Goal: Task Accomplishment & Management: Manage account settings

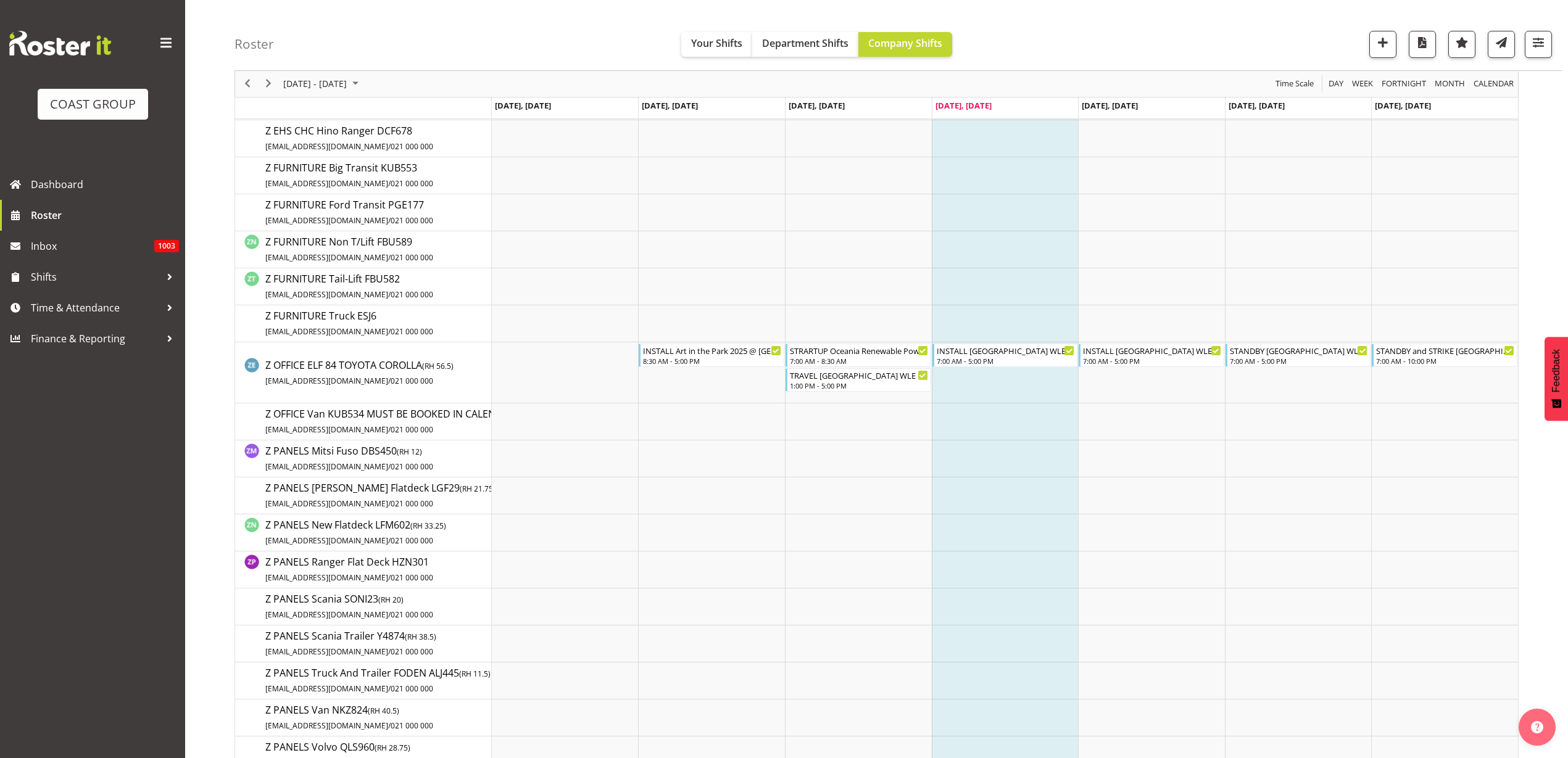
scroll to position [2051, 0]
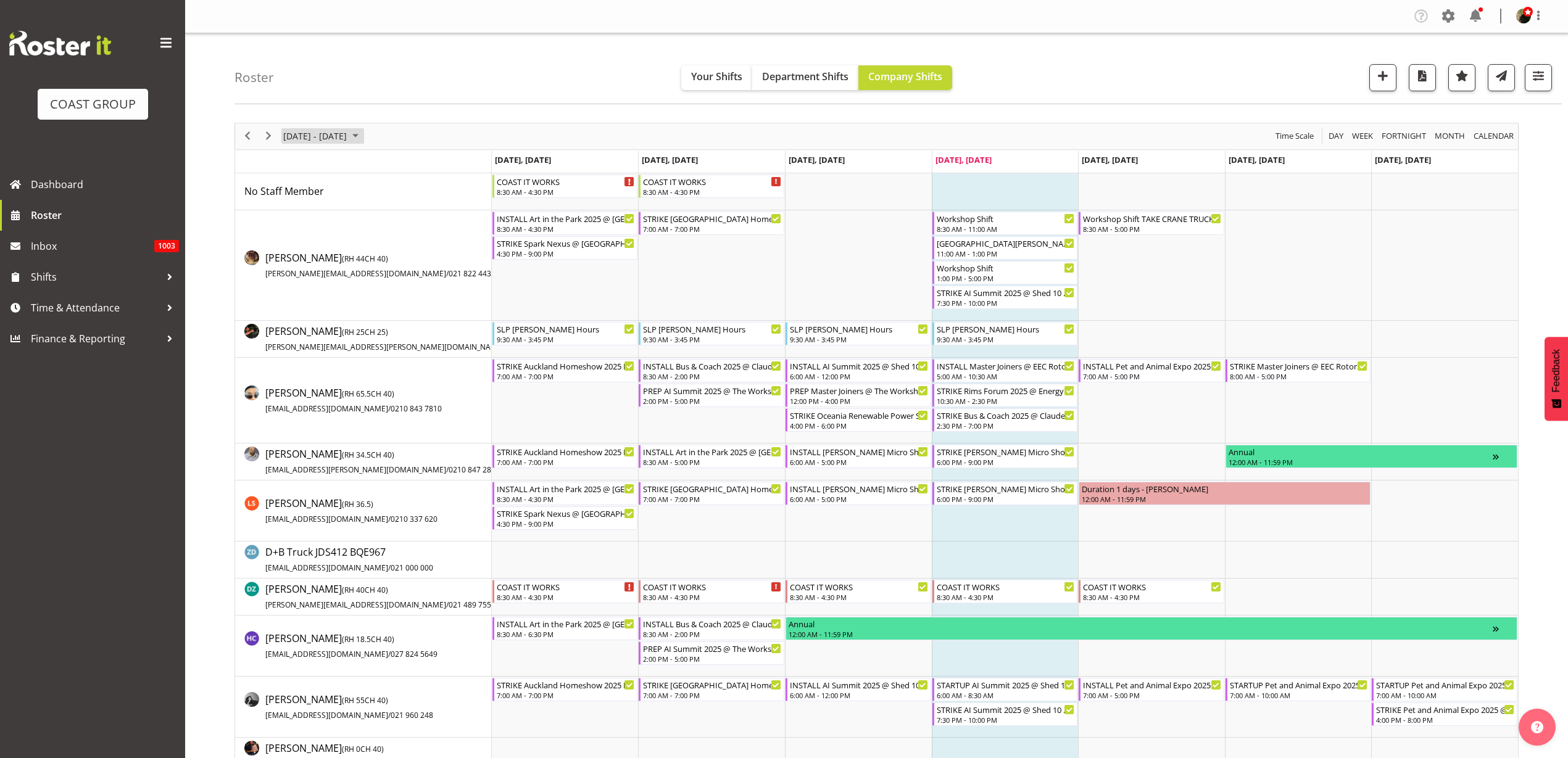
click at [309, 140] on span "[DATE] - [DATE]" at bounding box center [315, 136] width 66 height 16
click at [412, 163] on span "next month" at bounding box center [412, 167] width 21 height 22
click at [416, 207] on span "5" at bounding box center [414, 210] width 19 height 19
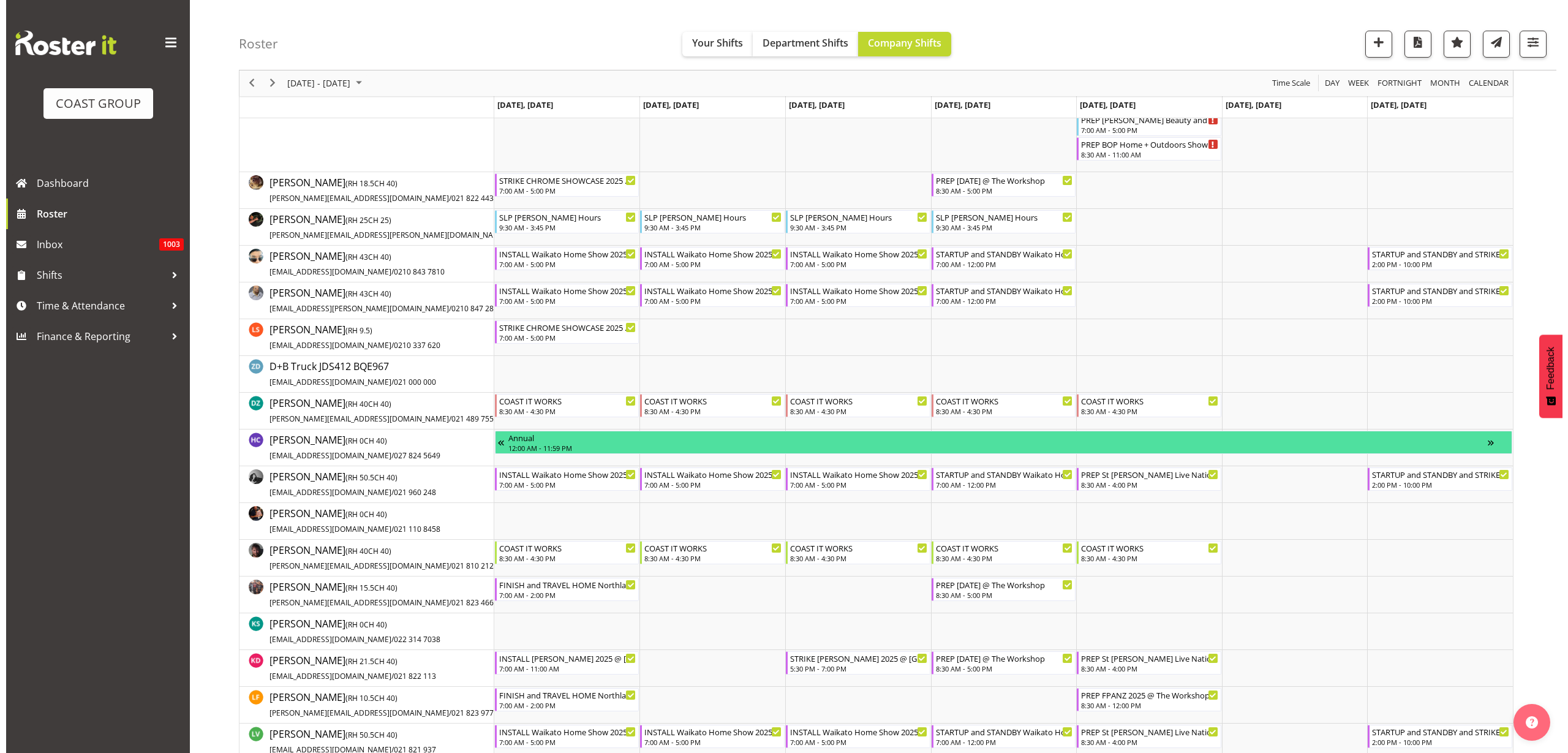
scroll to position [306, 0]
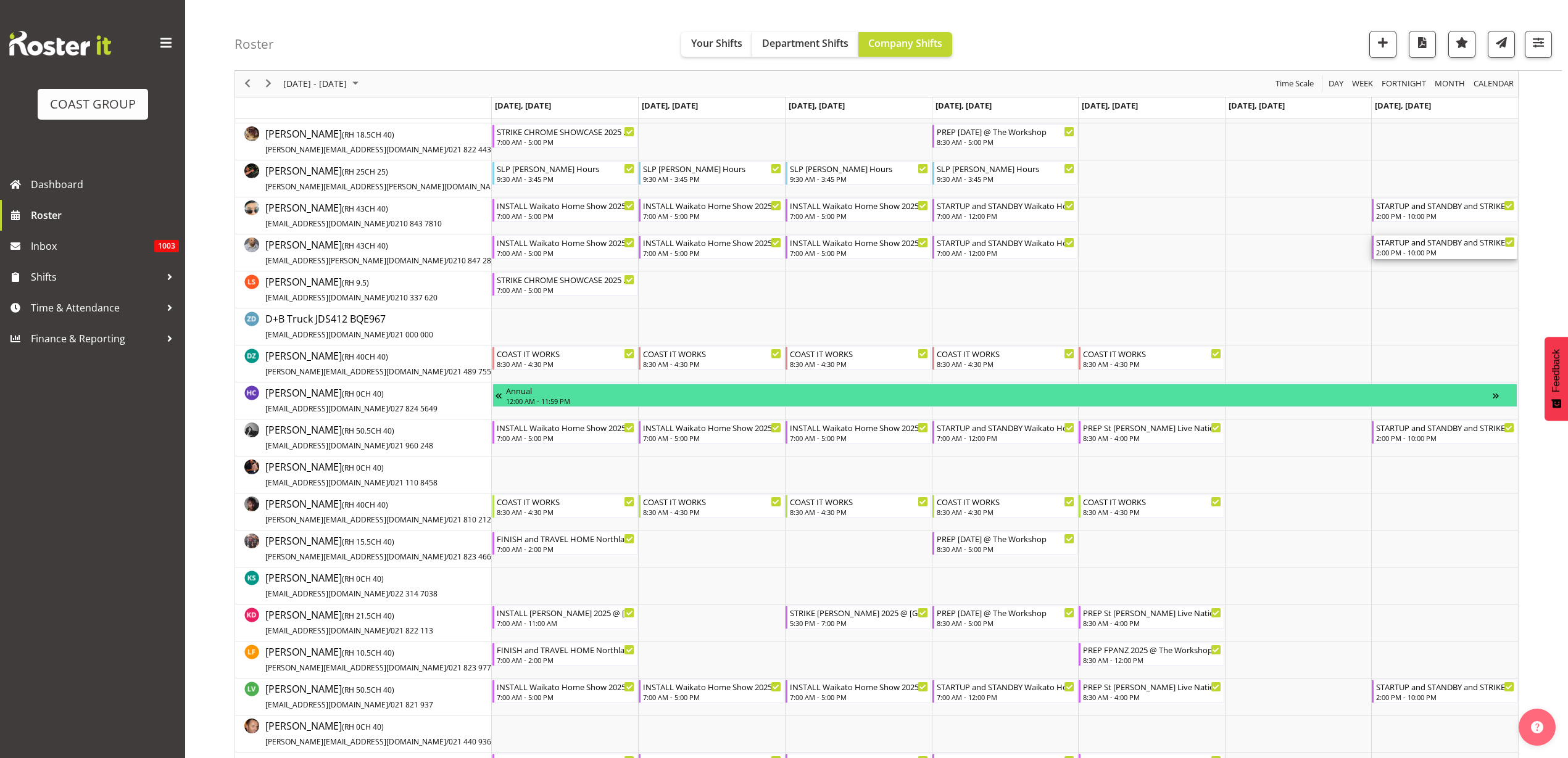
click at [1430, 247] on div "STARTUP and STANDBY and STRIKE Waikato Home Show 2025 @ Claudelands" at bounding box center [1444, 242] width 138 height 12
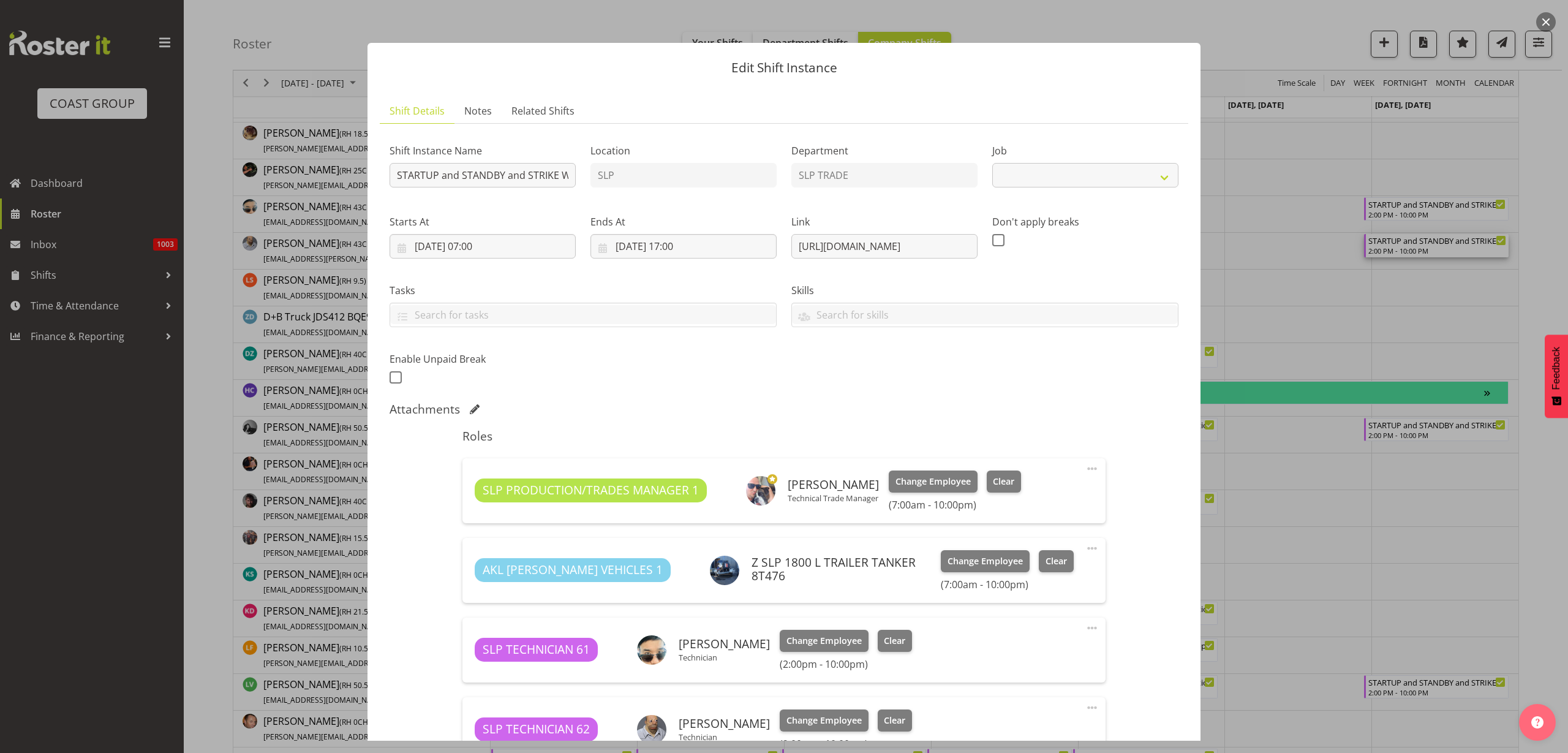
select select "9156"
click at [545, 174] on input "STARTUP and STANDBY and STRIKE Waikato Home Show 2025 @ Claudelands" at bounding box center [482, 175] width 186 height 25
click at [1548, 24] on button "button" at bounding box center [1546, 21] width 19 height 19
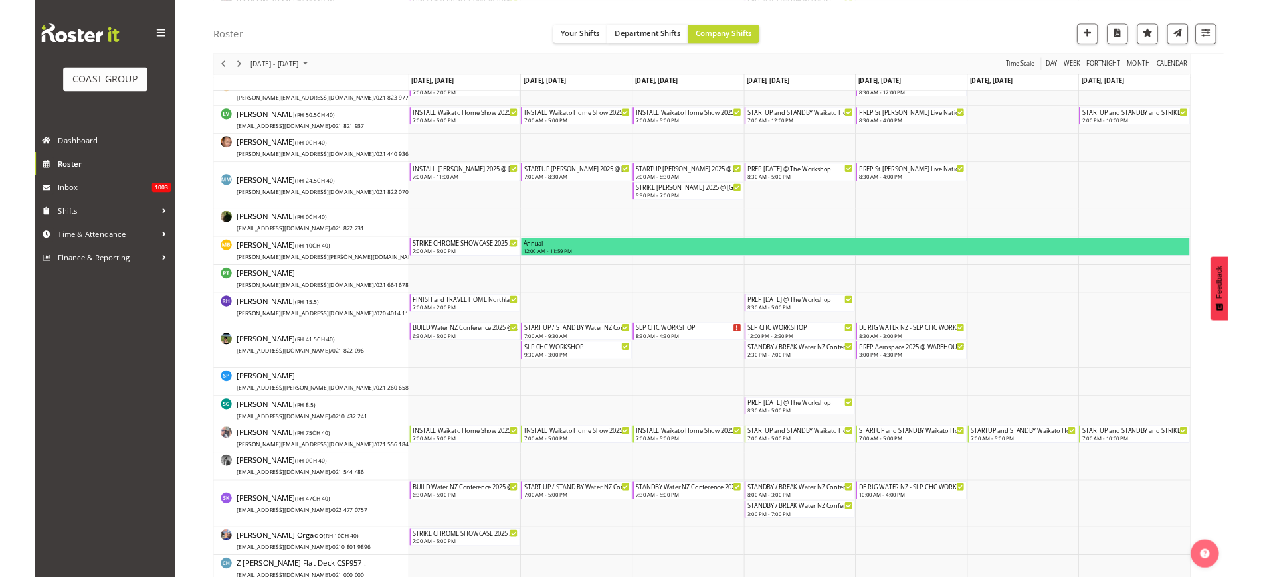
scroll to position [830, 0]
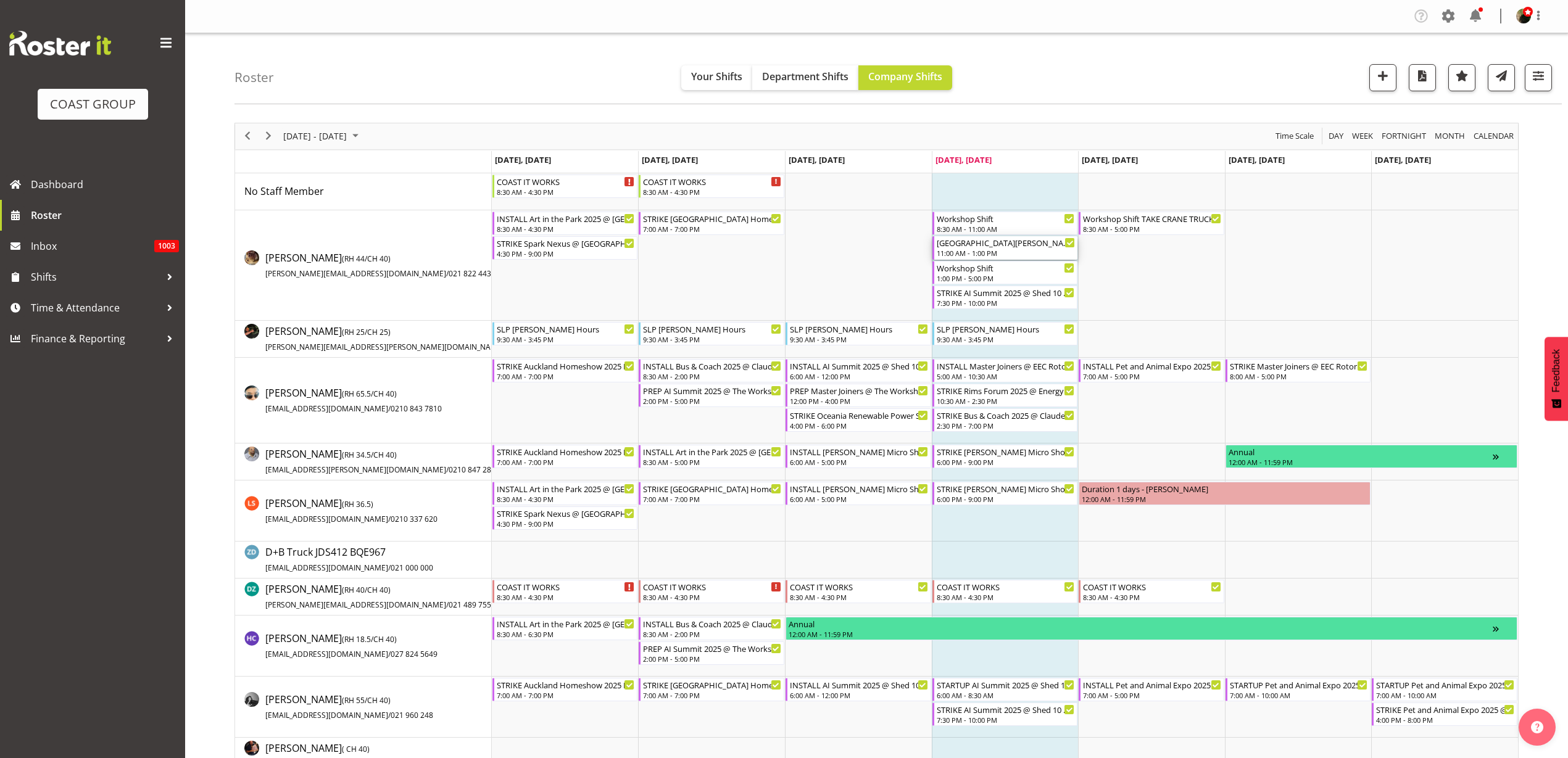
click at [974, 242] on div "[GEOGRAPHIC_DATA][PERSON_NAME] Dry Hire @ [PERSON_NAME][GEOGRAPHIC_DATA] On SIt…" at bounding box center [1005, 242] width 138 height 12
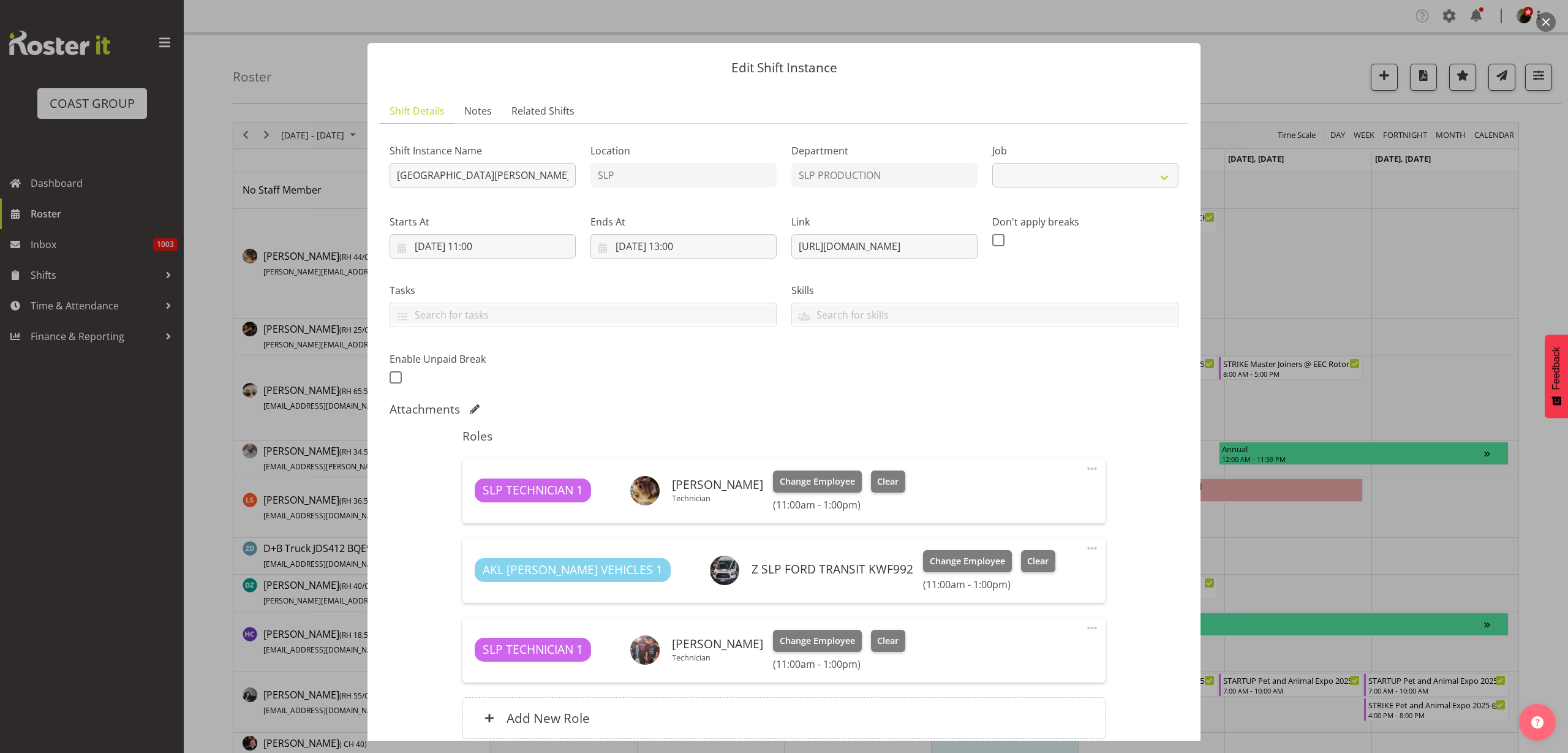
select select "10591"
drag, startPoint x: 785, startPoint y: 242, endPoint x: 1169, endPoint y: 232, distance: 384.1
click at [1169, 232] on div "Shift Instance Name PICKUP Rutherford School Dry Hire @ Rutherford College On S…" at bounding box center [783, 260] width 803 height 269
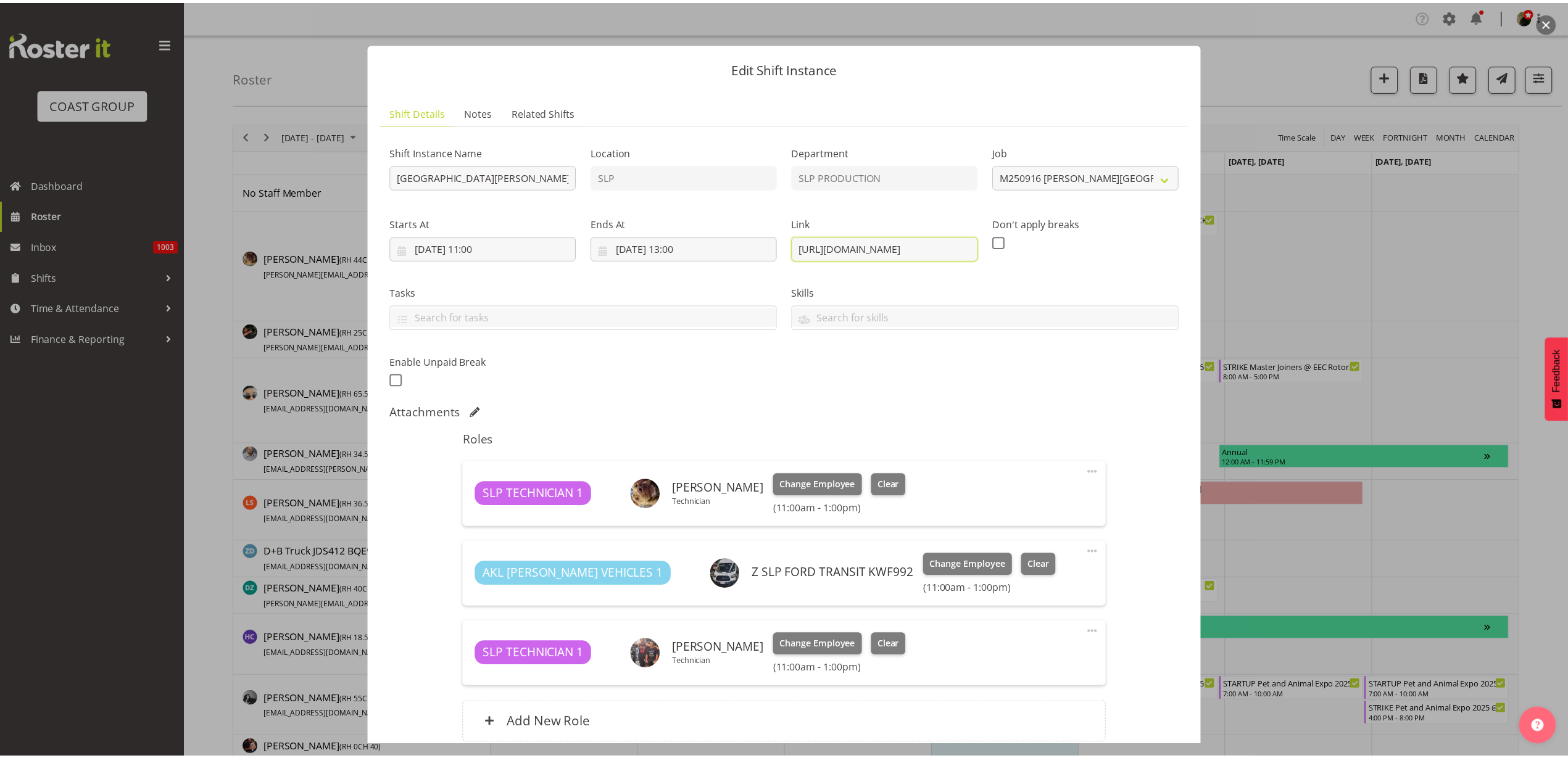
scroll to position [0, 0]
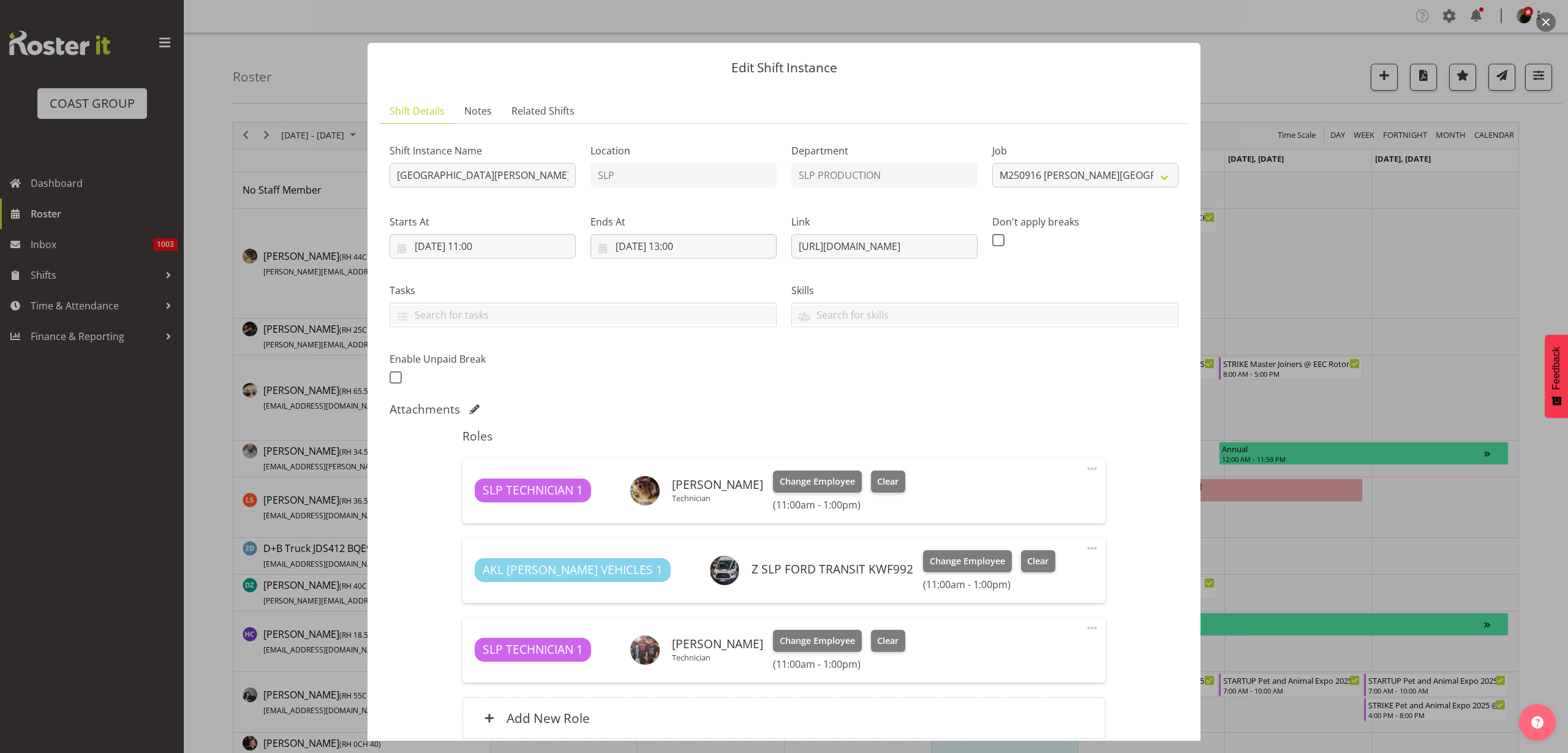
click at [1544, 21] on button "button" at bounding box center [1546, 21] width 19 height 19
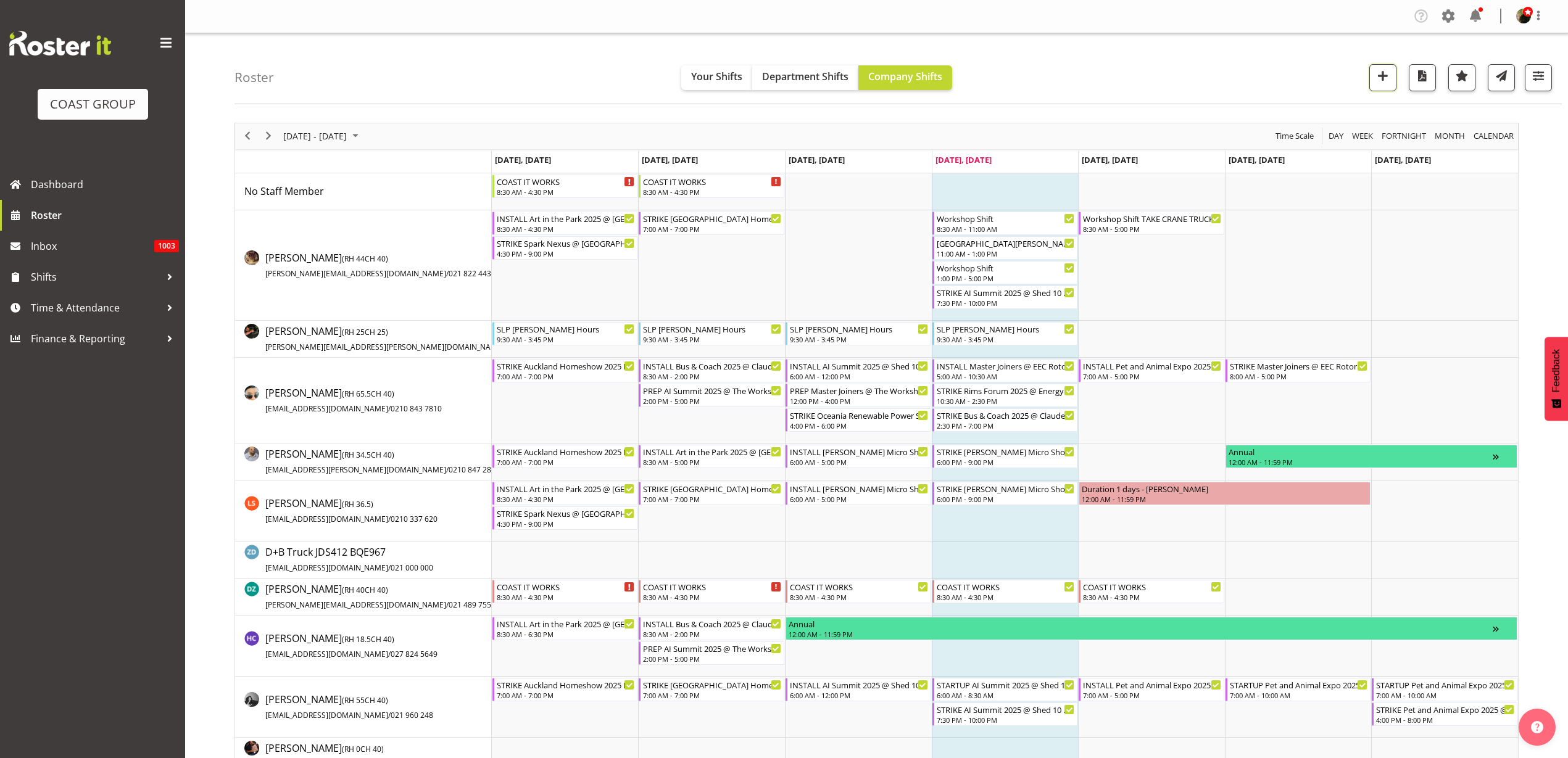
click at [1382, 75] on span "button" at bounding box center [1382, 75] width 16 height 16
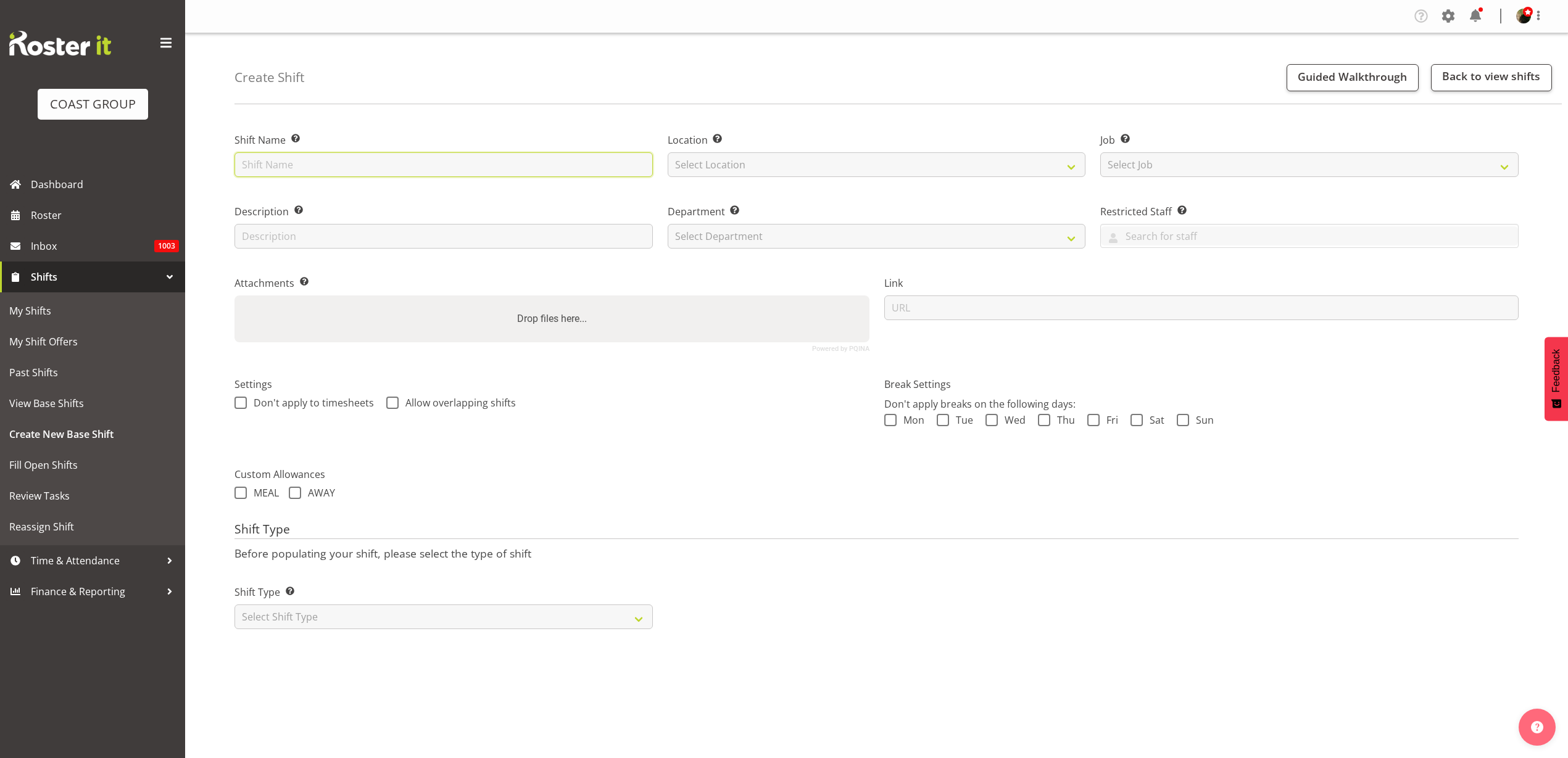
click at [259, 158] on input "text" at bounding box center [443, 164] width 418 height 25
type input "NZSOLD 2025 @ Te Pae On SIte @ 0730"
select select "541"
click at [1324, 161] on select "Select Job Create new job 1 Carlton Events 1 Carlton Hamilton 1 Carlton Welling…" at bounding box center [1309, 164] width 418 height 25
select select "0"
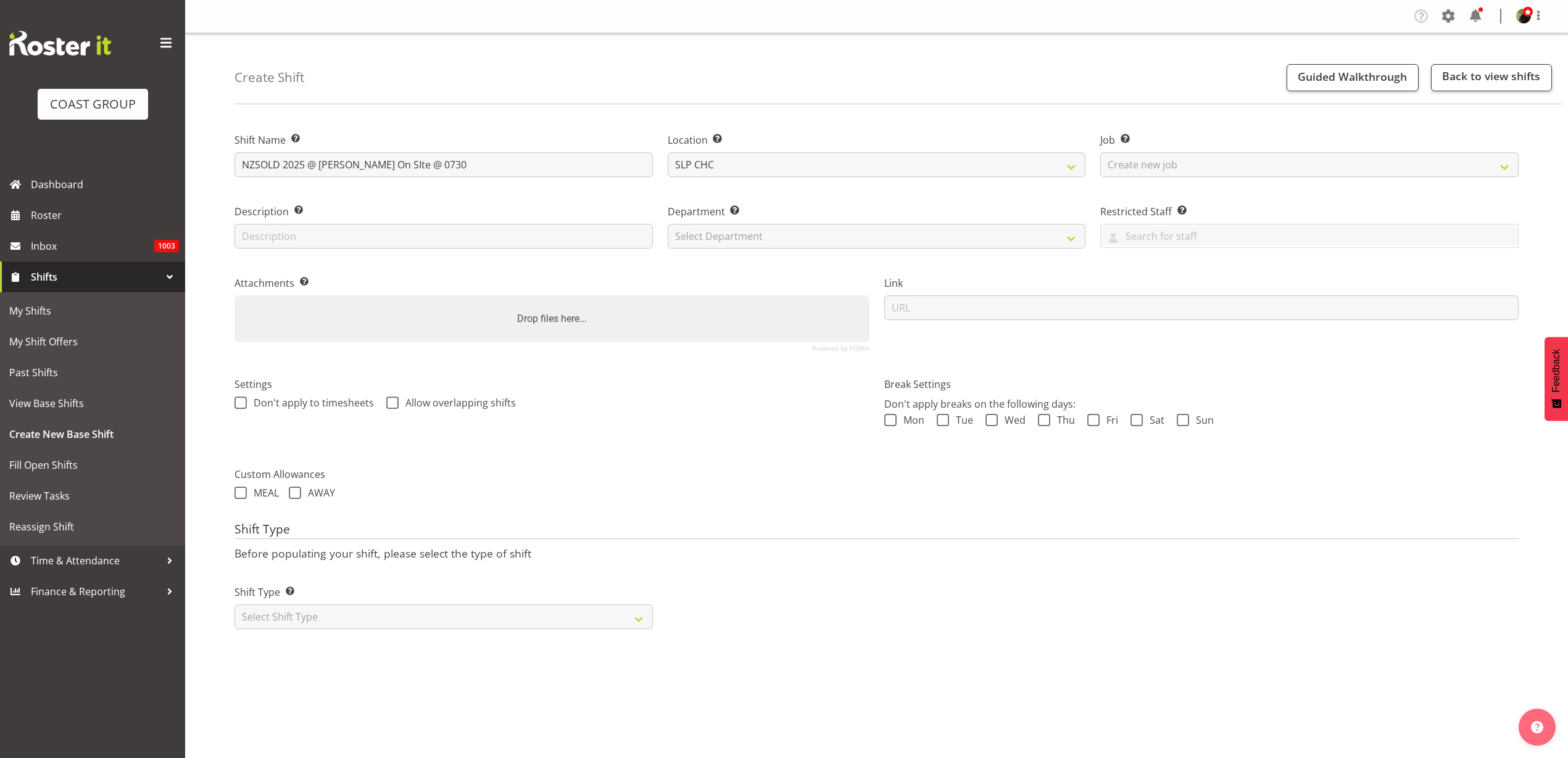
click at [1100, 152] on select "Select Job Create new job 1 Carlton Events 1 Carlton Hamilton 1 Carlton Welling…" at bounding box center [1309, 164] width 418 height 25
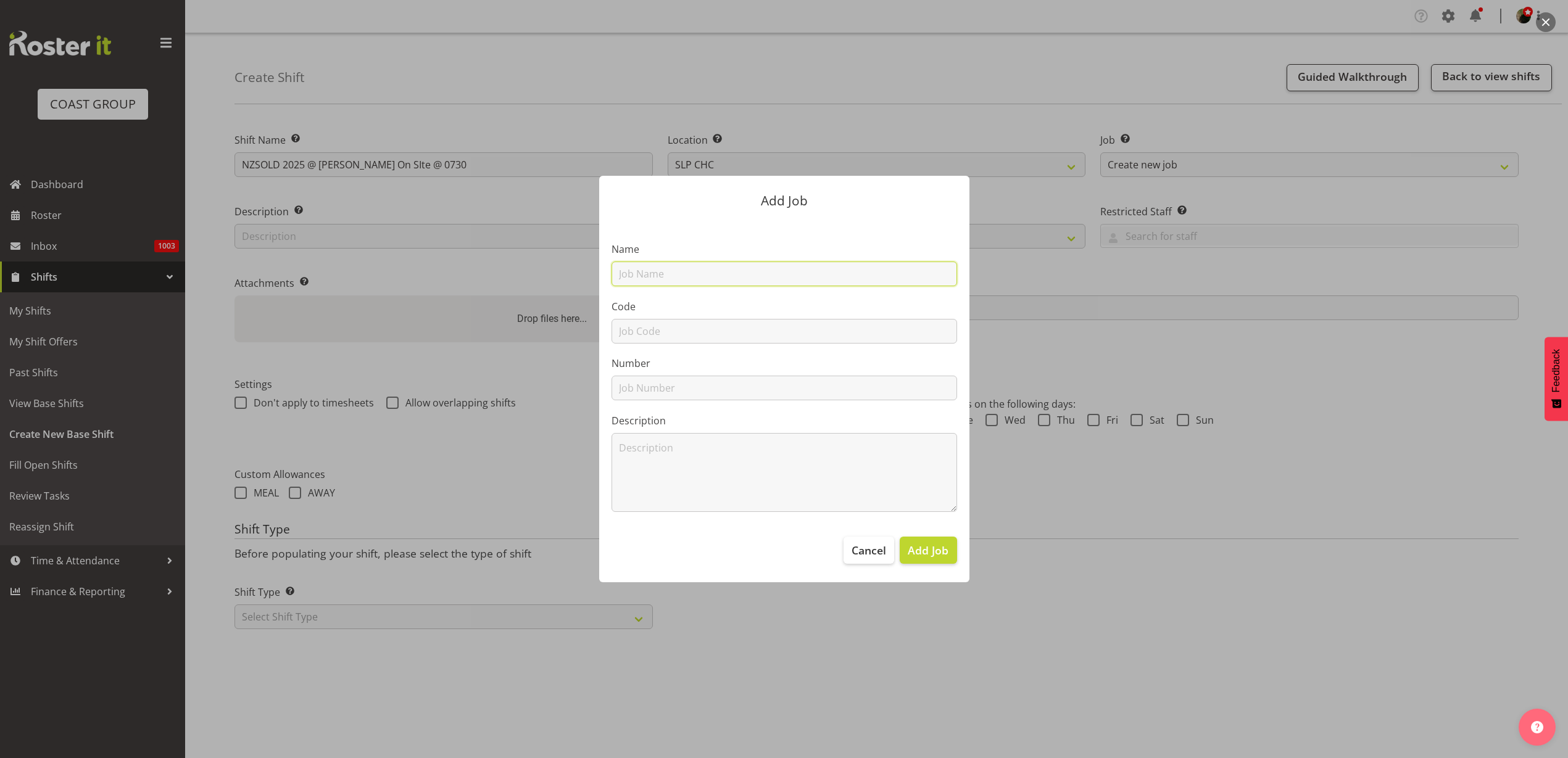
click at [671, 272] on input "text" at bounding box center [784, 274] width 346 height 25
type input "T251119 NZ SOLD 2025"
type input "T251119"
click at [941, 557] on span "Add Job" at bounding box center [928, 550] width 41 height 16
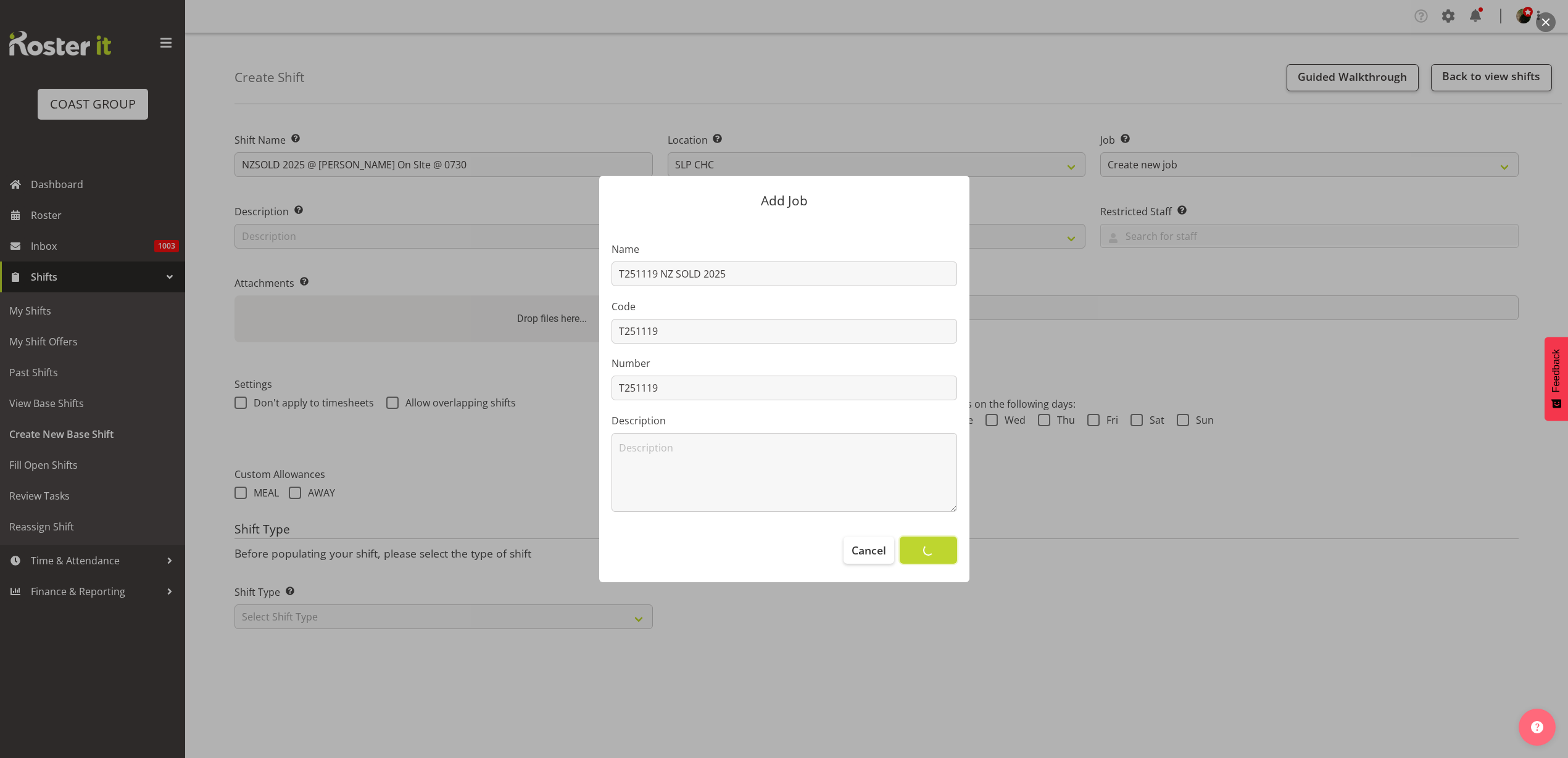
select select
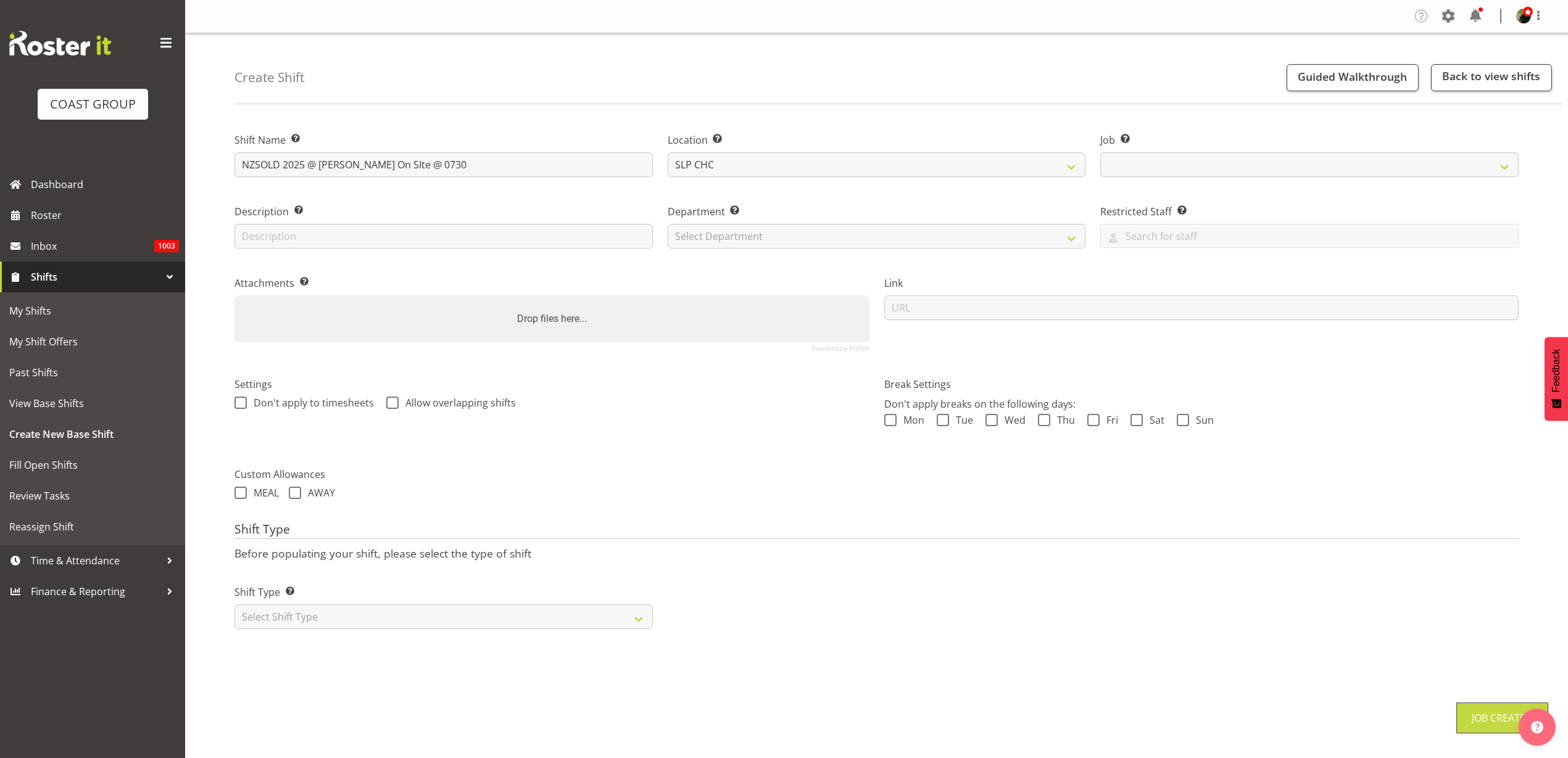
select select "10681"
click at [792, 236] on select "Select Department CARLTON EVENTS Carlton Hamilton Carlton Wellington DW AKL DW …" at bounding box center [877, 236] width 418 height 25
select select "23"
click at [668, 224] on select "Select Department CARLTON EVENTS Carlton Hamilton Carlton Wellington DW AKL DW …" at bounding box center [877, 236] width 418 height 25
click at [1116, 306] on input "url" at bounding box center [1201, 307] width 634 height 25
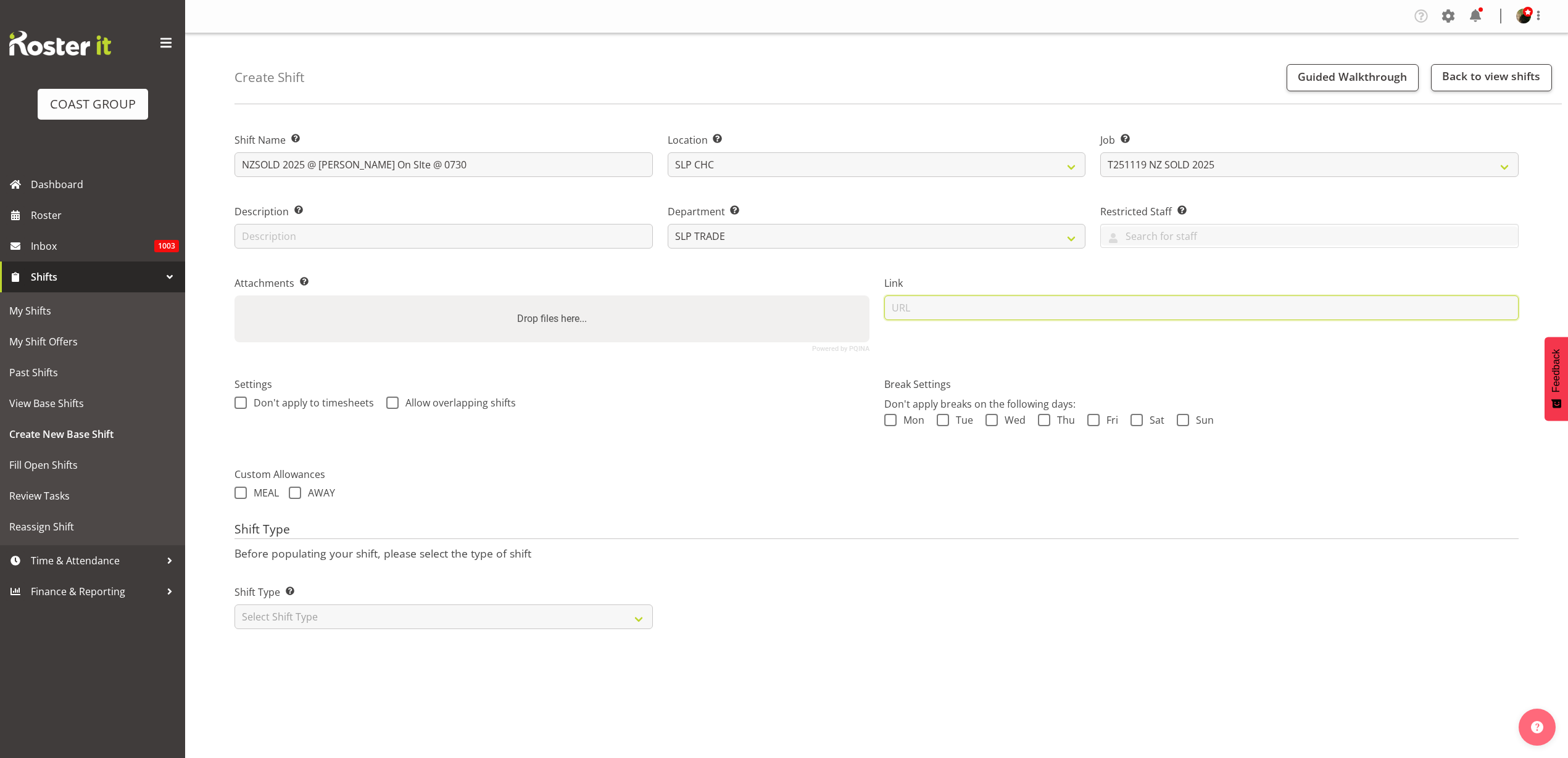
paste input "[URL][DOMAIN_NAME]"
type input "[URL][DOMAIN_NAME]"
click at [389, 614] on select "Select Shift Type One Off Shift Recurring Shift Rotating Shift" at bounding box center [443, 617] width 418 height 25
select select "recurring"
click at [234, 605] on select "Select Shift Type One Off Shift Recurring Shift Rotating Shift" at bounding box center [443, 617] width 418 height 25
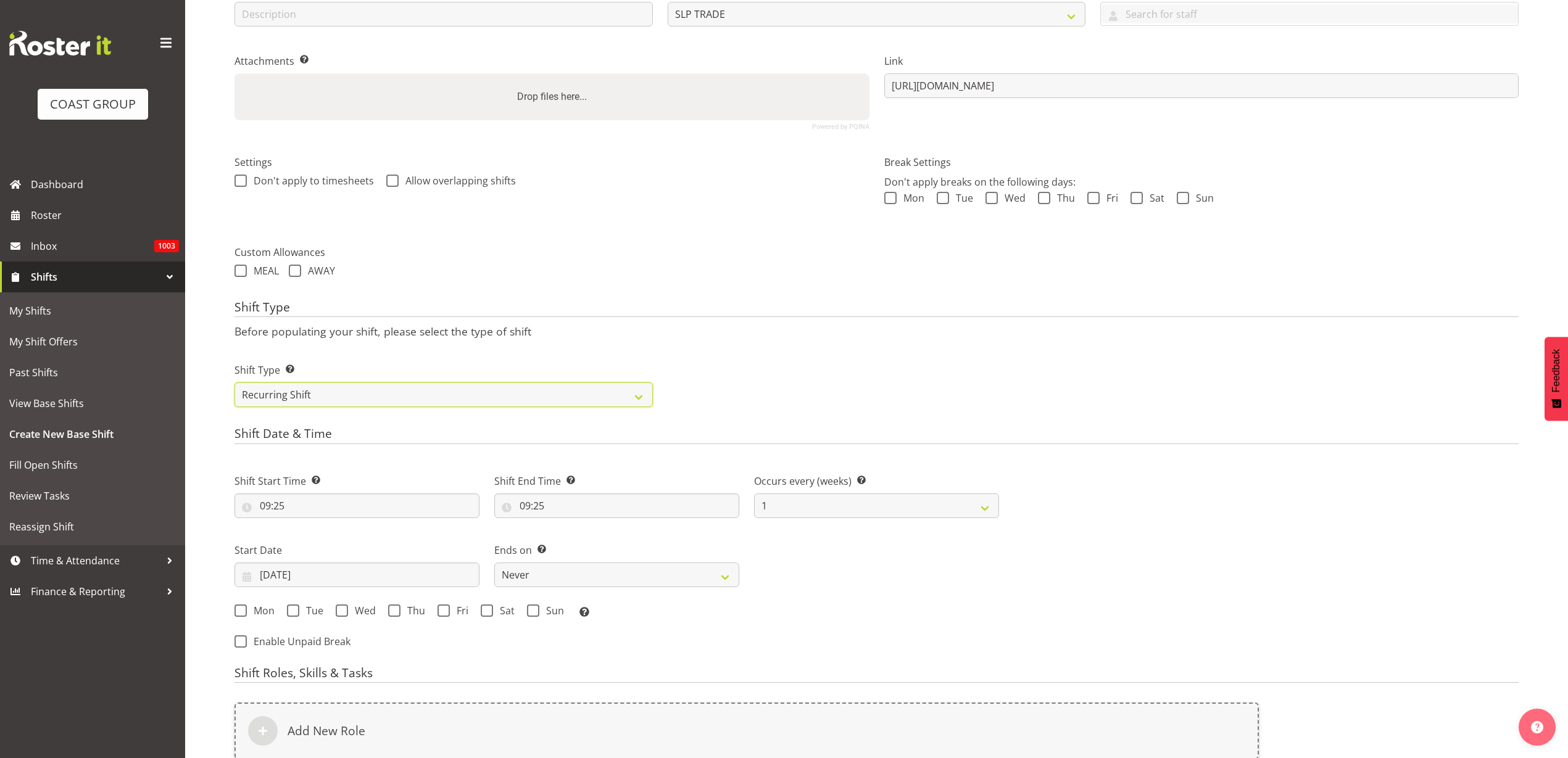
scroll to position [386, 0]
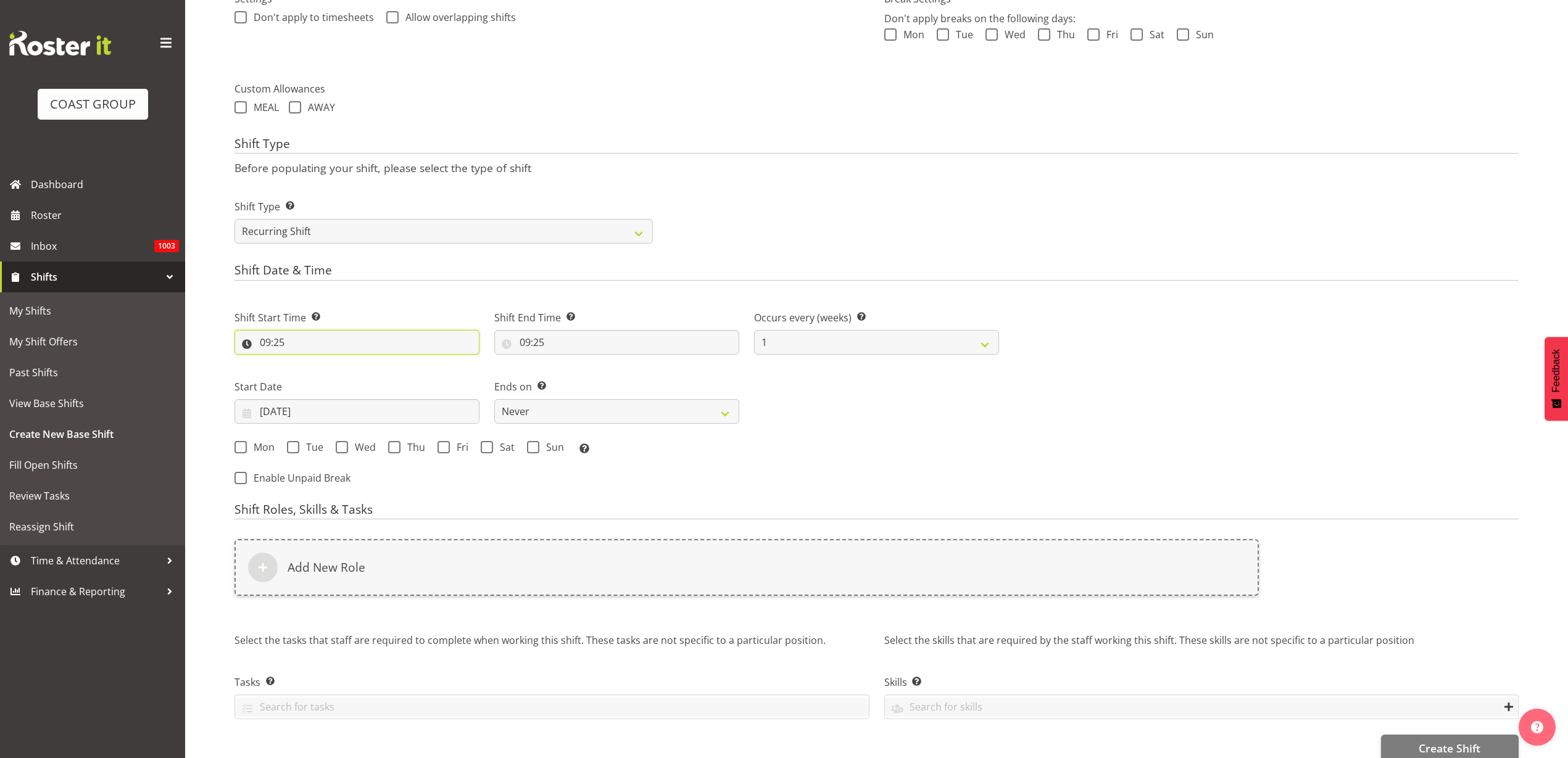
click at [313, 339] on input "09:25" at bounding box center [357, 342] width 245 height 25
select select "0"
type input "00:25"
select select "6"
type input "06:25"
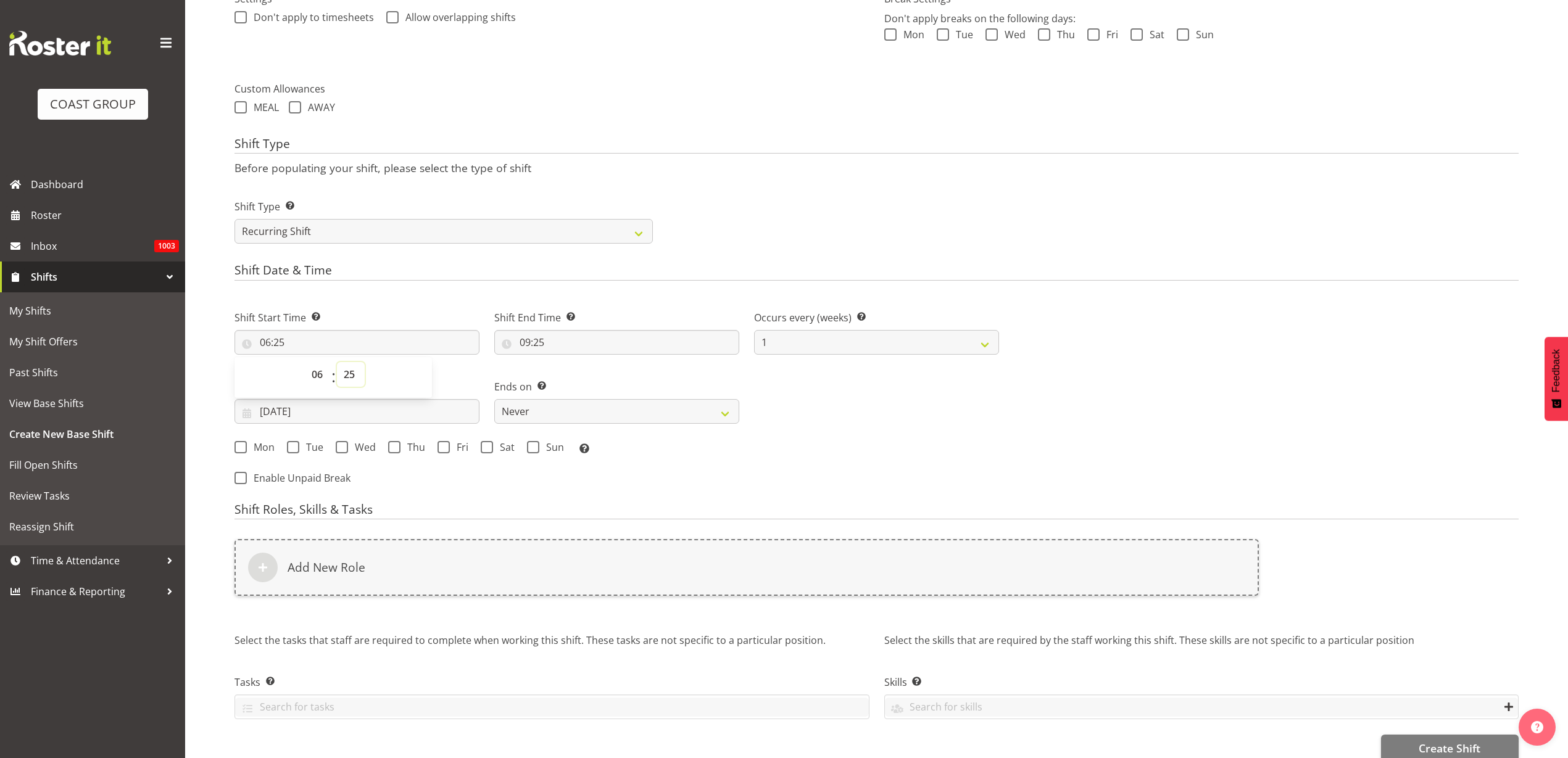
select select "30"
type input "06:30"
select select "7"
type input "07:30"
select select "0"
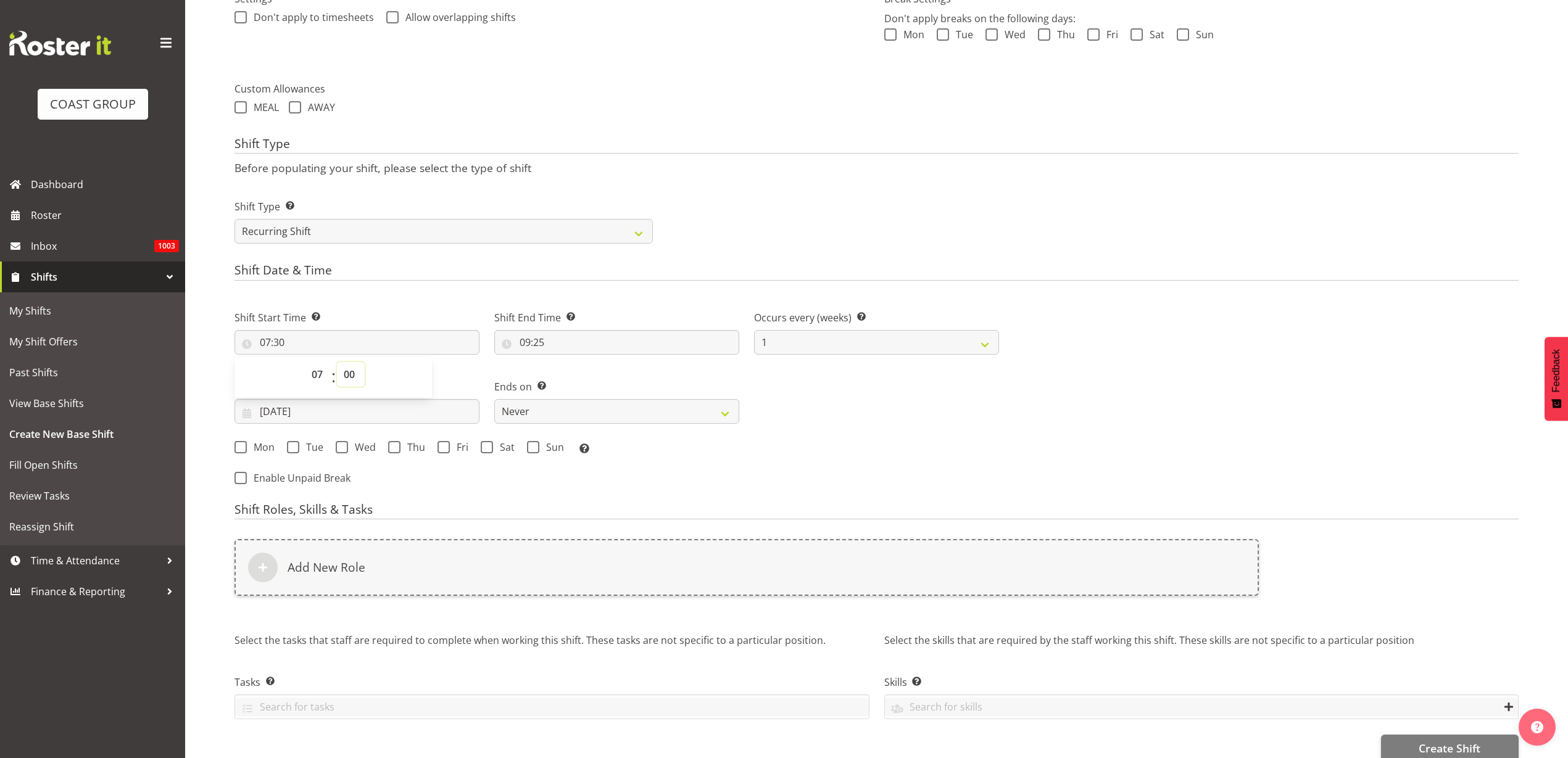
type input "07:00"
click at [553, 343] on input "09:25" at bounding box center [617, 342] width 245 height 25
click at [583, 365] on select "00 01 02 03 04 05 06 07 08 09 10 11 12 13 14 15 16 17 18 19 20 21 22 23" at bounding box center [579, 374] width 28 height 25
select select "11"
click at [565, 362] on select "00 01 02 03 04 05 06 07 08 09 10 11 12 13 14 15 16 17 18 19 20 21 22 23" at bounding box center [579, 374] width 28 height 25
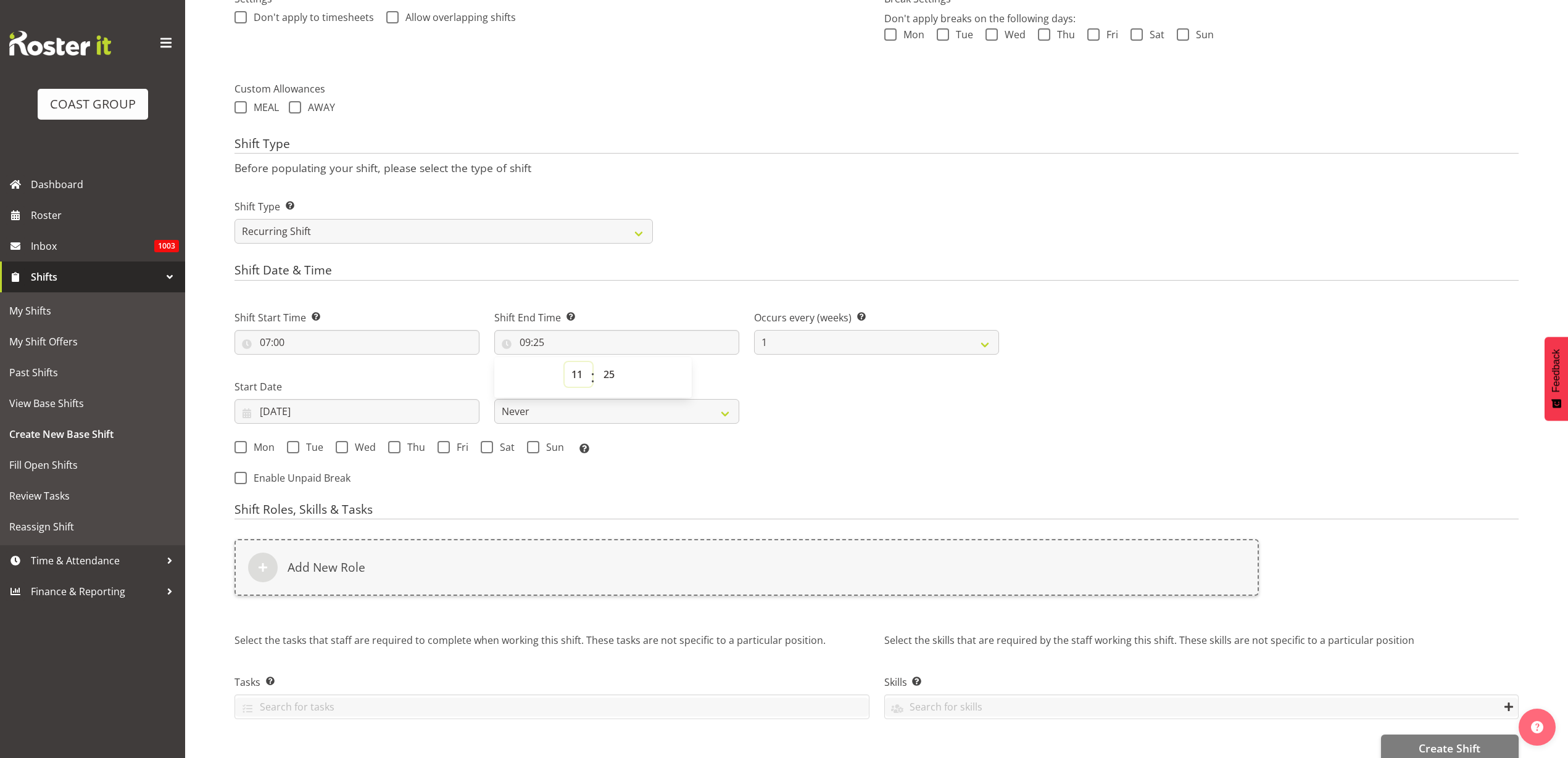
type input "11:25"
select select "0"
type input "11:00"
click at [300, 407] on input "18/09/2025" at bounding box center [357, 412] width 245 height 25
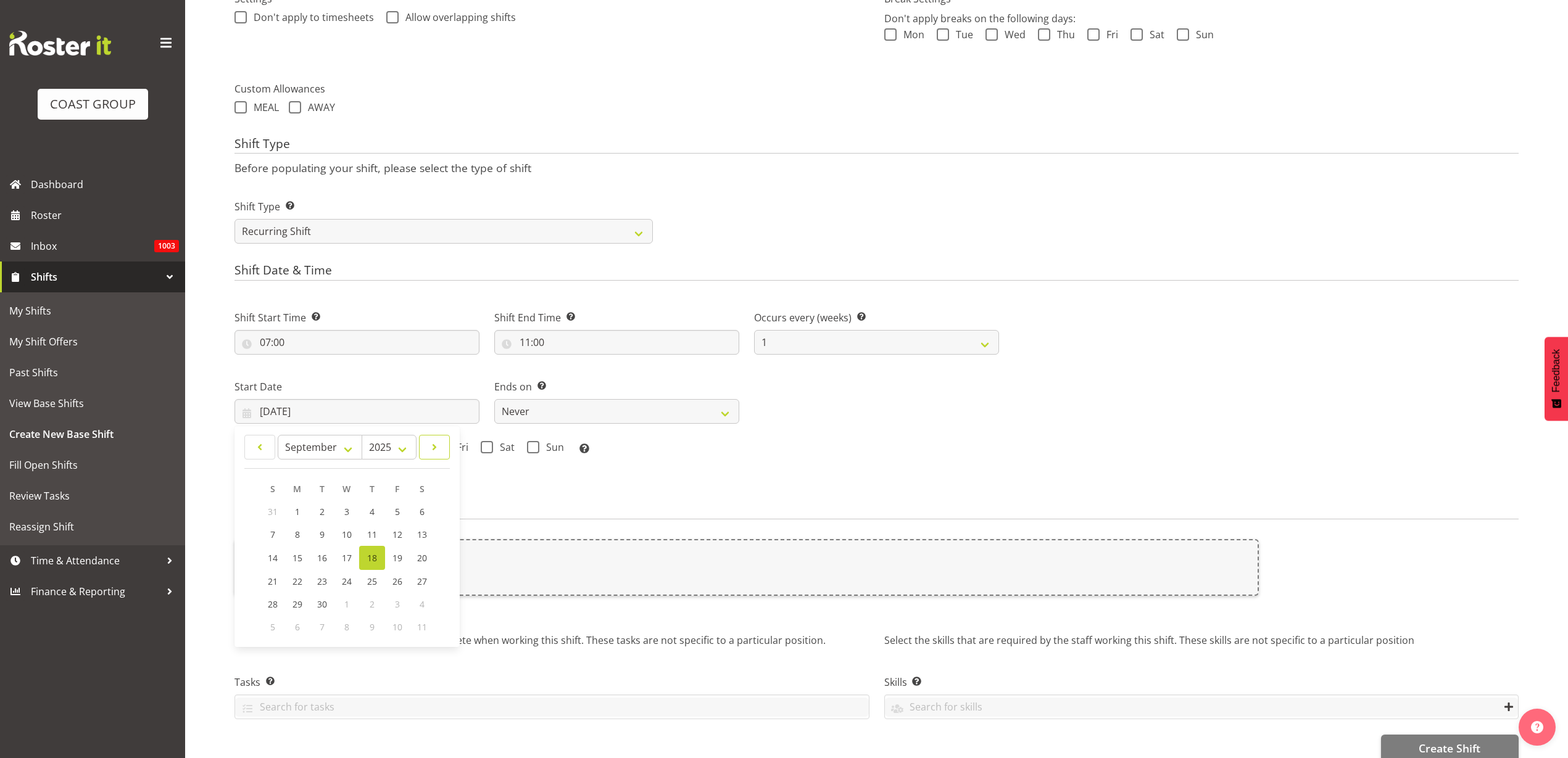
click at [438, 451] on span at bounding box center [435, 448] width 15 height 15
click at [438, 450] on span at bounding box center [435, 448] width 15 height 15
select select "10"
click at [323, 583] on span "18" at bounding box center [322, 580] width 10 height 12
type input "18/11/2025"
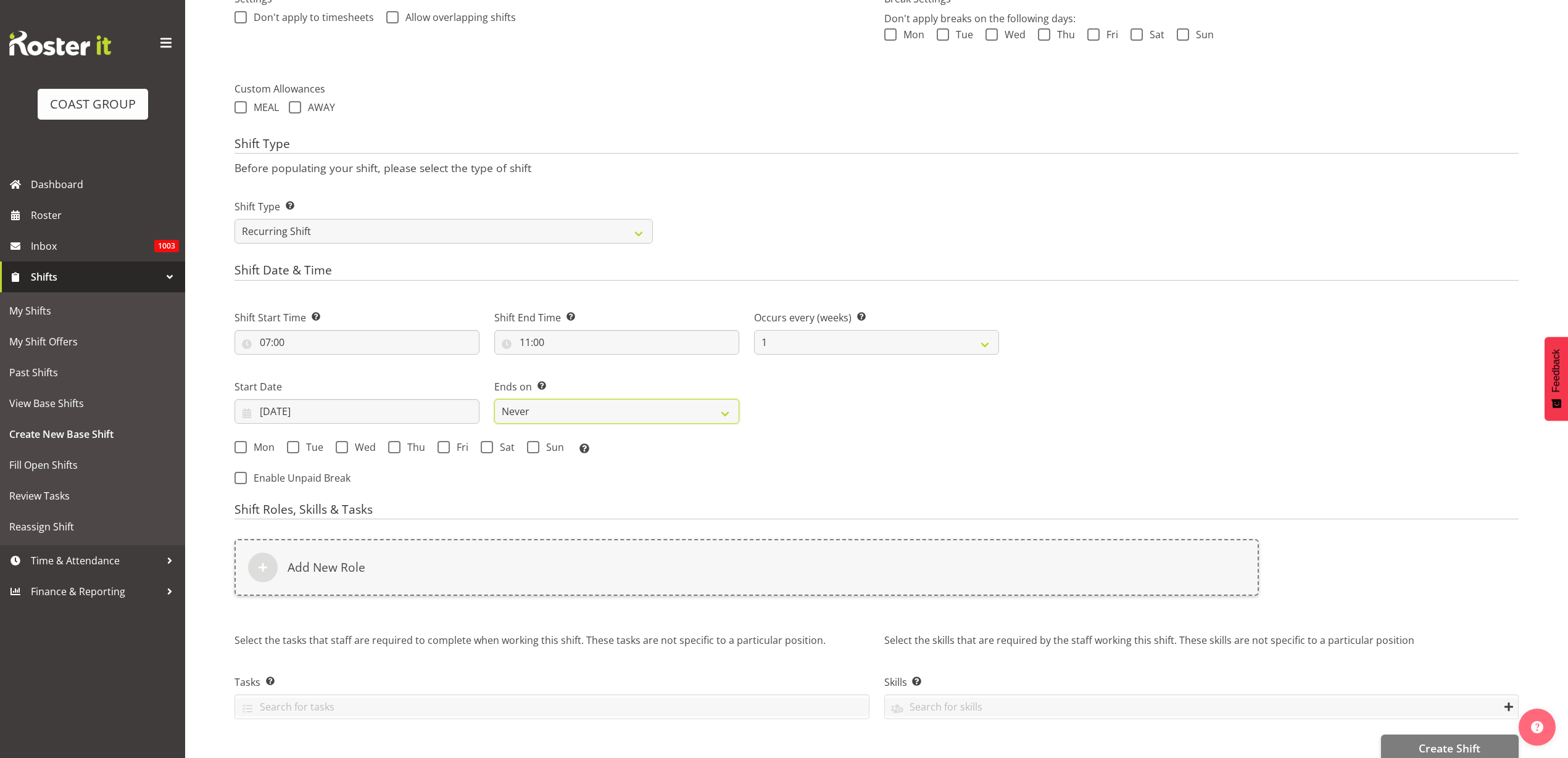
click at [550, 412] on select "Never On Date" at bounding box center [617, 412] width 245 height 25
select select "date"
click at [494, 399] on select "Never On Date" at bounding box center [617, 412] width 245 height 25
select select "8"
select select "2025"
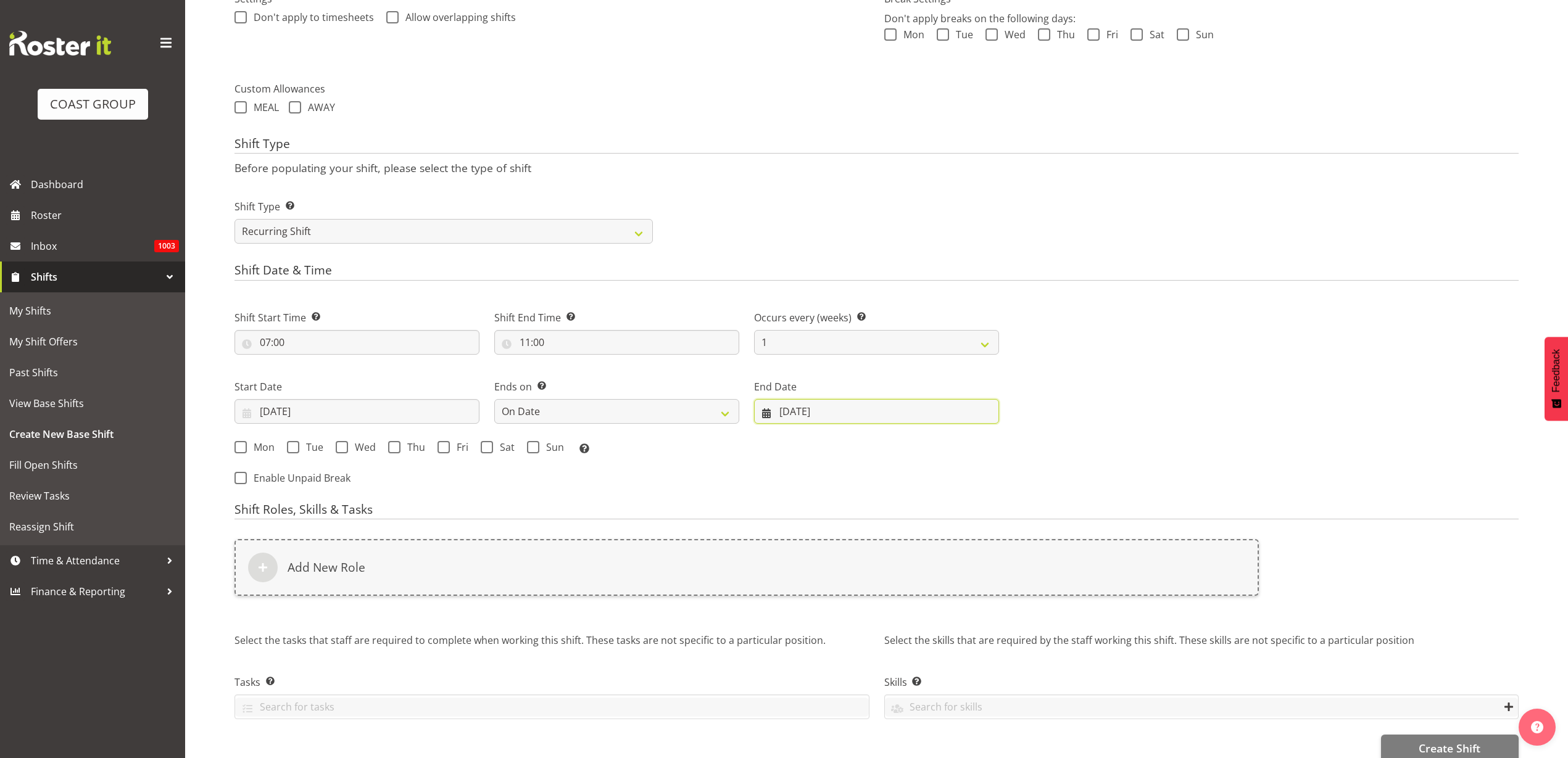
click at [817, 411] on input "18/09/2025" at bounding box center [877, 412] width 245 height 25
click at [983, 448] on link at bounding box center [973, 447] width 31 height 25
click at [983, 447] on link at bounding box center [973, 447] width 31 height 25
select select "10"
click at [942, 578] on link "21" at bounding box center [935, 580] width 25 height 23
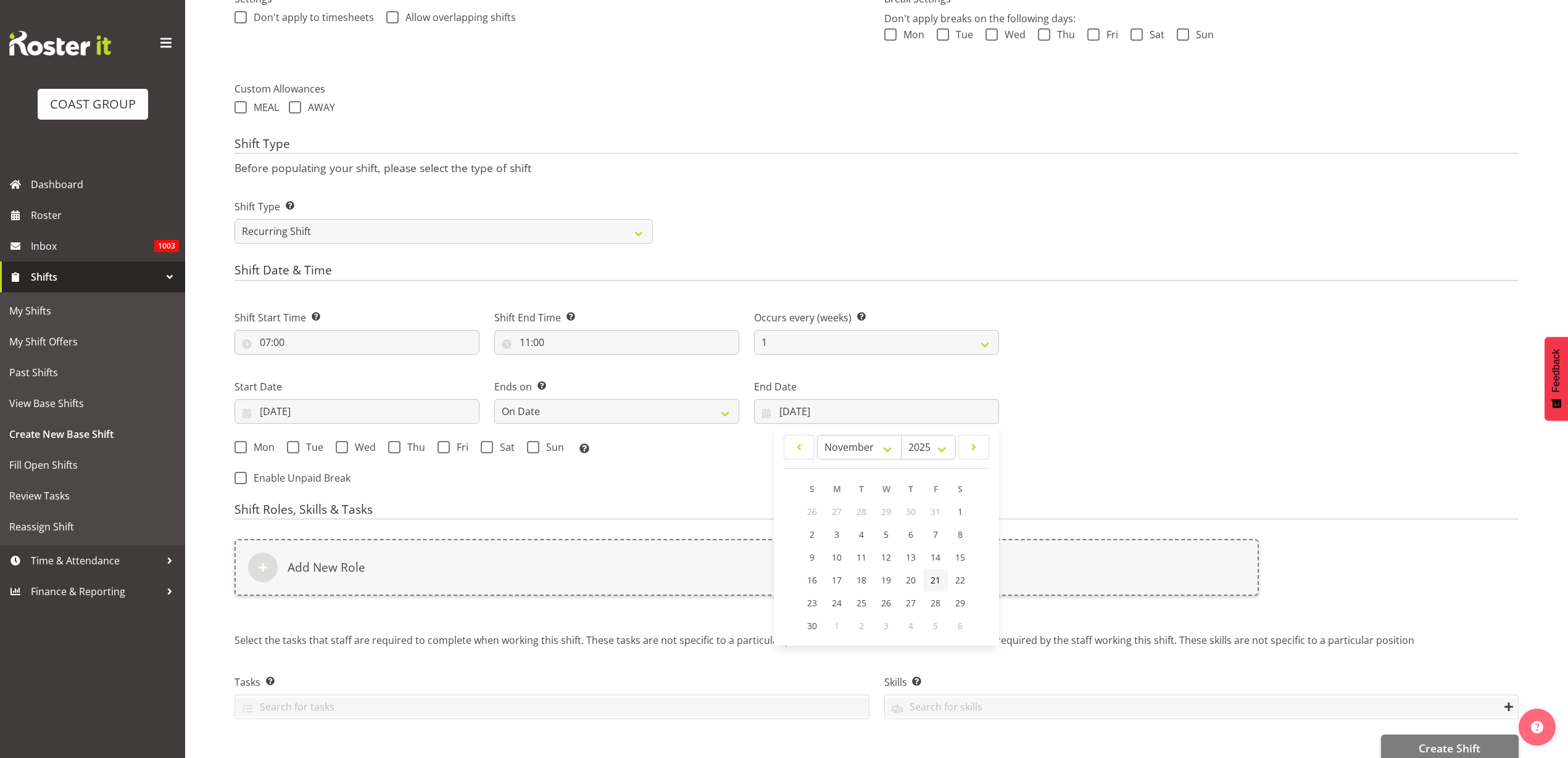
type input "21/11/2025"
click at [262, 449] on span "Mon" at bounding box center [261, 447] width 28 height 12
click at [242, 449] on input "Mon" at bounding box center [238, 447] width 8 height 8
checkbox input "true"
click at [303, 448] on span "Tue" at bounding box center [311, 447] width 24 height 12
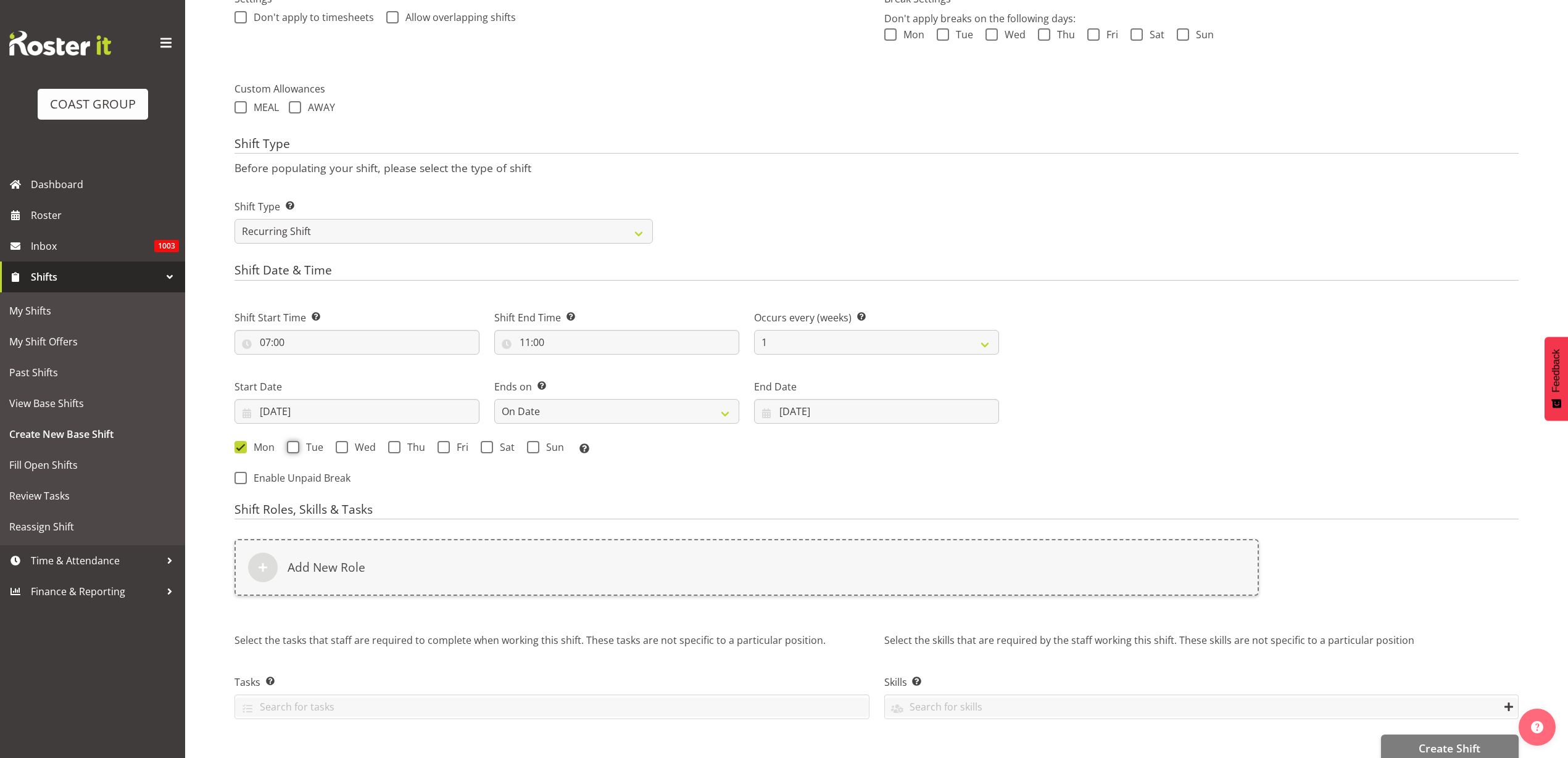
click at [294, 448] on input "Tue" at bounding box center [291, 447] width 8 height 8
checkbox input "true"
click at [367, 445] on span "Wed" at bounding box center [362, 447] width 28 height 12
click at [344, 445] on input "Wed" at bounding box center [339, 447] width 8 height 8
checkbox input "true"
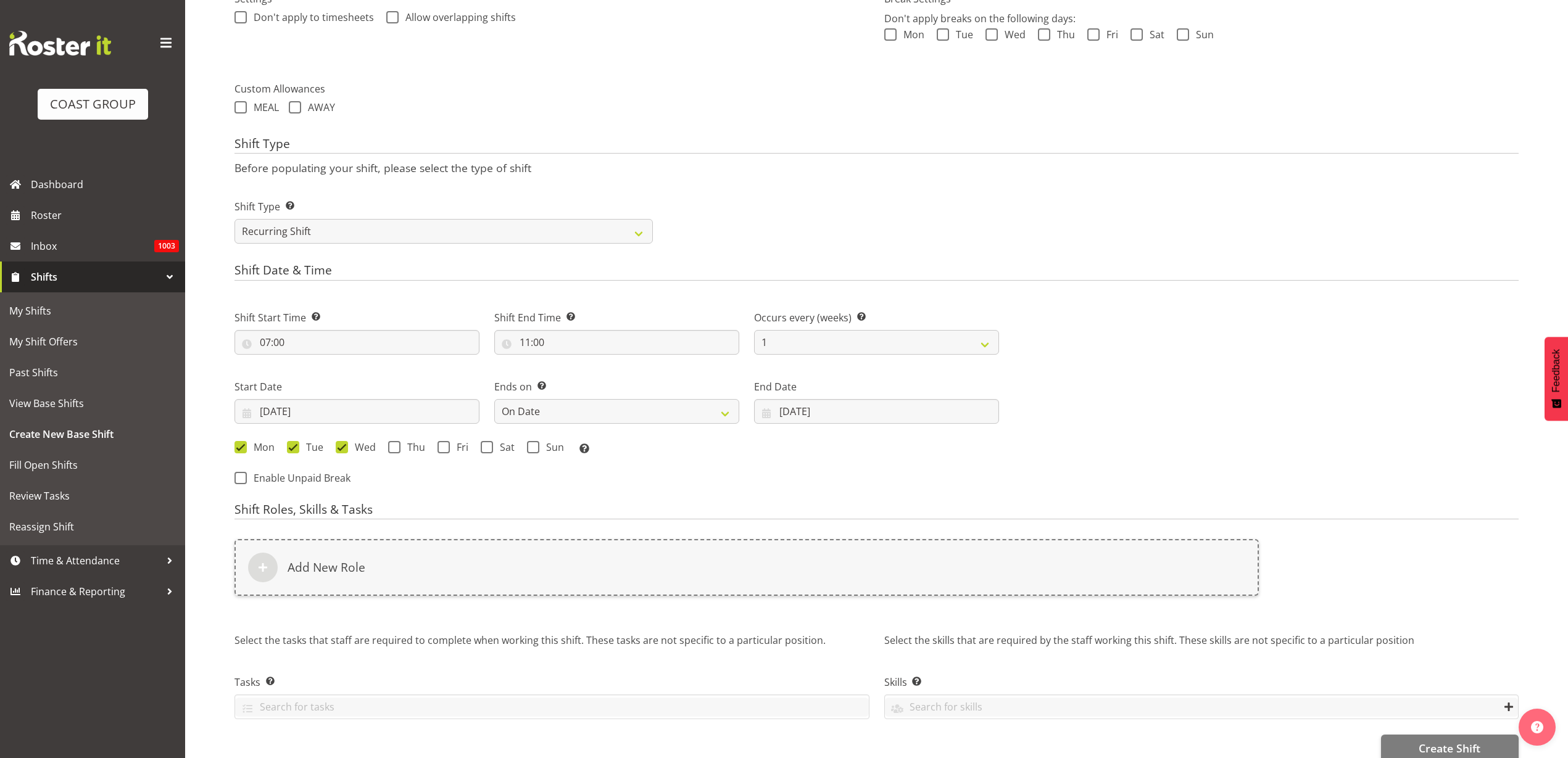
click at [407, 449] on span "Thu" at bounding box center [412, 447] width 25 height 12
click at [396, 449] on input "Thu" at bounding box center [392, 447] width 8 height 8
checkbox input "true"
click at [450, 447] on span "Fri" at bounding box center [459, 447] width 19 height 12
click at [446, 447] on input "Fri" at bounding box center [441, 447] width 8 height 8
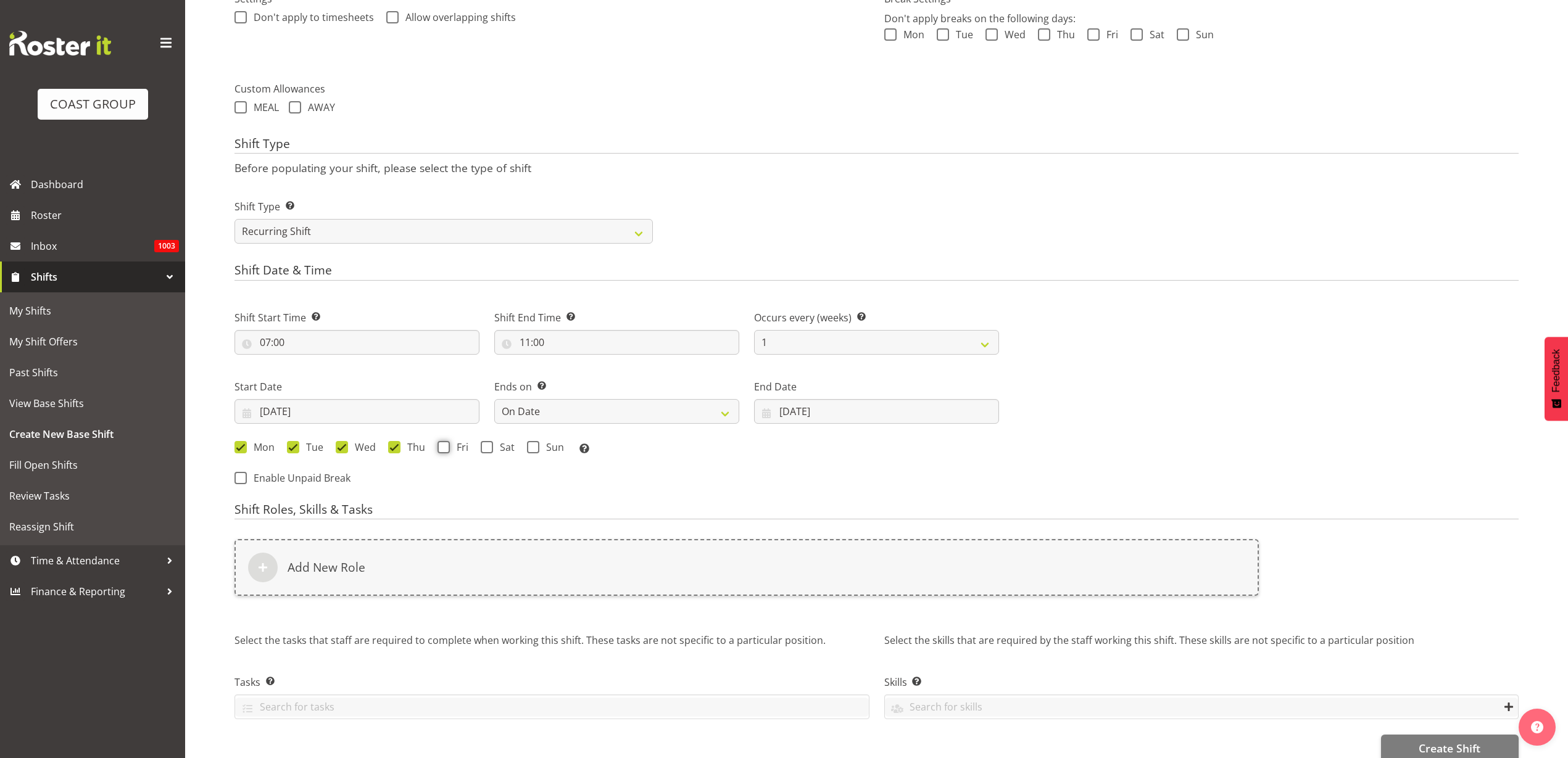
checkbox input "true"
drag, startPoint x: 481, startPoint y: 446, endPoint x: 490, endPoint y: 448, distance: 9.2
click at [482, 446] on span at bounding box center [486, 447] width 12 height 12
click at [482, 446] on input "Sat" at bounding box center [484, 447] width 8 height 8
checkbox input "true"
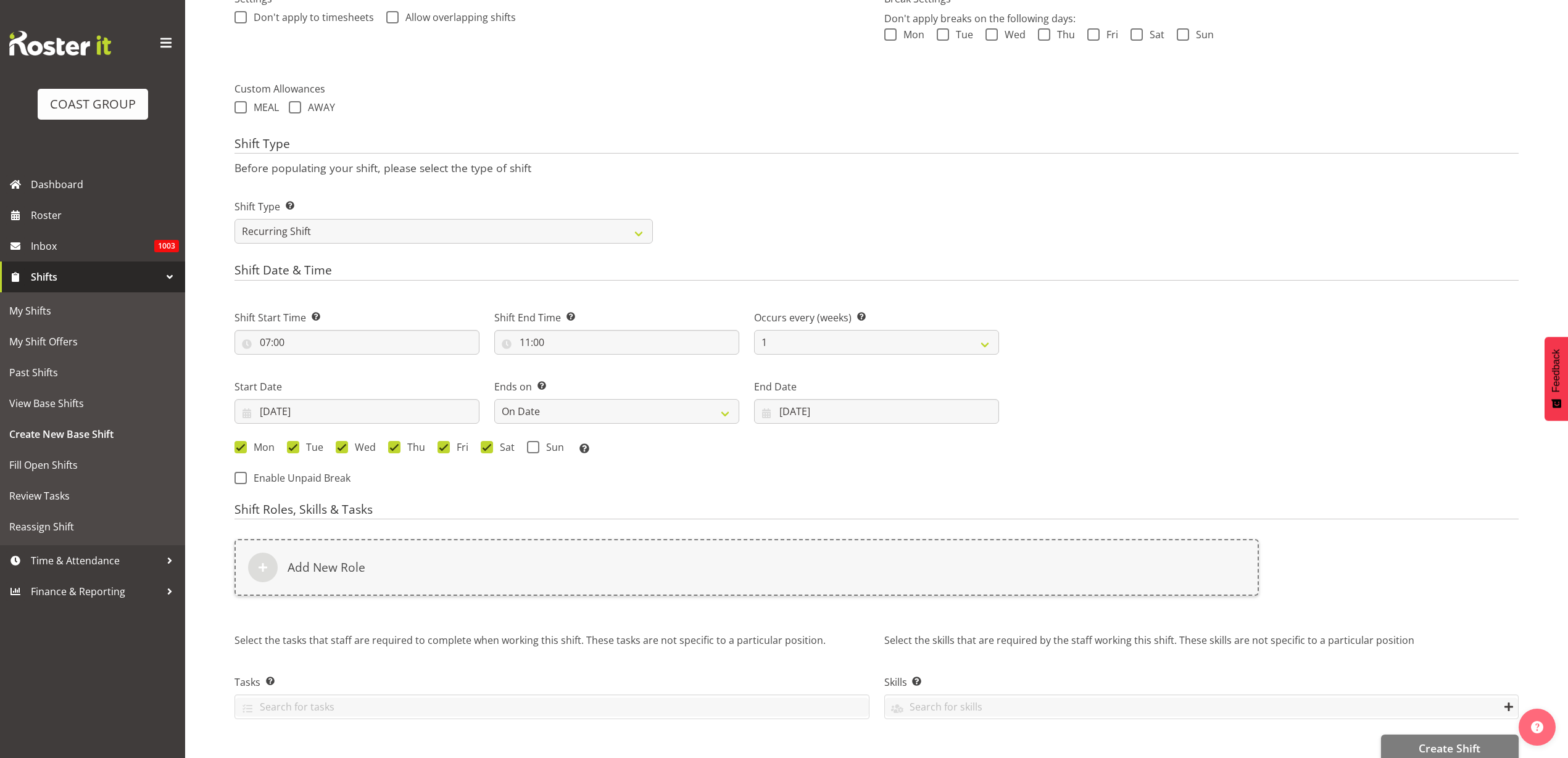
drag, startPoint x: 535, startPoint y: 451, endPoint x: 507, endPoint y: 466, distance: 31.8
click at [537, 451] on span at bounding box center [532, 447] width 12 height 12
click at [535, 451] on input "Sun" at bounding box center [530, 447] width 8 height 8
checkbox input "true"
click at [429, 550] on div "Add New Role" at bounding box center [746, 567] width 1024 height 57
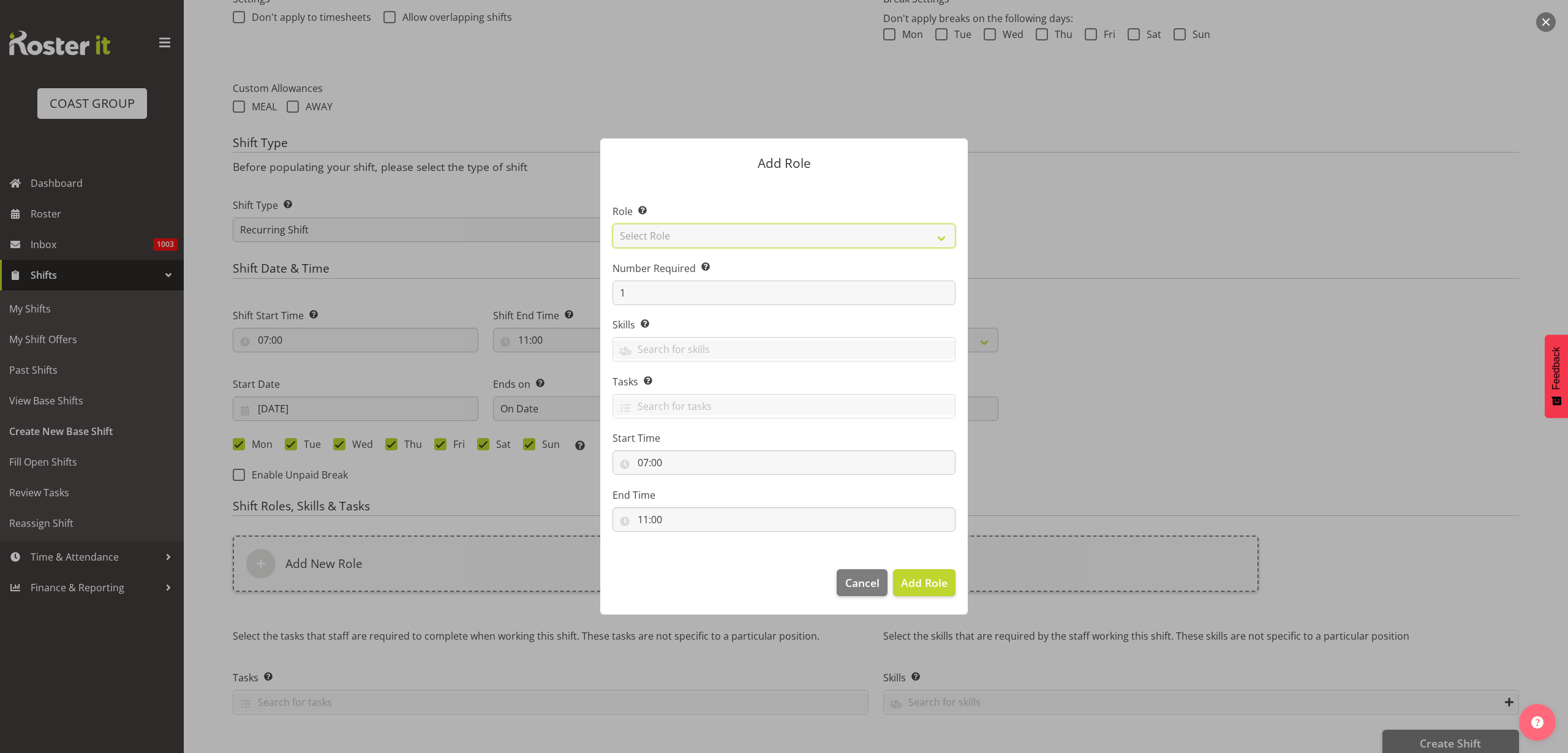
click at [707, 227] on select "Select Role ACCOUNT MANAGER ACCOUNT MANAGER DW ACCOUNTS AKL DIANNA VEHICLES AKL…" at bounding box center [784, 235] width 343 height 25
select select "123"
click at [612, 223] on select "Select Role ACCOUNT MANAGER ACCOUNT MANAGER DW ACCOUNTS AKL DIANNA VEHICLES AKL…" at bounding box center [784, 235] width 343 height 25
drag, startPoint x: 674, startPoint y: 296, endPoint x: 552, endPoint y: 292, distance: 122.1
click at [552, 292] on form "Add Role Role Select the role you wish to add to the shift. ACCOUNT MANAGER ACC…" at bounding box center [784, 376] width 588 height 537
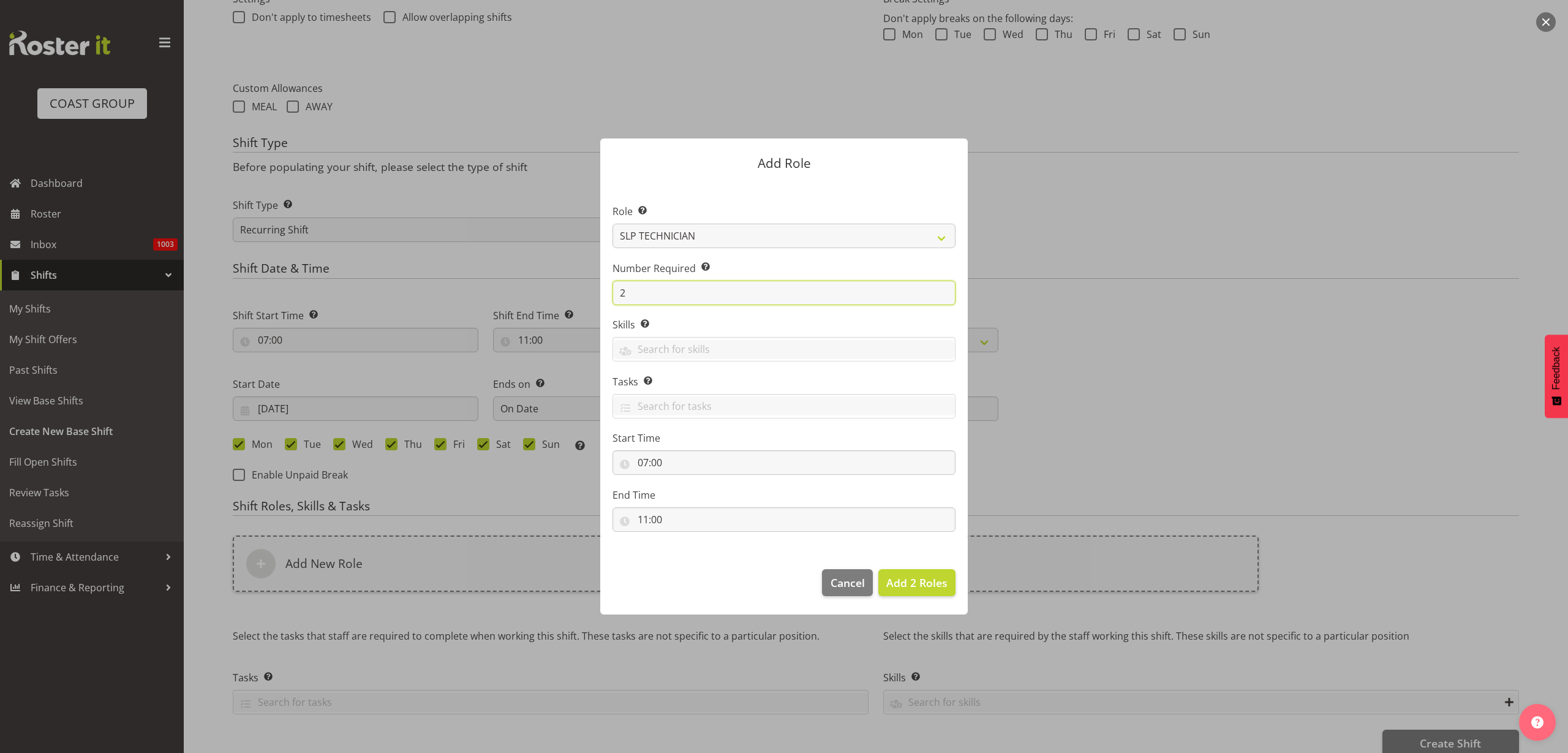
type input "2"
click at [916, 580] on span "Add 2 Roles" at bounding box center [917, 583] width 61 height 15
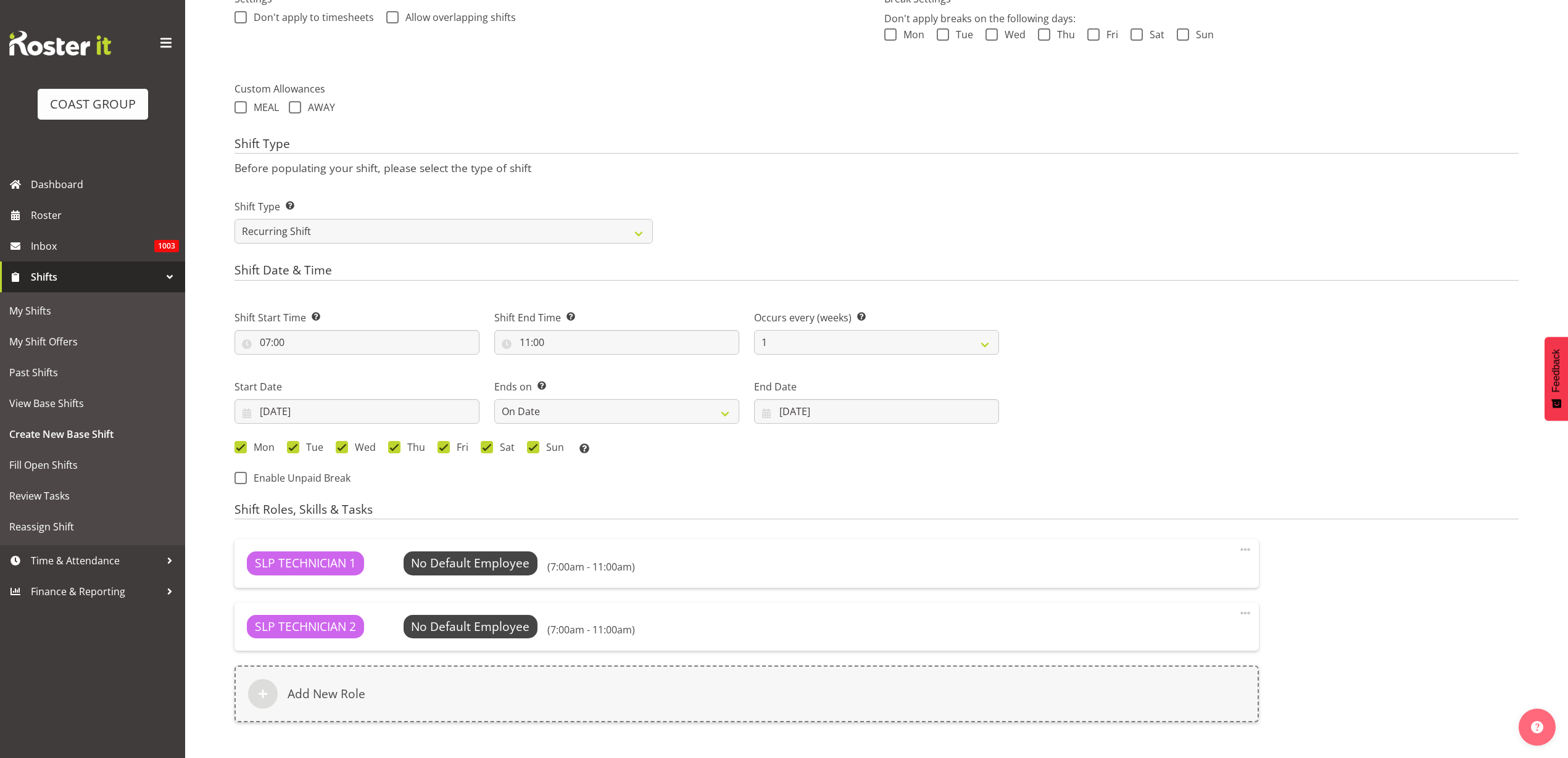
click at [370, 685] on div "Add New Role" at bounding box center [746, 694] width 1024 height 57
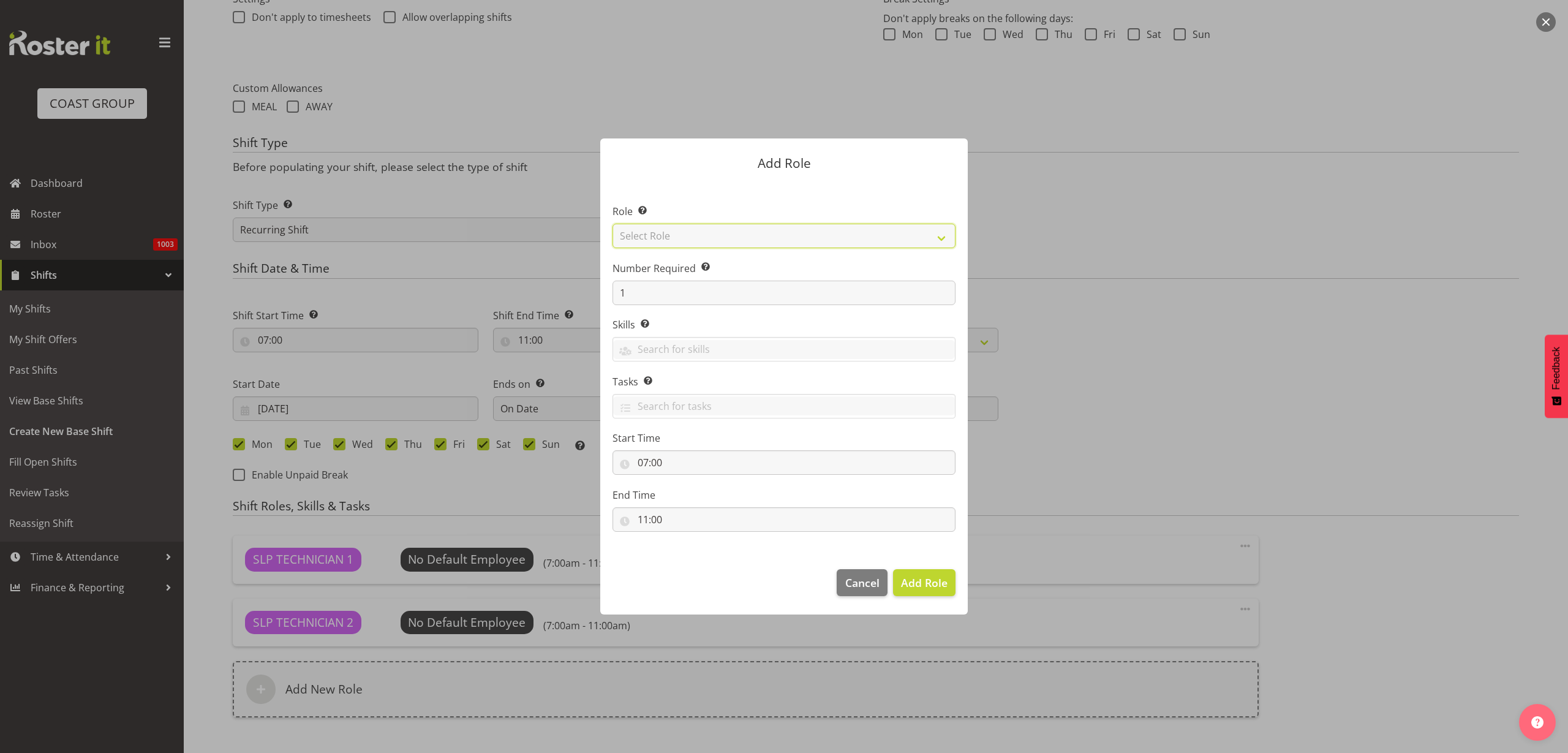
click at [725, 231] on select "Select Role ACCOUNT MANAGER ACCOUNT MANAGER DW ACCOUNTS AKL DIANNA VEHICLES AKL…" at bounding box center [784, 235] width 343 height 25
select select "247"
click at [612, 223] on select "Select Role ACCOUNT MANAGER ACCOUNT MANAGER DW ACCOUNTS AKL DIANNA VEHICLES AKL…" at bounding box center [784, 235] width 343 height 25
click at [915, 584] on span "Add Role" at bounding box center [924, 583] width 46 height 15
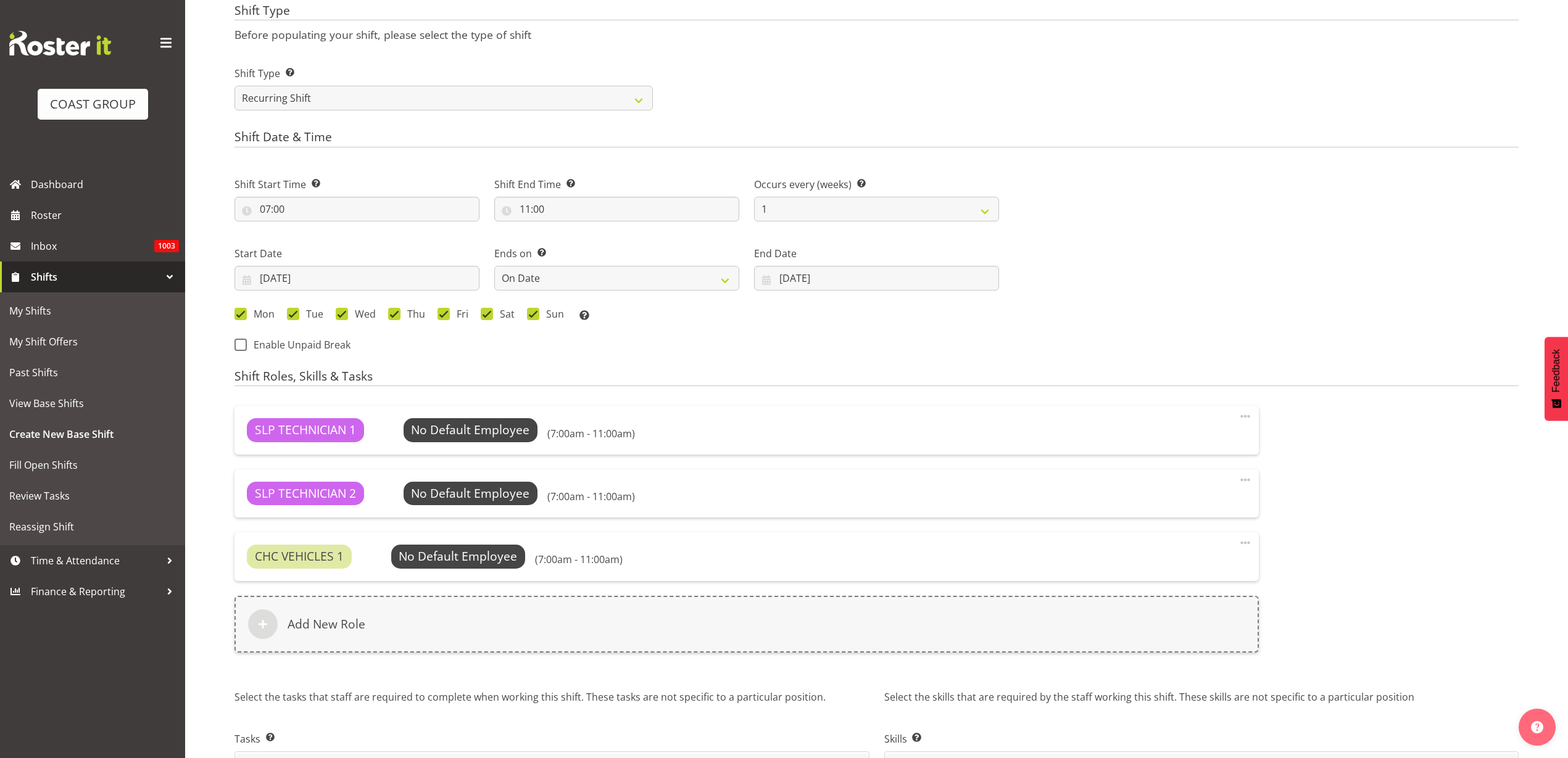
scroll to position [540, 0]
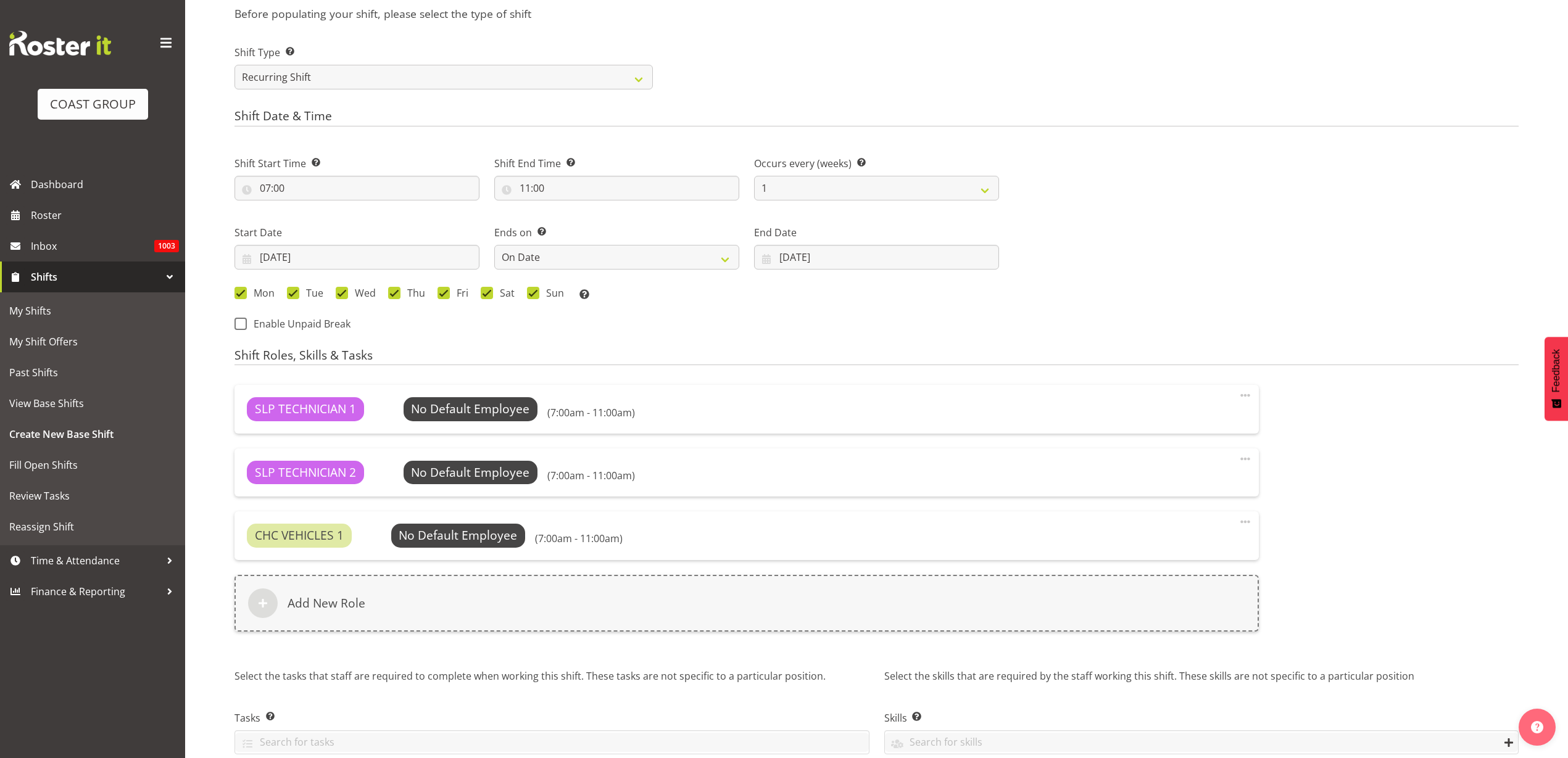
click at [1242, 459] on span at bounding box center [1245, 459] width 15 height 15
click at [1173, 509] on link "Delete" at bounding box center [1194, 508] width 119 height 22
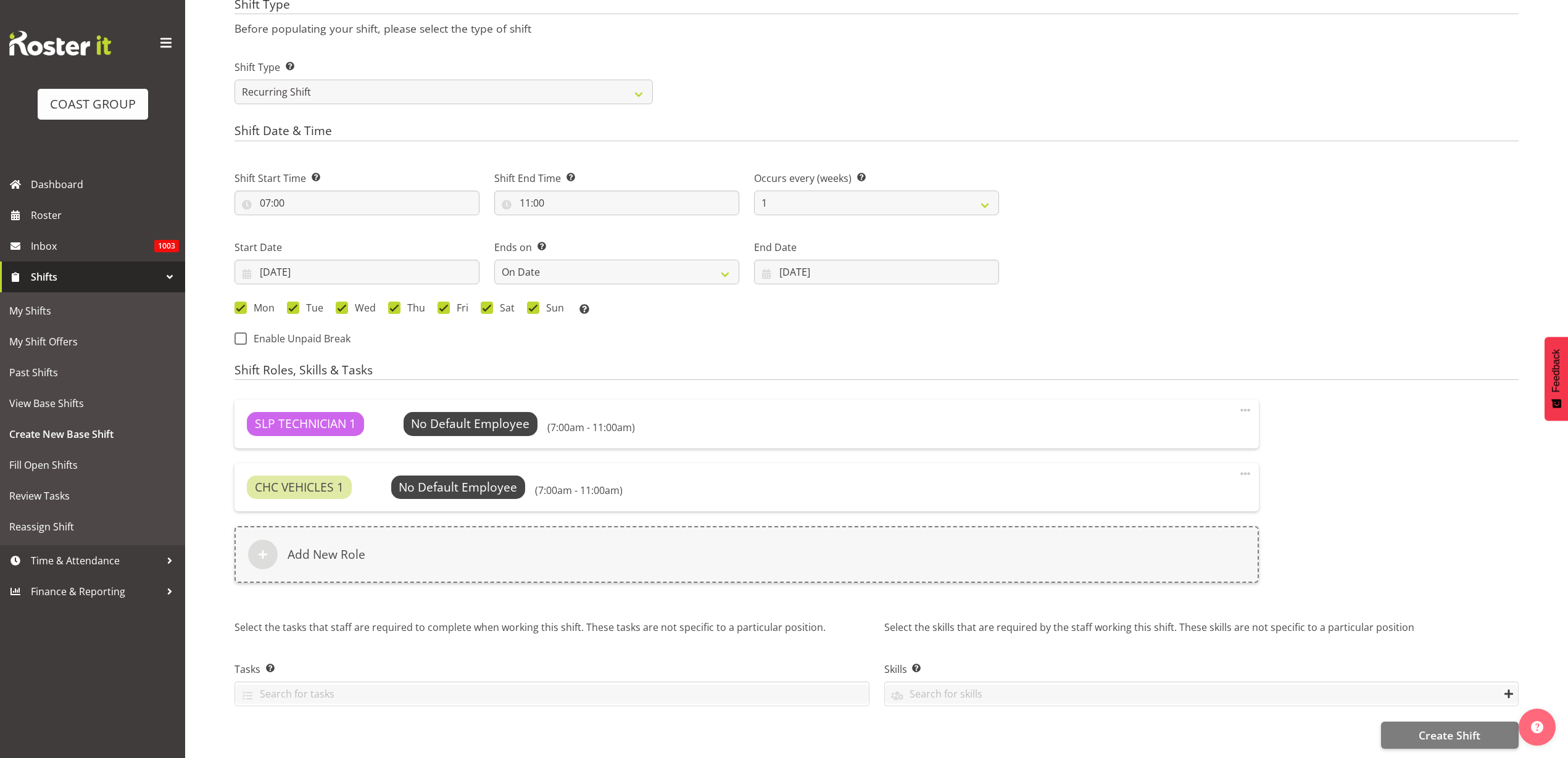
scroll to position [537, 0]
click at [1444, 727] on span "Create Shift" at bounding box center [1449, 735] width 61 height 16
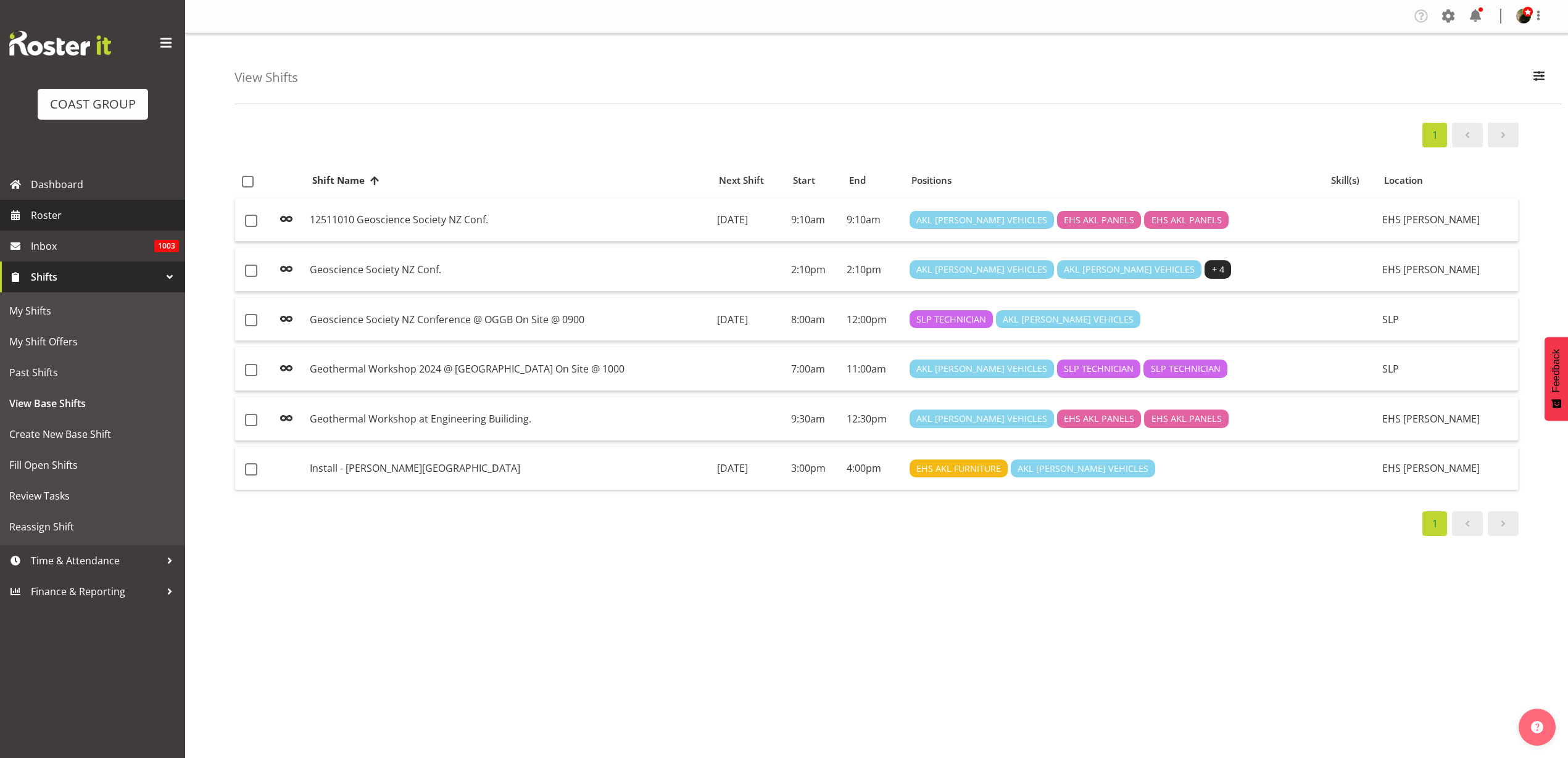
click at [58, 216] on span "Roster" at bounding box center [104, 216] width 148 height 19
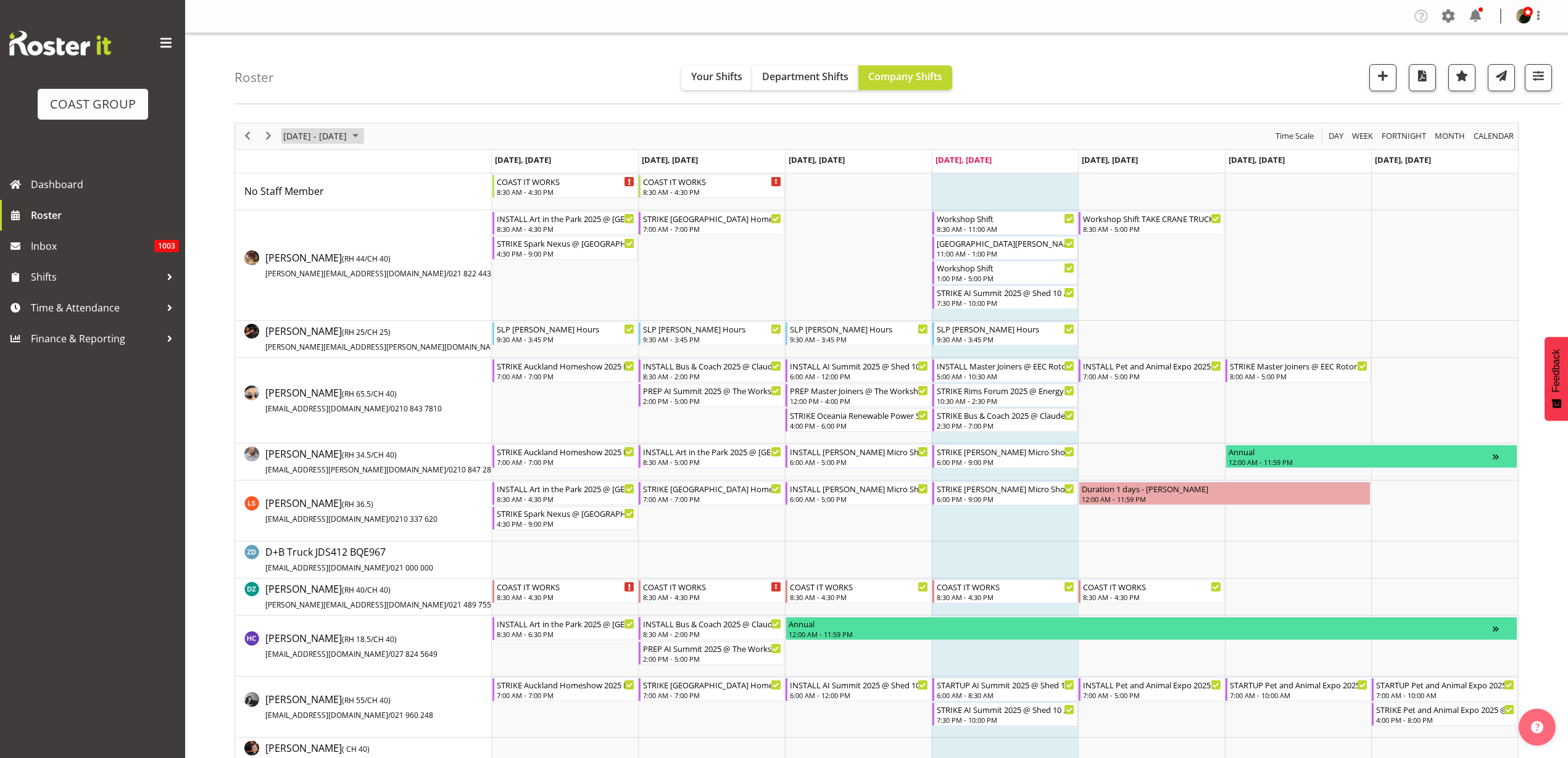
click at [337, 135] on span "[DATE] - [DATE]" at bounding box center [315, 136] width 66 height 16
click at [416, 162] on span "next month" at bounding box center [412, 167] width 21 height 22
click at [334, 272] on span "19" at bounding box center [335, 273] width 19 height 19
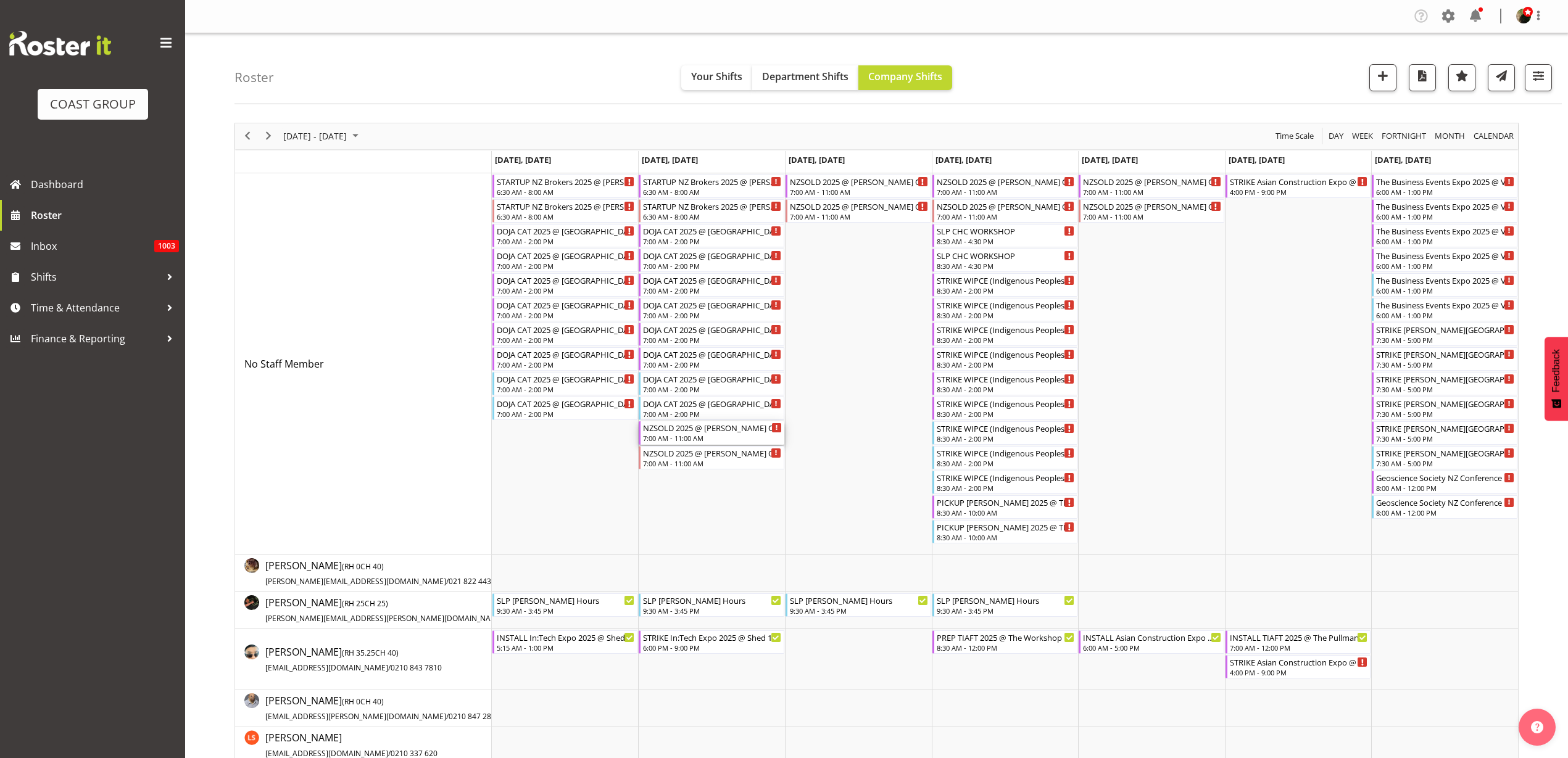
click at [678, 428] on div "NZSOLD 2025 @ Te Pae On SIte @ 0730" at bounding box center [712, 427] width 138 height 12
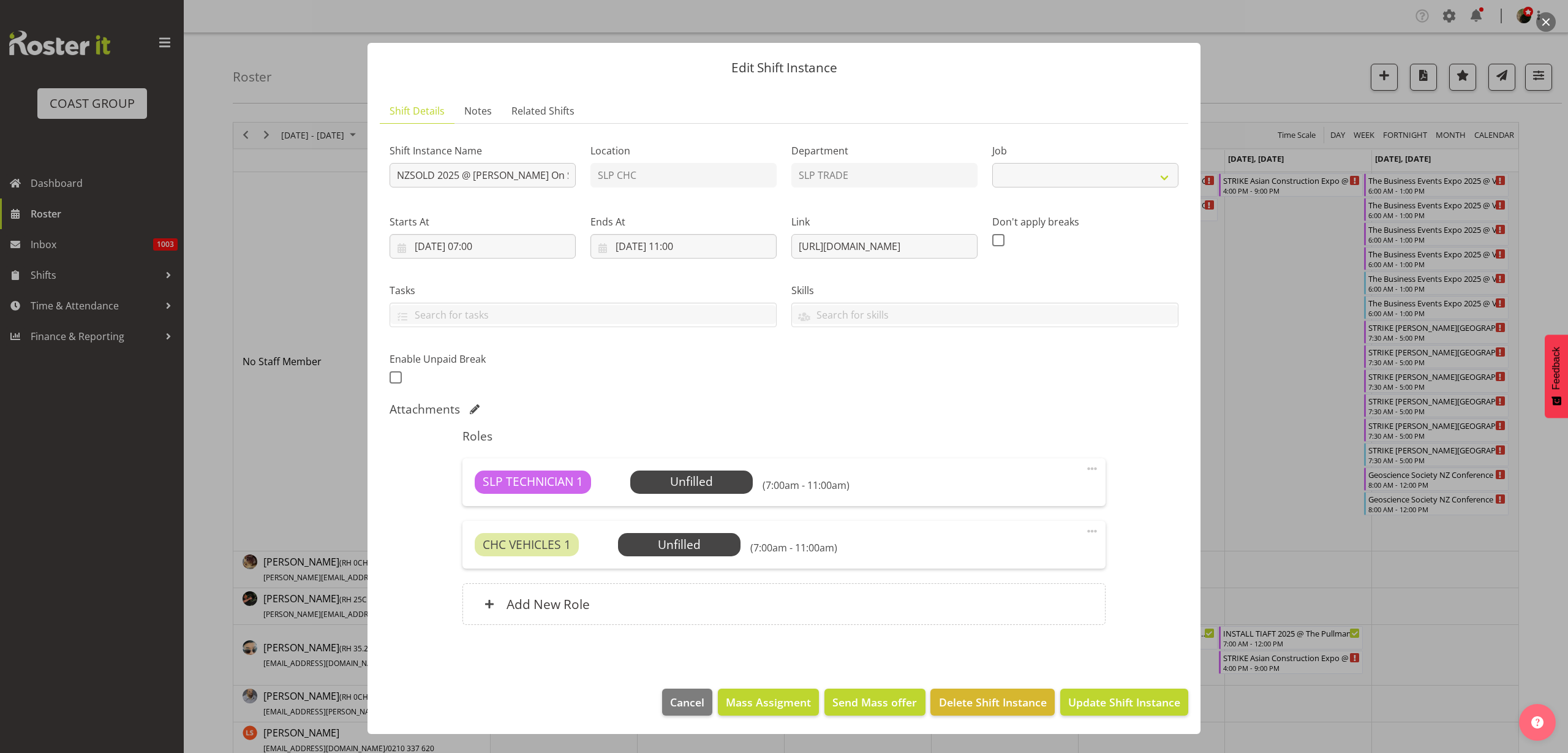
select select "10681"
click at [391, 173] on input "NZSOLD 2025 @ Te Pae On SIte @ 0730" at bounding box center [482, 175] width 186 height 25
drag, startPoint x: 515, startPoint y: 171, endPoint x: 990, endPoint y: 160, distance: 475.1
click at [990, 160] on div "Shift Instance Name PREP NZSOLD 2025 @ Te Pae On SIte @ 0730 Location SLP CHC D…" at bounding box center [783, 260] width 803 height 269
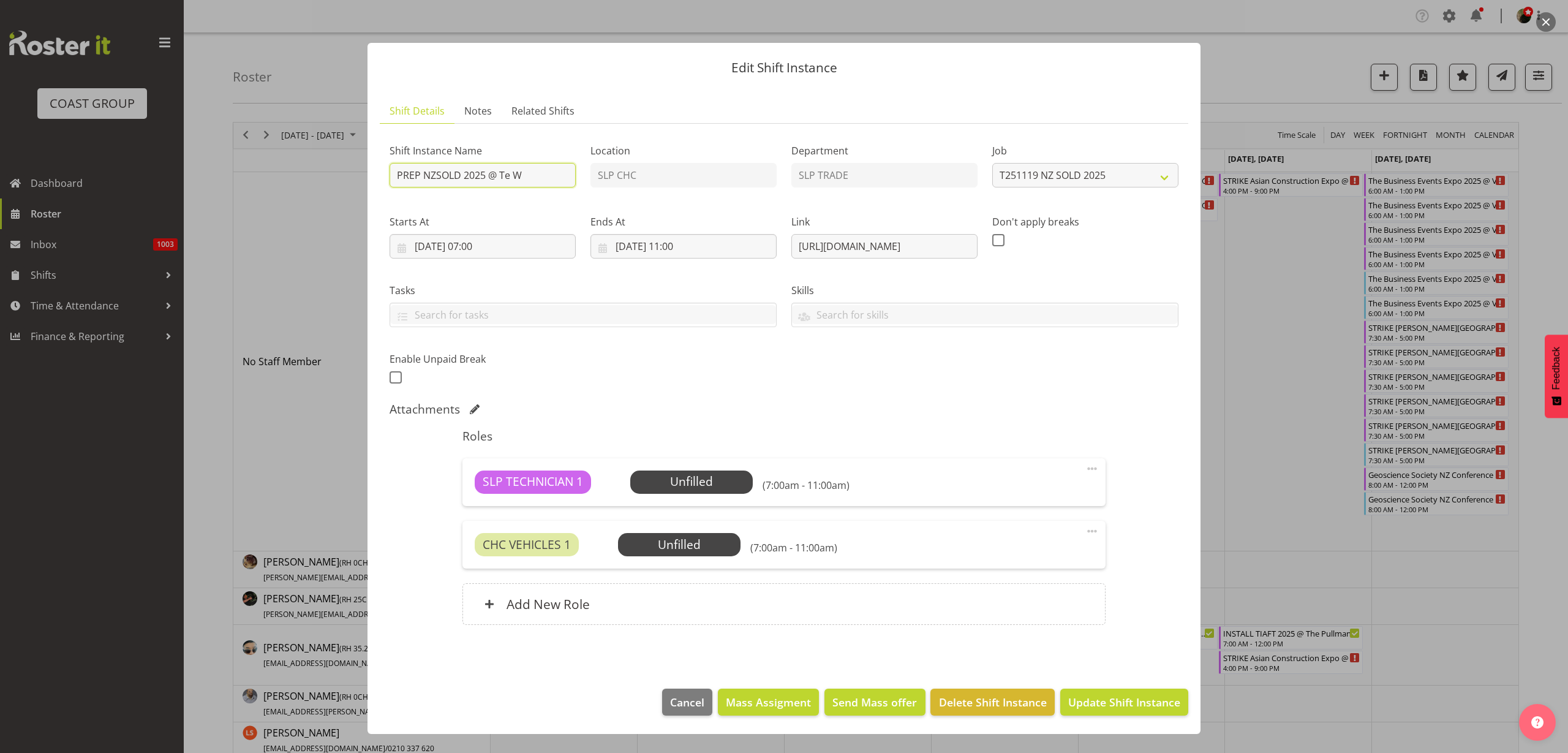
scroll to position [0, 0]
type input "PREP NZSOLD 2025 @ Te Workshop"
click at [488, 249] on input "18/11/2025, 07:00" at bounding box center [482, 246] width 186 height 25
click at [481, 499] on select "00 01 02 03 04 05 06 07 08 09 10 11 12 13 14 15 16 17 18 19 20 21 22 23" at bounding box center [483, 506] width 28 height 25
select select "9"
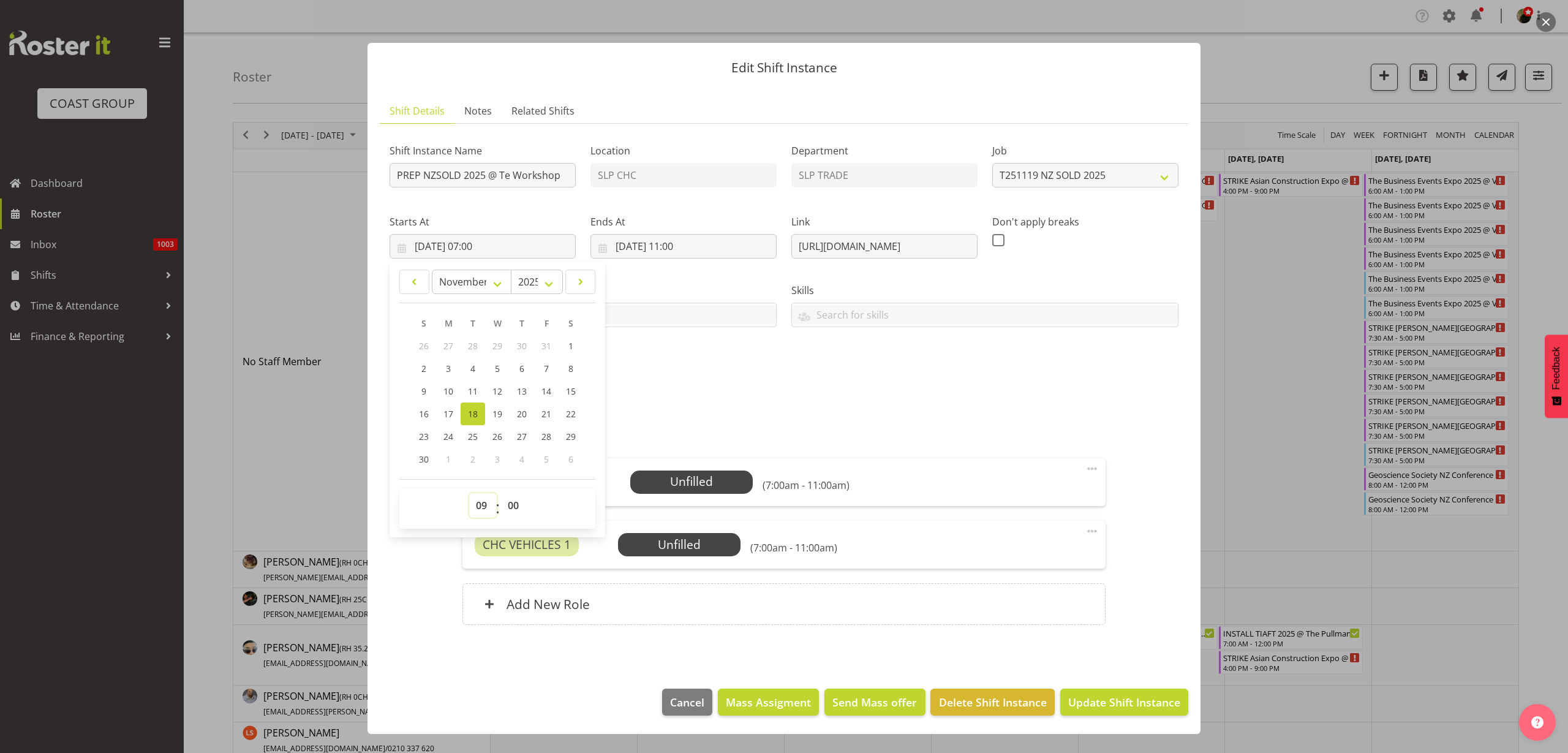
click at [469, 494] on select "00 01 02 03 04 05 06 07 08 09 10 11 12 13 14 15 16 17 18 19 20 21 22 23" at bounding box center [483, 506] width 28 height 25
type input "18/11/2025, 09:00"
click at [1140, 701] on span "Update Shift Instance" at bounding box center [1124, 701] width 113 height 16
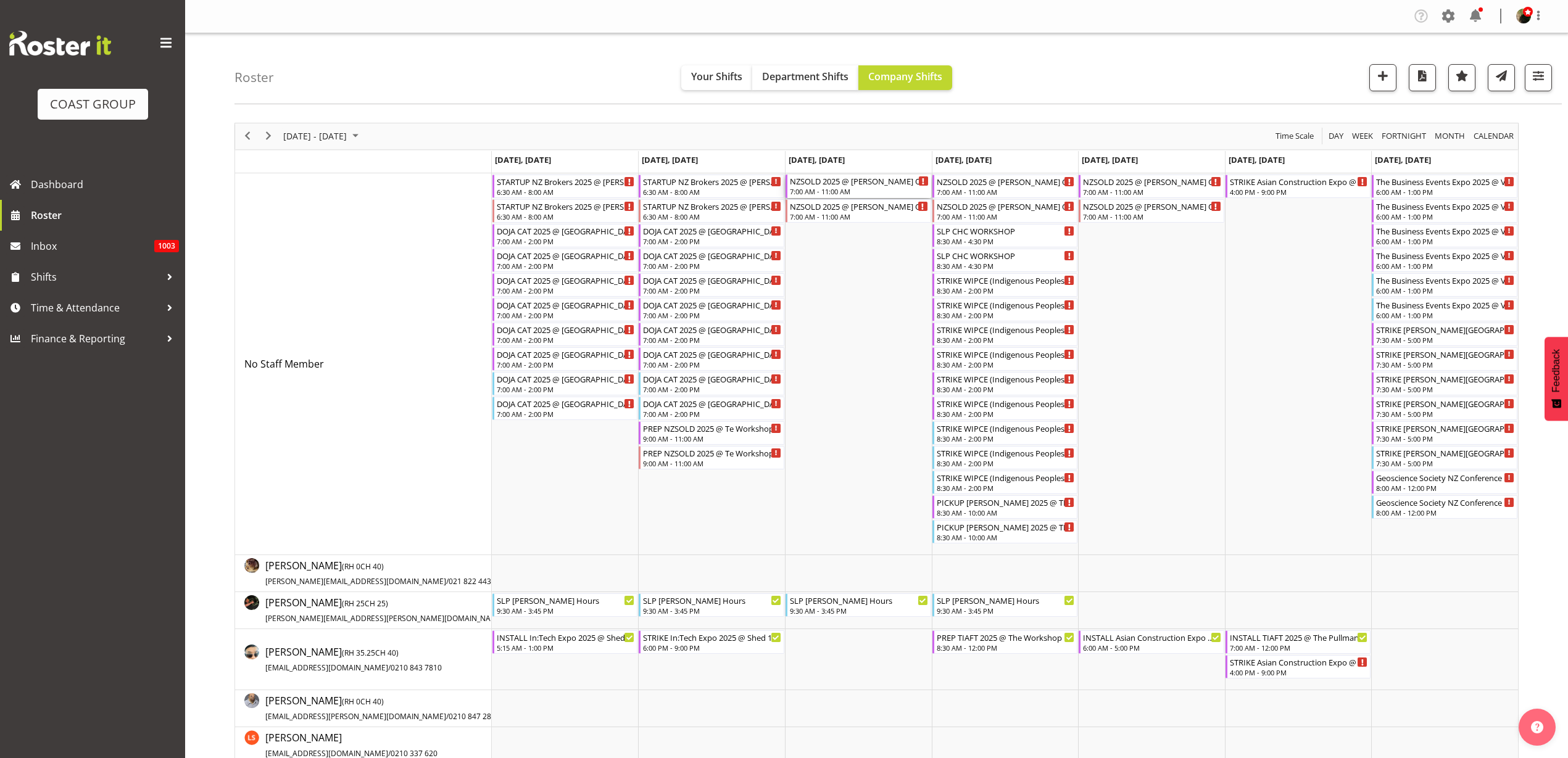
click at [832, 189] on div "7:00 AM - 11:00 AM" at bounding box center [858, 191] width 138 height 10
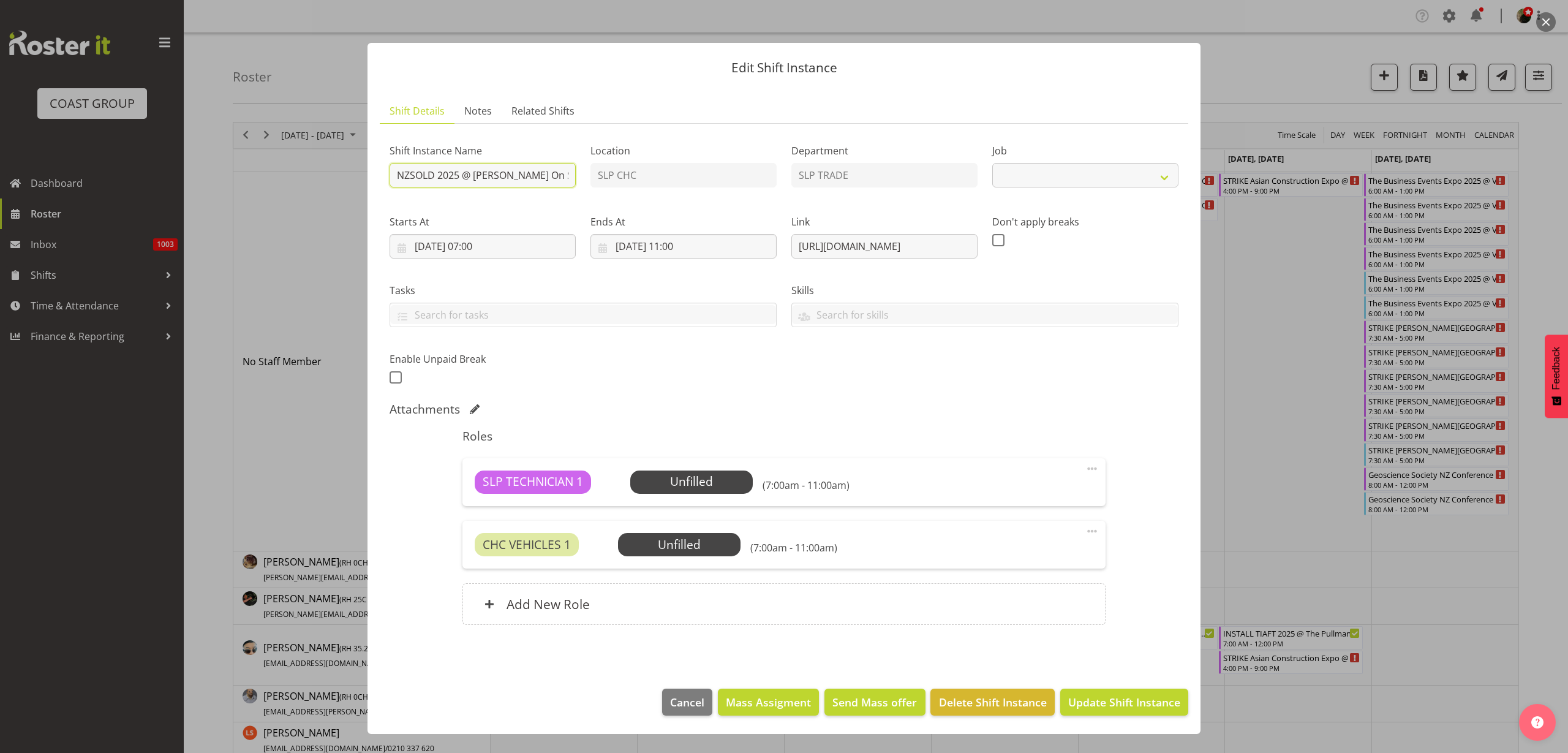
select select "10681"
click at [396, 171] on input "NZSOLD 2025 @ Te Pae On SIte @ 0730" at bounding box center [482, 175] width 186 height 25
type input "INSTALL NZSOLD 2025 @ Te Pae On SIte @ 0730"
click at [1129, 701] on span "Update Shift Instance" at bounding box center [1124, 701] width 113 height 16
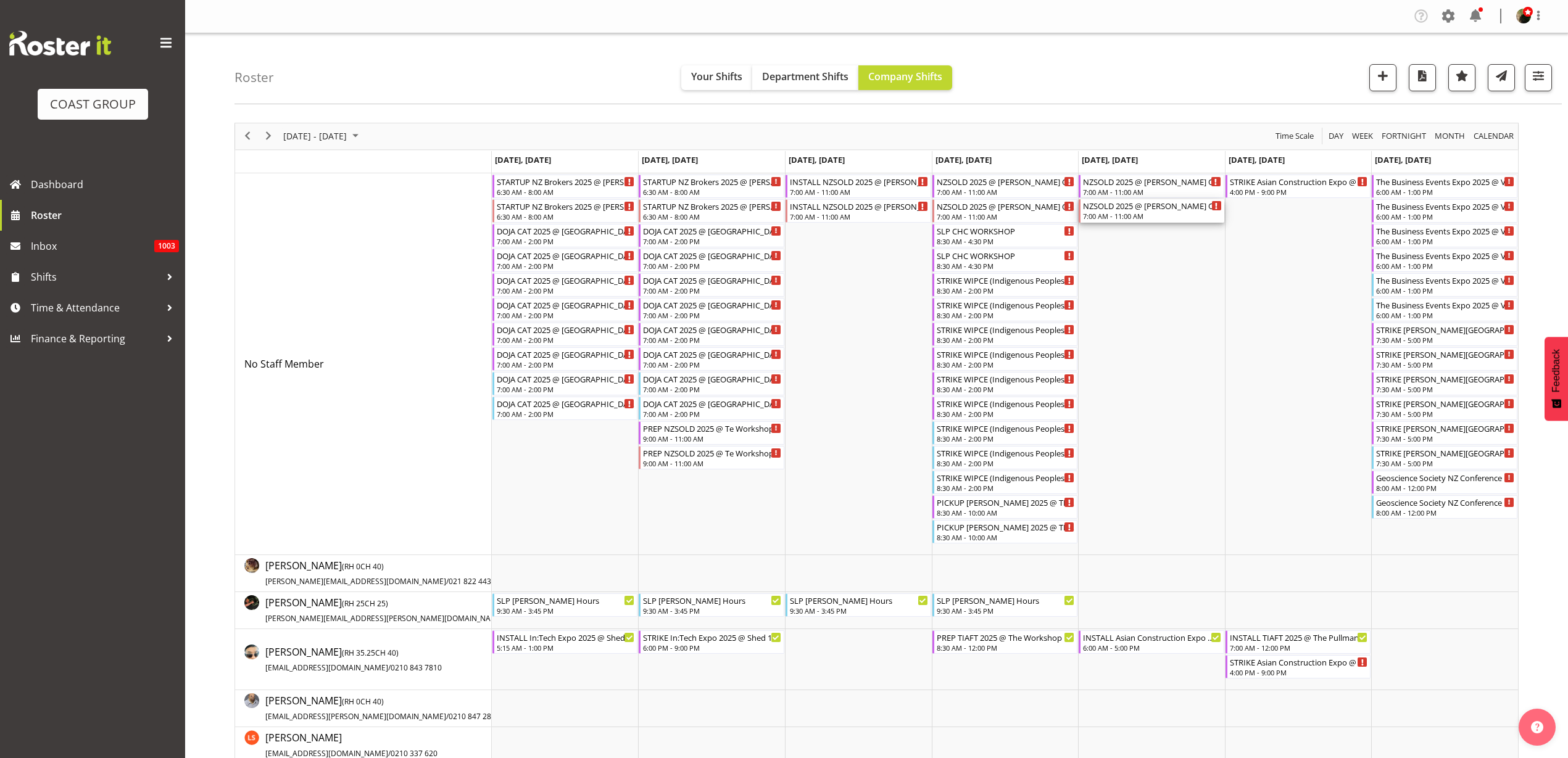
click at [1129, 218] on div "7:00 AM - 11:00 AM" at bounding box center [1152, 216] width 138 height 10
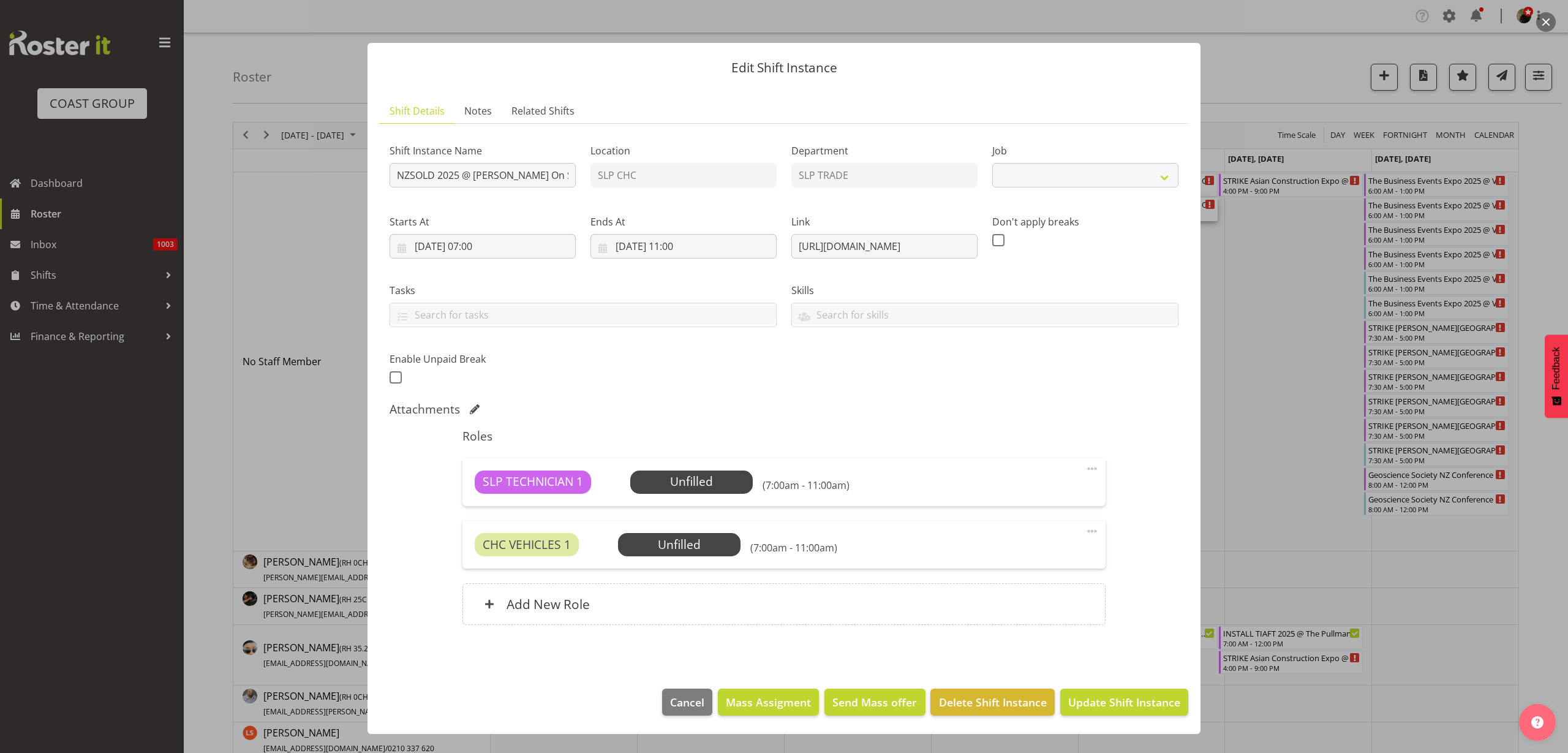
select select "10681"
click at [395, 176] on input "NZSOLD 2025 @ Te Pae On SIte @ 0730" at bounding box center [482, 175] width 186 height 25
type input "STRIKE NZSOLD 2025 @ Te Pae On SIte @ 1630"
click at [468, 247] on input "21/11/2025, 07:00" at bounding box center [482, 246] width 186 height 25
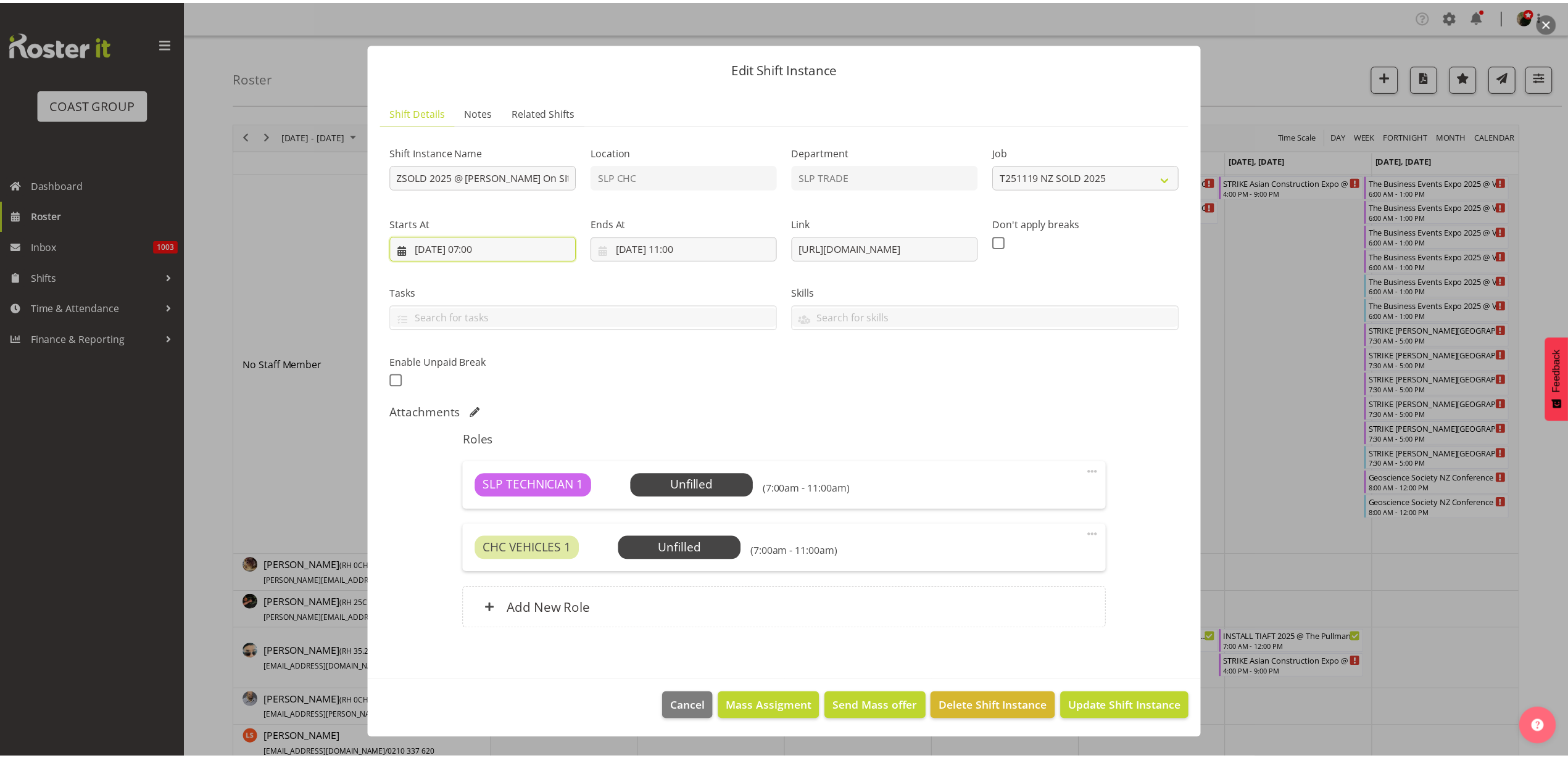
scroll to position [0, 0]
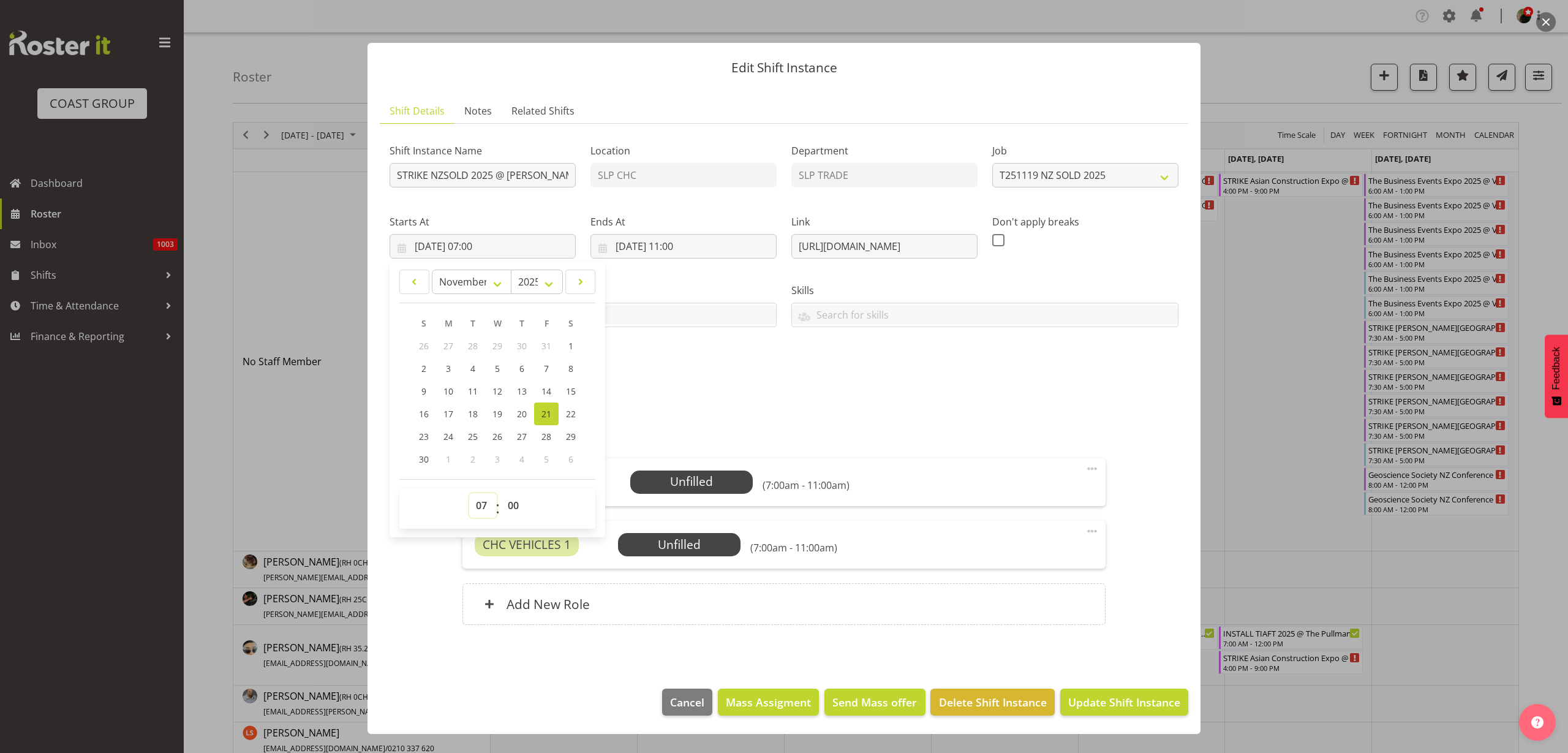
click at [482, 506] on select "00 01 02 03 04 05 06 07 08 09 10 11 12 13 14 15 16 17 18 19 20 21 22 23" at bounding box center [483, 506] width 28 height 25
select select "16"
click at [469, 494] on select "00 01 02 03 04 05 06 07 08 09 10 11 12 13 14 15 16 17 18 19 20 21 22 23" at bounding box center [483, 506] width 28 height 25
type input "21/11/2025, 16:00"
click at [695, 246] on input "21/11/2025, 11:00" at bounding box center [683, 246] width 186 height 25
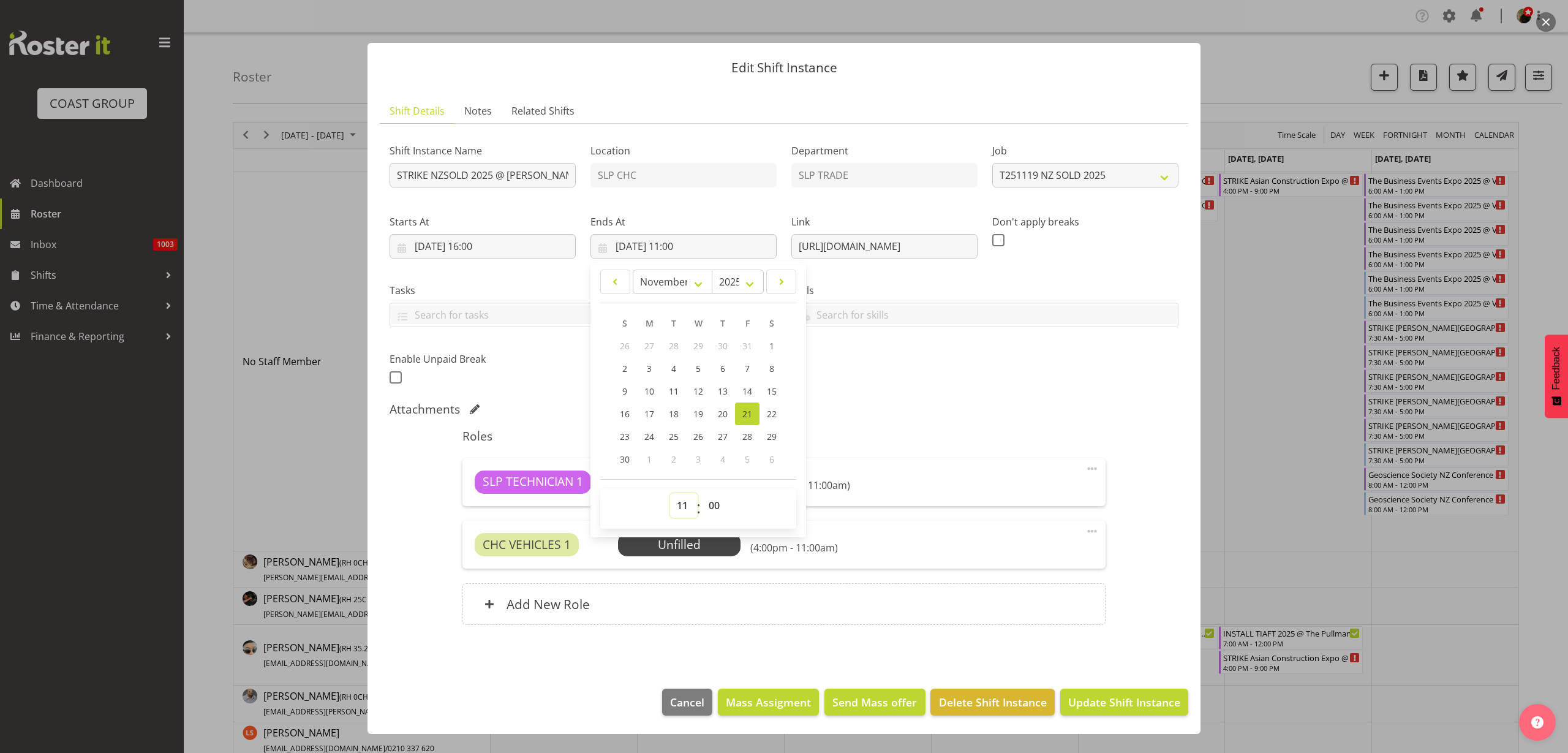
click at [683, 507] on select "00 01 02 03 04 05 06 07 08 09 10 11 12 13 14 15 16 17 18 19 20 21 22 23" at bounding box center [684, 506] width 28 height 25
select select "19"
click at [671, 494] on select "00 01 02 03 04 05 06 07 08 09 10 11 12 13 14 15 16 17 18 19 20 21 22 23" at bounding box center [684, 506] width 28 height 25
type input "21/11/2025, 19:00"
click at [1158, 699] on span "Update Shift Instance" at bounding box center [1124, 701] width 113 height 16
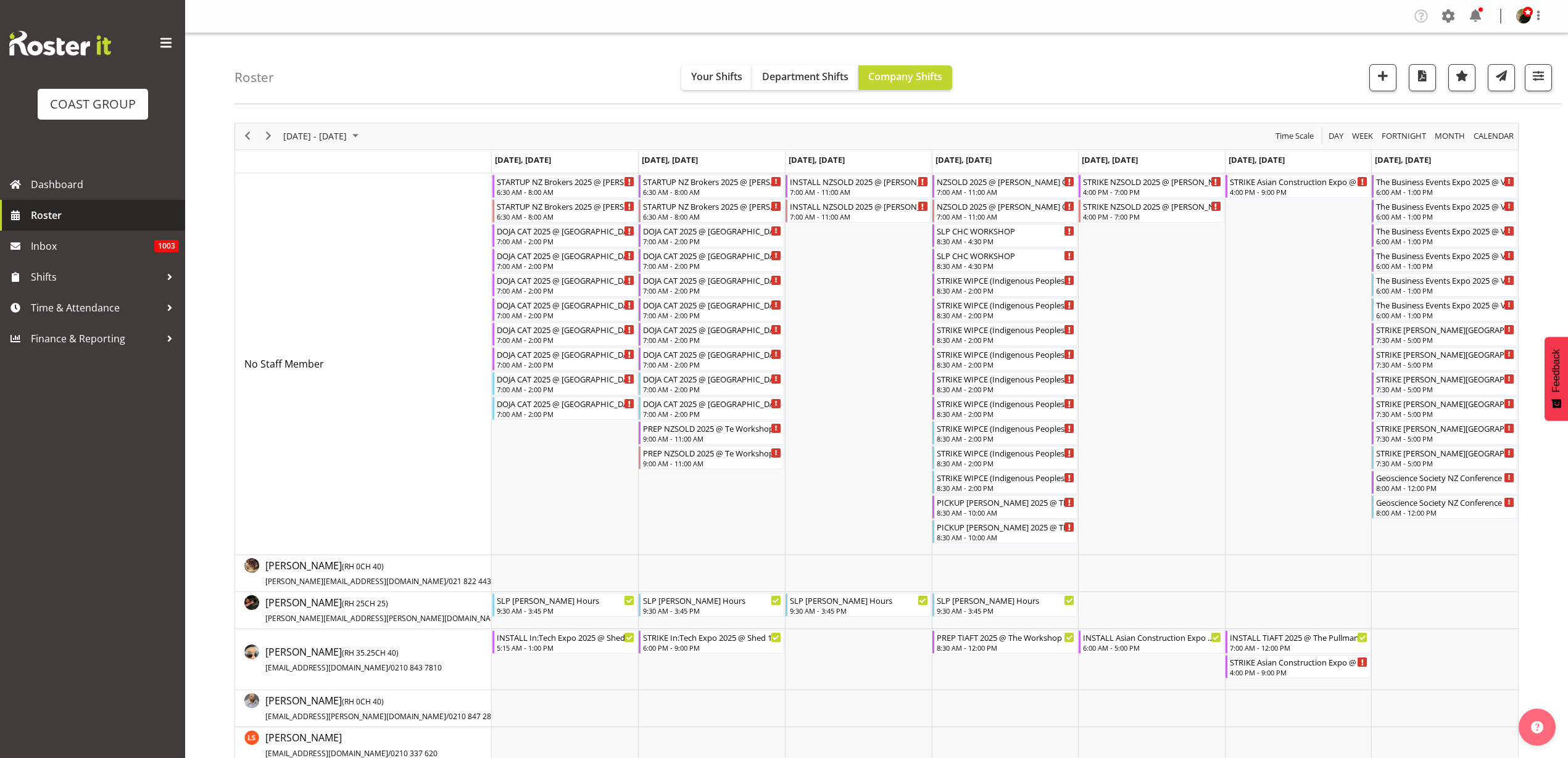
click at [46, 212] on span "Roster" at bounding box center [104, 216] width 148 height 19
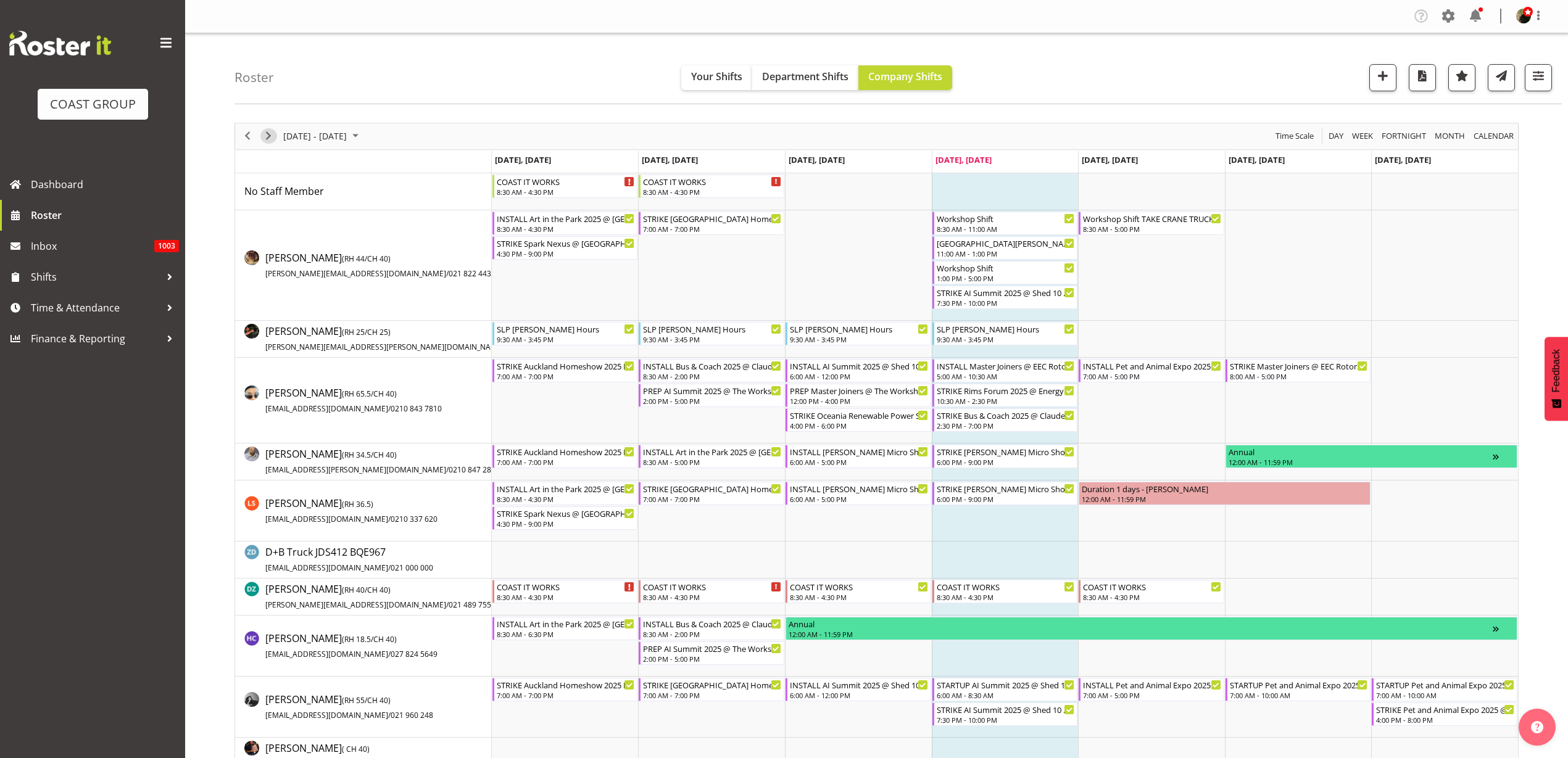
click at [269, 133] on span "Next" at bounding box center [268, 136] width 15 height 16
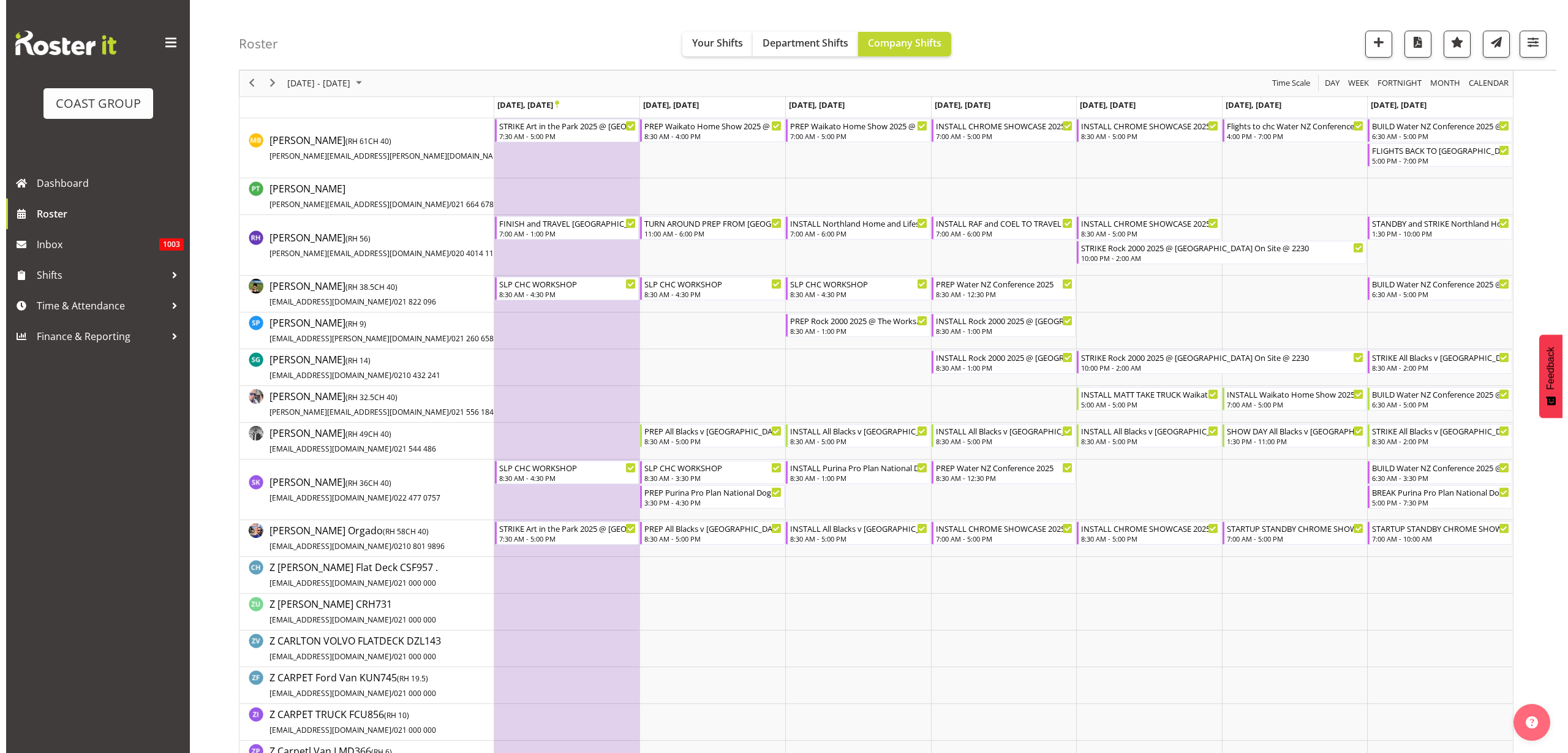
scroll to position [919, 0]
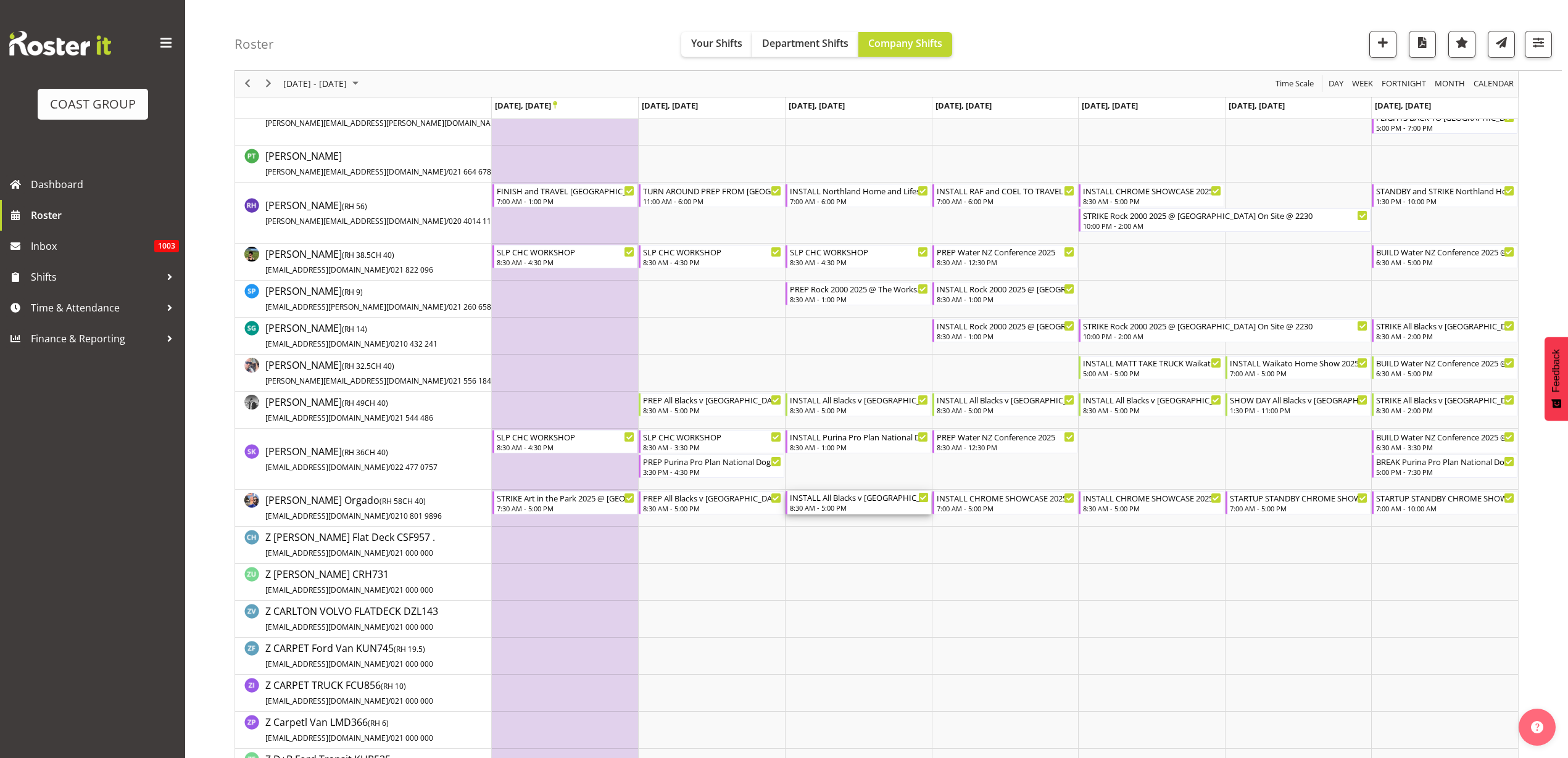
click at [839, 504] on div "8:30 AM - 5:00 PM" at bounding box center [858, 507] width 138 height 10
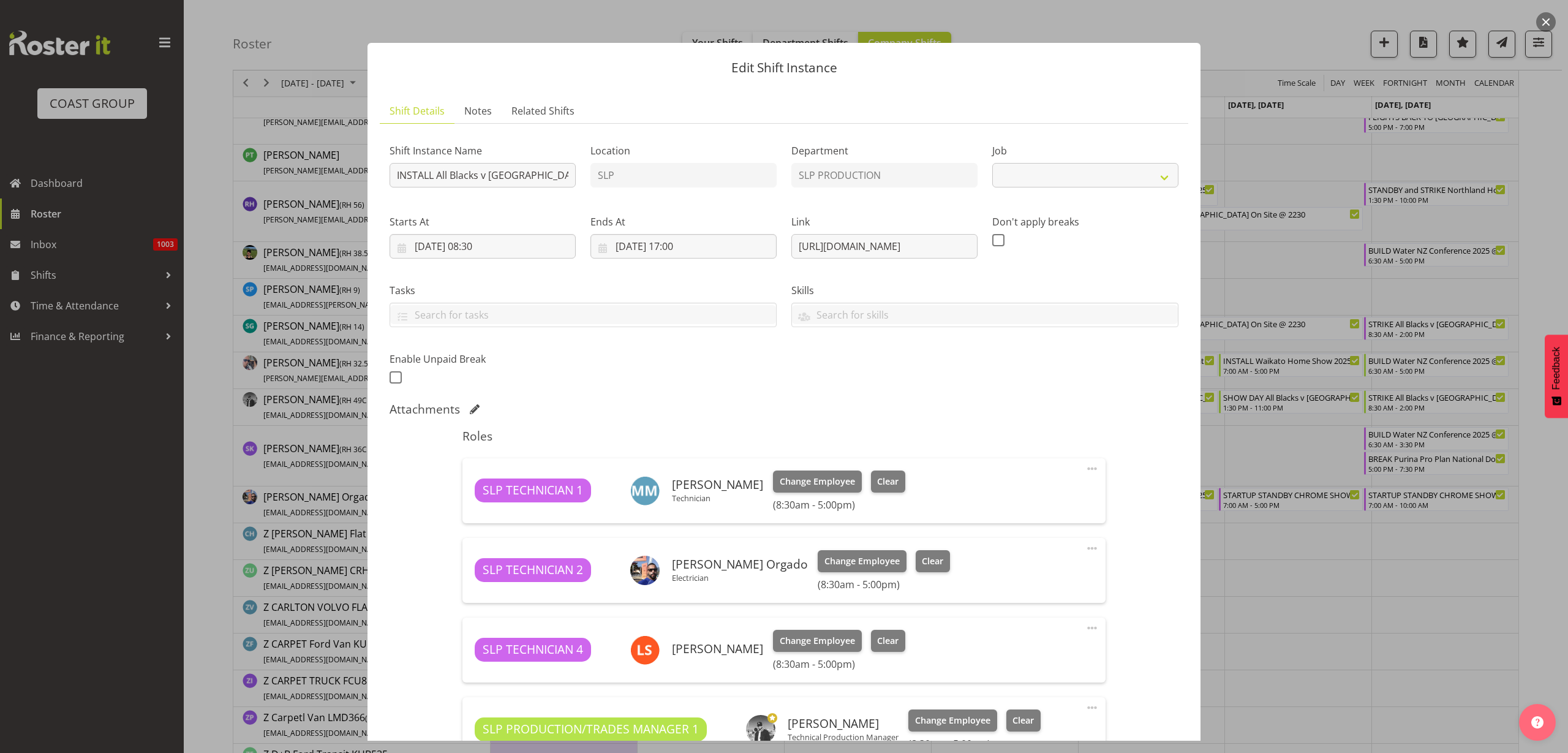
select select "10198"
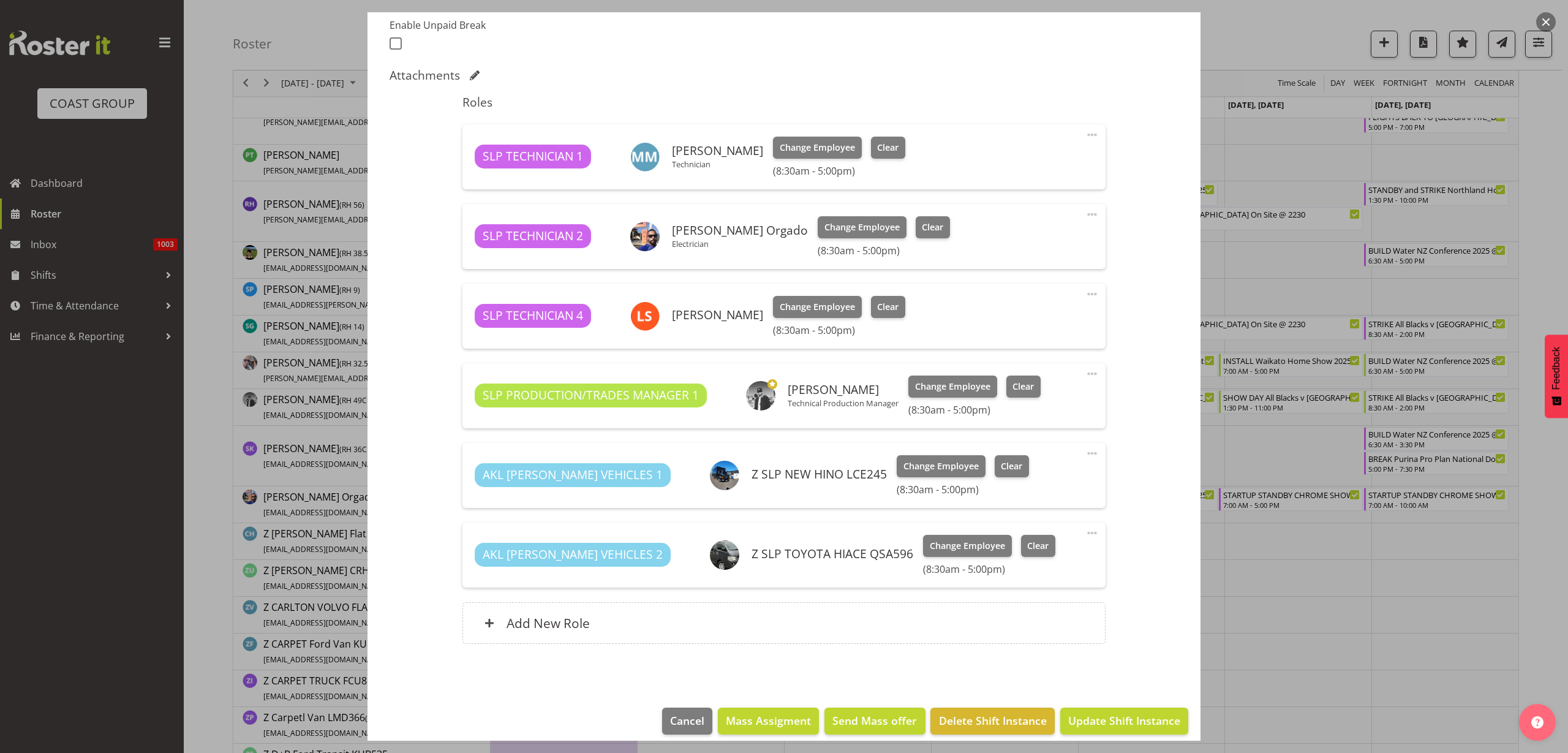
scroll to position [346, 0]
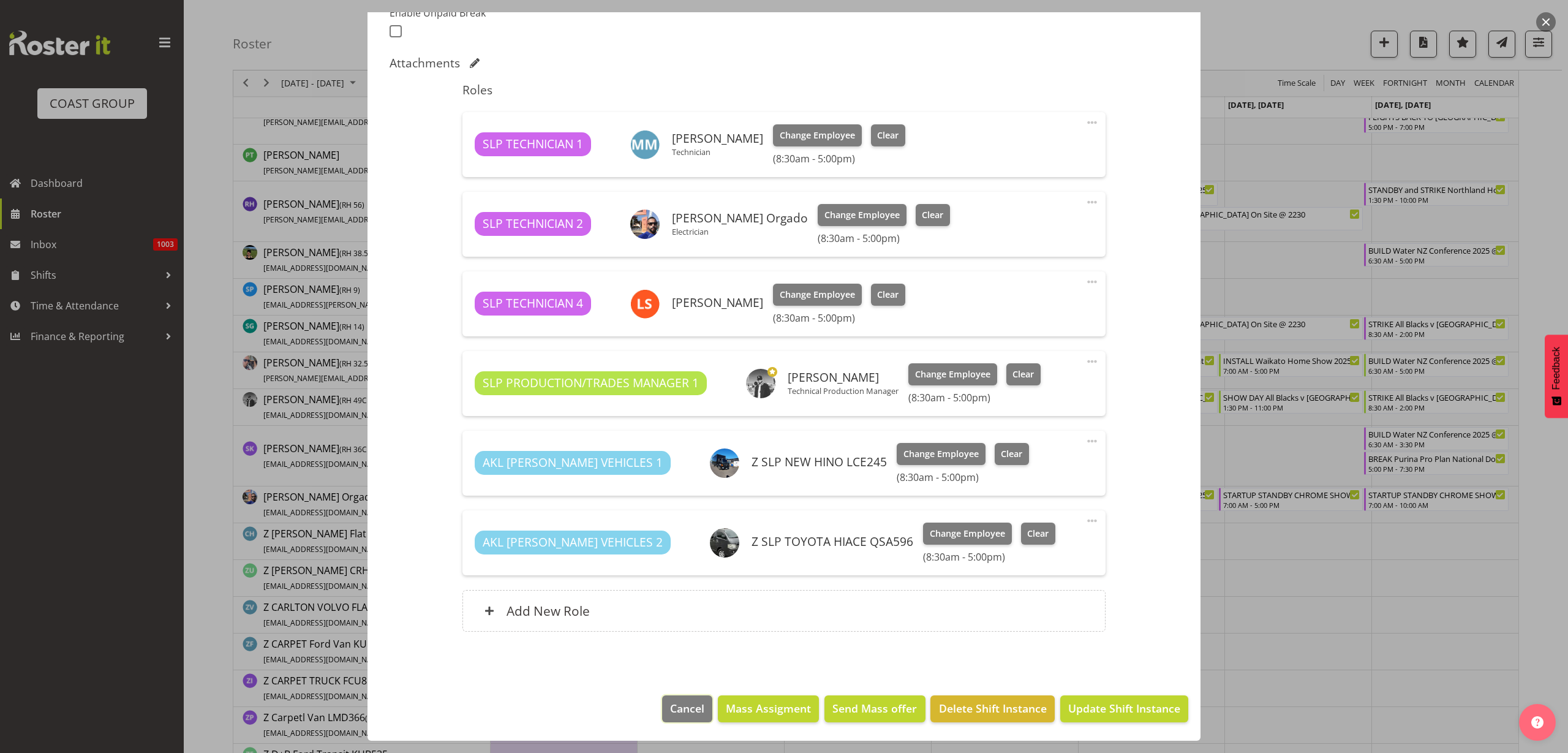
click at [671, 705] on span "Cancel" at bounding box center [687, 708] width 34 height 16
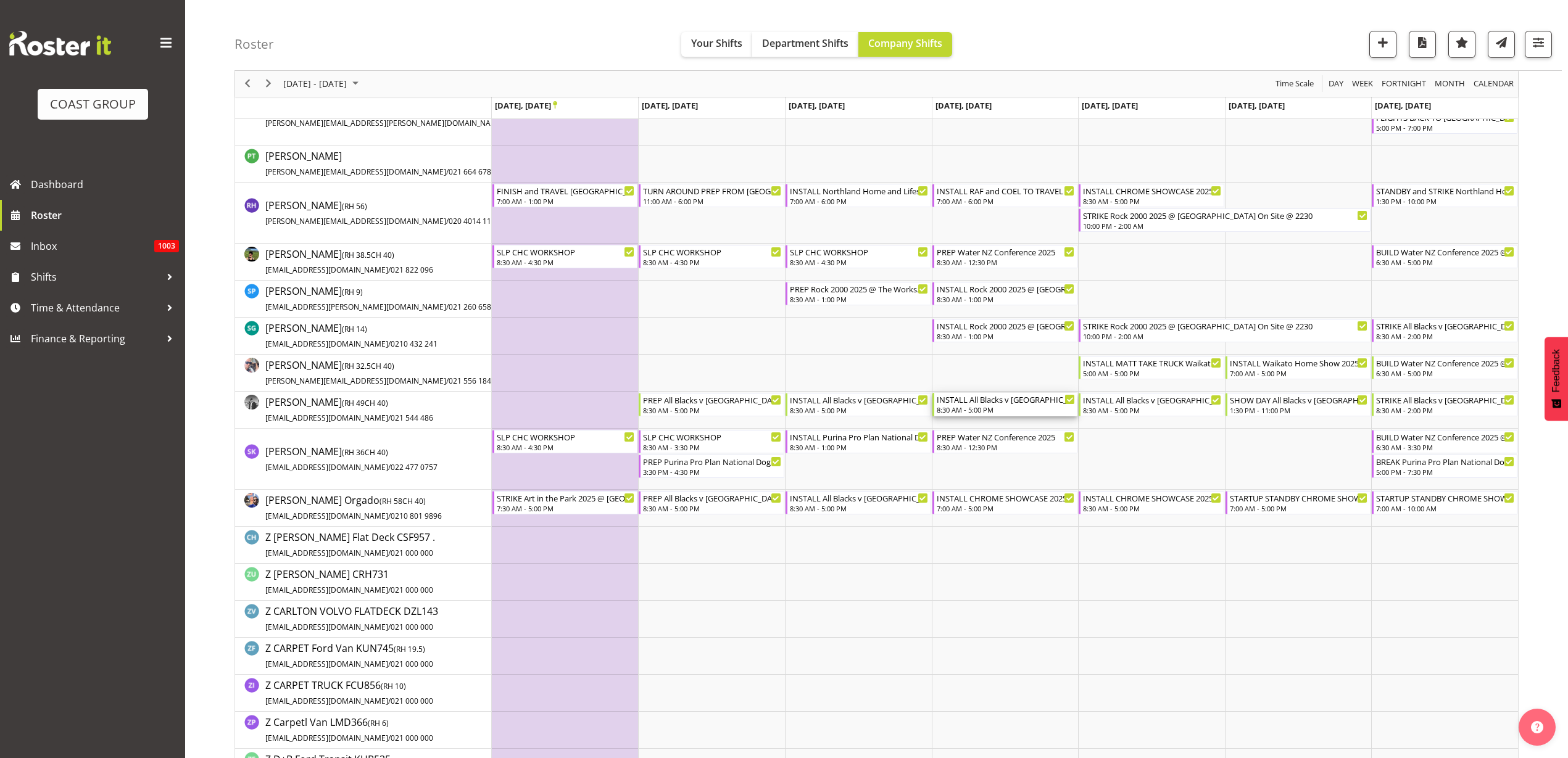
click at [993, 412] on div "8:30 AM - 5:00 PM" at bounding box center [1005, 410] width 138 height 10
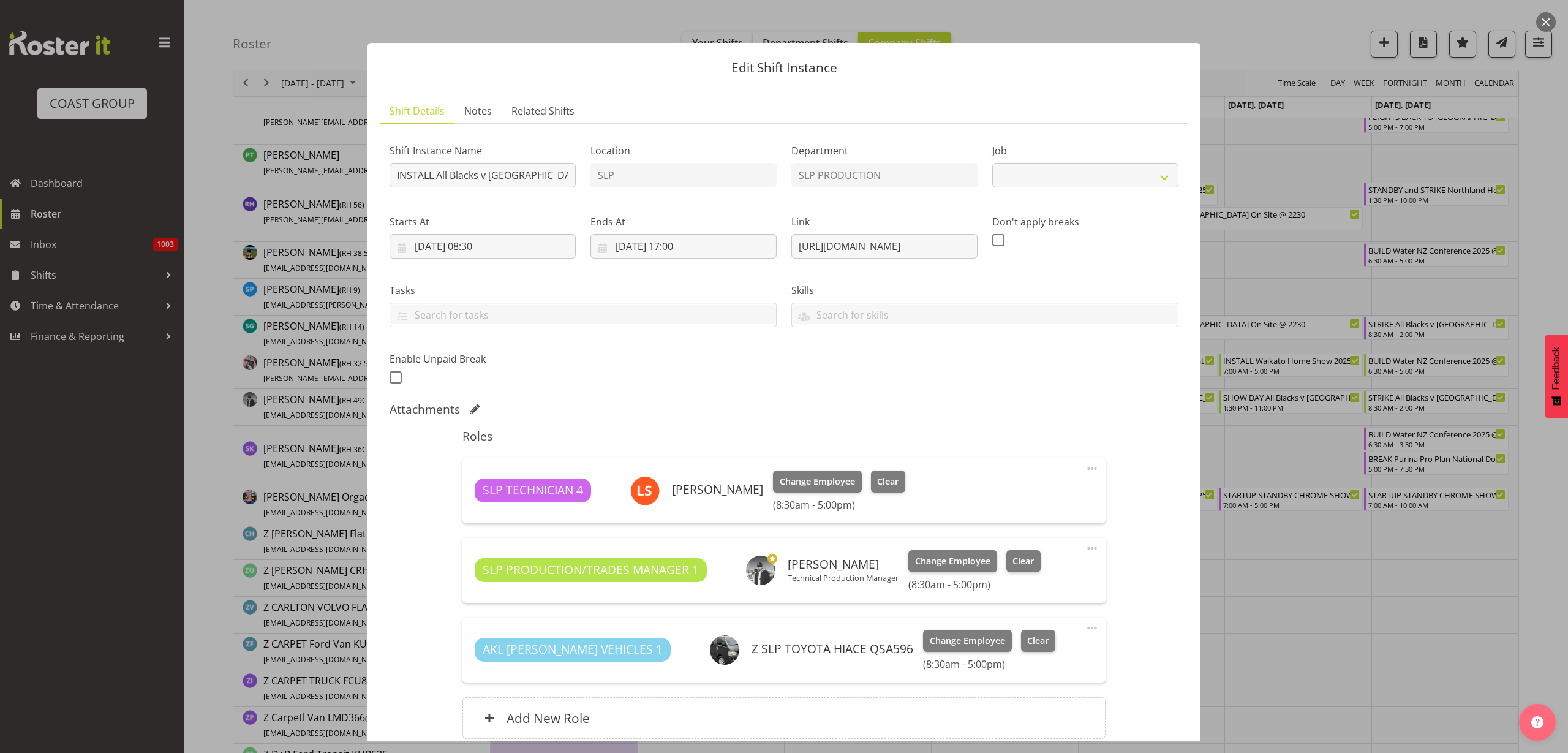
select select "10198"
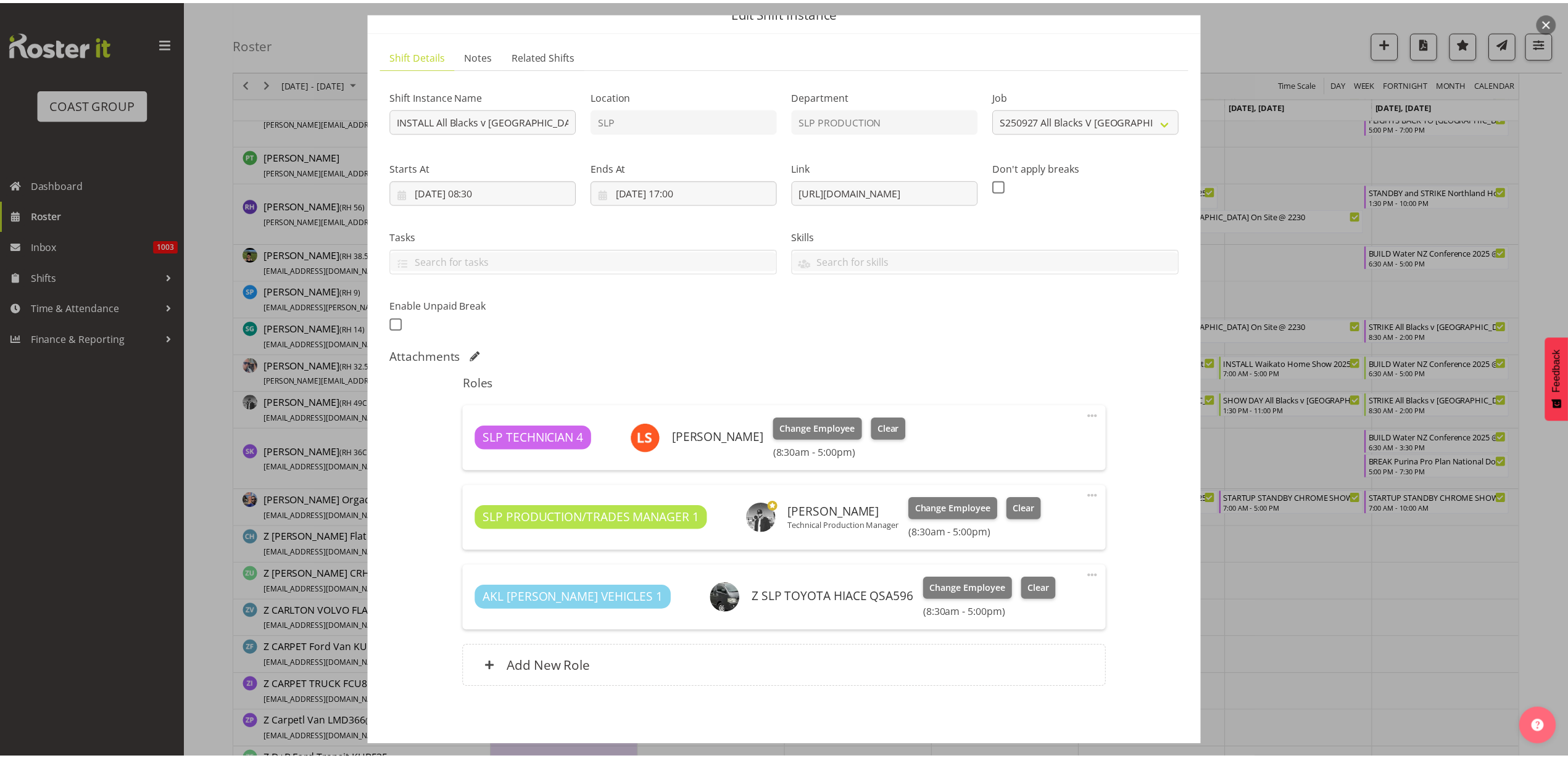
scroll to position [108, 0]
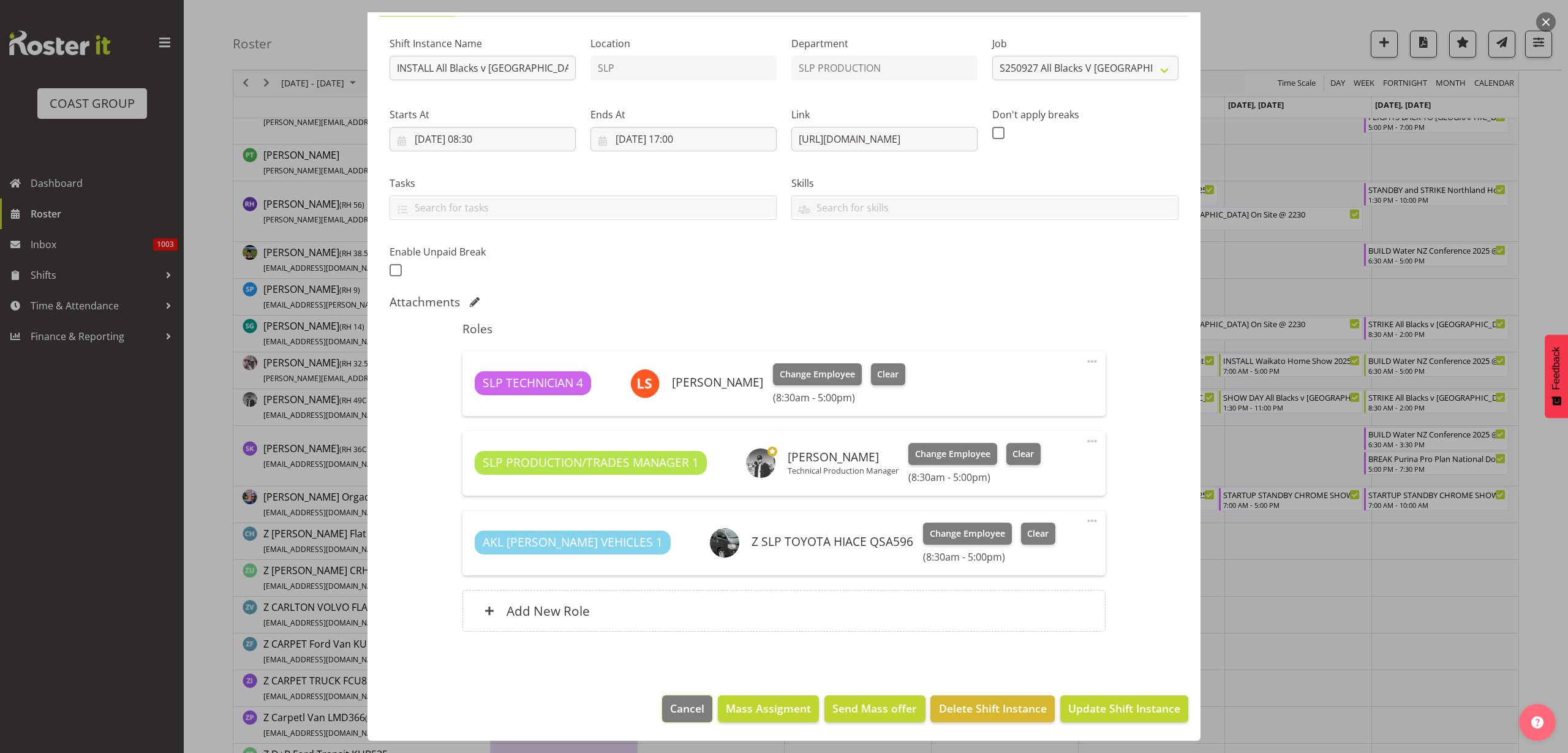
click at [681, 707] on span "Cancel" at bounding box center [687, 708] width 34 height 16
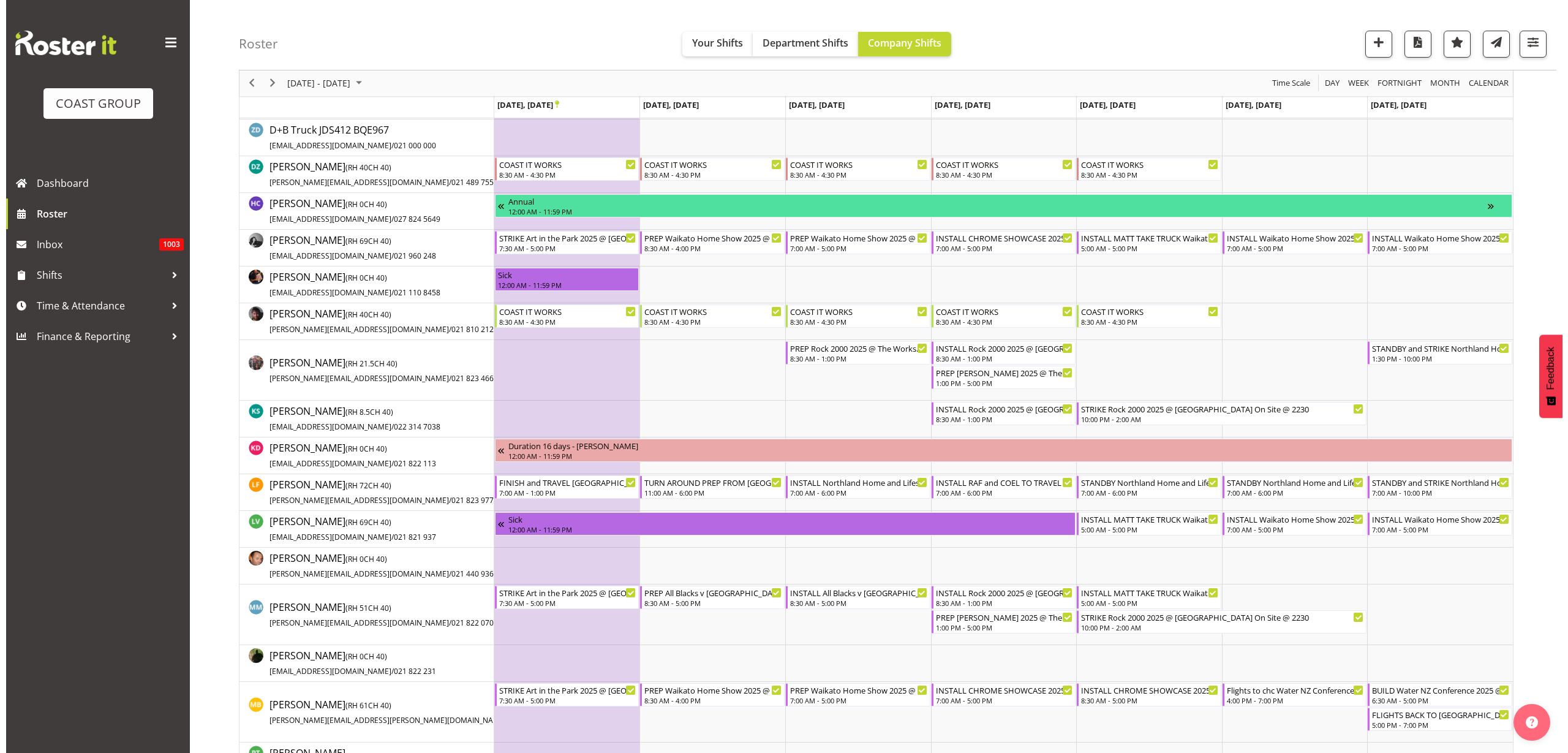
scroll to position [306, 0]
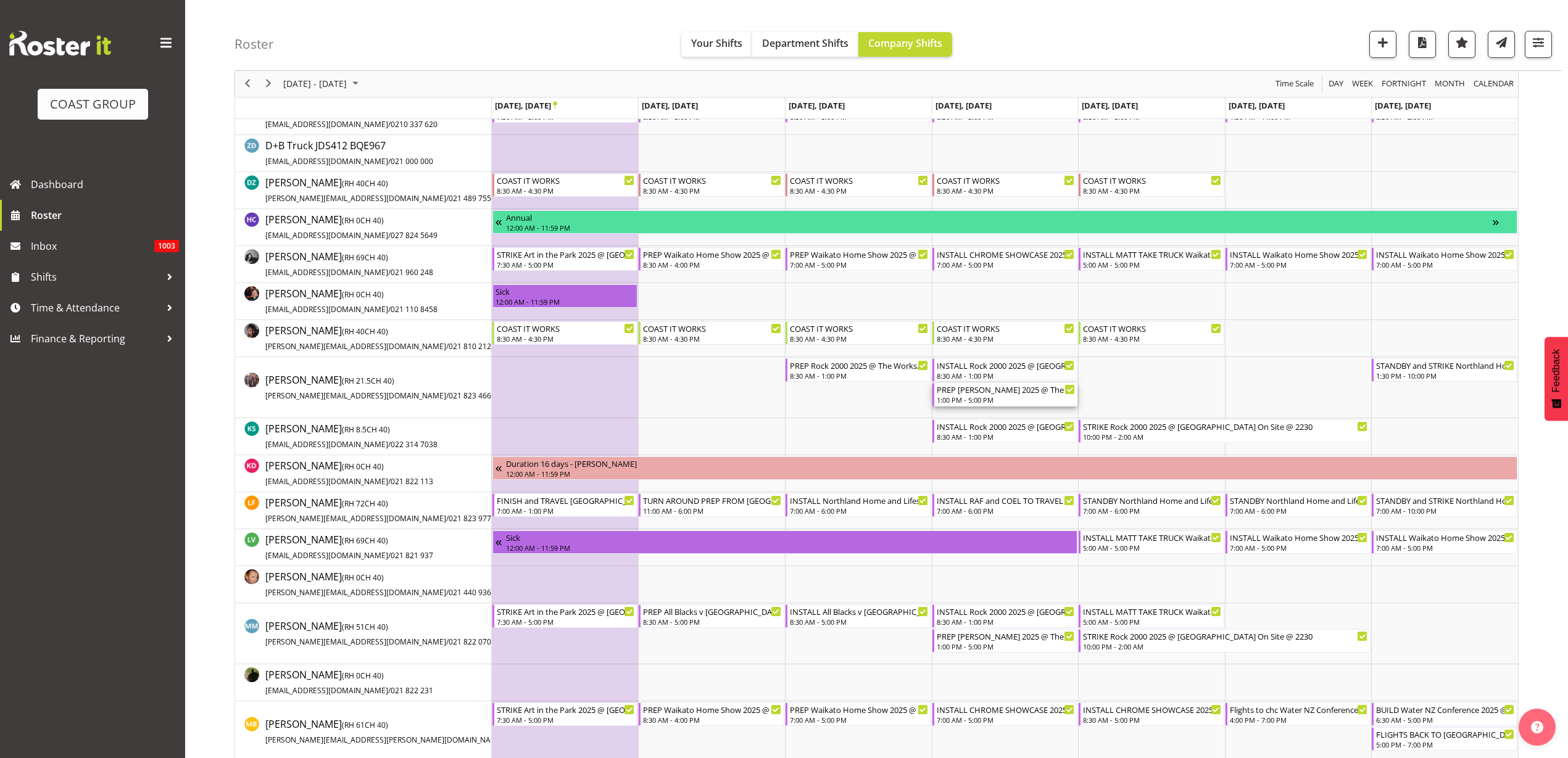
click at [982, 400] on div "1:00 PM - 5:00 PM" at bounding box center [1005, 399] width 138 height 10
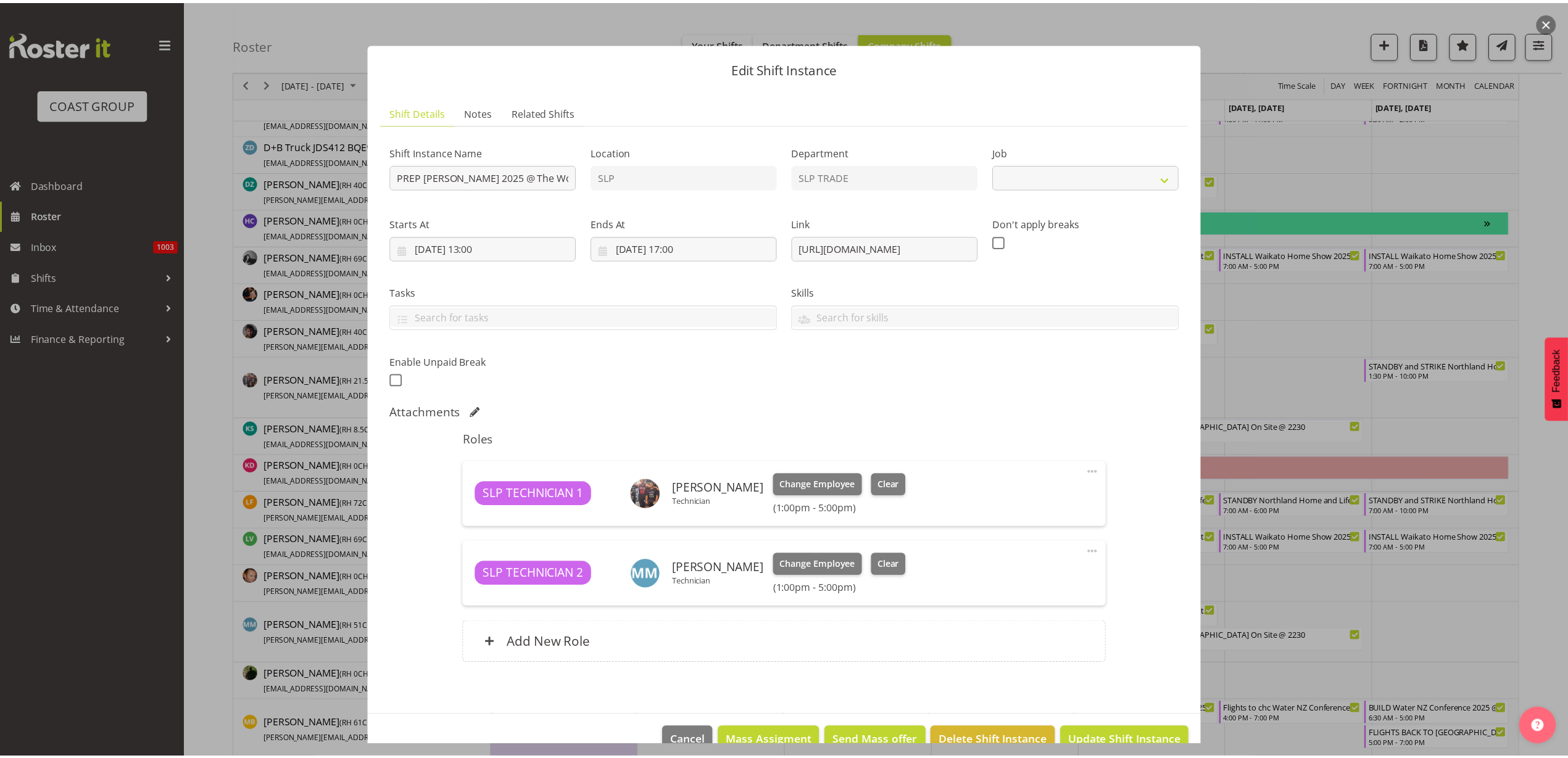
scroll to position [28, 0]
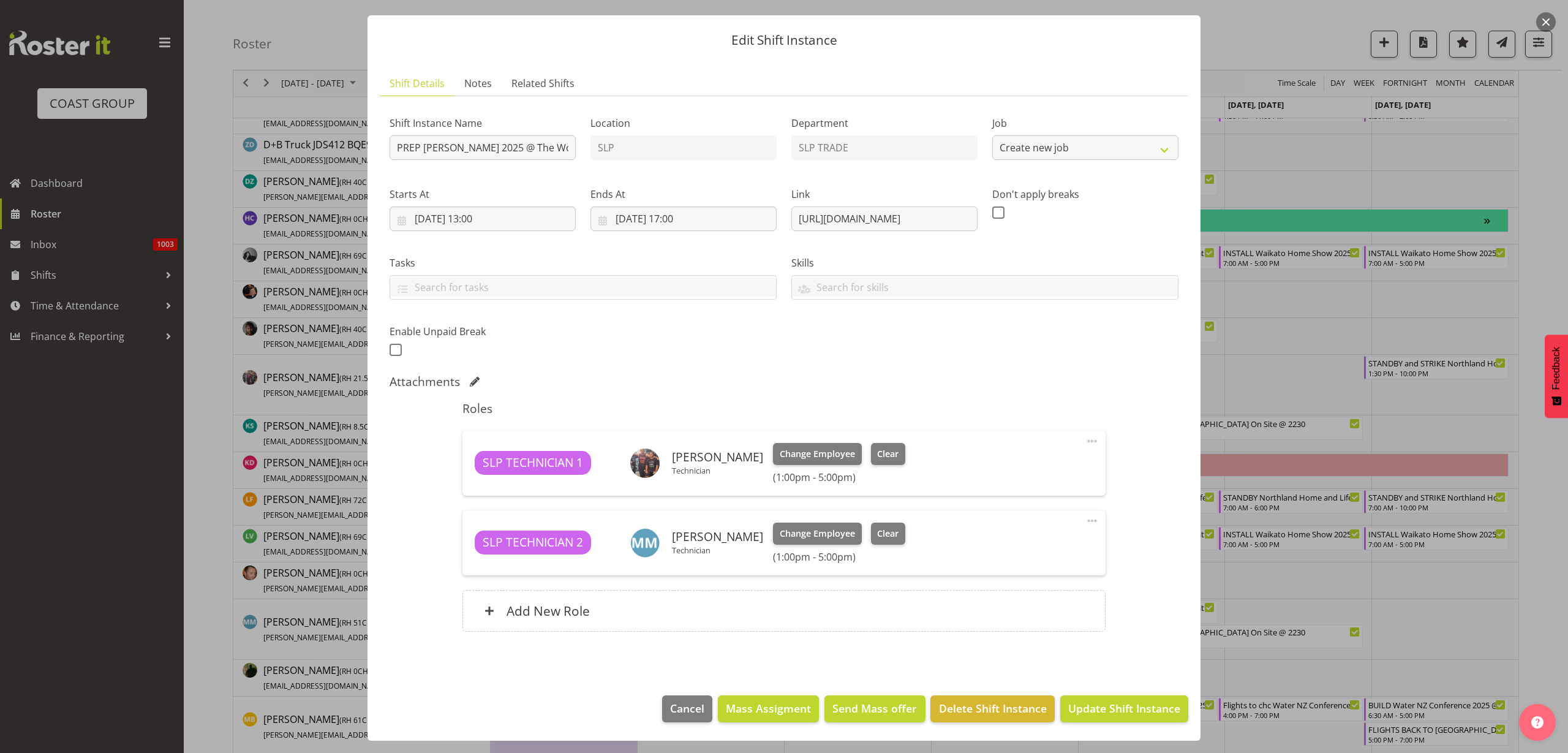
select select "10164"
click at [677, 709] on span "Cancel" at bounding box center [687, 708] width 34 height 16
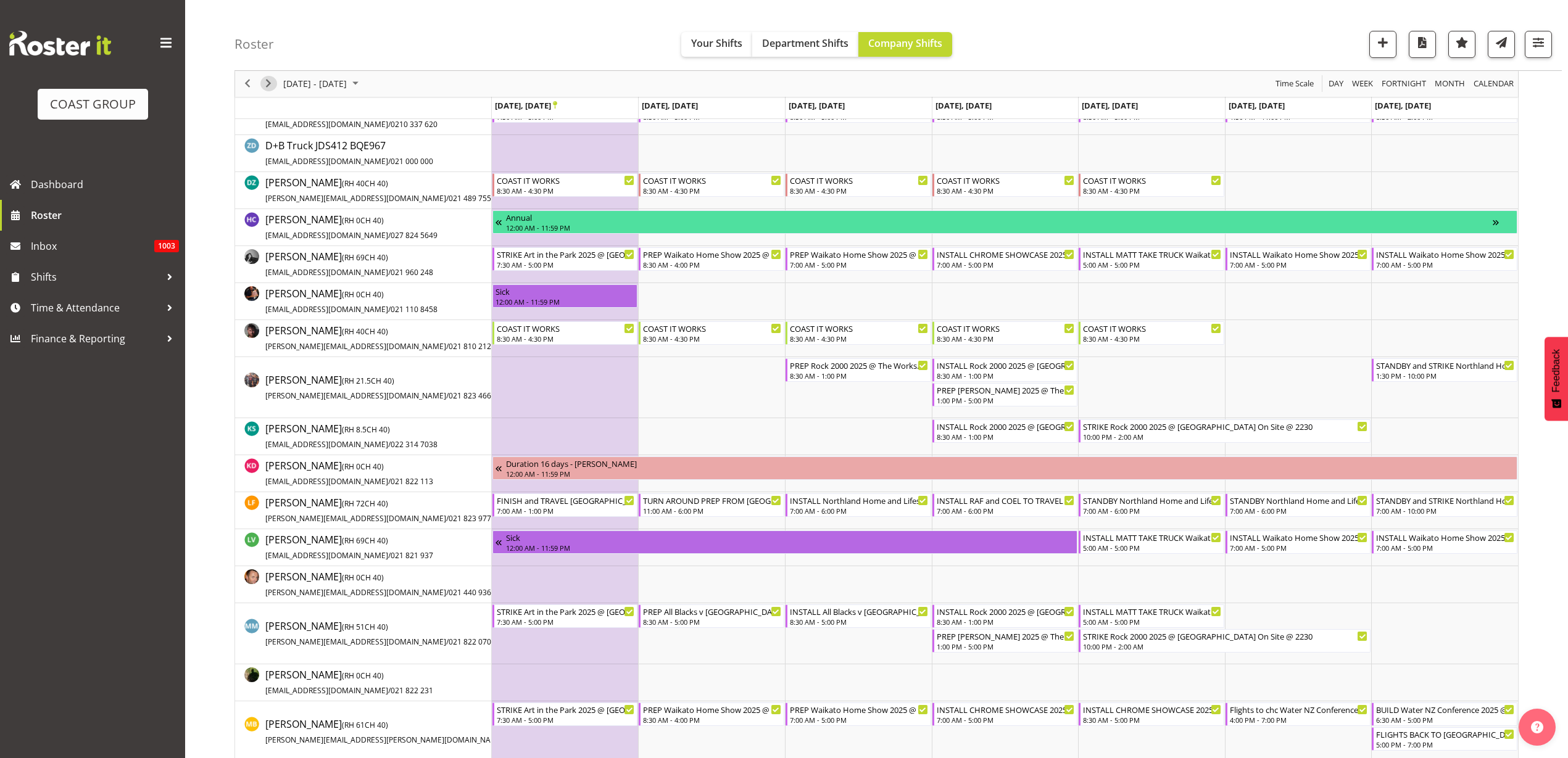
click at [268, 84] on span "Next" at bounding box center [268, 84] width 15 height 16
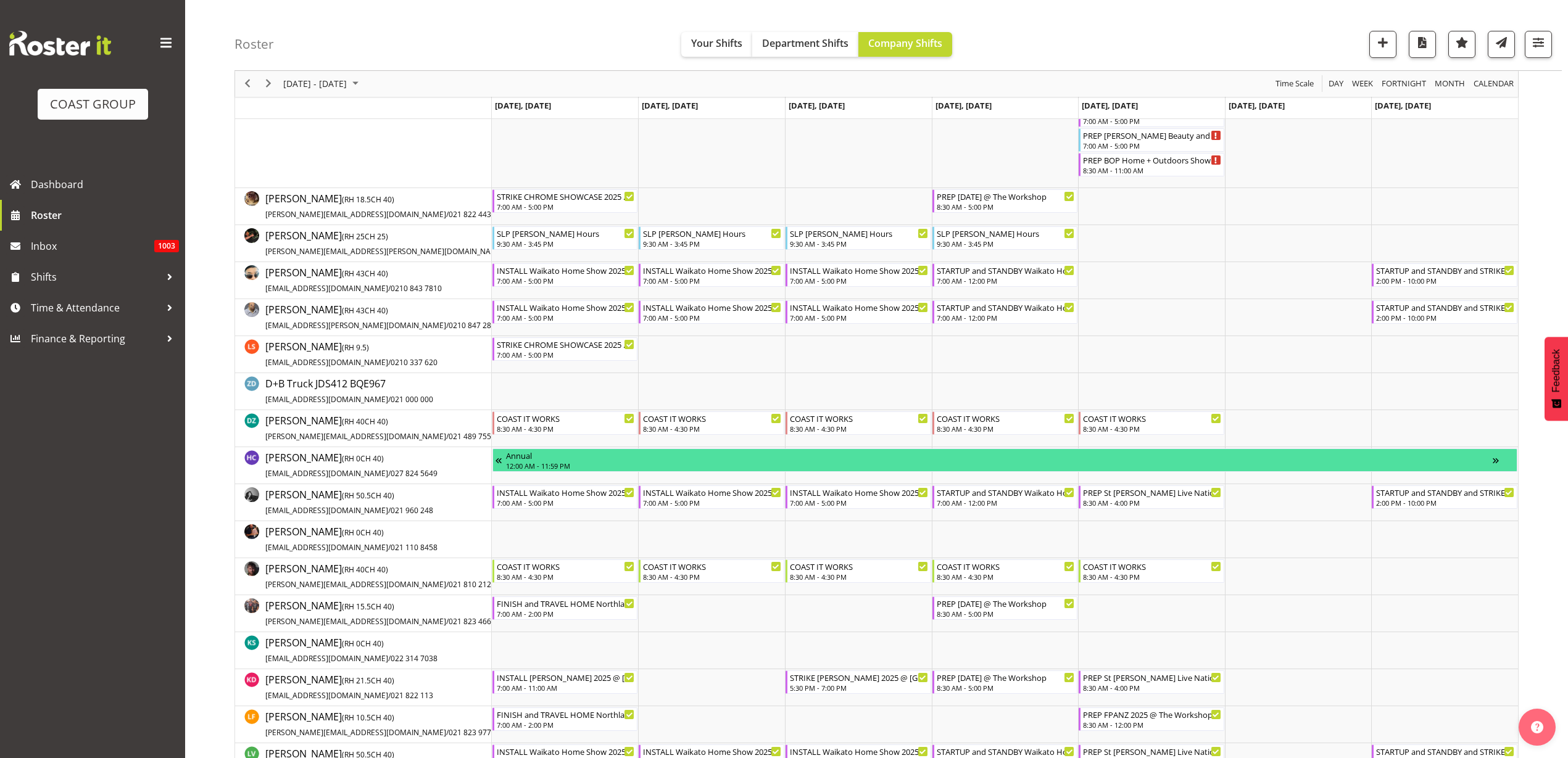
scroll to position [231, 0]
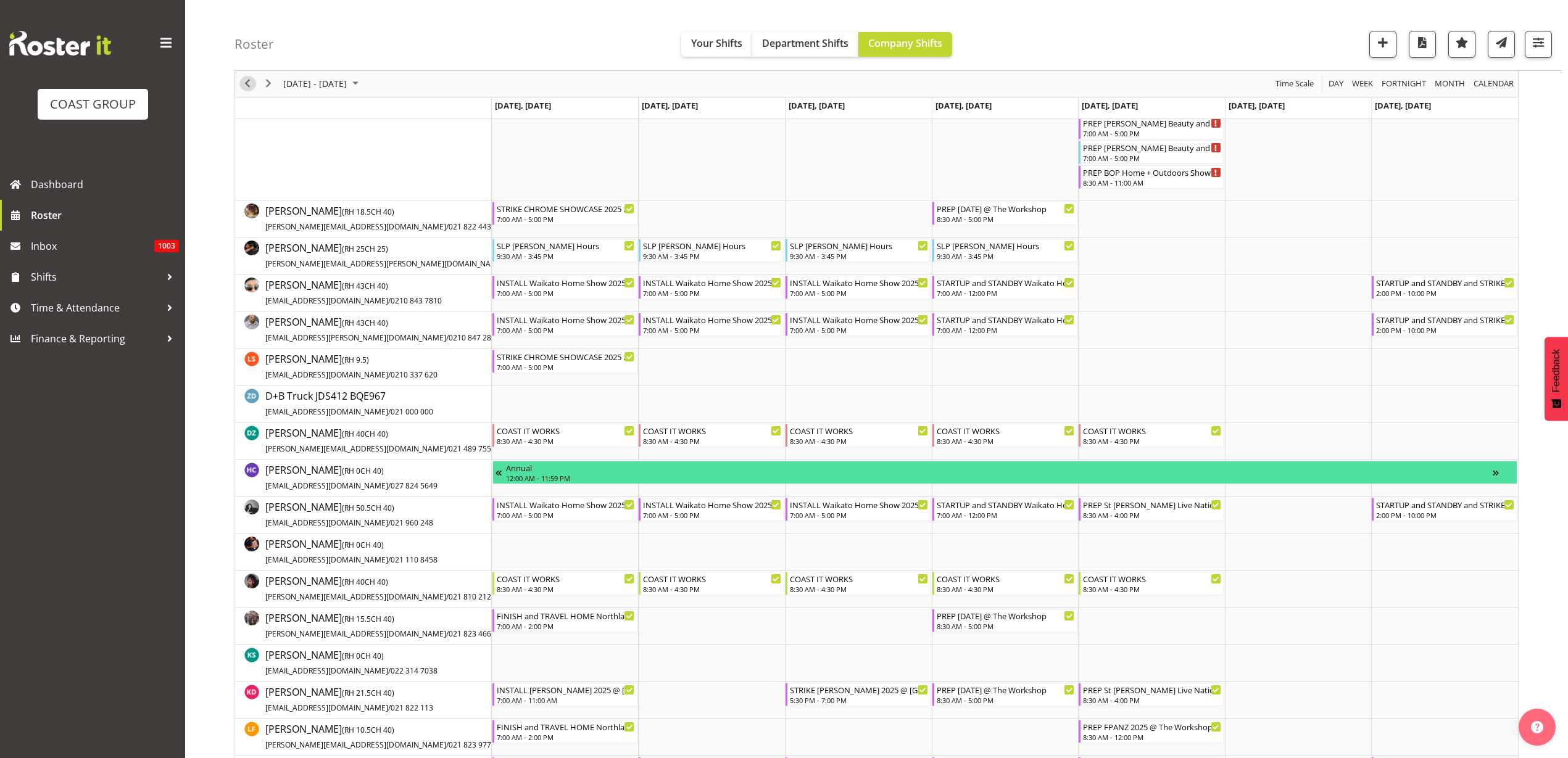
click at [247, 79] on span "Previous" at bounding box center [247, 84] width 15 height 16
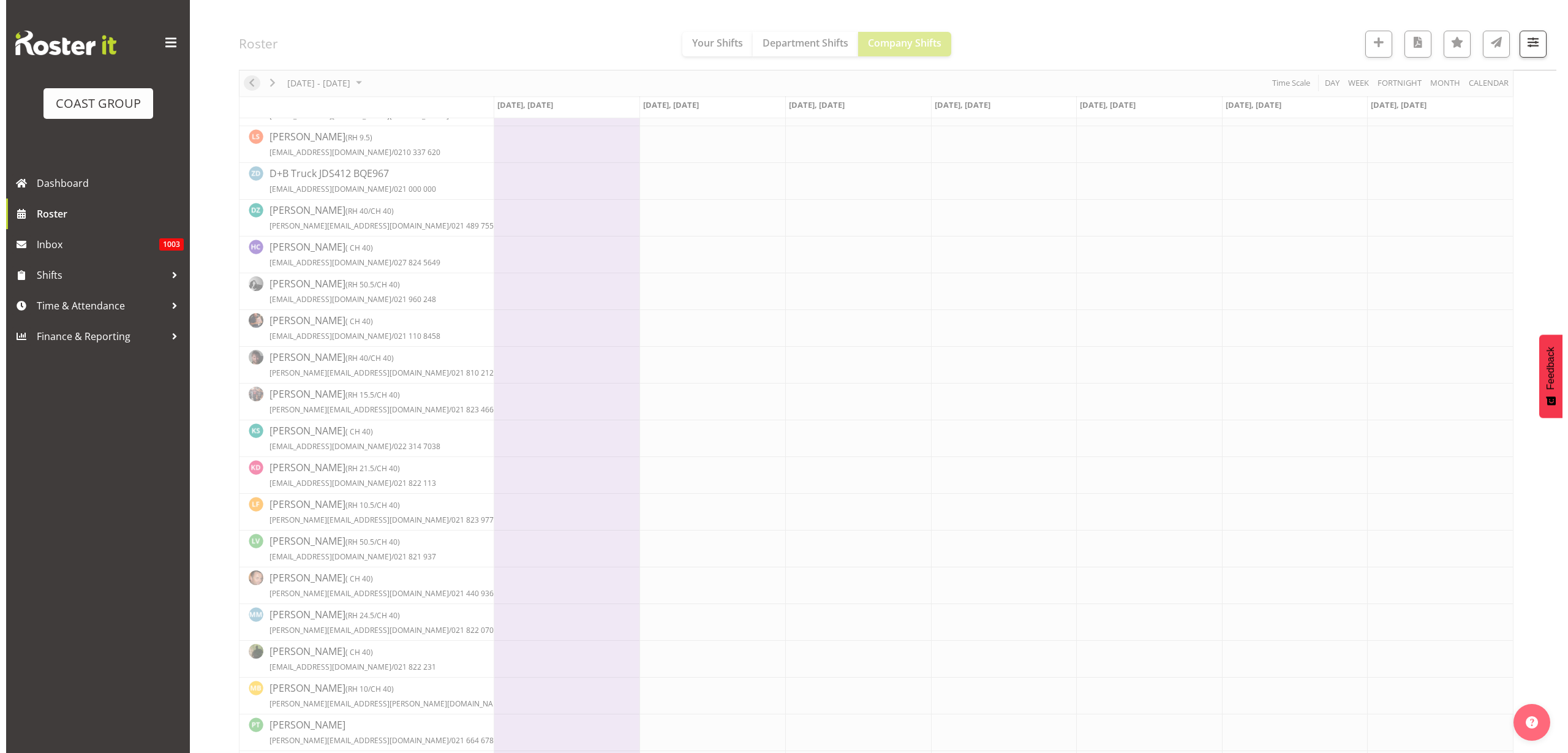
scroll to position [0, 0]
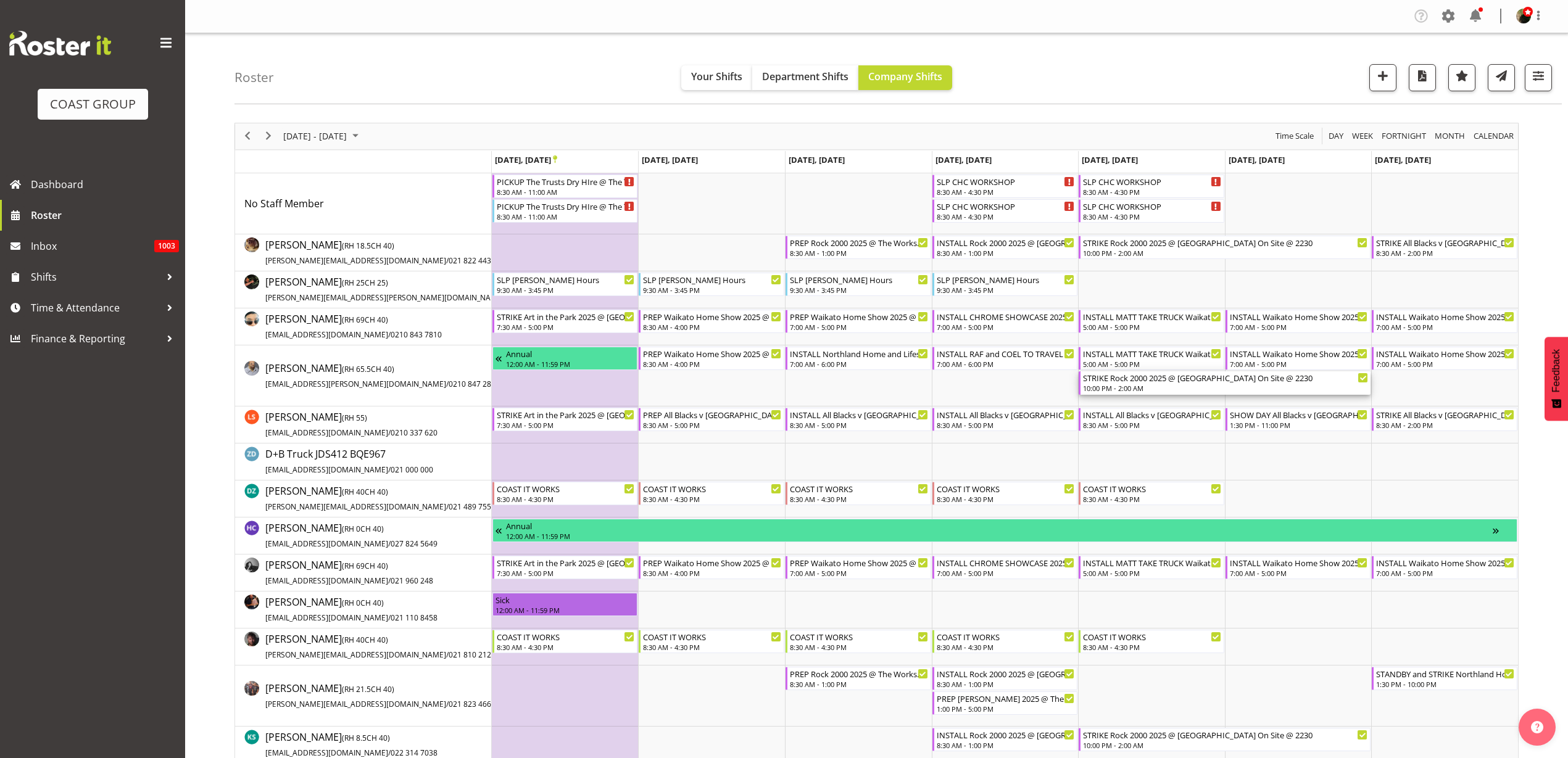
click at [1145, 382] on div "STRIKE Rock 2000 2025 @ Spark Arena On Site @ 2230" at bounding box center [1225, 377] width 285 height 12
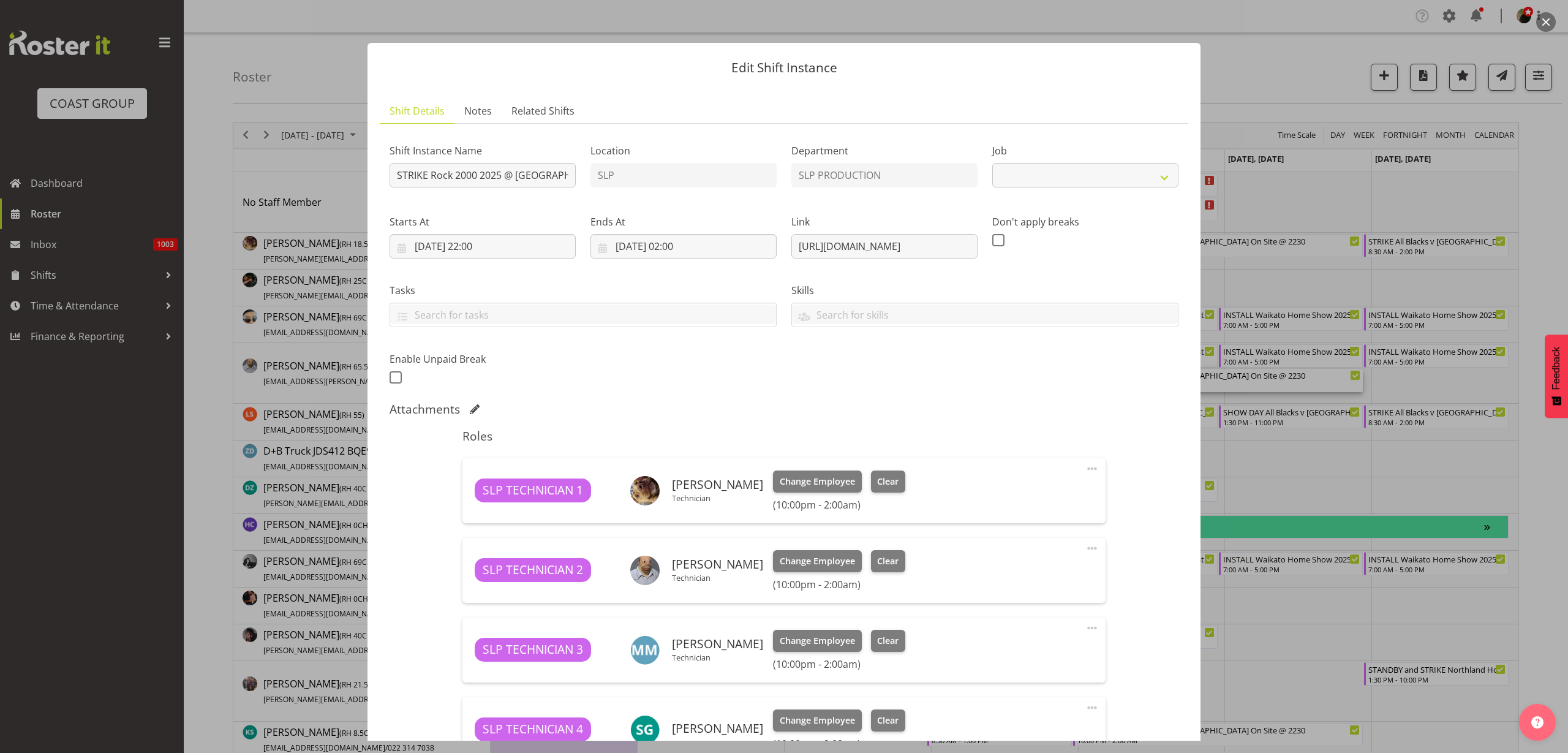
select select "10488"
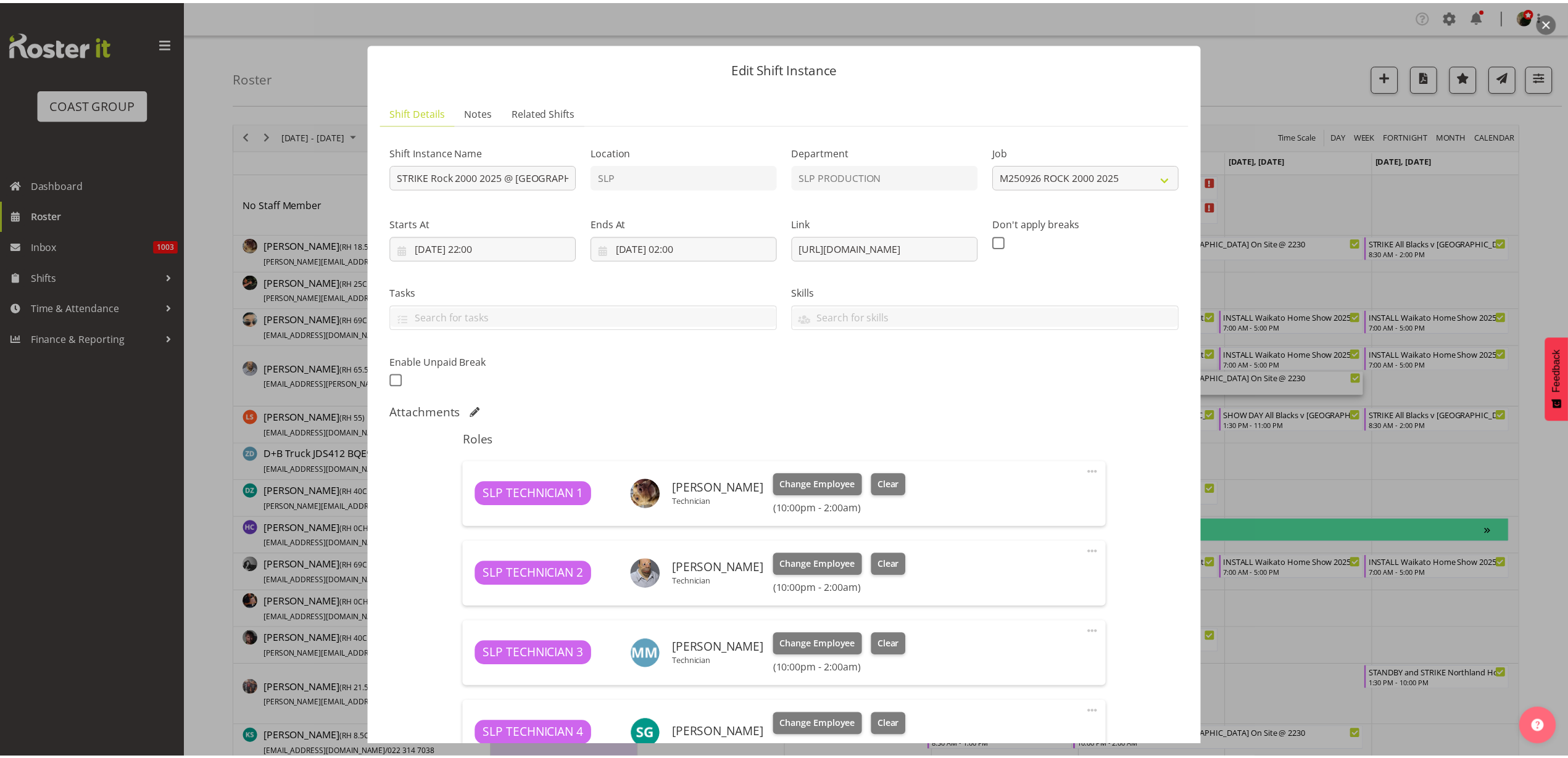
scroll to position [231, 0]
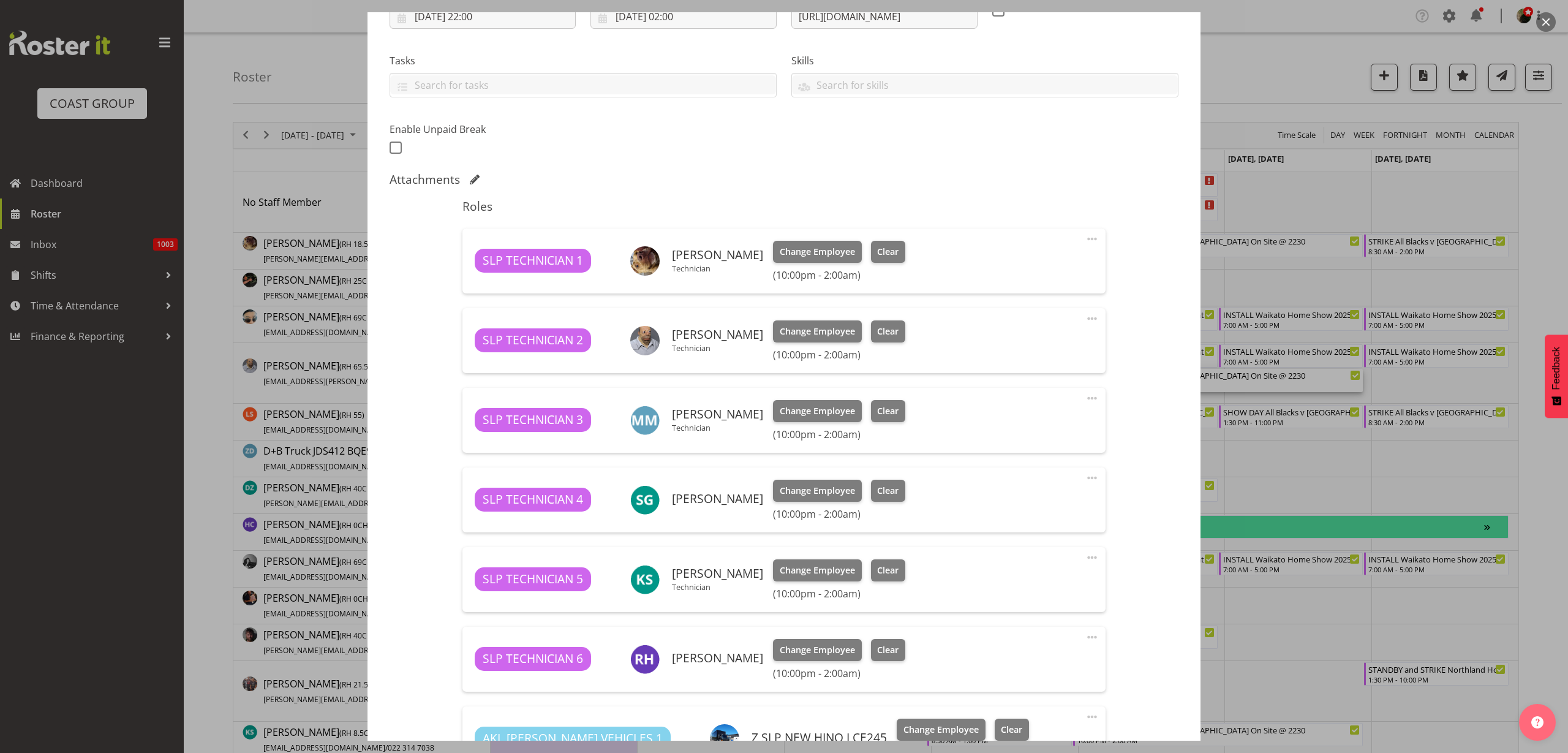
click at [1544, 20] on button "button" at bounding box center [1546, 21] width 19 height 19
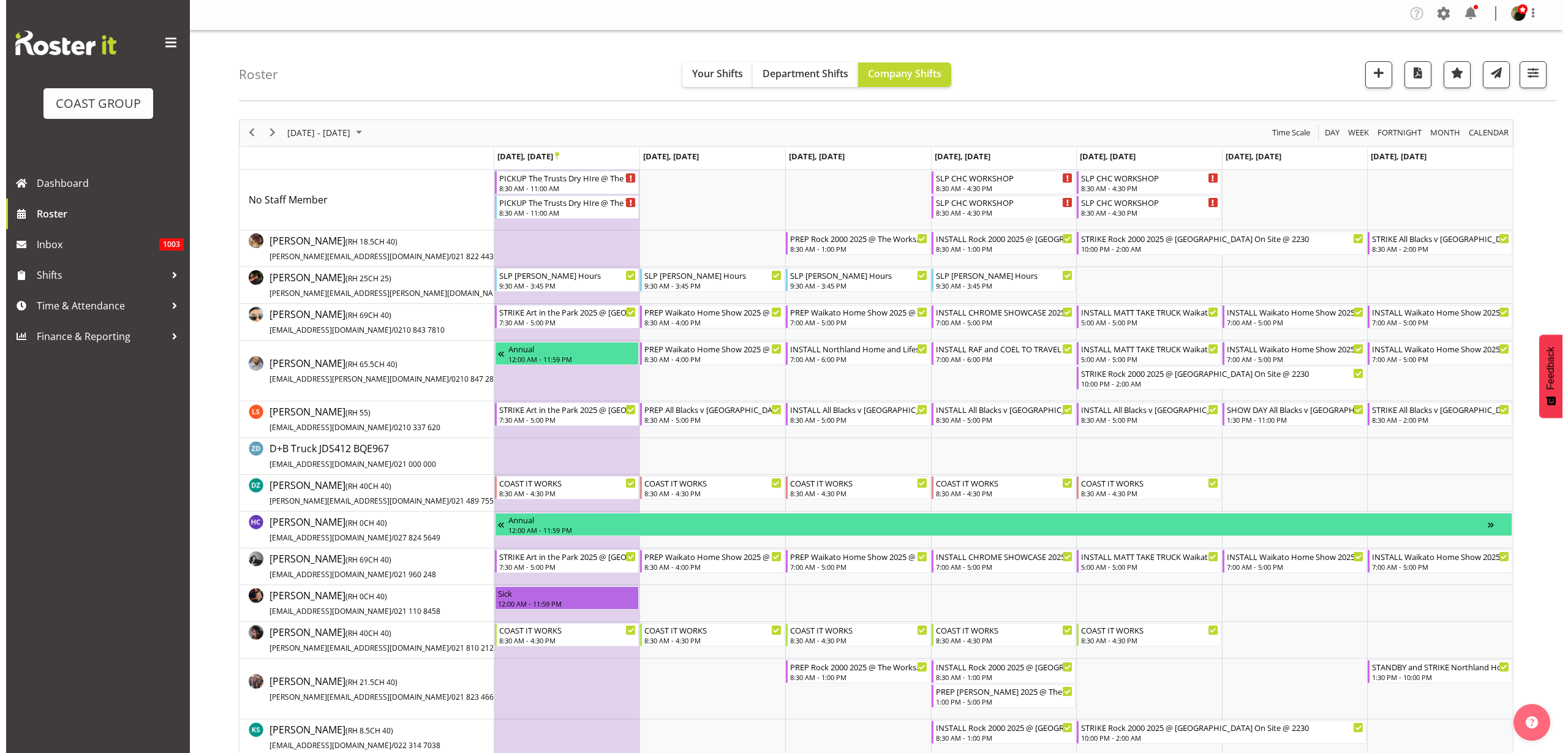
scroll to position [0, 0]
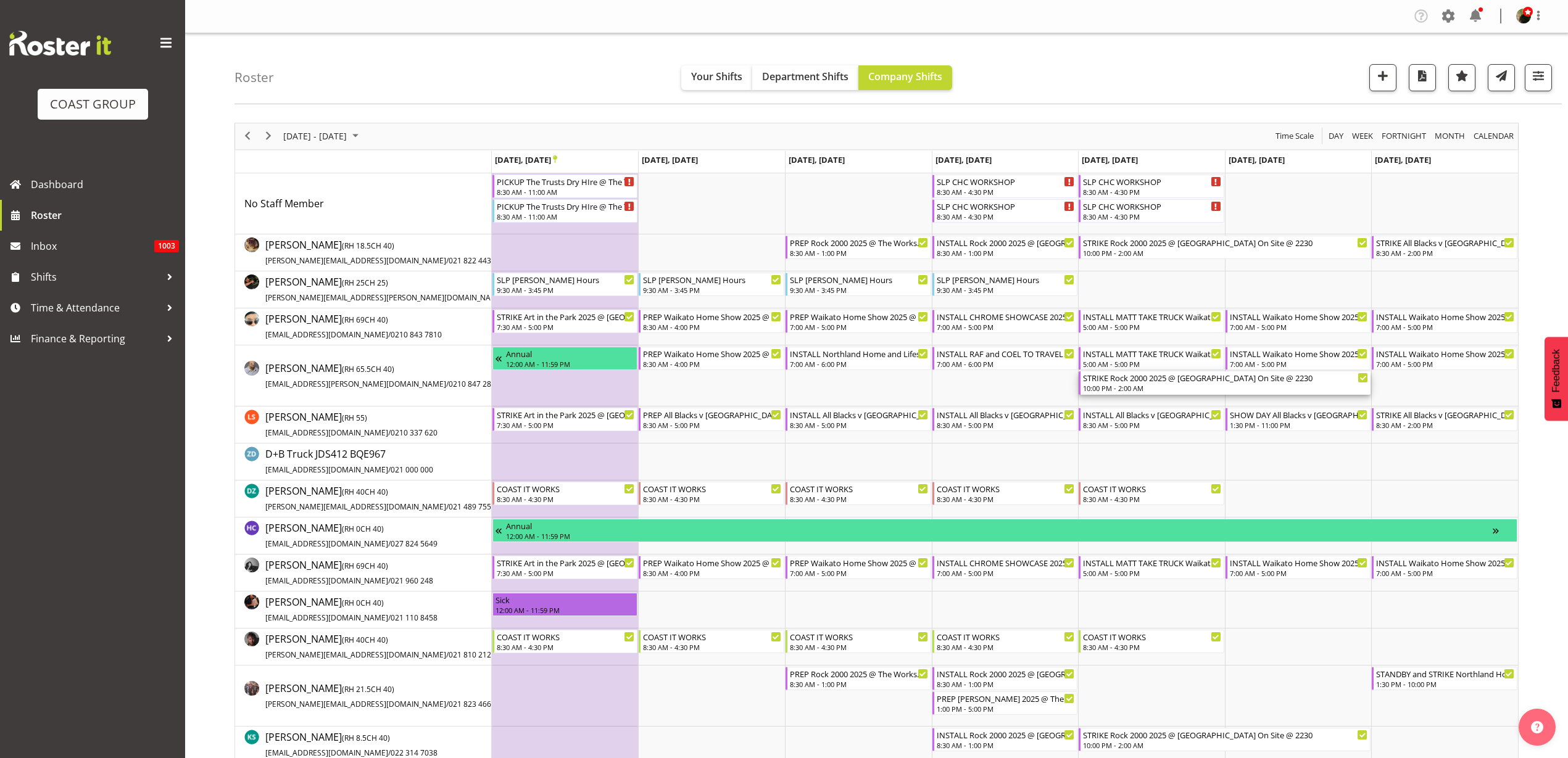
click at [1144, 383] on div "STRIKE Rock 2000 2025 @ Spark Arena On Site @ 2230 10:00 PM - 2:00 AM" at bounding box center [1225, 383] width 285 height 23
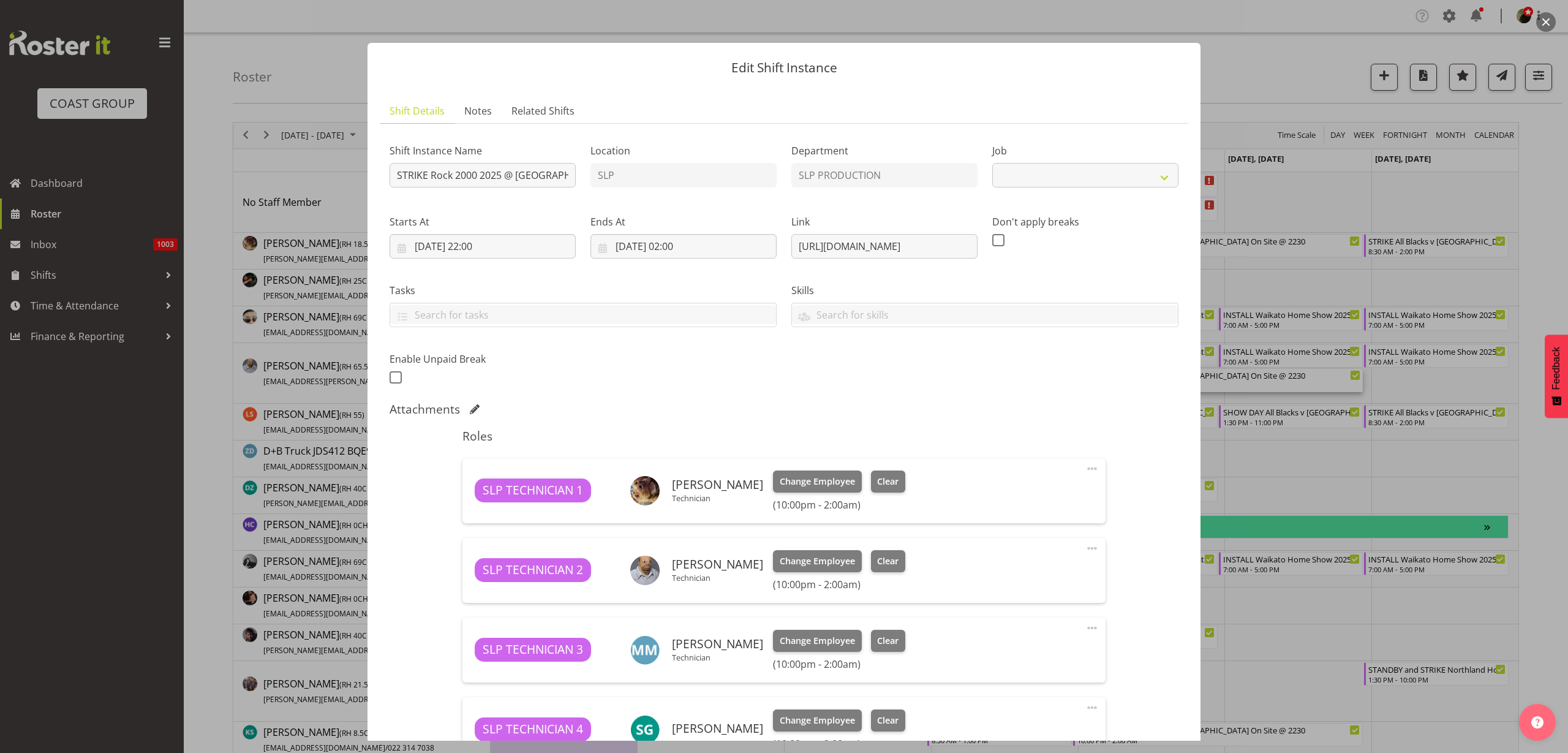
select select "10488"
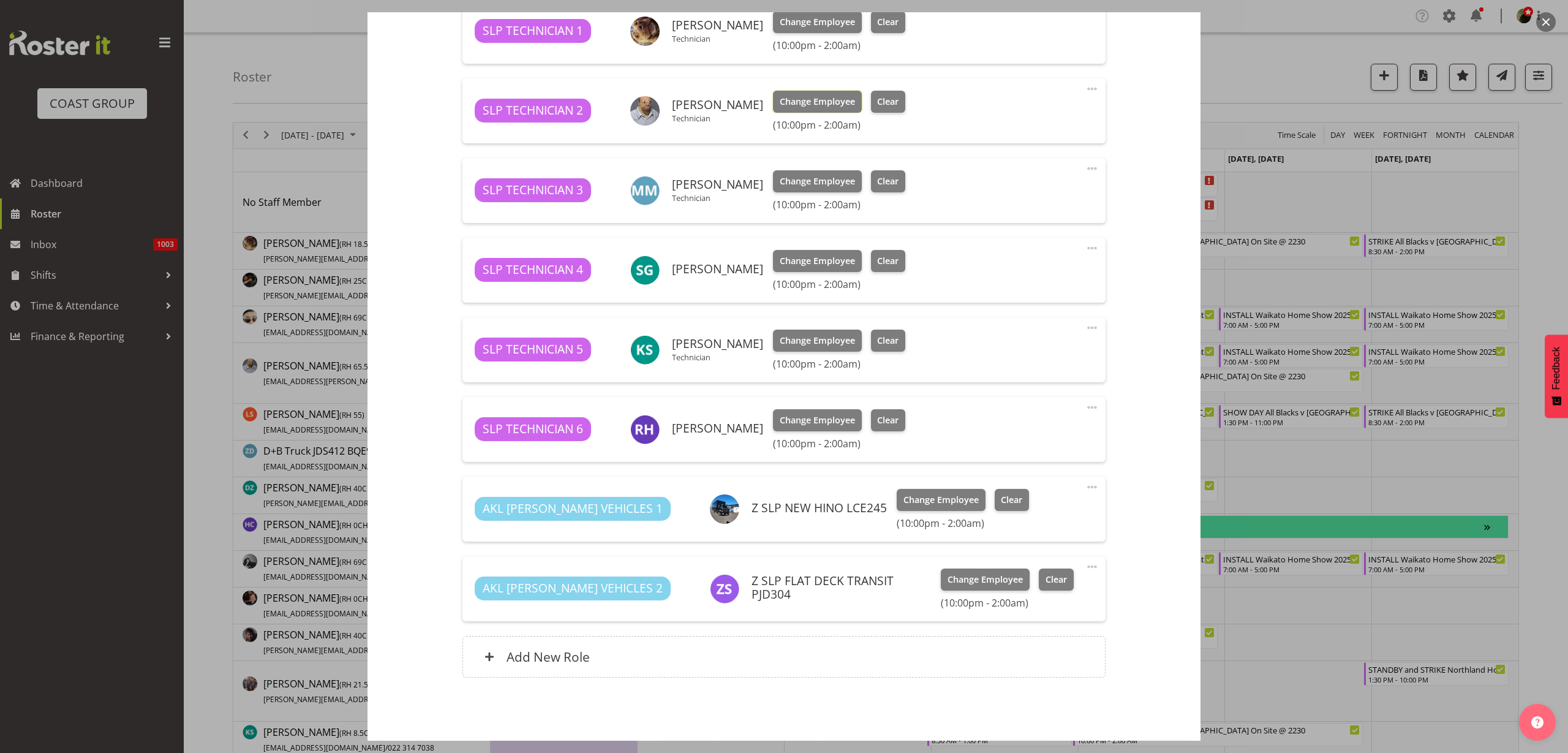
click at [804, 97] on span "Change Employee" at bounding box center [817, 102] width 76 height 14
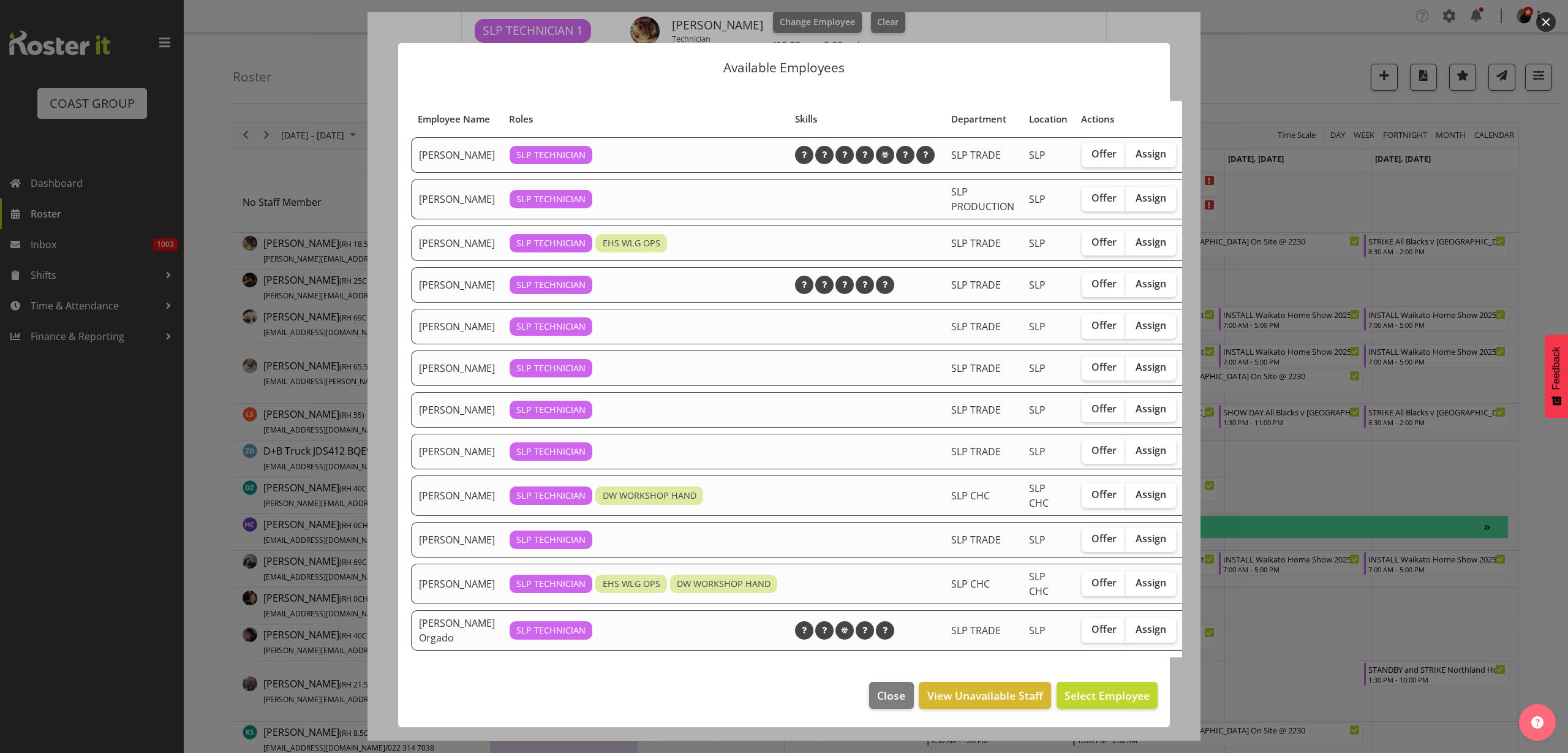
click at [1141, 290] on span "Assign" at bounding box center [1150, 283] width 30 height 12
click at [1134, 288] on input "Assign" at bounding box center [1130, 284] width 8 height 8
checkbox input "true"
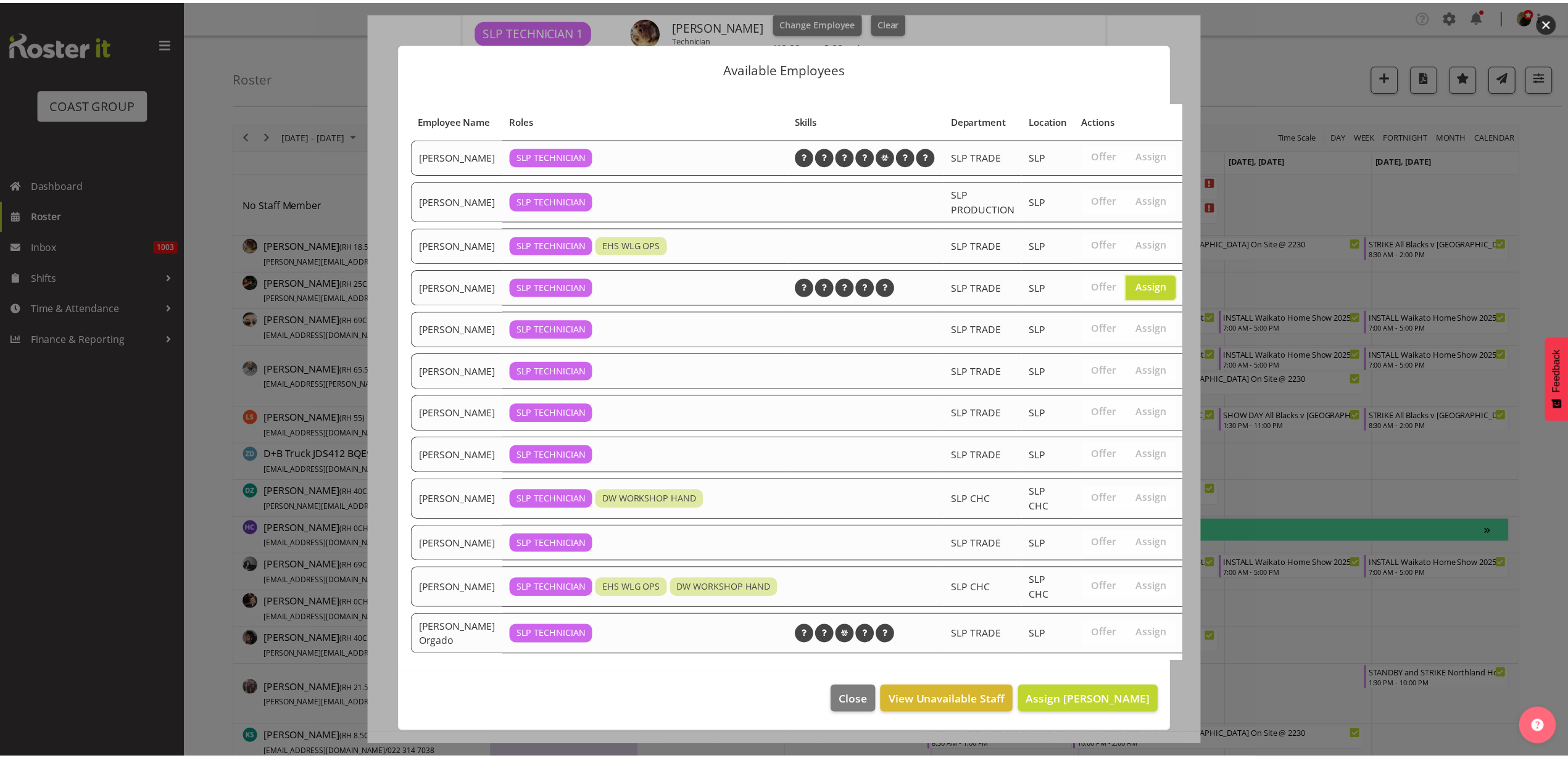
scroll to position [52, 0]
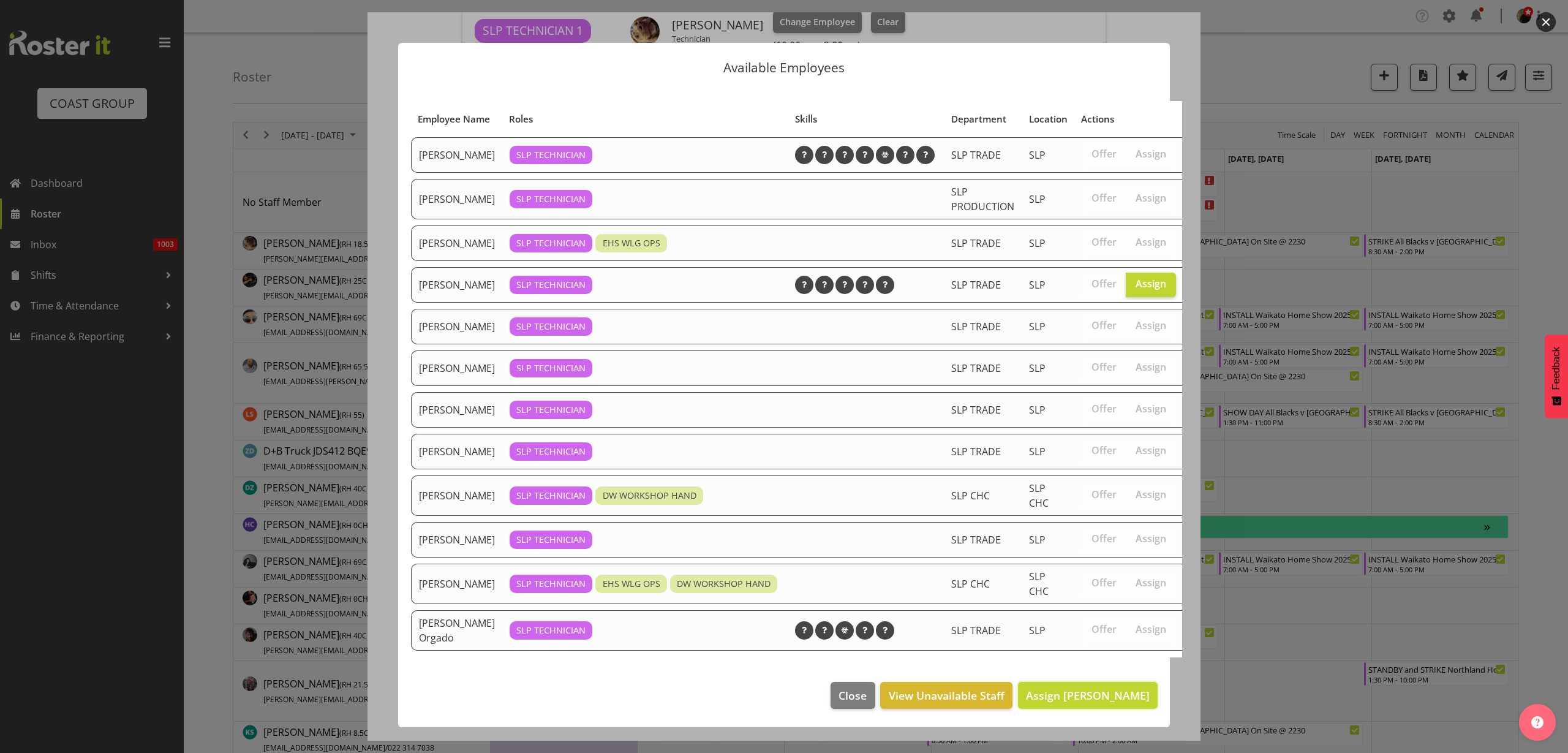
click at [1096, 686] on button "Assign Jesse Hawira" at bounding box center [1087, 695] width 139 height 27
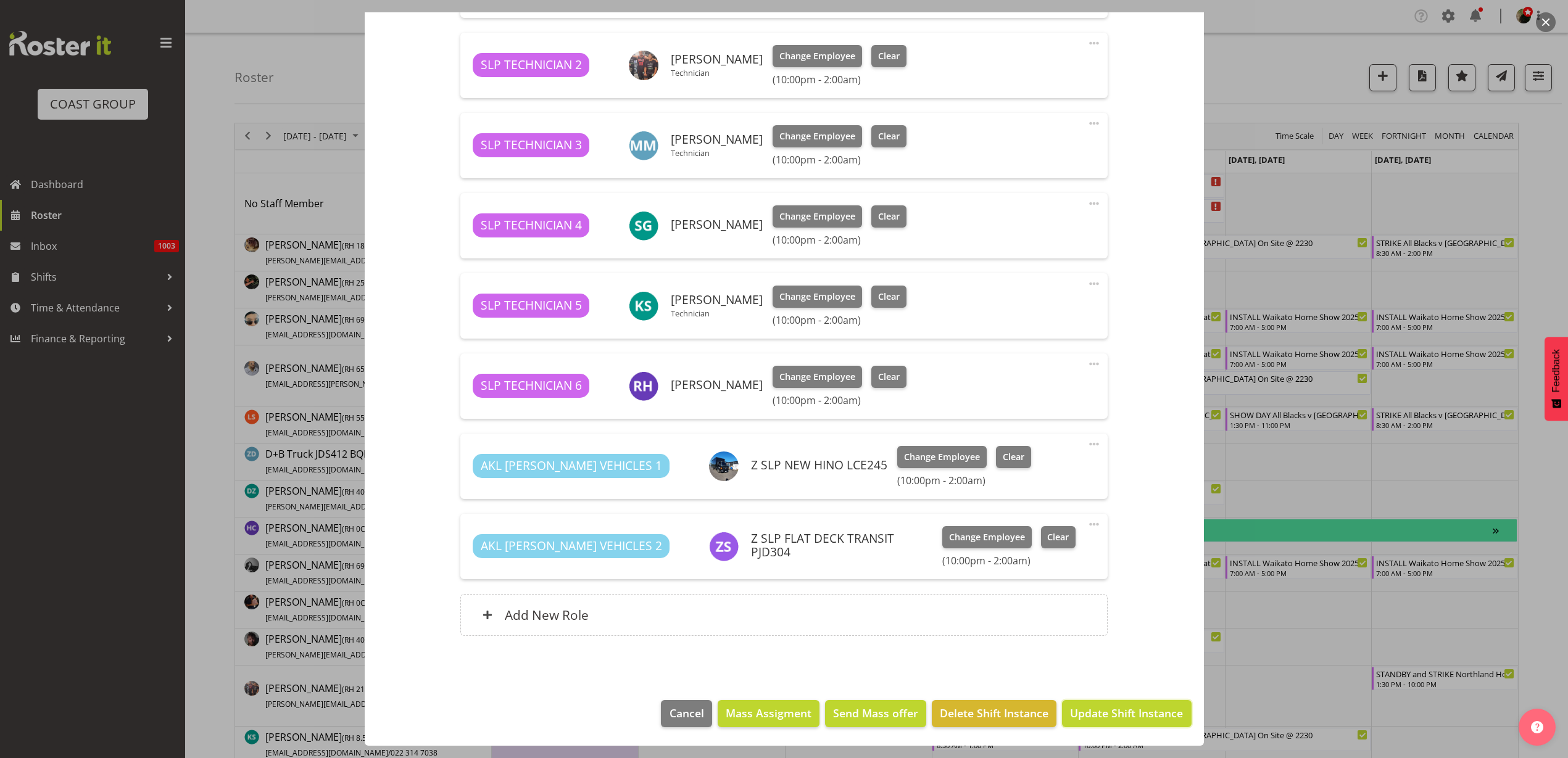
click at [1107, 715] on span "Update Shift Instance" at bounding box center [1127, 712] width 113 height 16
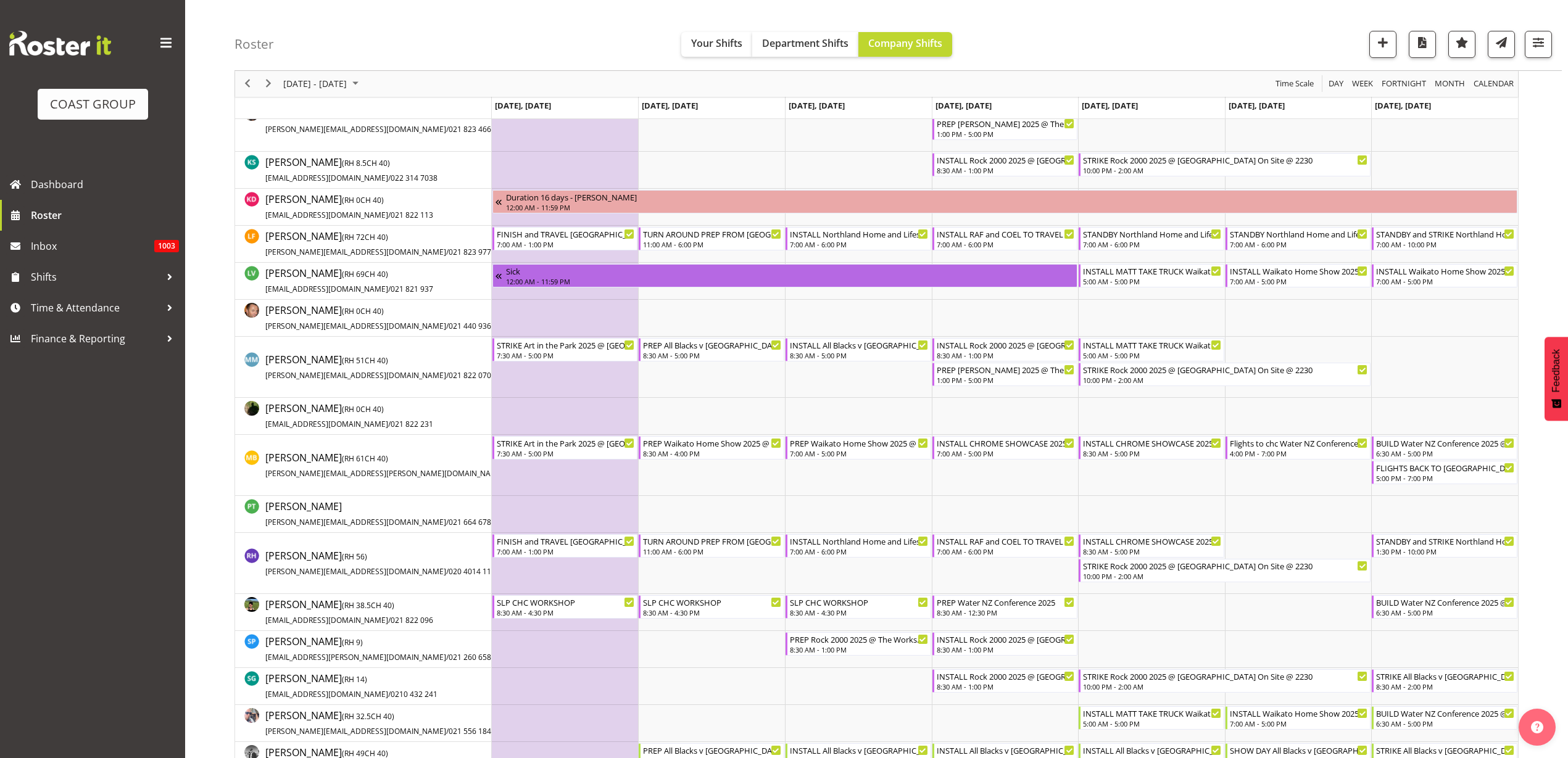
scroll to position [540, 0]
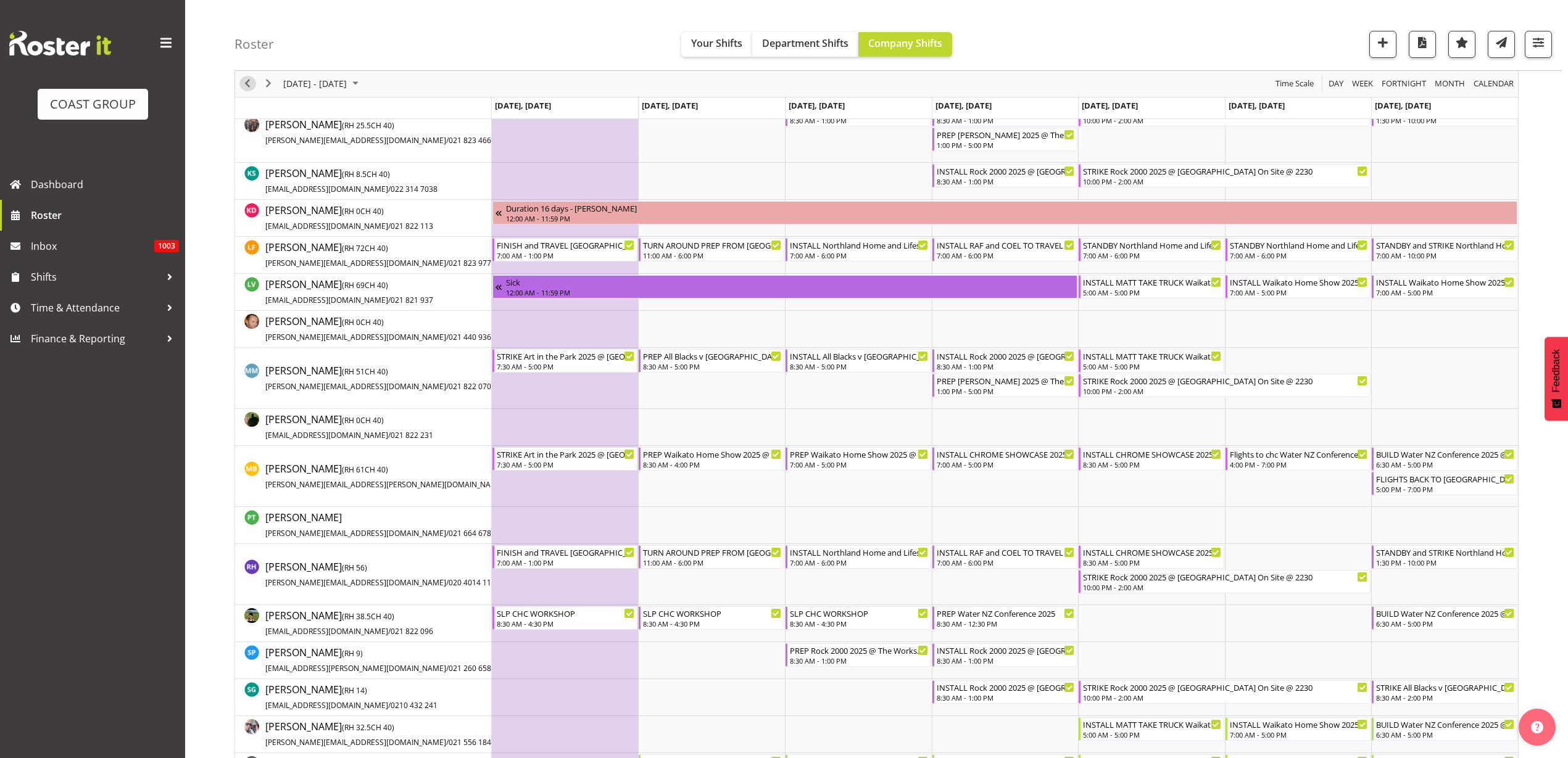
click at [249, 85] on span "Previous" at bounding box center [247, 84] width 15 height 16
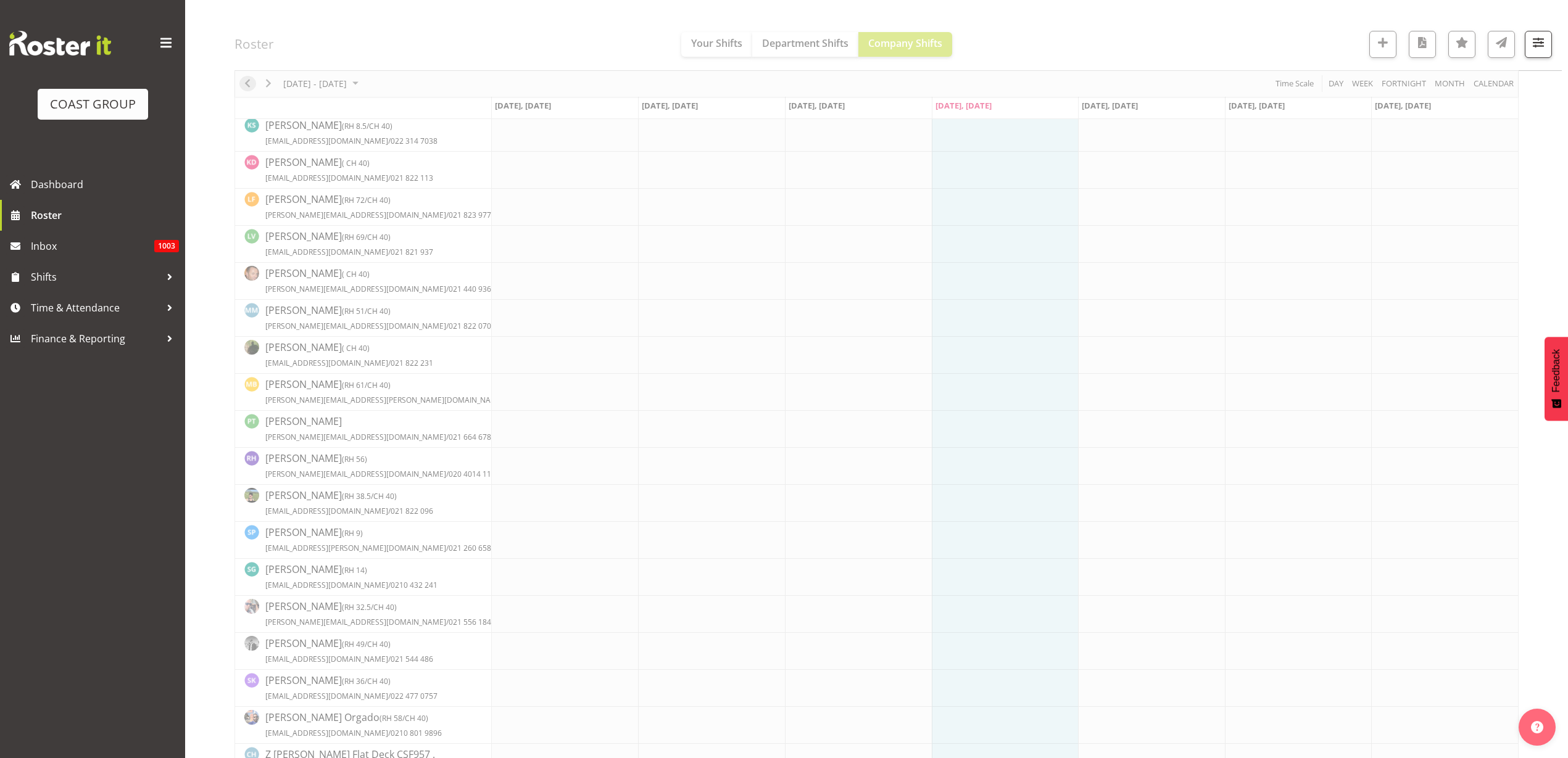
scroll to position [0, 0]
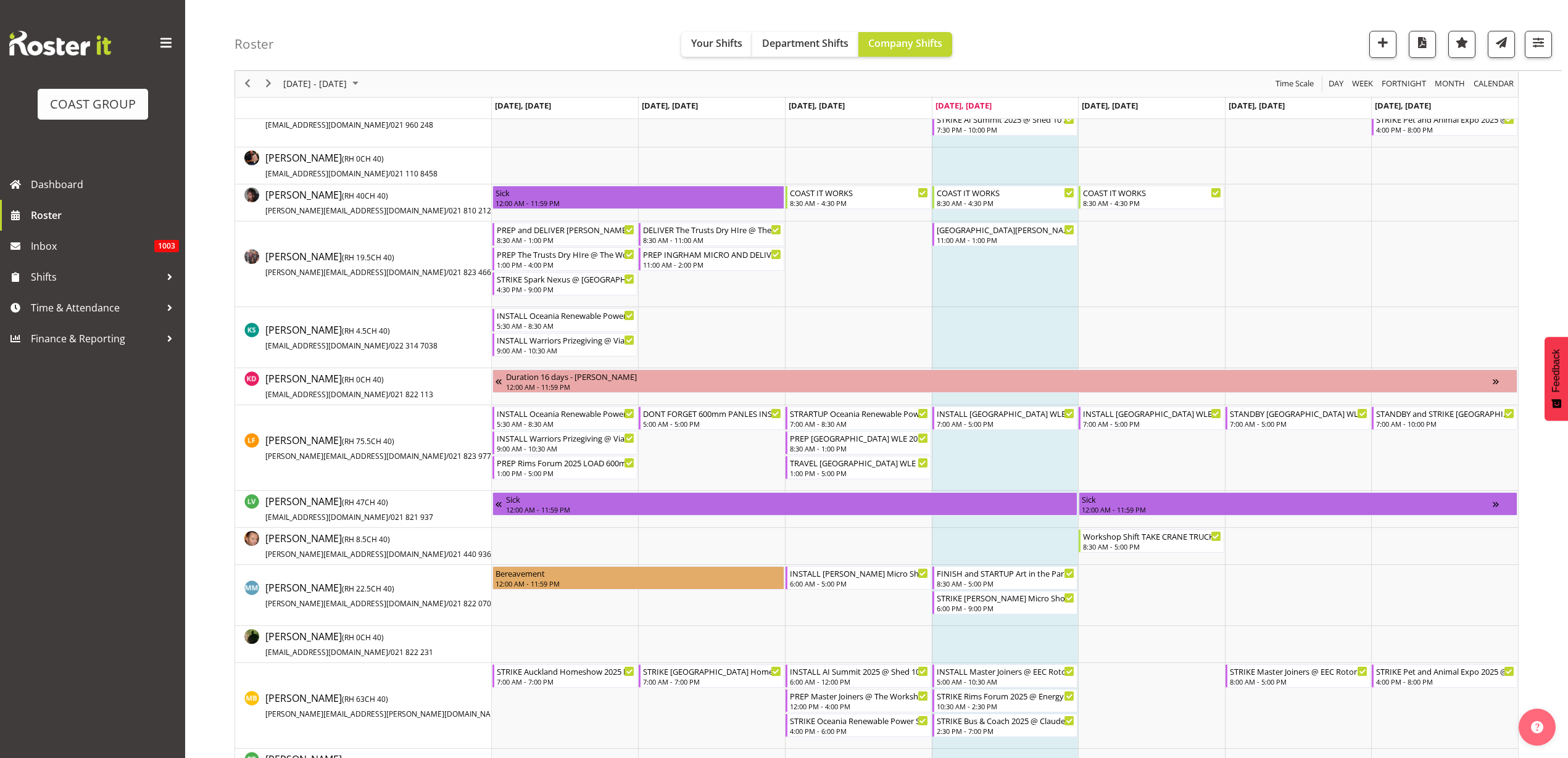
scroll to position [617, 0]
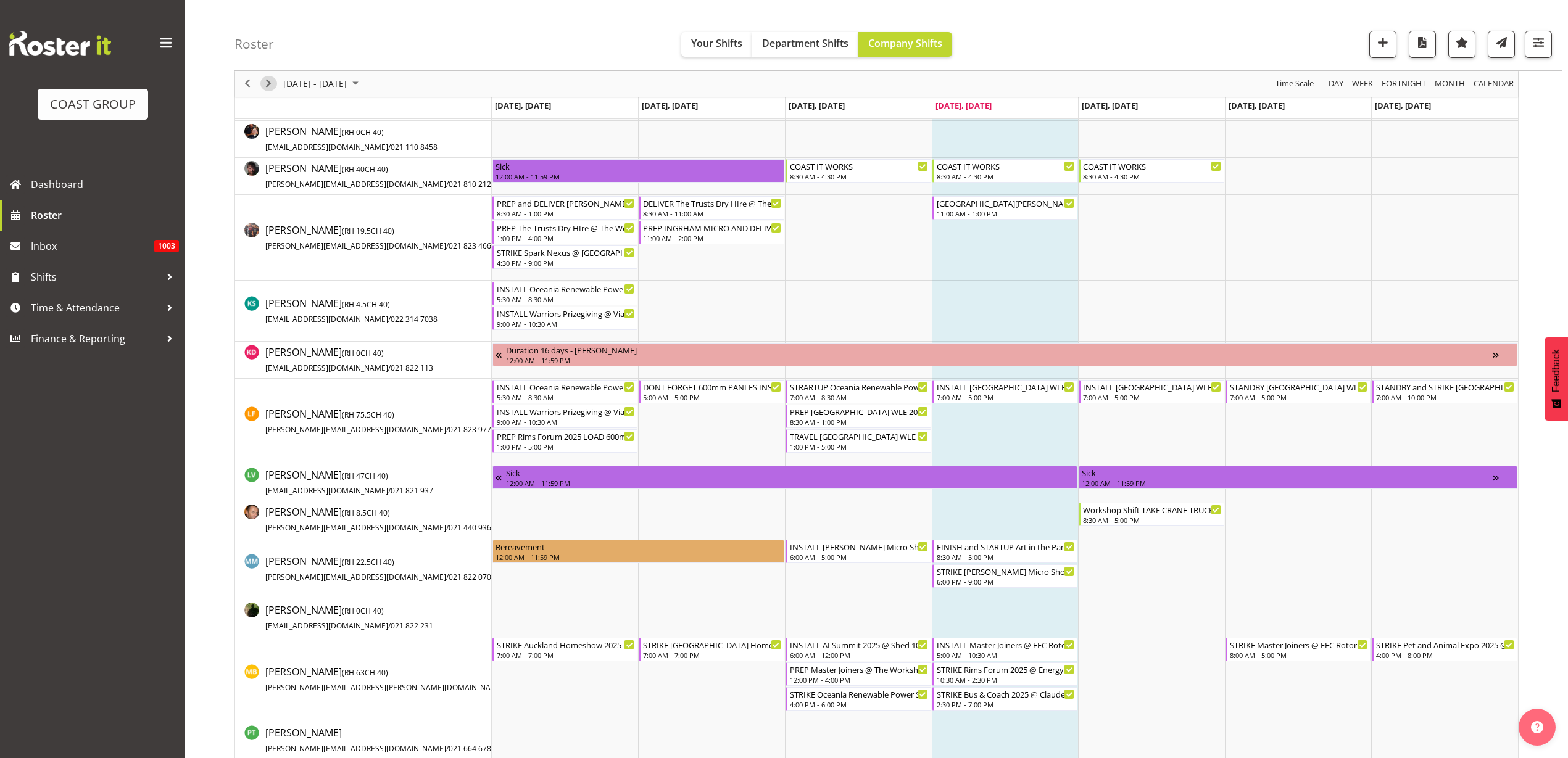
click at [266, 84] on span "Next" at bounding box center [268, 84] width 15 height 16
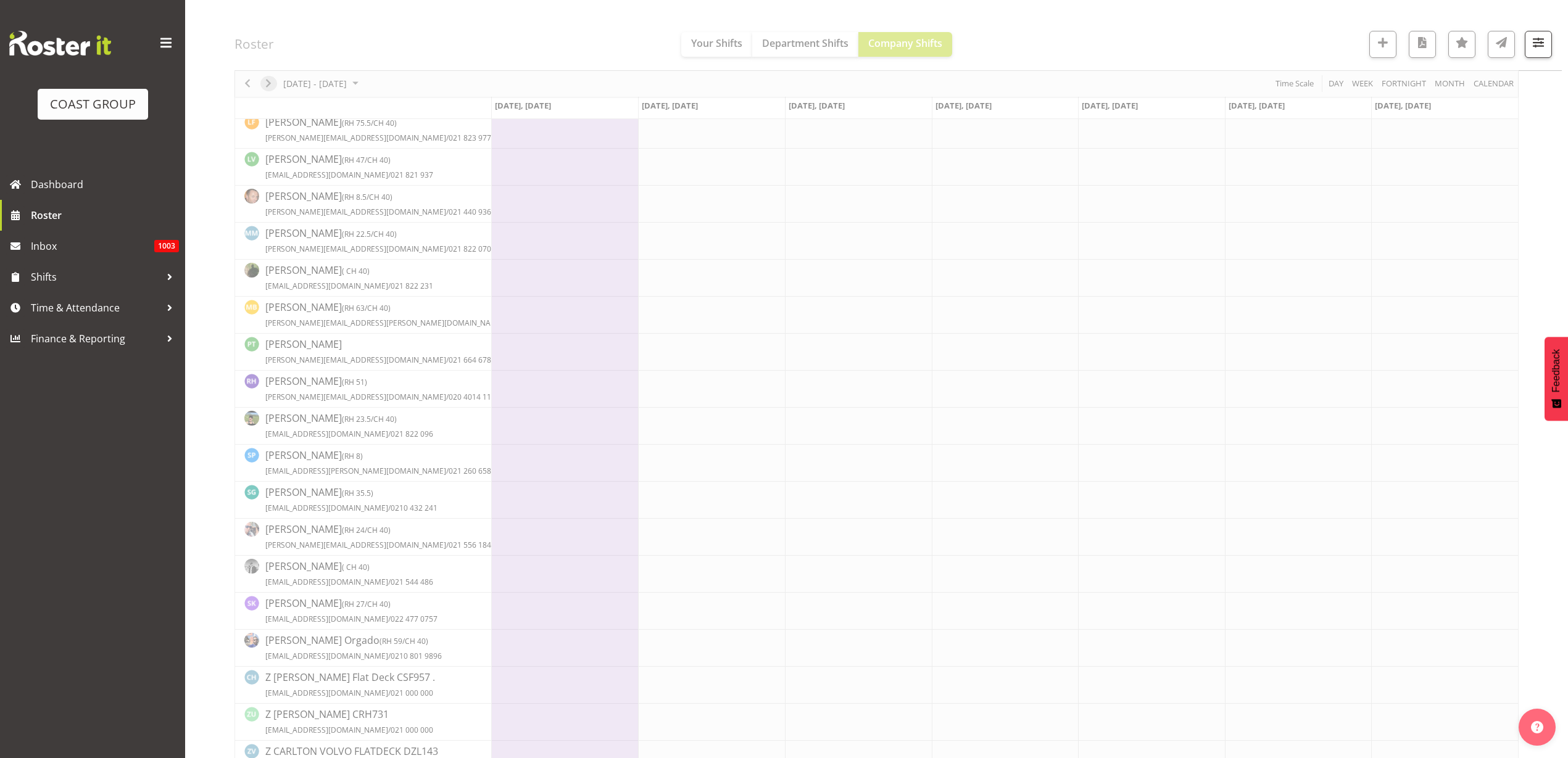
scroll to position [0, 0]
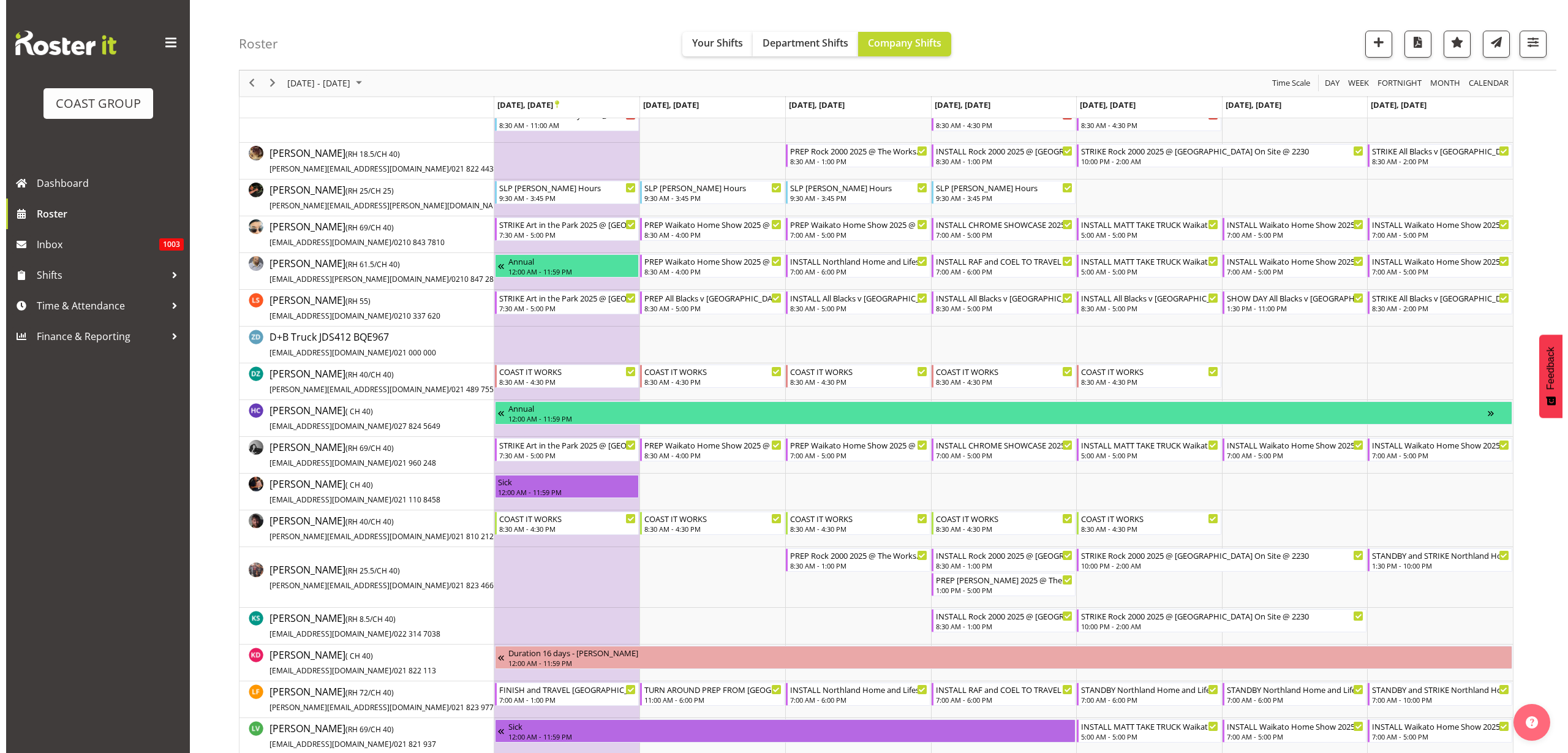
scroll to position [306, 0]
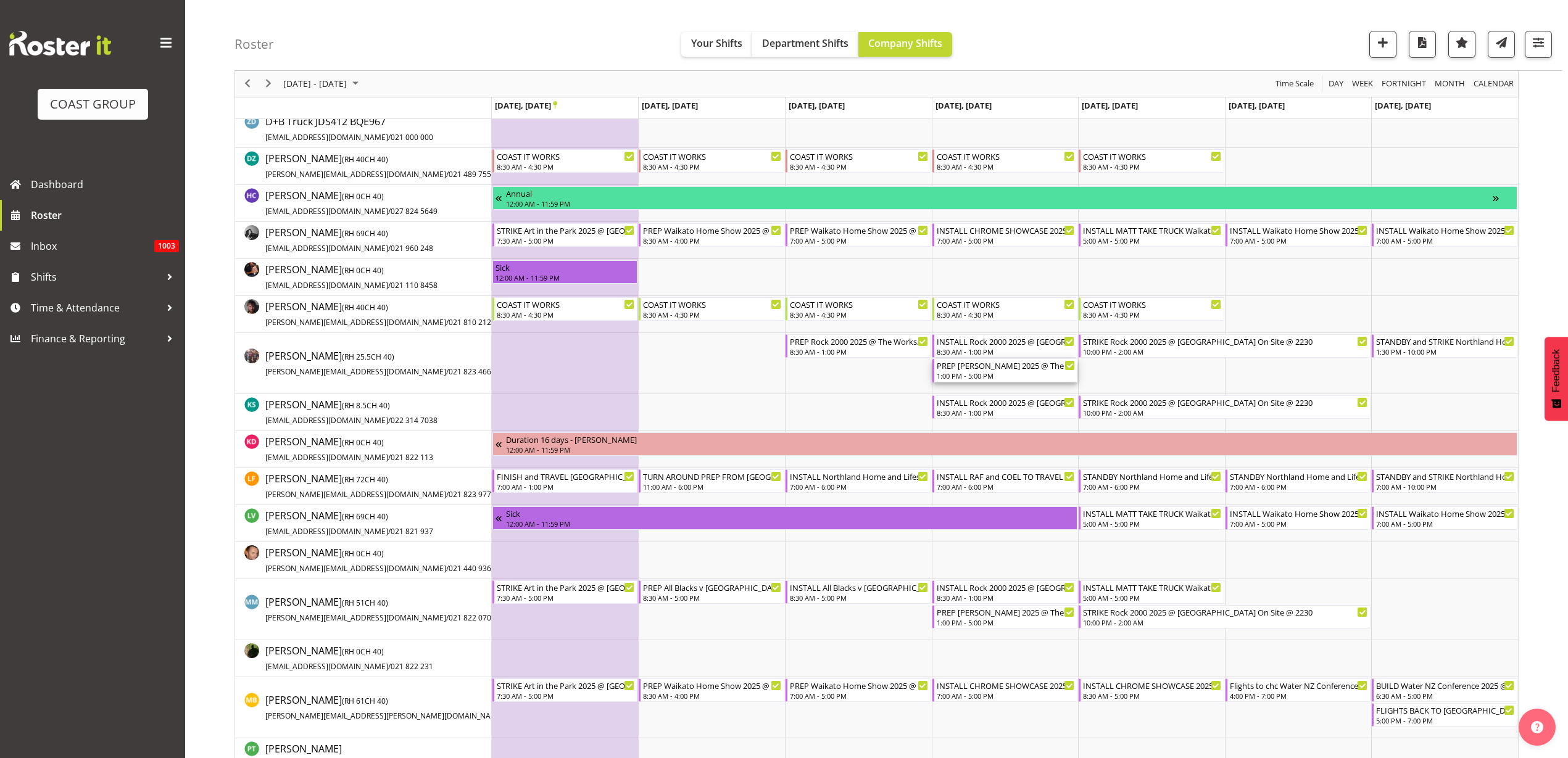
click at [984, 373] on div "1:00 PM - 5:00 PM" at bounding box center [1005, 375] width 138 height 10
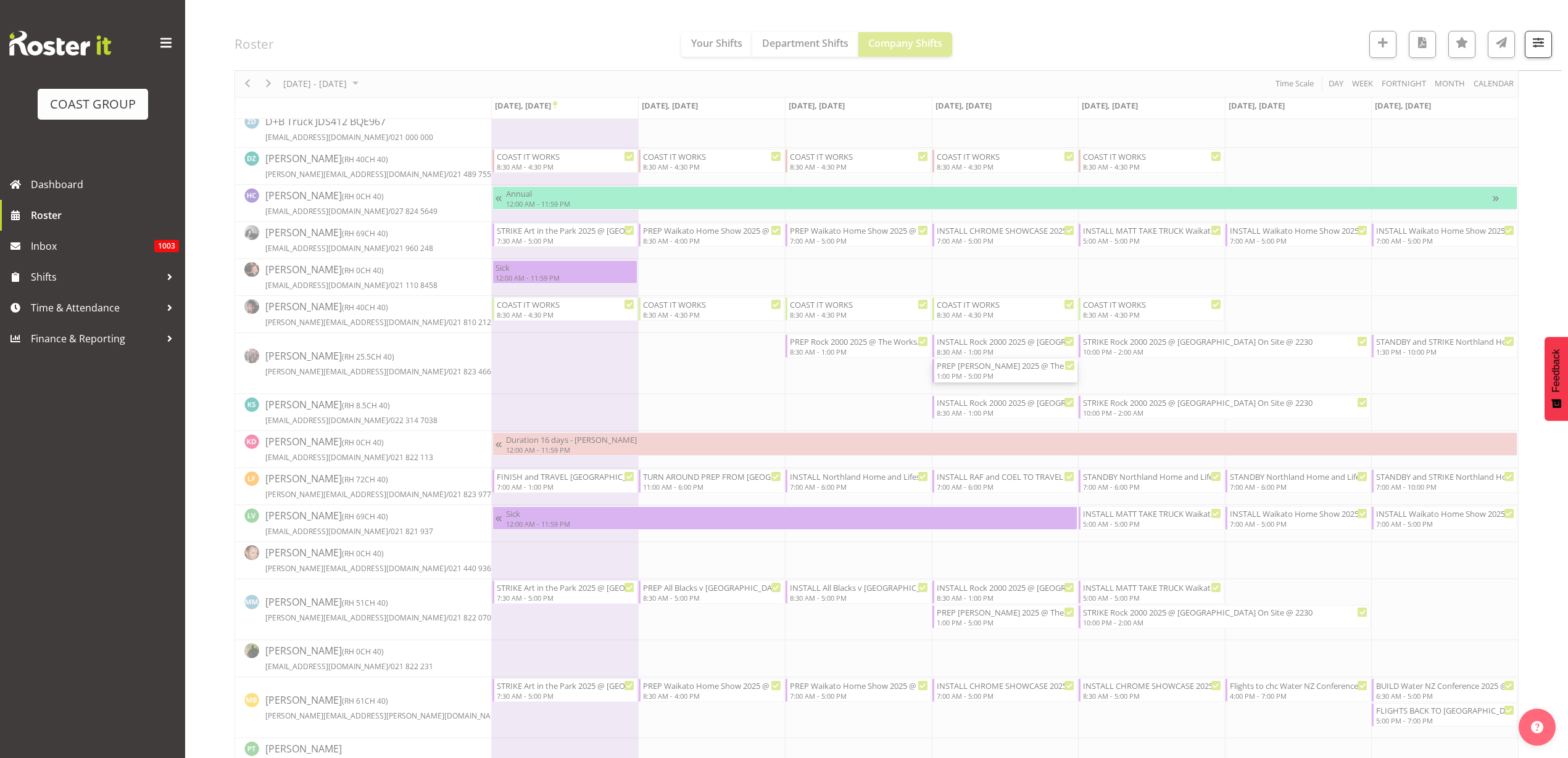
select select
select select "8"
select select "2025"
select select "17"
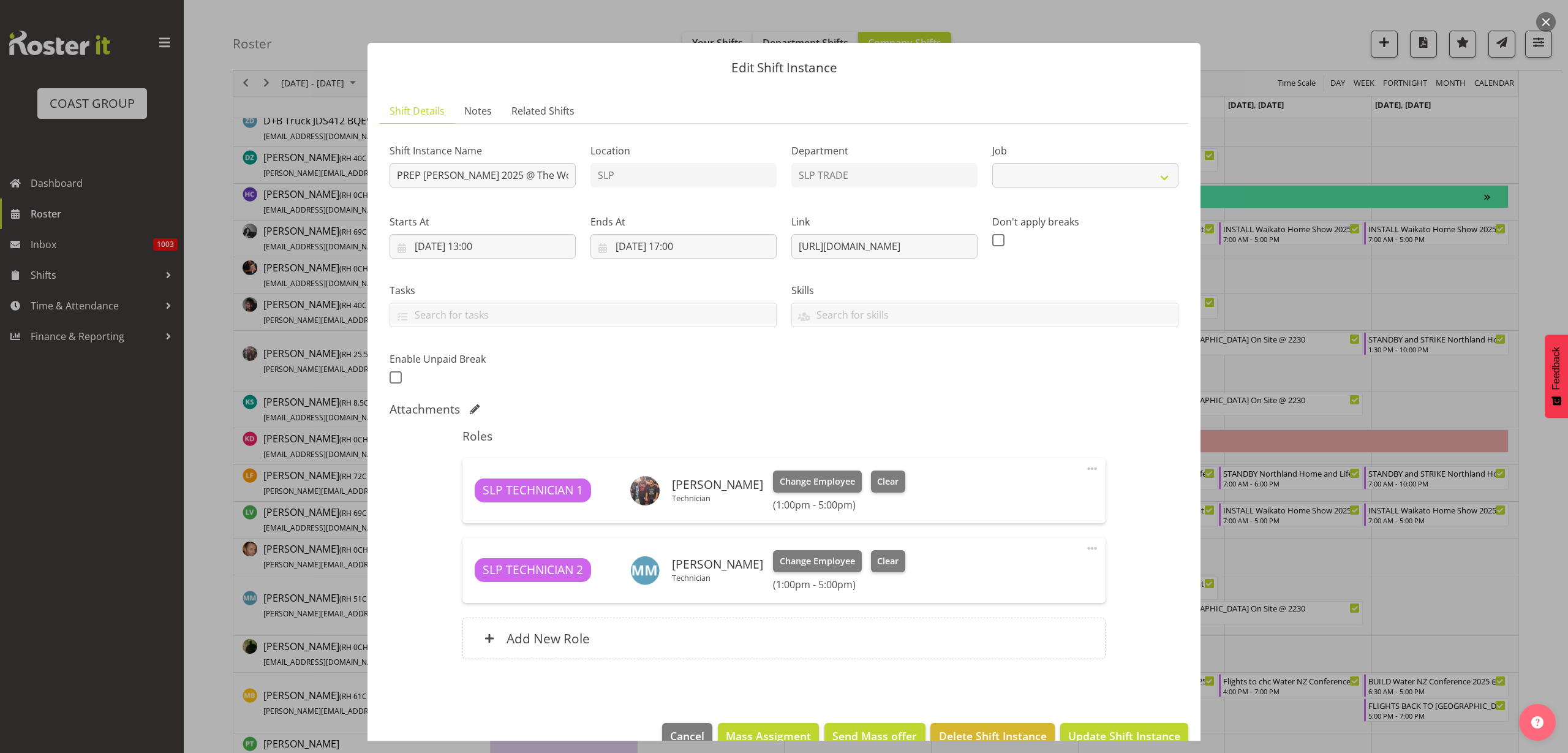
select select "10164"
click at [471, 245] on input "25/09/2025, 13:00" at bounding box center [482, 246] width 186 height 25
click at [545, 396] on span "19" at bounding box center [547, 391] width 10 height 12
type input "19/09/2025, 13:00"
click at [674, 241] on input "25/09/2025, 17:00" at bounding box center [683, 246] width 186 height 25
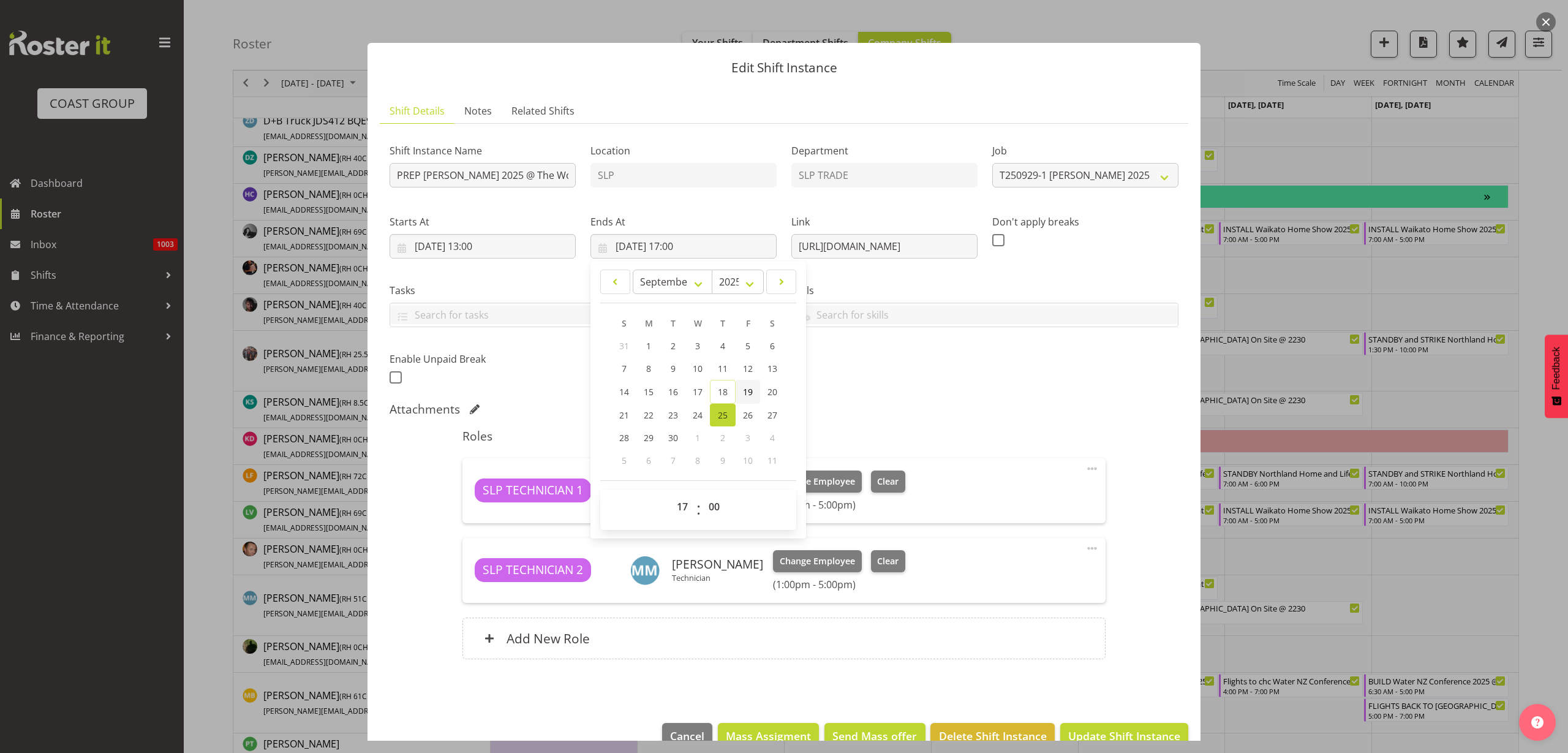
click at [749, 388] on span "19" at bounding box center [748, 391] width 10 height 12
type input "[DATE] 17:00"
click at [504, 247] on input "19/09/2025, 13:00" at bounding box center [482, 246] width 186 height 25
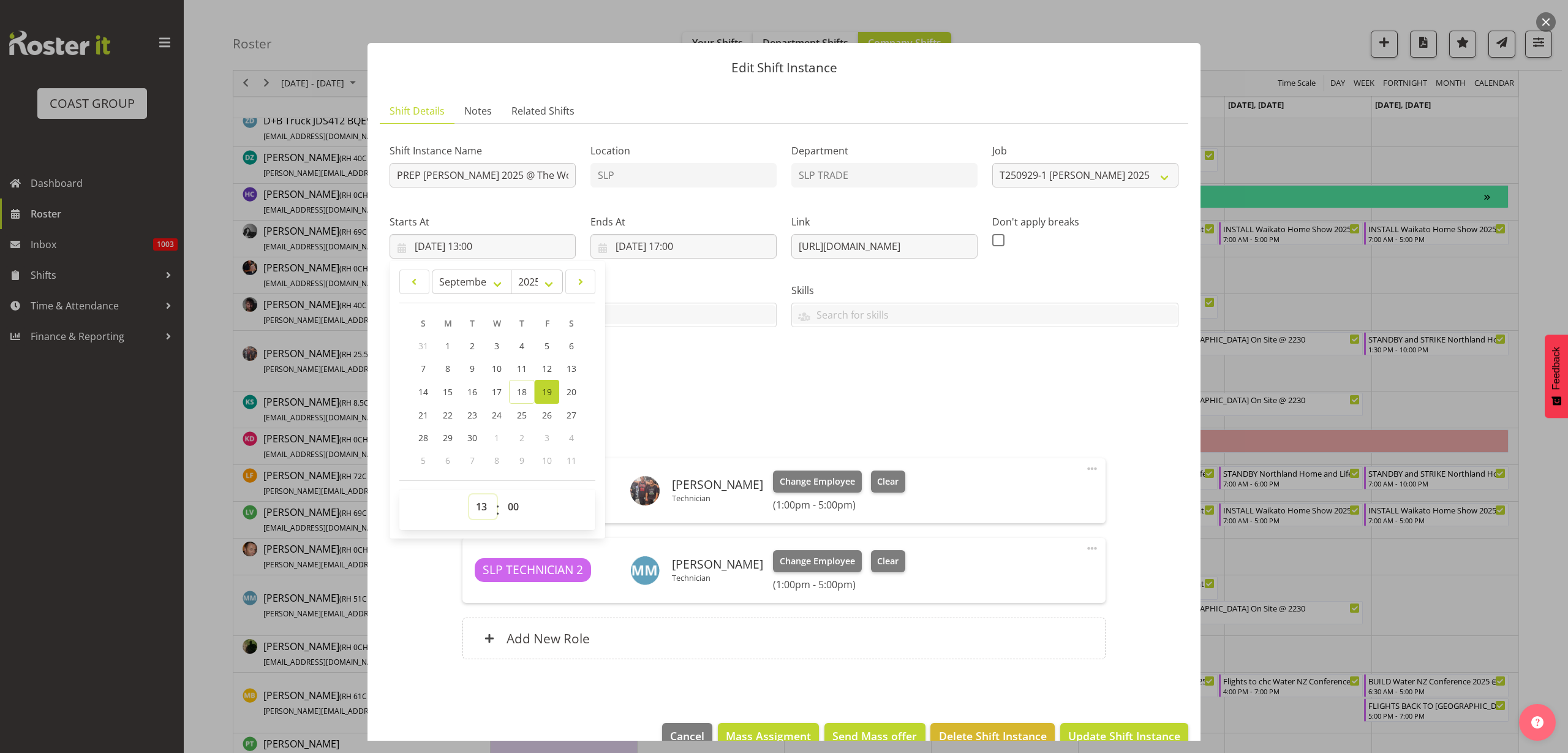
click at [480, 501] on select "00 01 02 03 04 05 06 07 08 09 10 11 12 13 14 15 16 17 18 19 20 21 22 23" at bounding box center [483, 507] width 28 height 25
select select "8"
click at [469, 495] on select "00 01 02 03 04 05 06 07 08 09 10 11 12 13 14 15 16 17 18 19 20 21 22 23" at bounding box center [483, 507] width 28 height 25
type input "19/09/2025, 08:00"
select select "30"
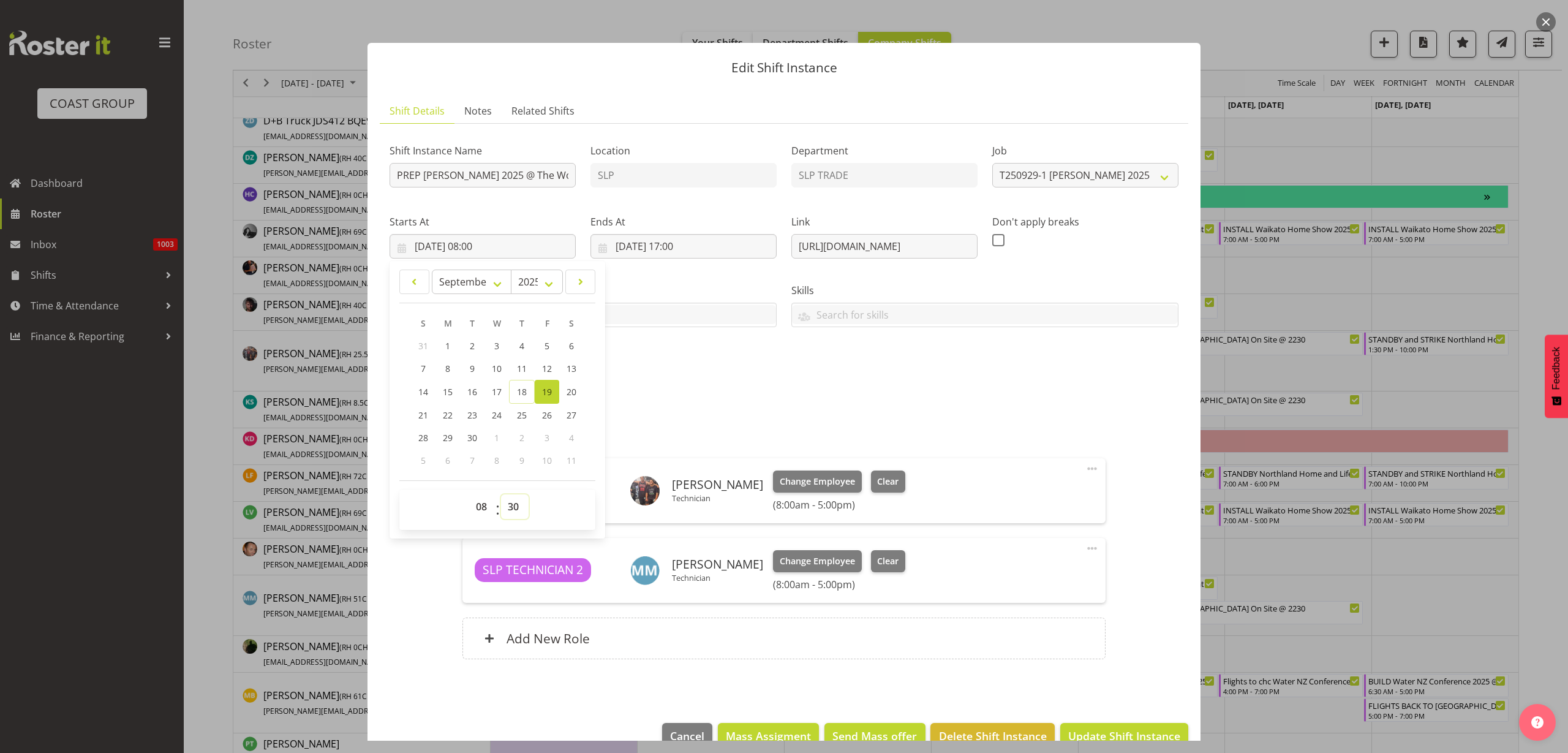
type input "[DATE] 08:30"
click at [685, 234] on input "[DATE] 17:00" at bounding box center [683, 246] width 186 height 25
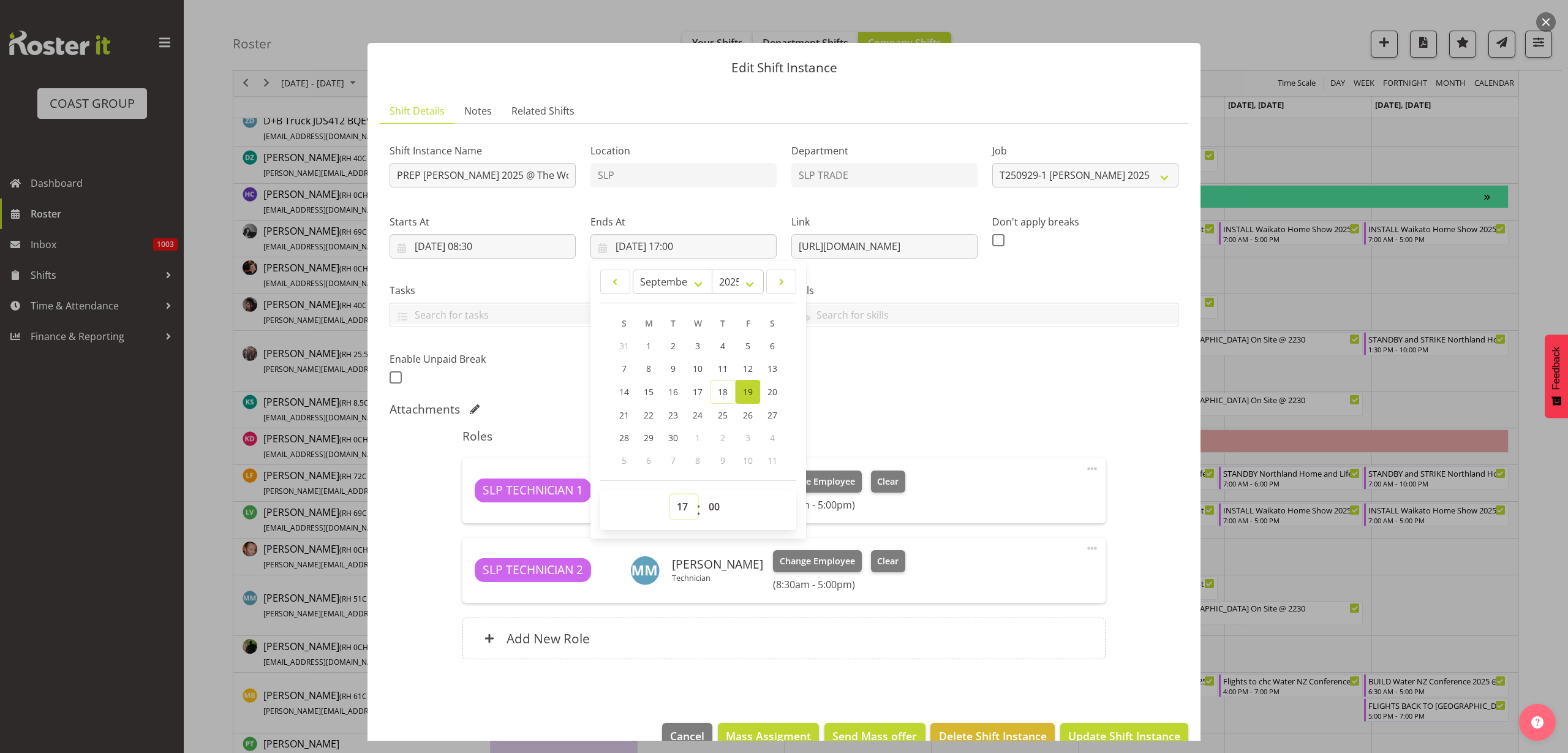
click at [680, 506] on select "00 01 02 03 04 05 06 07 08 09 10 11 12 13 14 15 16 17 18 19 20 21 22 23" at bounding box center [684, 507] width 28 height 25
select select "11"
click at [671, 495] on select "00 01 02 03 04 05 06 07 08 09 10 11 12 13 14 15 16 17 18 19 20 21 22 23" at bounding box center [684, 507] width 28 height 25
type input "19/09/2025, 11:00"
click at [1108, 728] on span "Update Shift Instance" at bounding box center [1124, 735] width 113 height 16
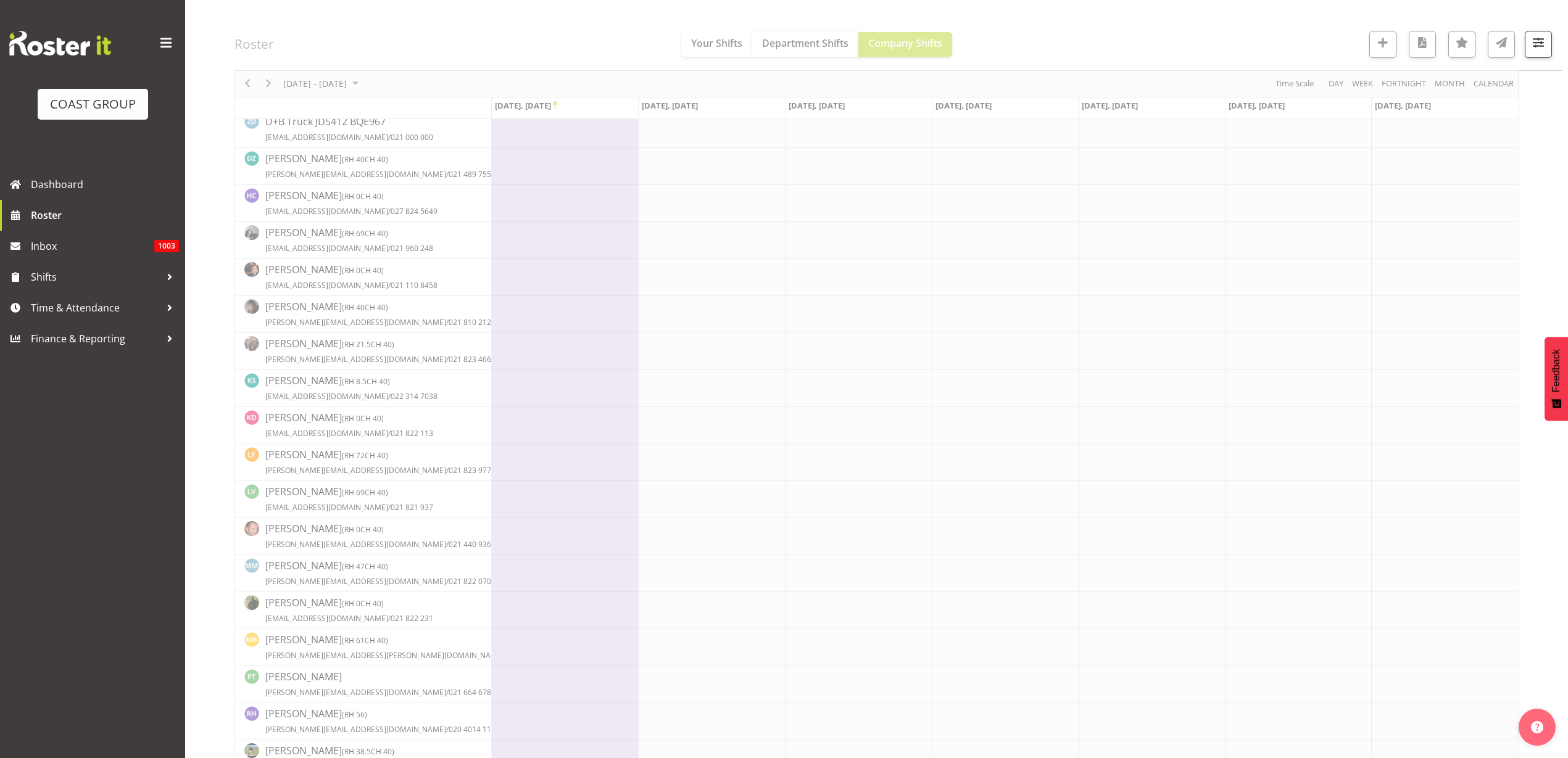
scroll to position [0, 0]
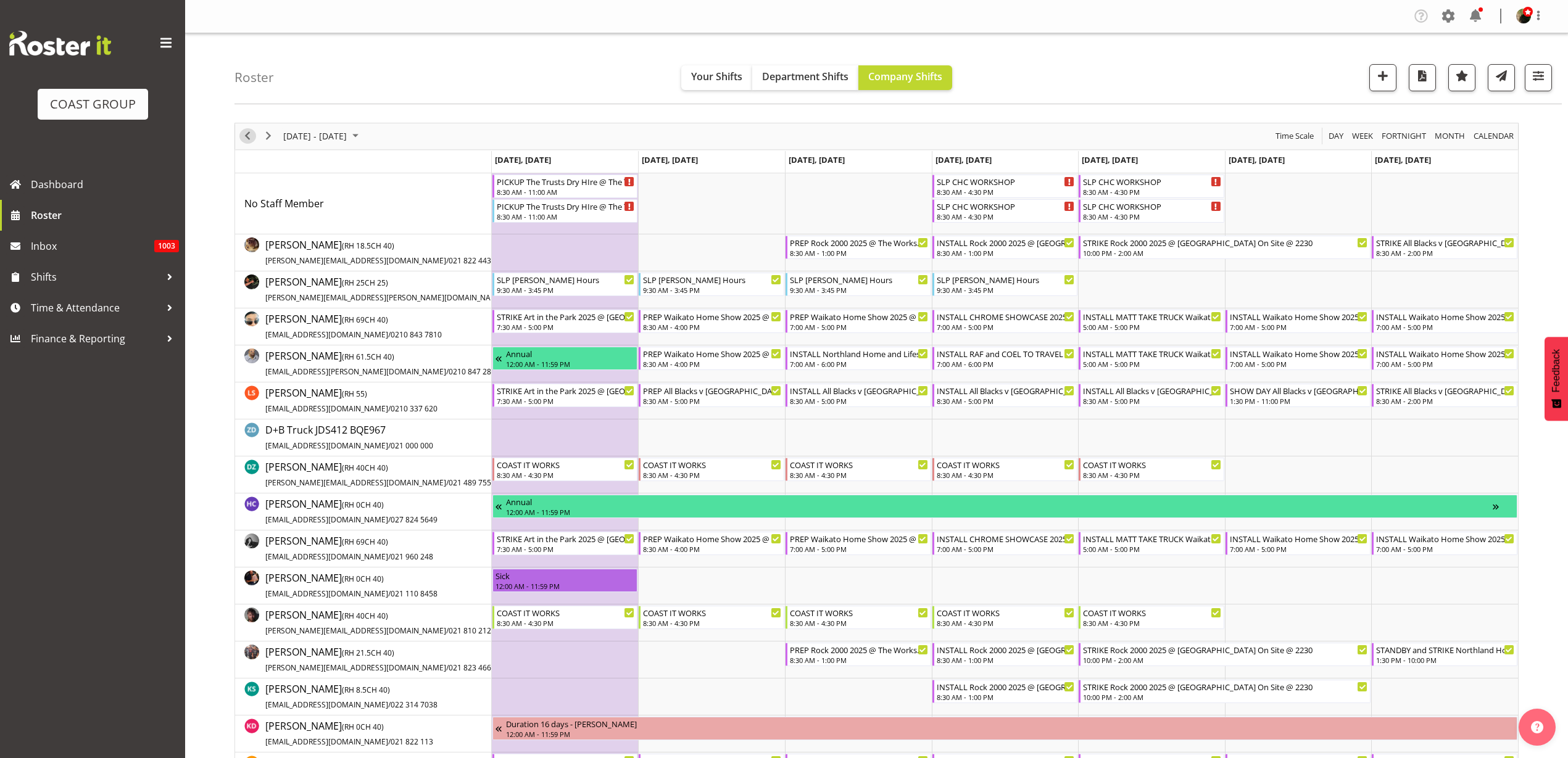
click at [251, 137] on span "Previous" at bounding box center [247, 136] width 15 height 16
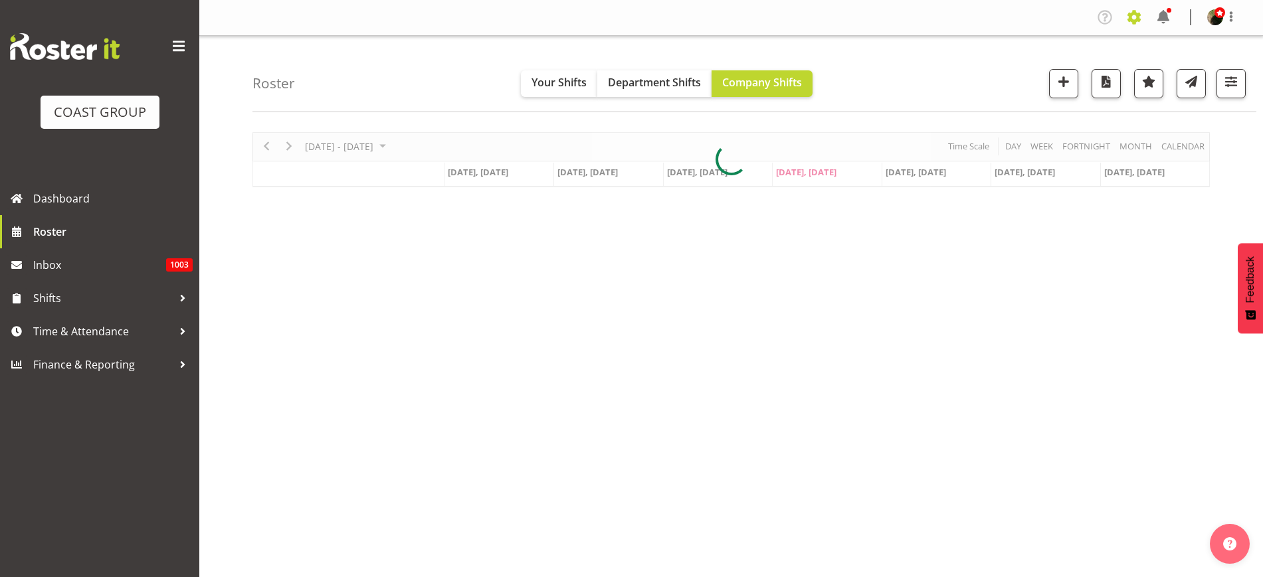
drag, startPoint x: 0, startPoint y: 0, endPoint x: 1129, endPoint y: 15, distance: 1129.1
click at [1129, 15] on span at bounding box center [1133, 17] width 21 height 21
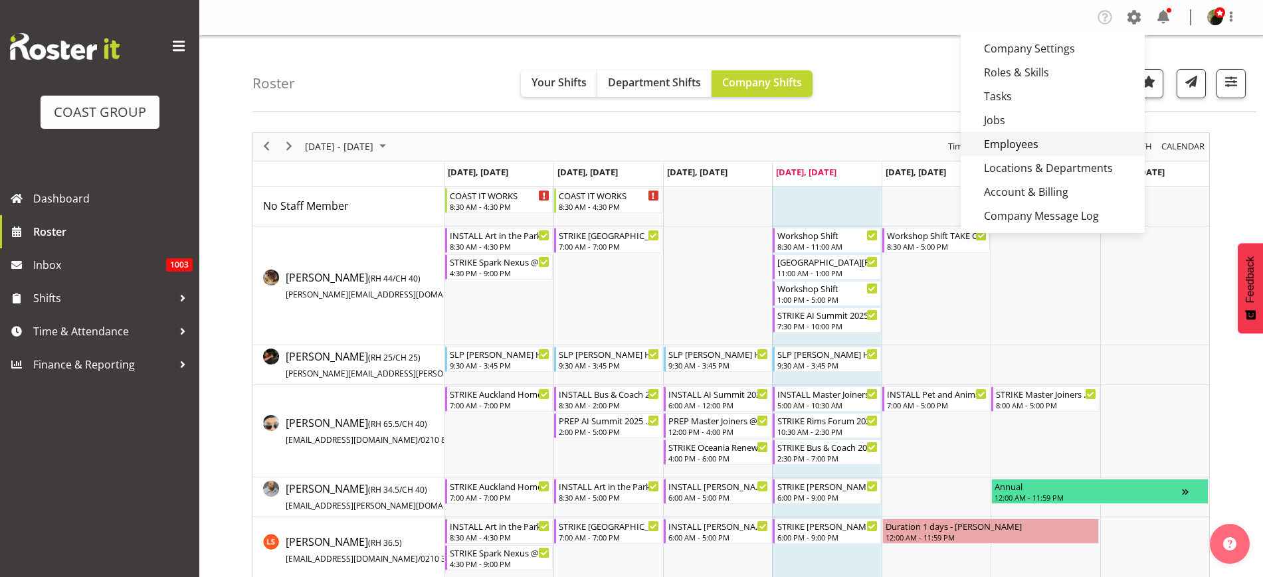
click at [1021, 145] on link "Employees" at bounding box center [1052, 144] width 184 height 24
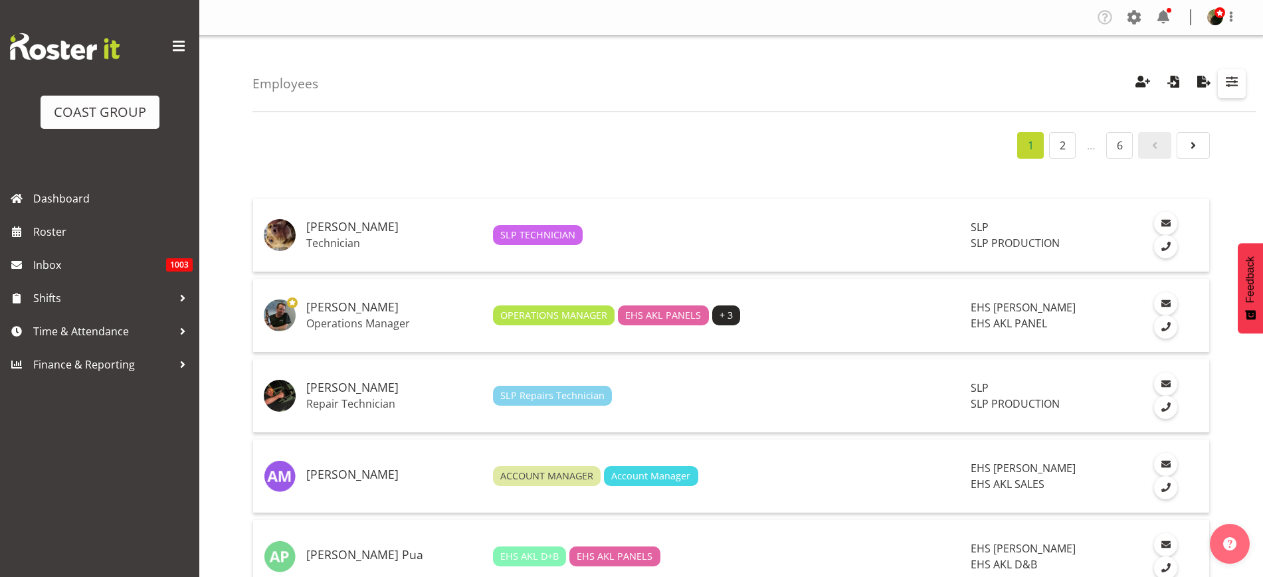
click at [1233, 81] on span "button" at bounding box center [1231, 81] width 17 height 17
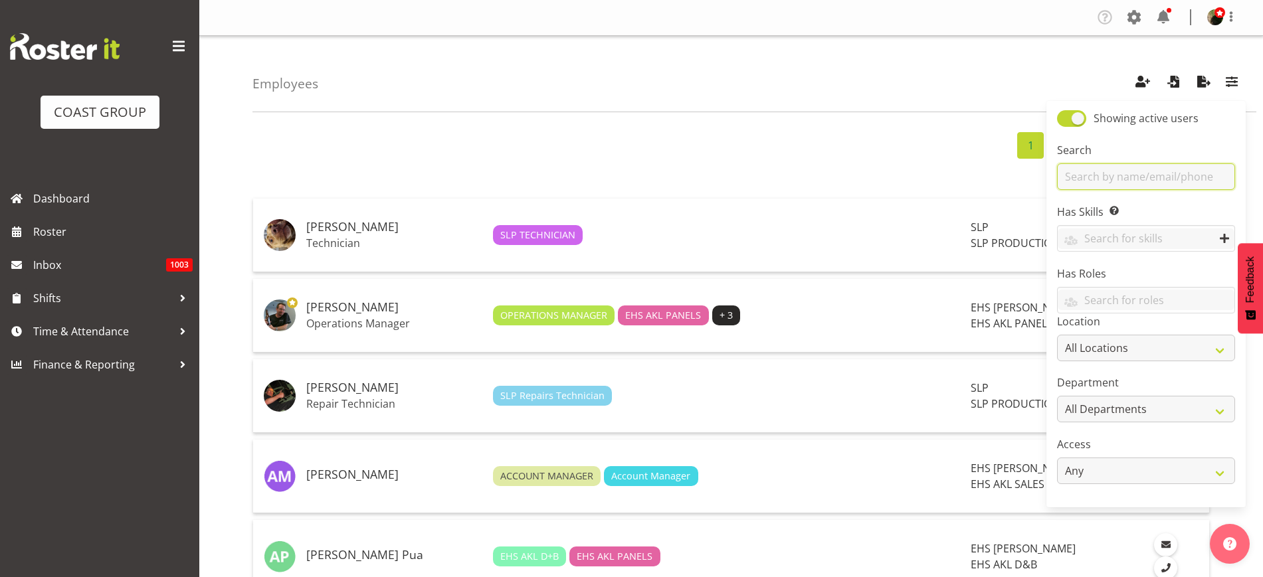
click at [1134, 176] on input "text" at bounding box center [1146, 176] width 178 height 27
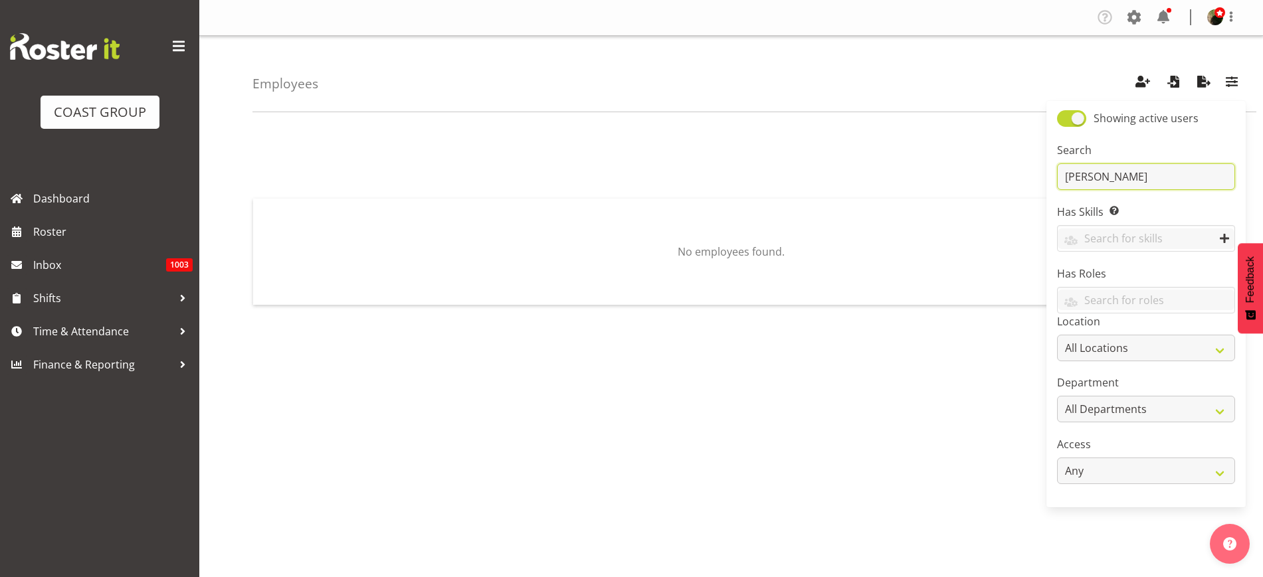
click at [1120, 179] on input "[PERSON_NAME]" at bounding box center [1146, 176] width 178 height 27
type input "[PERSON_NAME]"
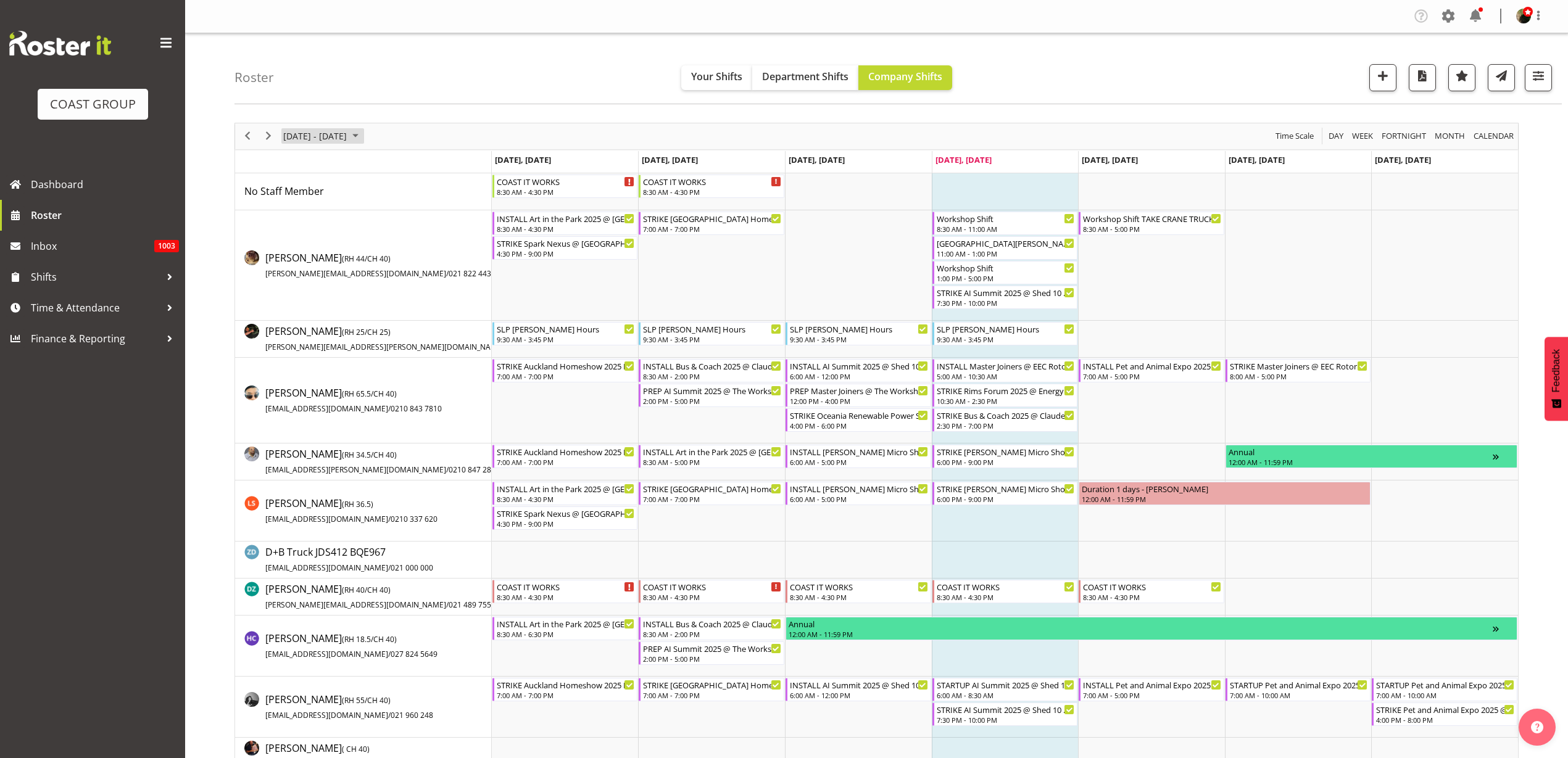
click at [346, 135] on span "[DATE] - [DATE]" at bounding box center [315, 136] width 66 height 16
click at [315, 296] on span "30" at bounding box center [316, 294] width 19 height 19
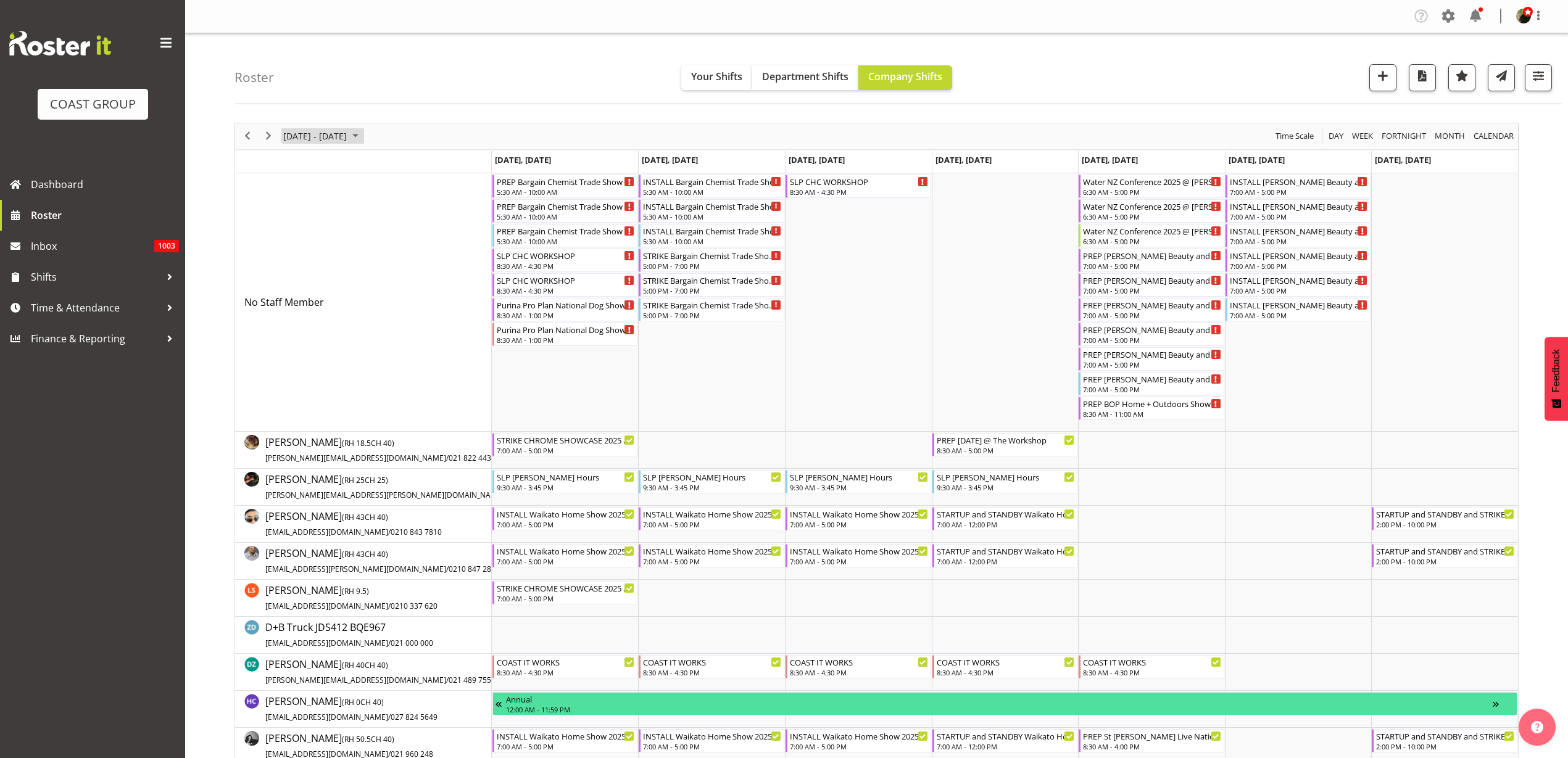
click at [306, 138] on span "[DATE] - [DATE]" at bounding box center [315, 136] width 66 height 16
click at [413, 163] on span "next month" at bounding box center [412, 167] width 21 height 22
click at [297, 230] on span "6" at bounding box center [296, 230] width 19 height 19
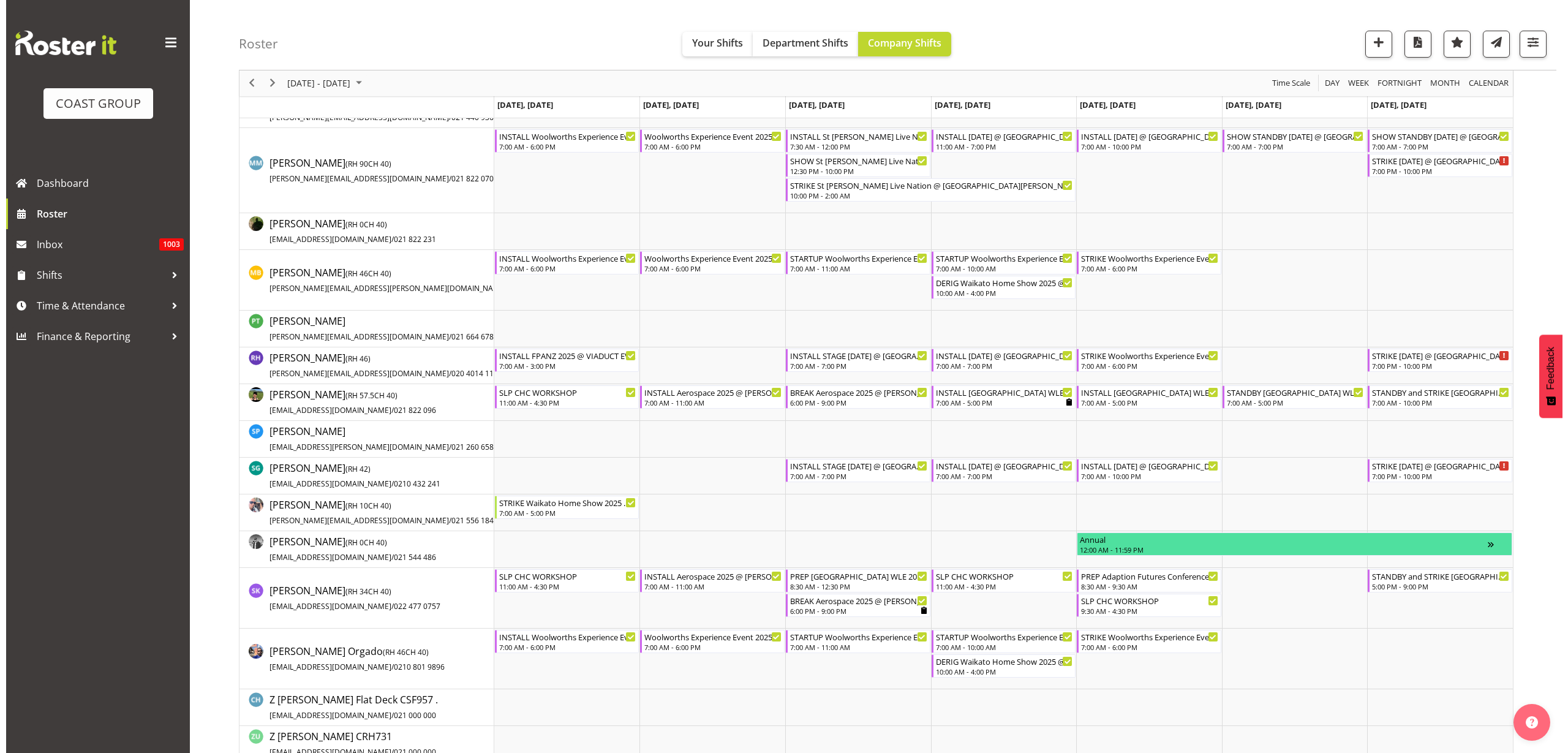
scroll to position [1225, 0]
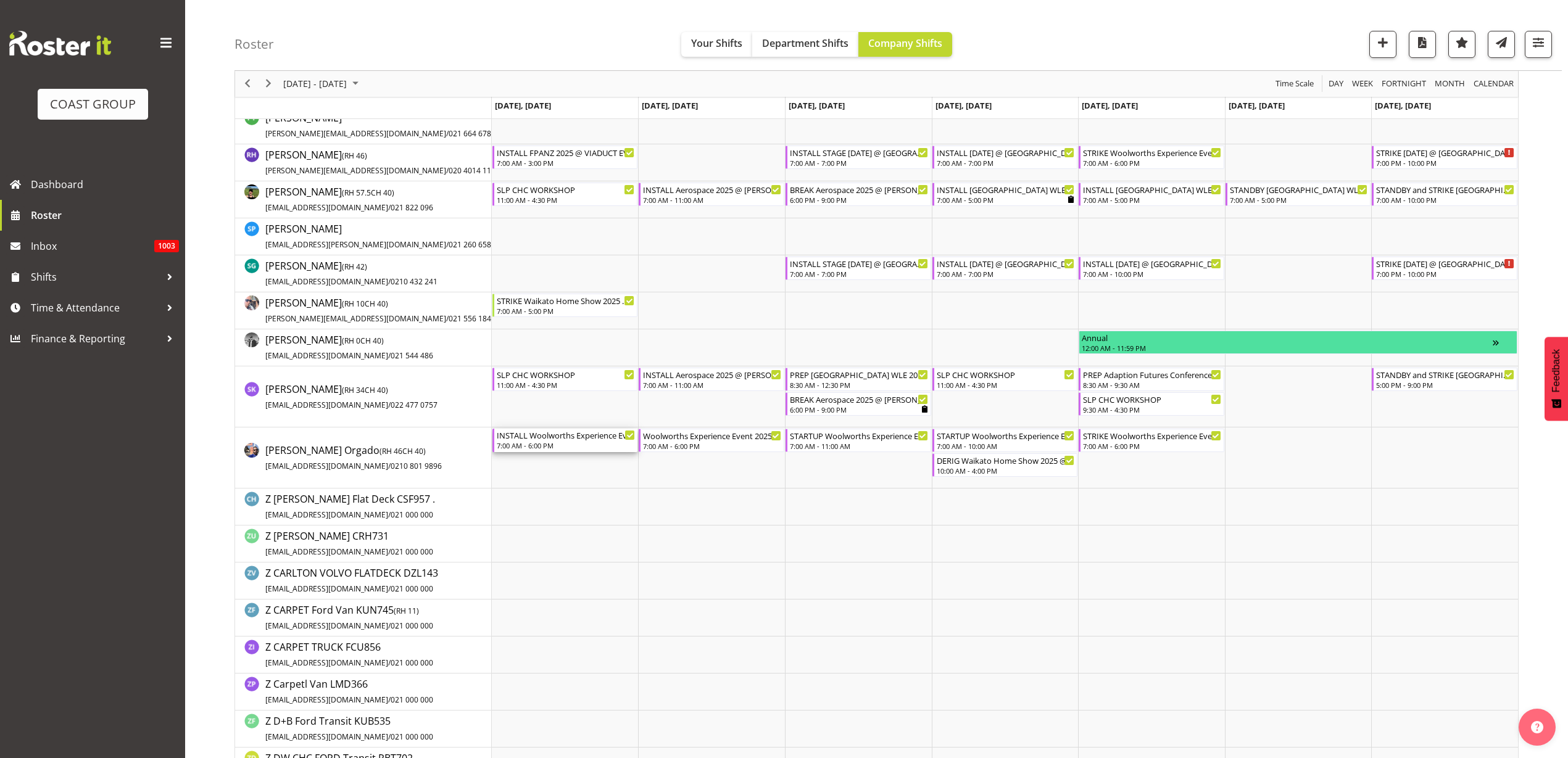
click at [553, 438] on div "INSTALL Woolworths Experience Event 2025 @ [GEOGRAPHIC_DATA]" at bounding box center [566, 435] width 138 height 12
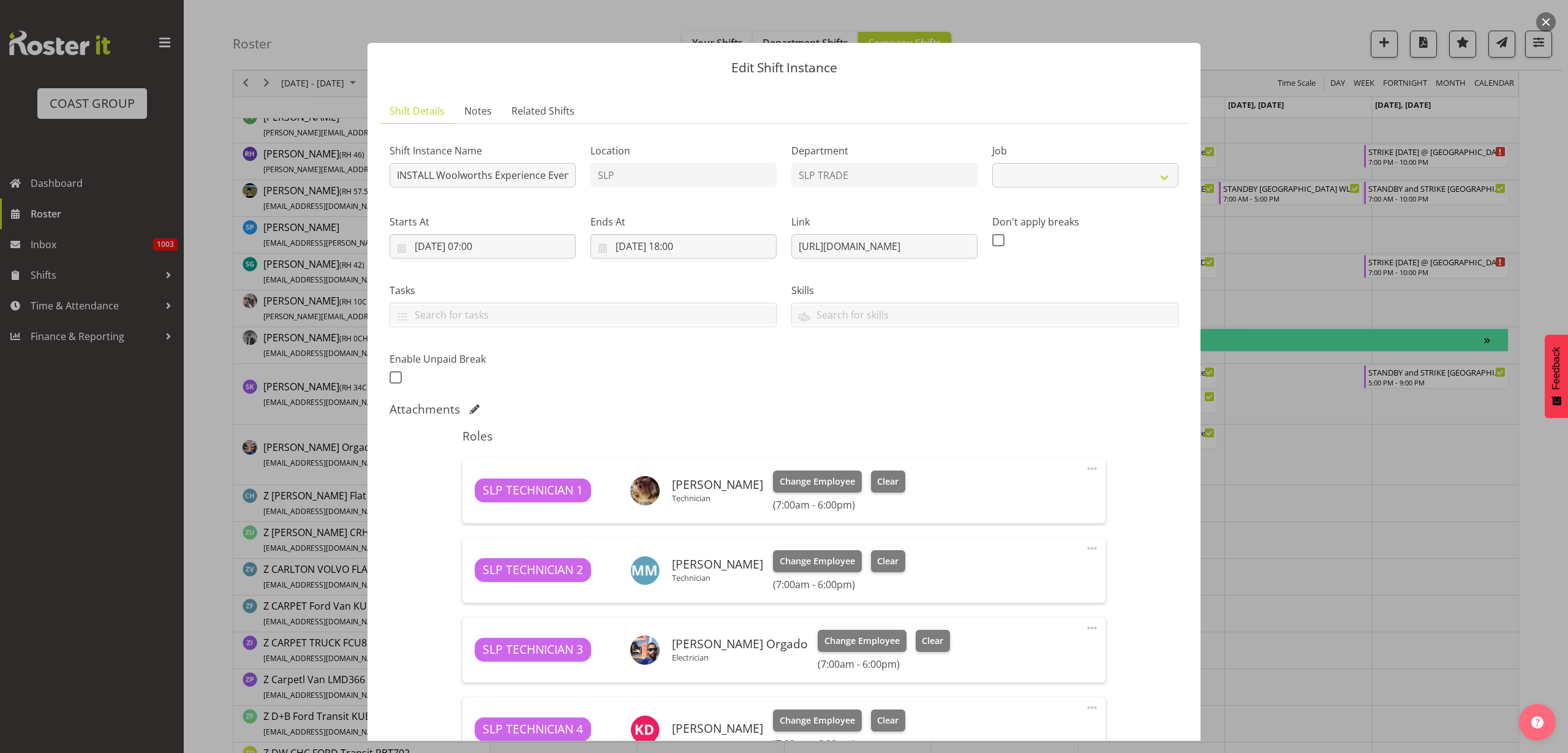
select select "10501"
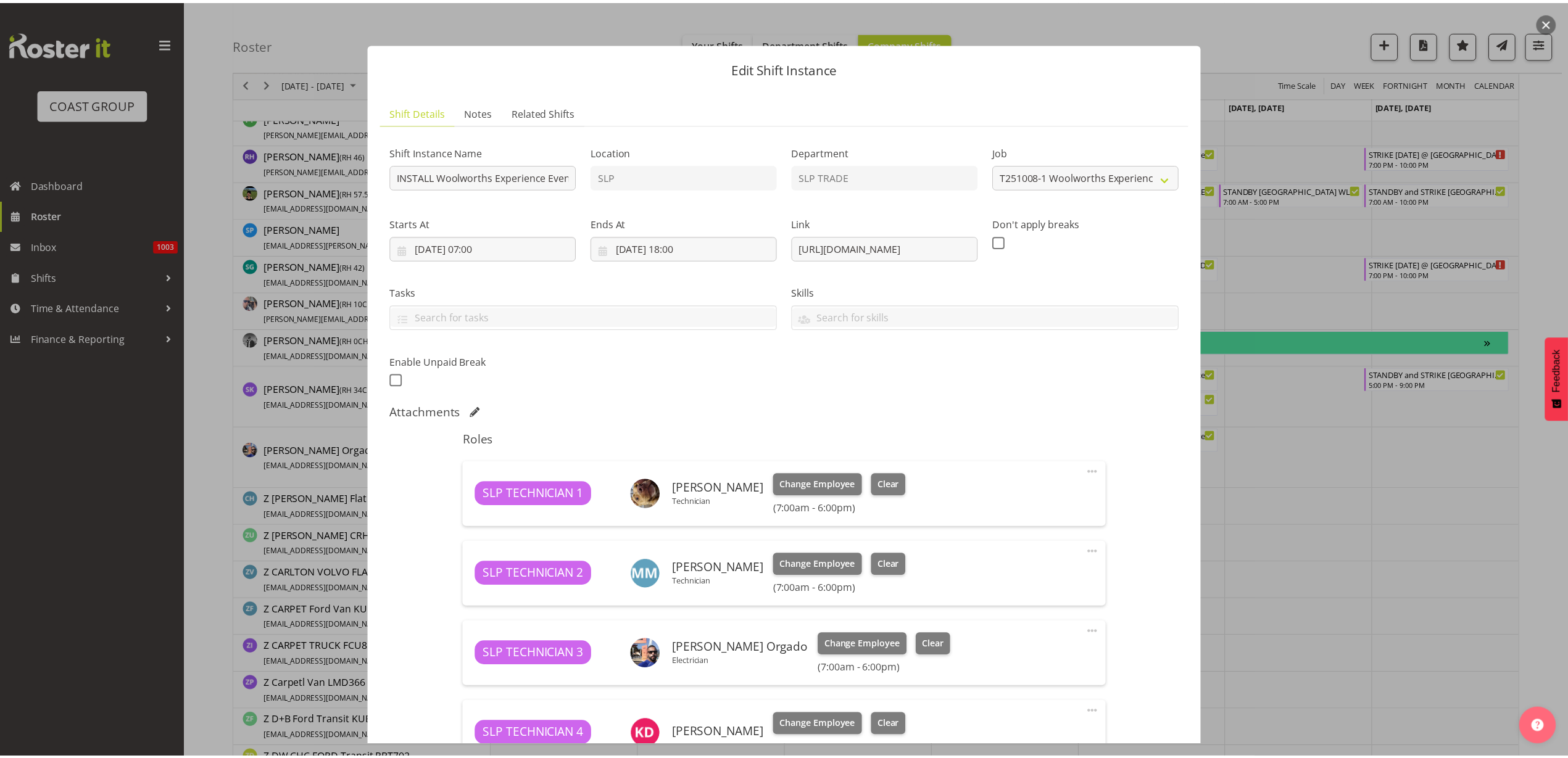
scroll to position [268, 0]
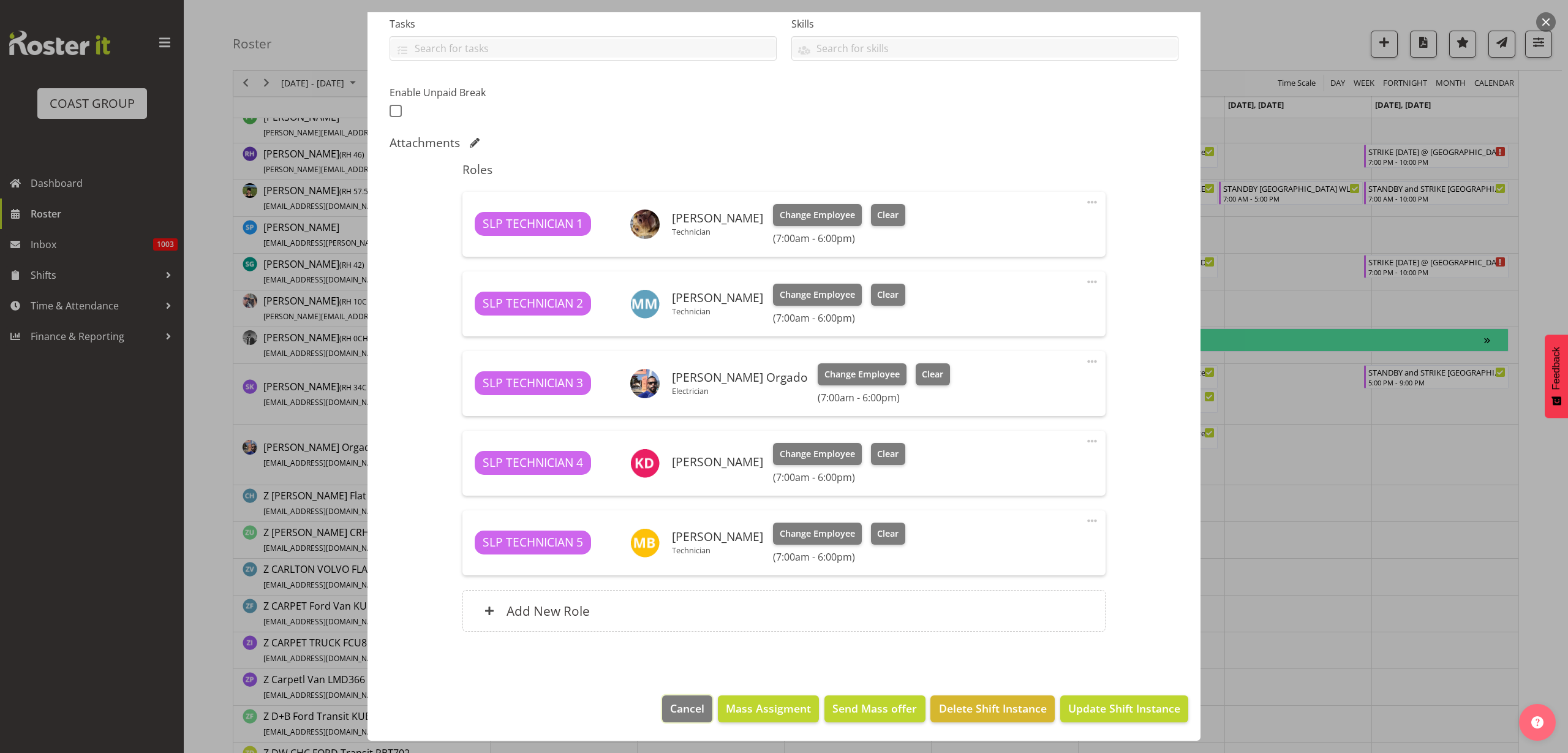
click at [662, 713] on button "Cancel" at bounding box center [687, 709] width 50 height 27
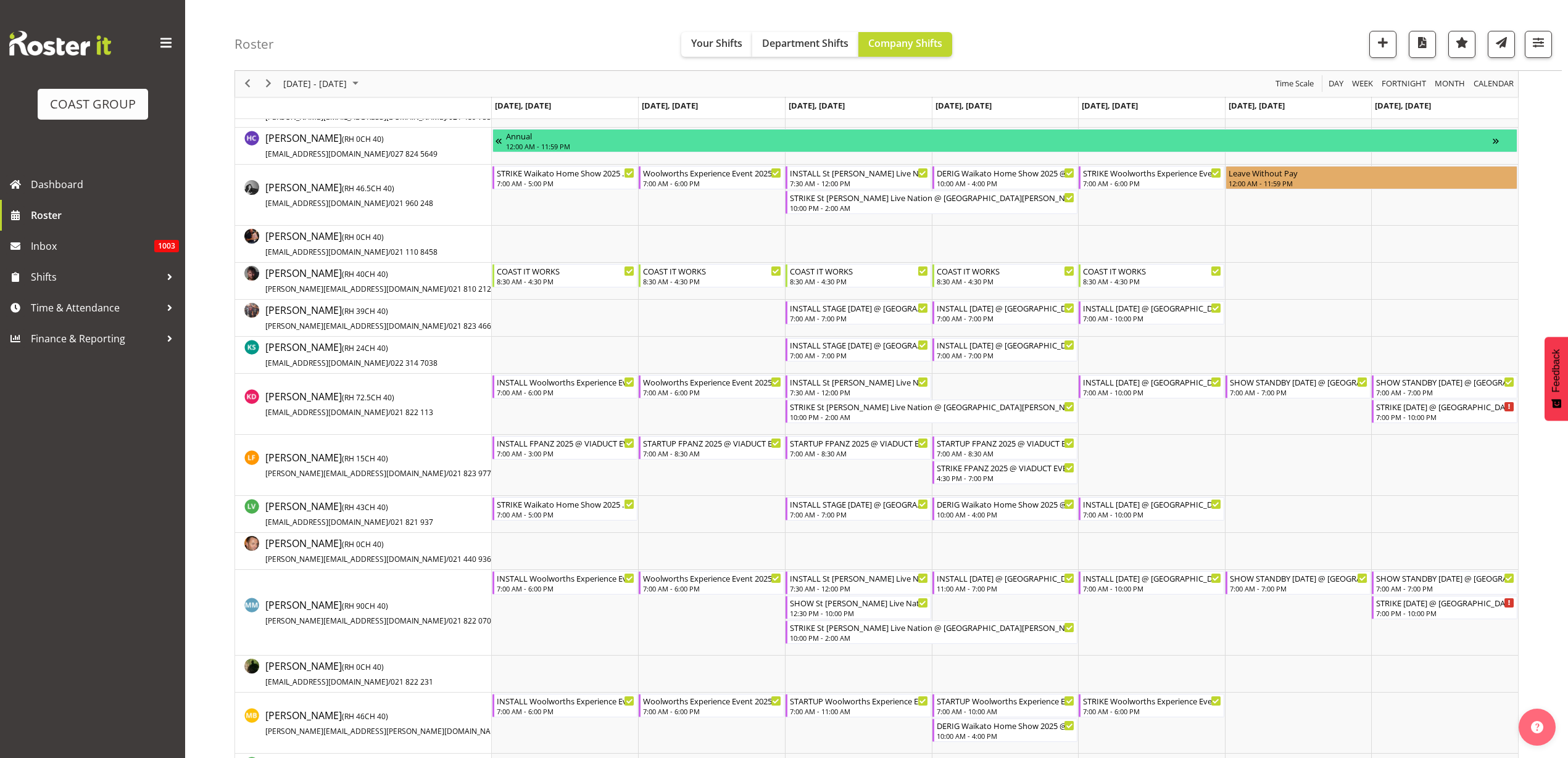
scroll to position [694, 0]
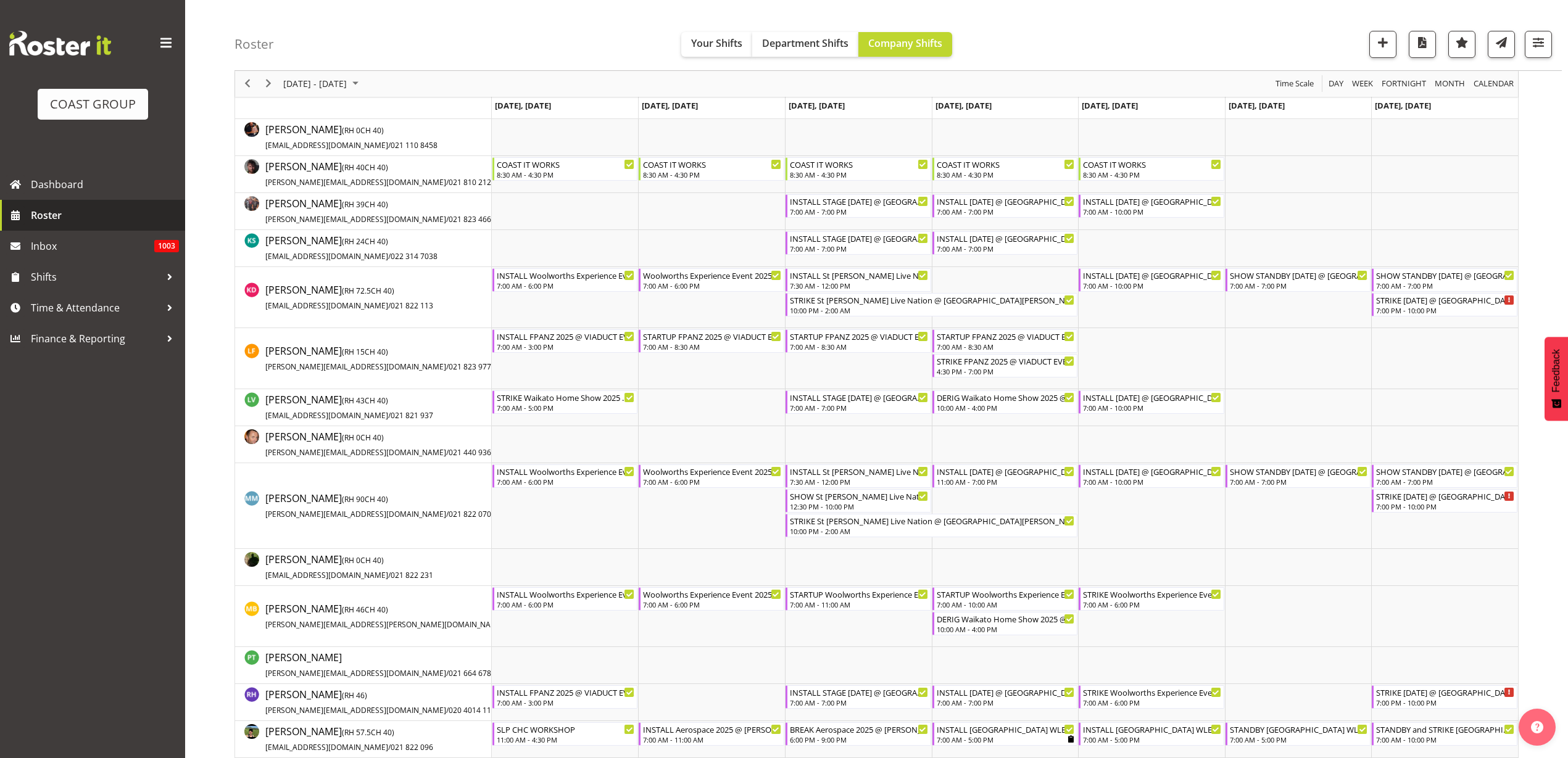
click at [59, 223] on span "Roster" at bounding box center [104, 216] width 148 height 19
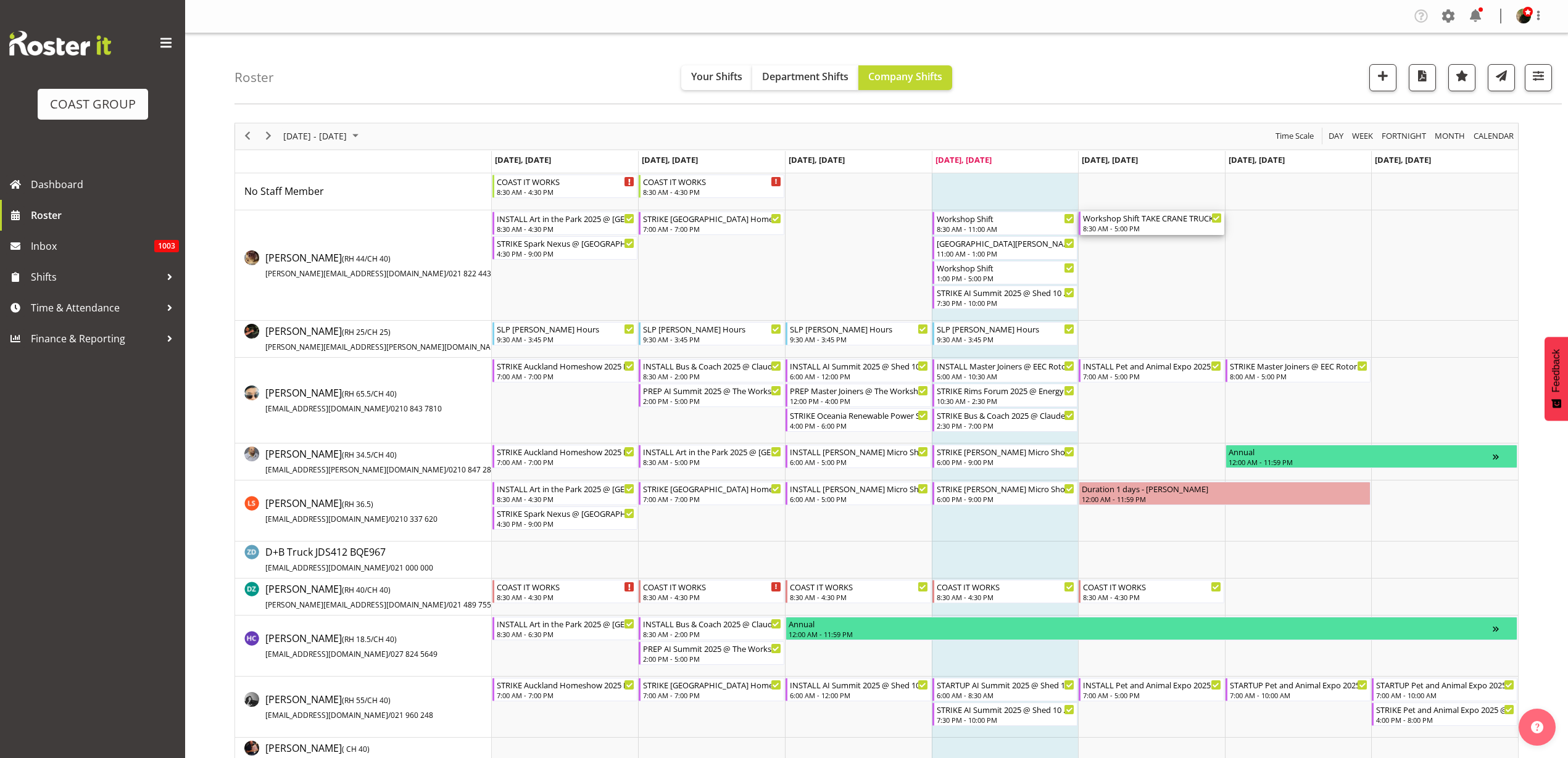
click at [1138, 214] on div "Workshop Shift TAKE CRANE TRUCK TO CRD" at bounding box center [1152, 217] width 138 height 12
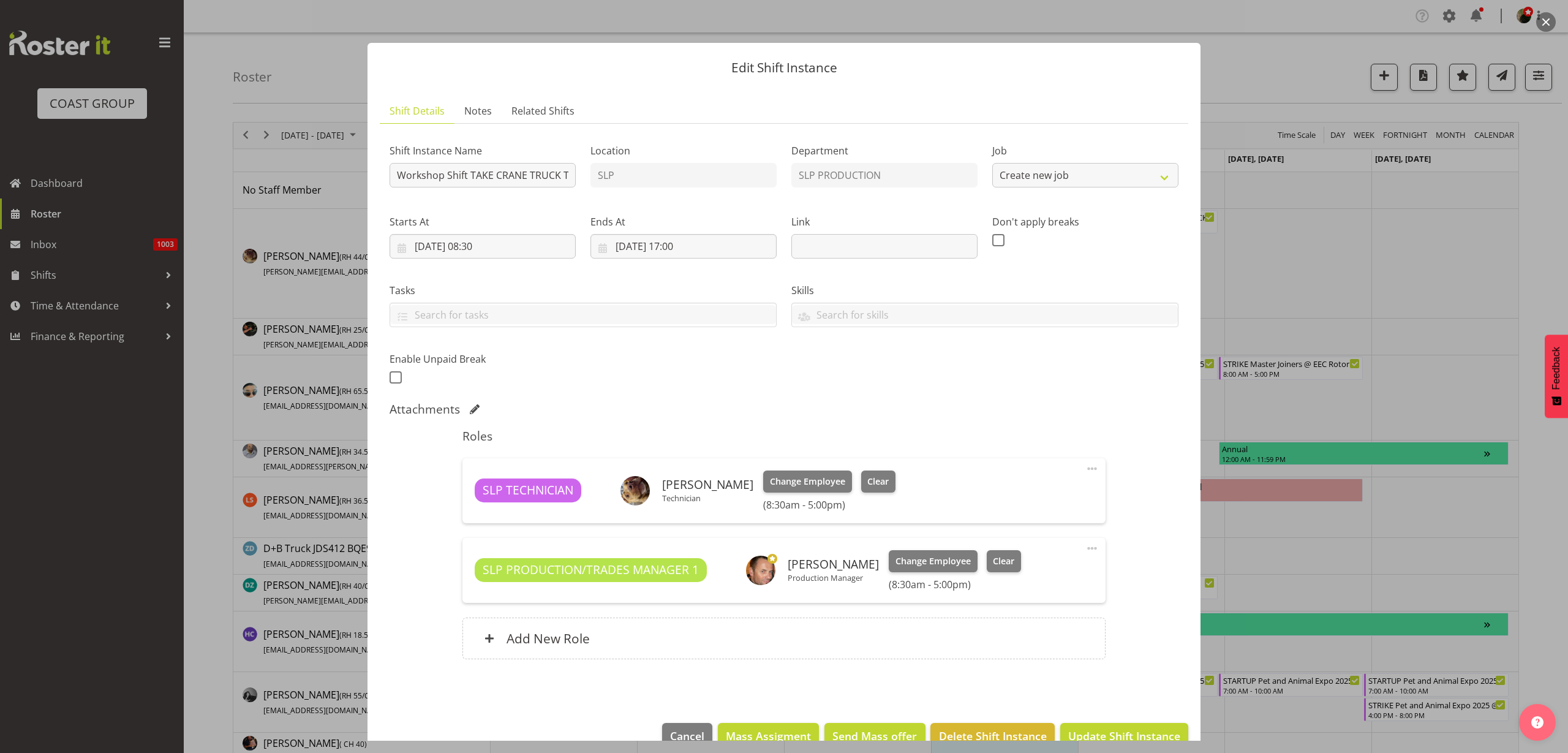
select select "55"
click at [643, 641] on div "Add New Role" at bounding box center [783, 638] width 643 height 42
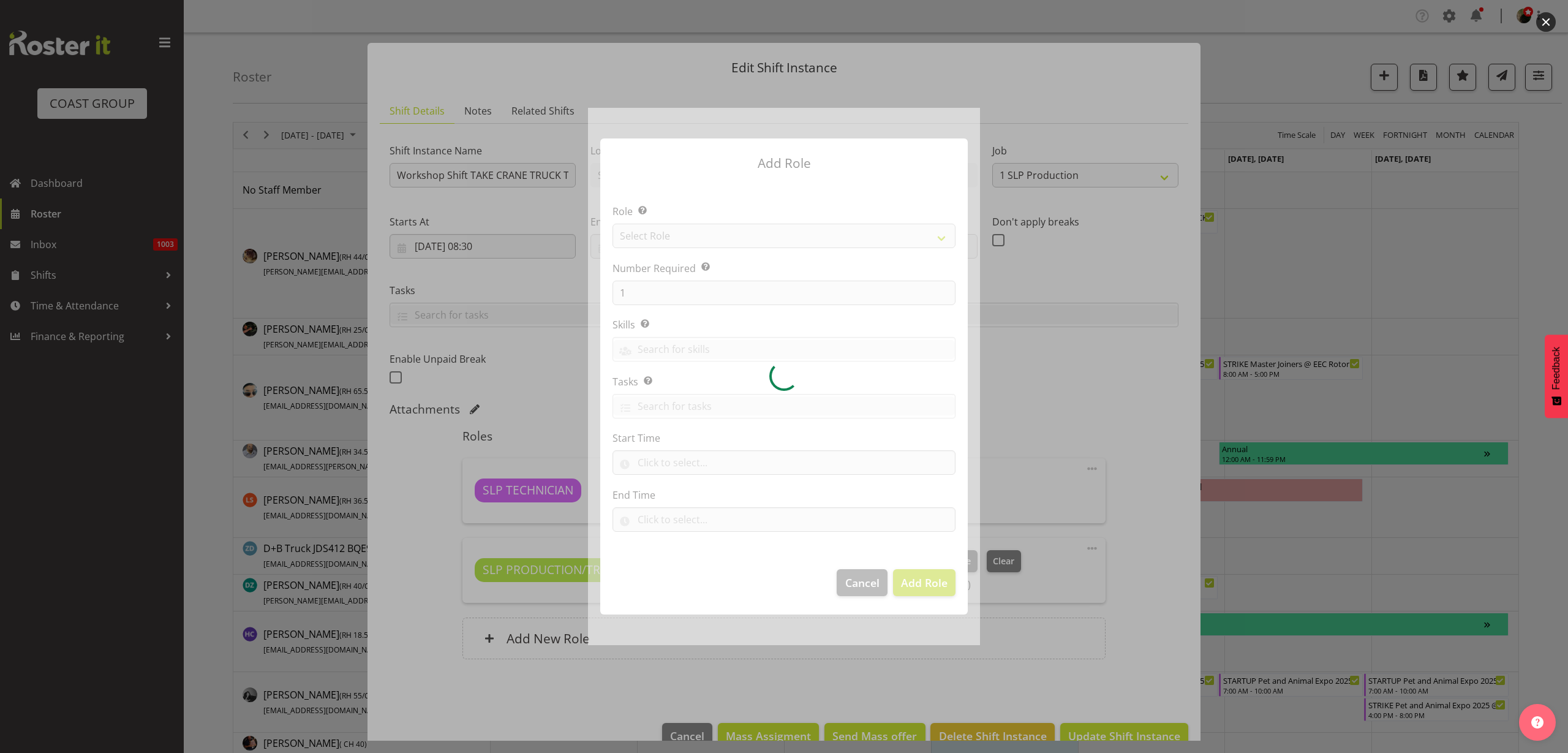
click at [699, 243] on div at bounding box center [784, 376] width 392 height 537
click at [705, 234] on div at bounding box center [784, 376] width 392 height 537
click at [705, 233] on div at bounding box center [784, 376] width 392 height 537
click at [705, 233] on div at bounding box center [784, 376] width 392 height 537
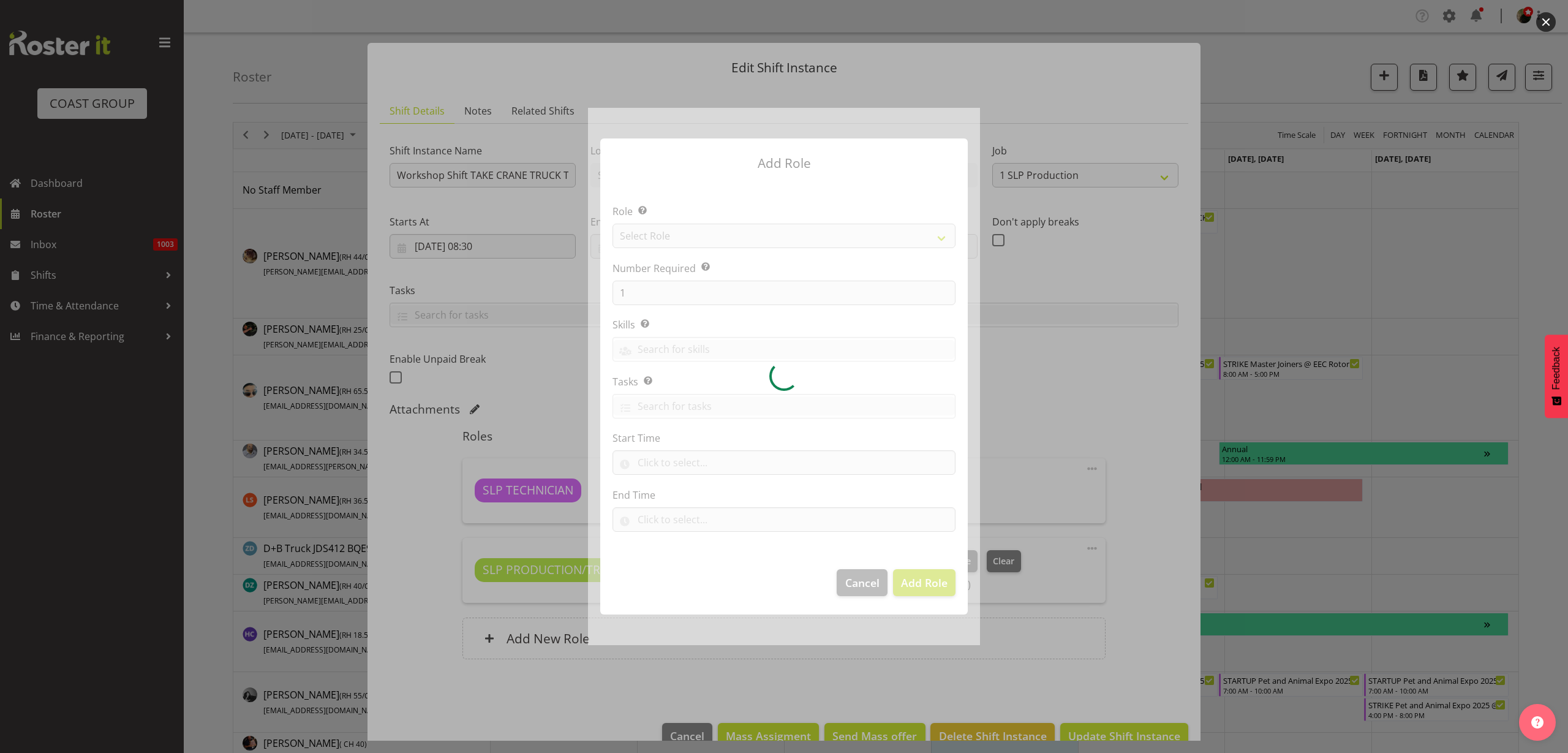
click at [705, 233] on div at bounding box center [784, 376] width 392 height 537
click at [703, 233] on div at bounding box center [784, 376] width 392 height 537
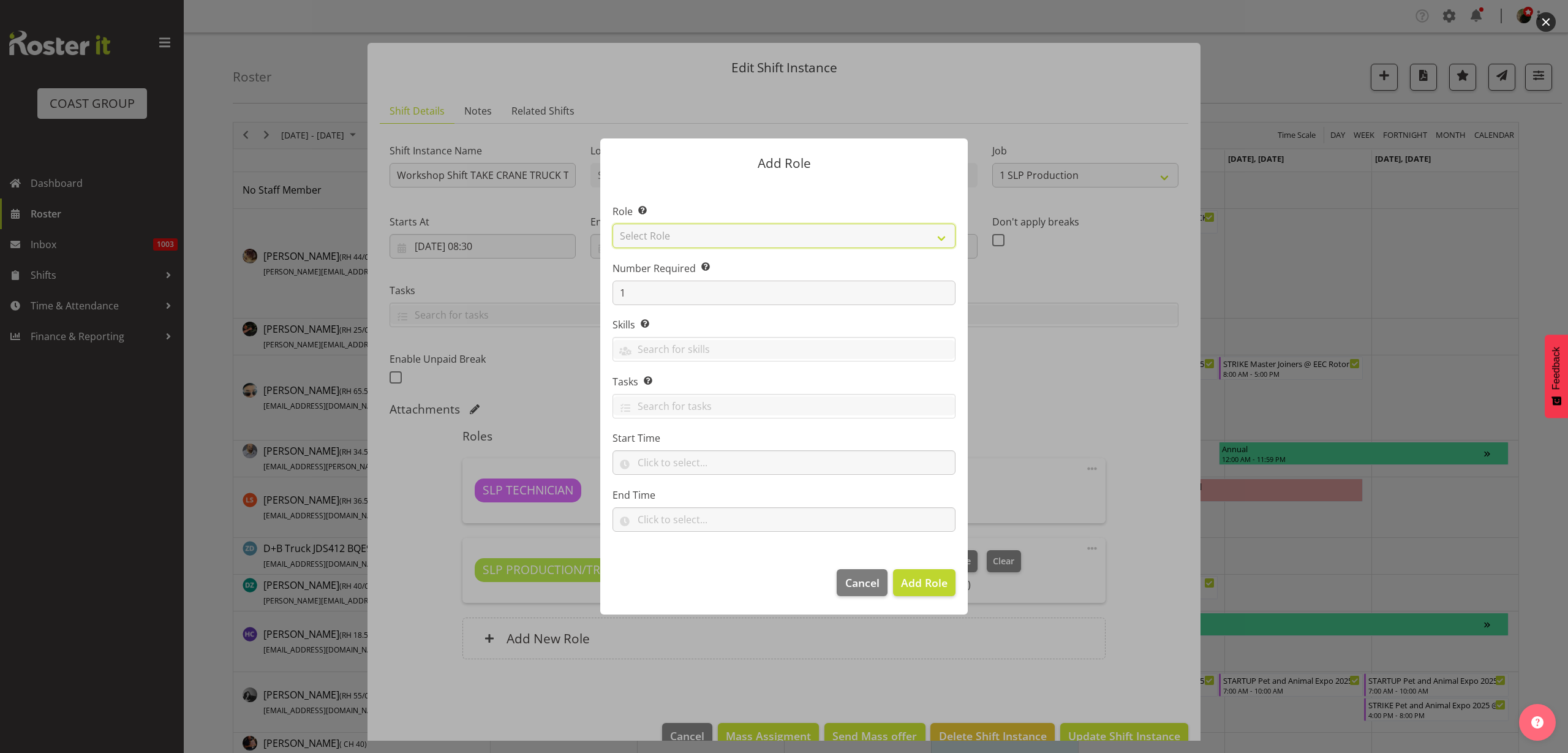
click at [703, 233] on select "Select Role ACCOUNT MANAGER ACCOUNT MANAGER DW ACCOUNTS [PERSON_NAME] VEHICLES …" at bounding box center [784, 235] width 343 height 25
select select "123"
click at [612, 223] on select "Select Role ACCOUNT MANAGER ACCOUNT MANAGER DW ACCOUNTS [PERSON_NAME] VEHICLES …" at bounding box center [784, 235] width 343 height 25
drag, startPoint x: 655, startPoint y: 292, endPoint x: 473, endPoint y: 282, distance: 182.3
click at [473, 282] on div "Add Role Role Select the role you wish to add to the shift. ACCOUNT MANAGER ACC…" at bounding box center [784, 376] width 1568 height 753
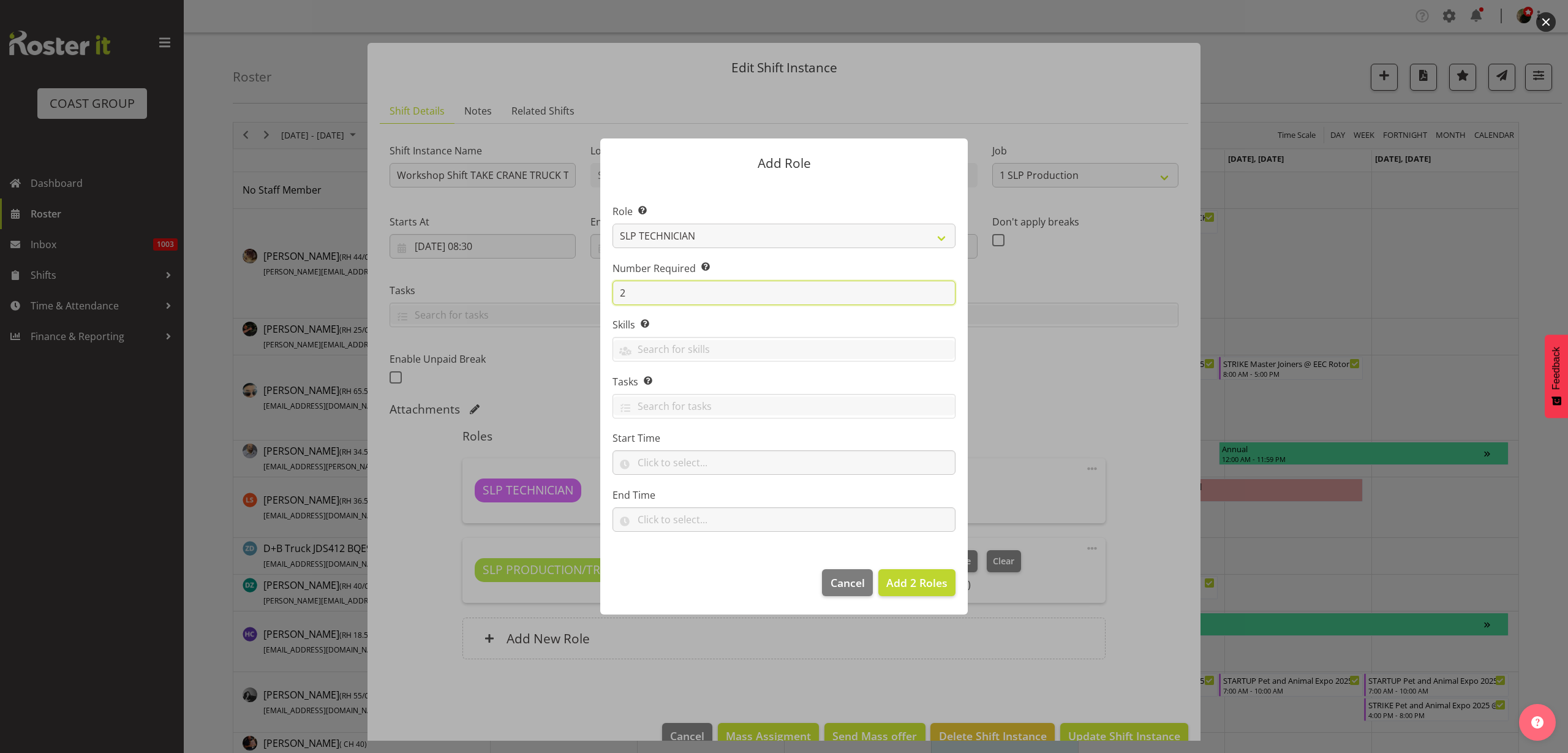
type input "2"
click at [710, 470] on input "text" at bounding box center [784, 462] width 343 height 25
select select "11"
select select "0"
type input "11:00"
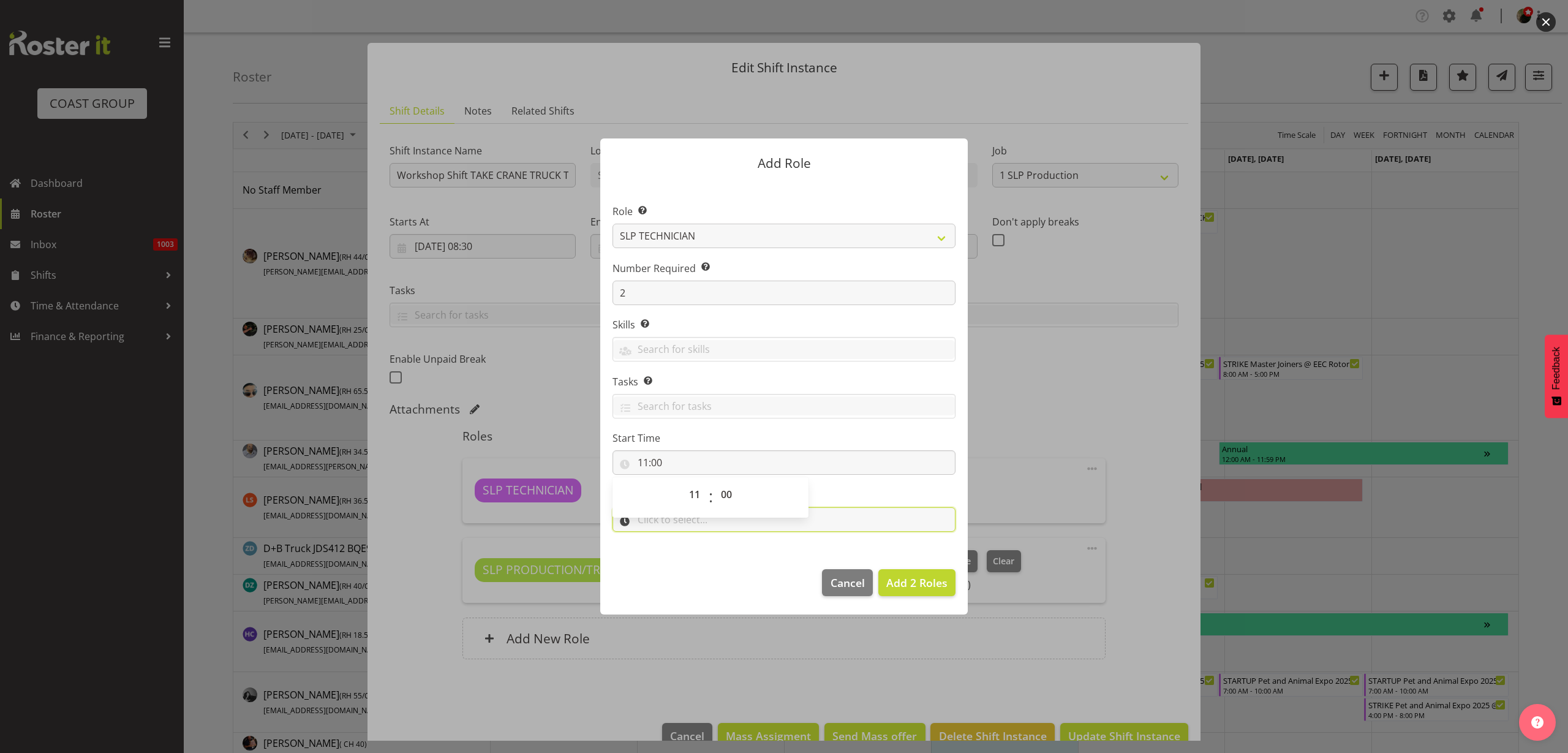
click at [860, 517] on input "text" at bounding box center [784, 520] width 343 height 25
select select "17"
select select "0"
type input "17:00"
click at [918, 578] on span "Add 2 Roles" at bounding box center [917, 583] width 61 height 15
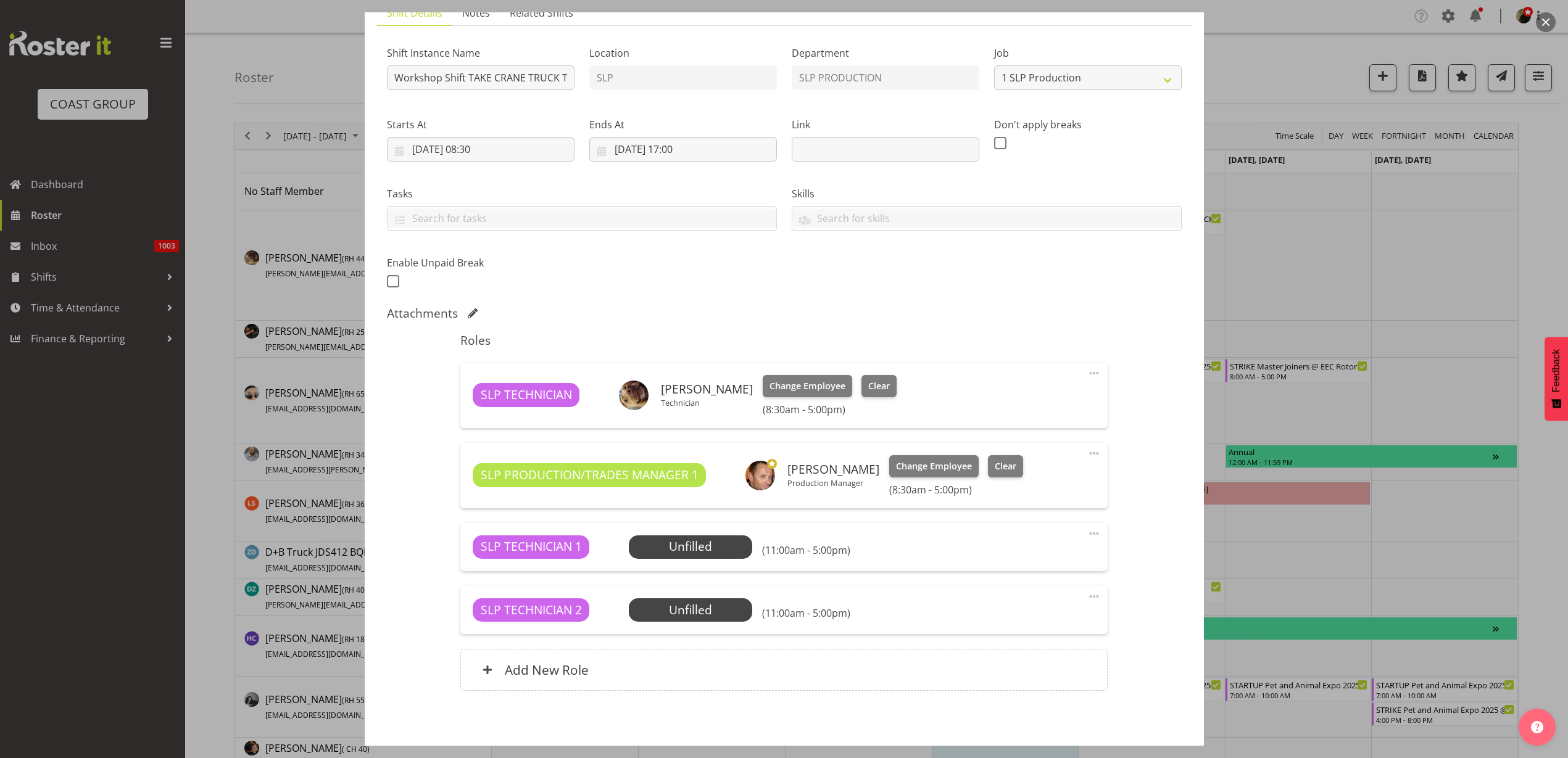
scroll to position [153, 0]
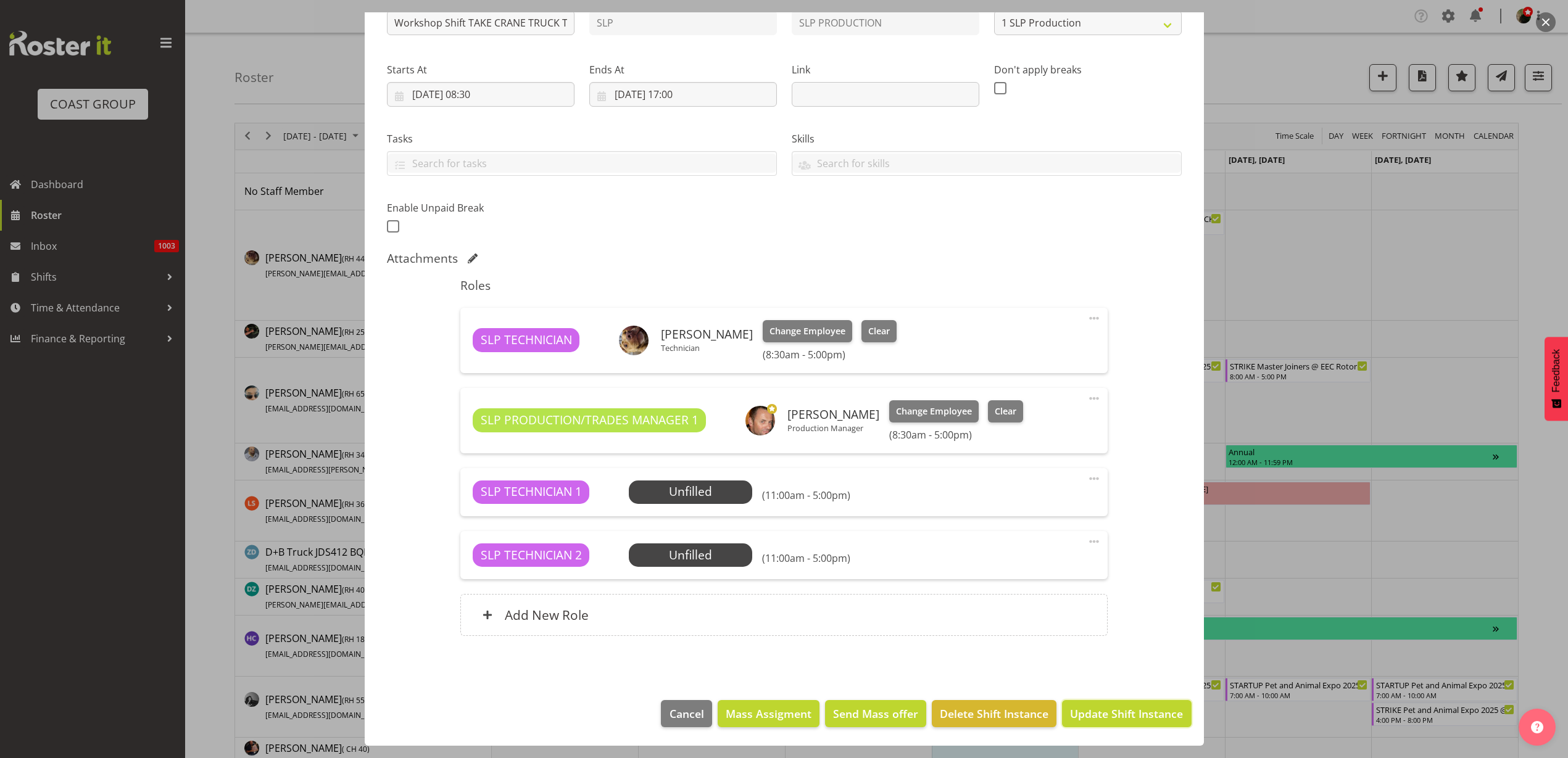
click at [1114, 712] on span "Update Shift Instance" at bounding box center [1127, 713] width 113 height 16
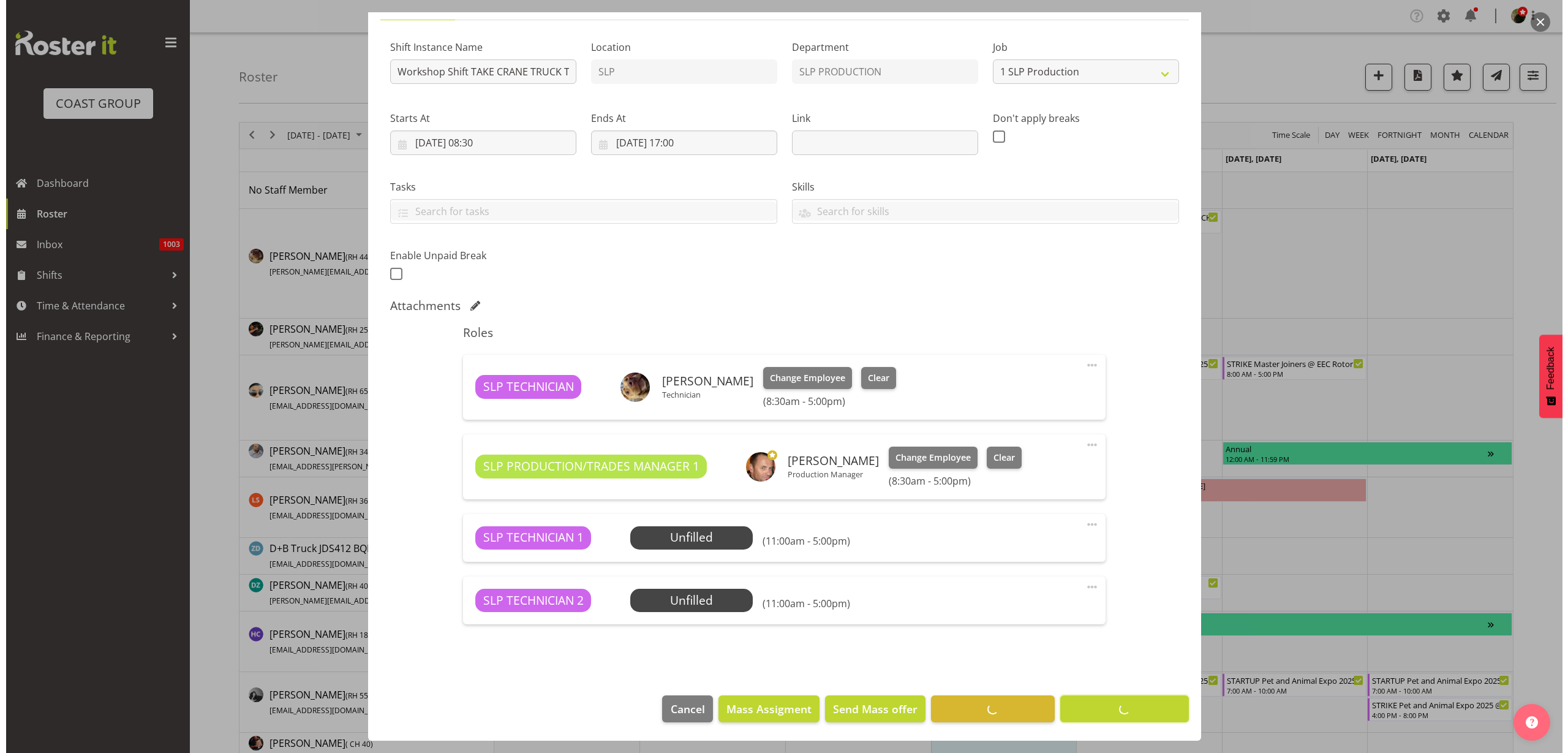
scroll to position [103, 0]
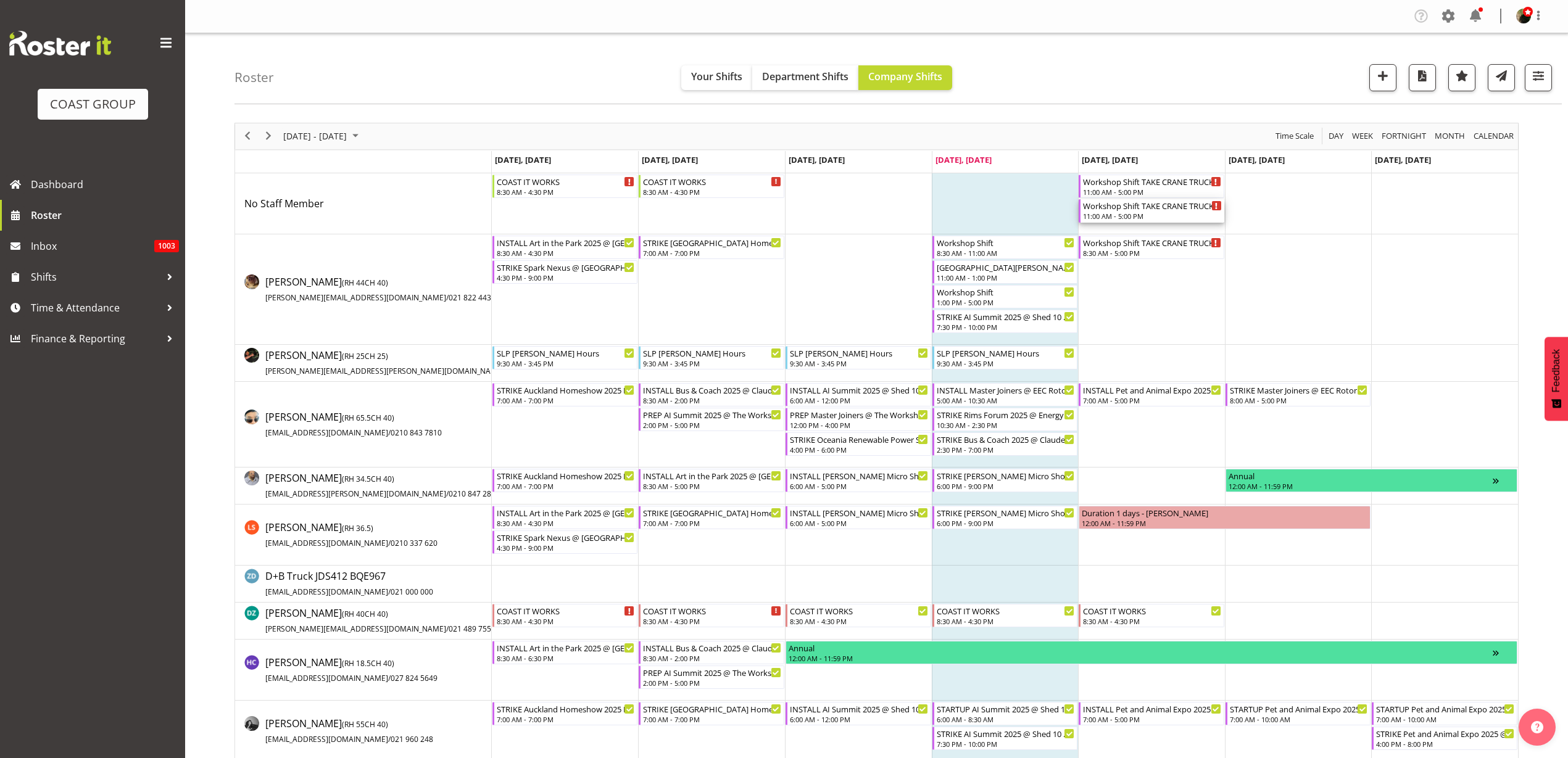
click at [1142, 214] on div "11:00 AM - 5:00 PM" at bounding box center [1152, 216] width 138 height 10
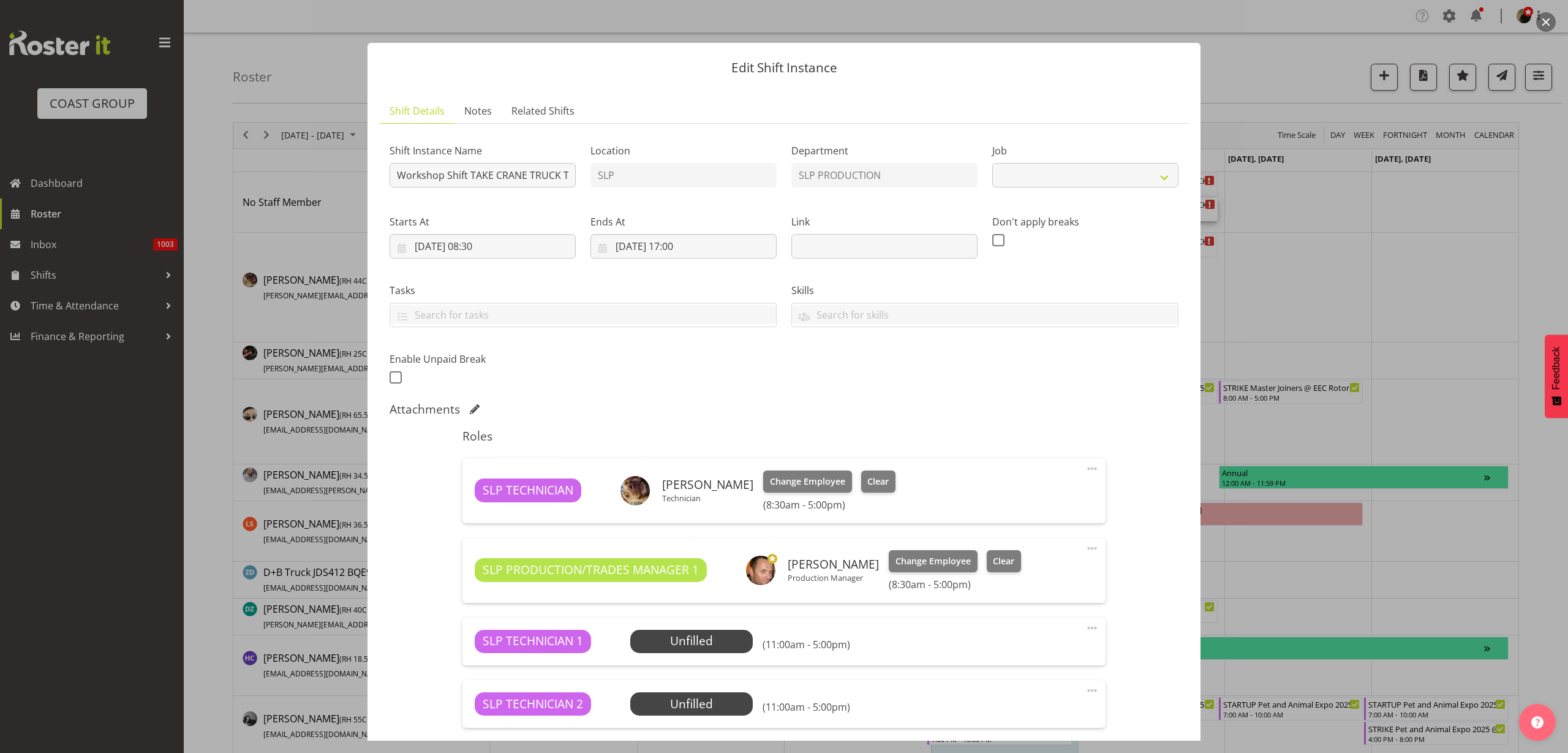
select select "55"
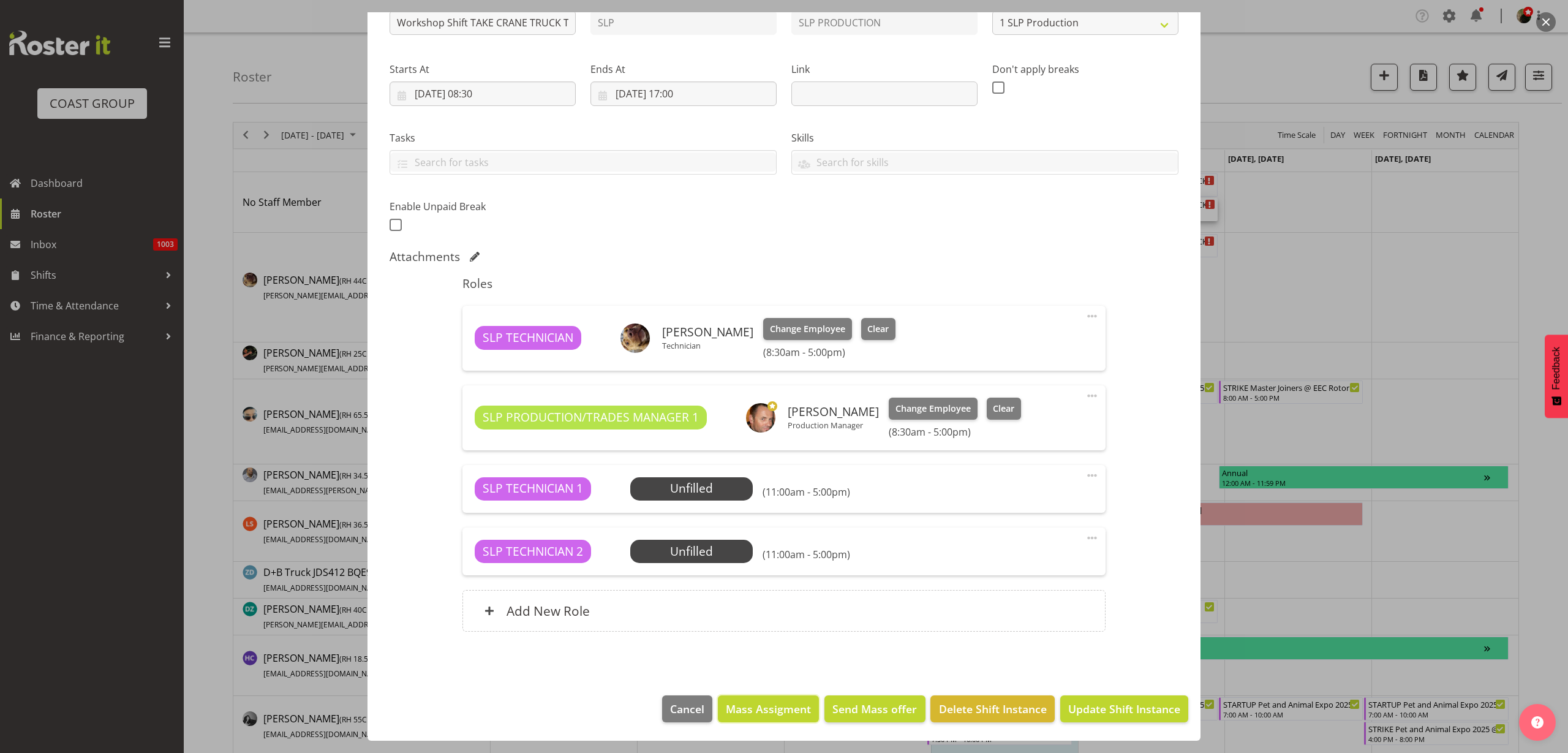
click at [758, 711] on span "Mass Assigment" at bounding box center [768, 709] width 85 height 16
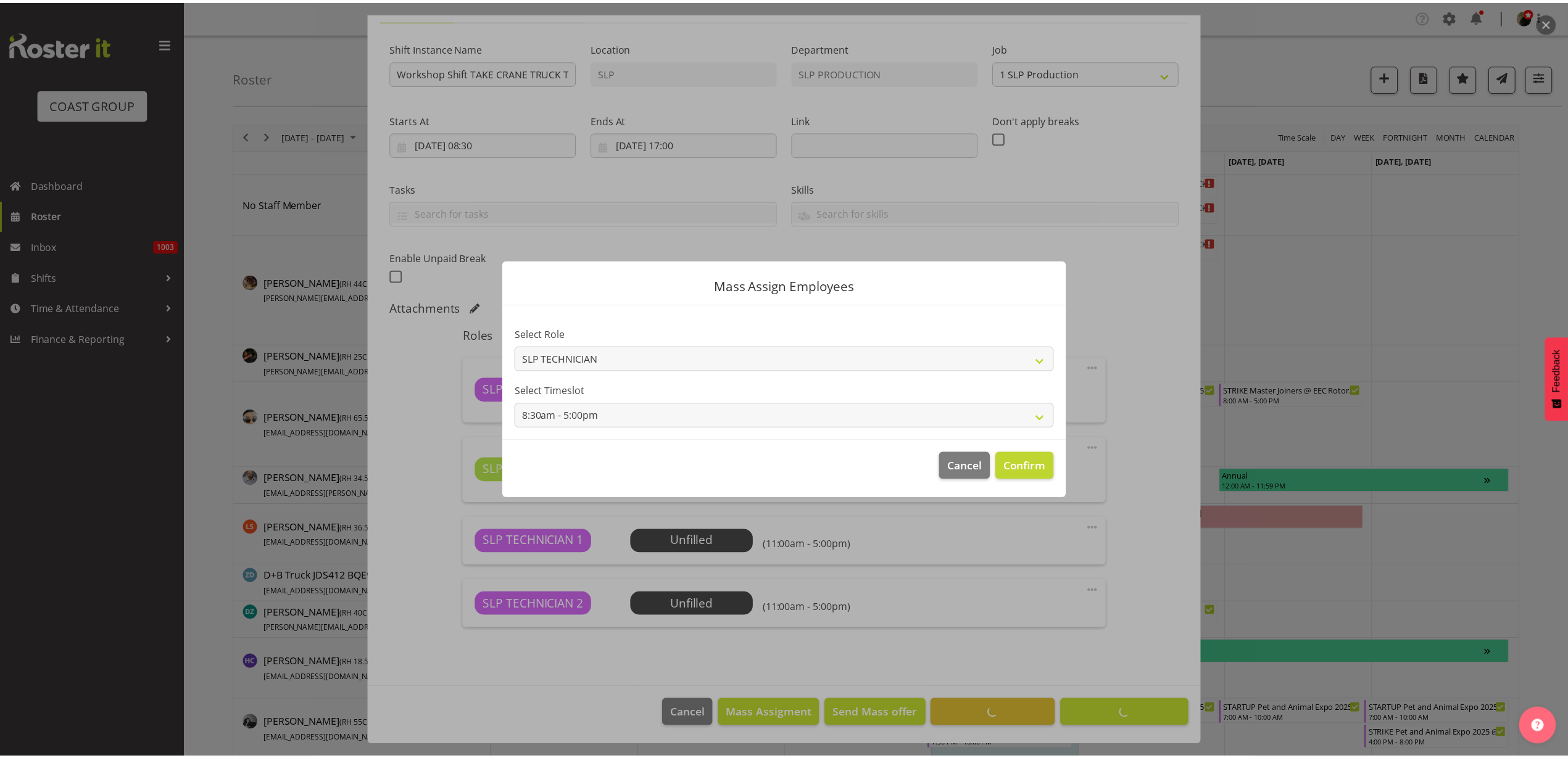
scroll to position [104, 0]
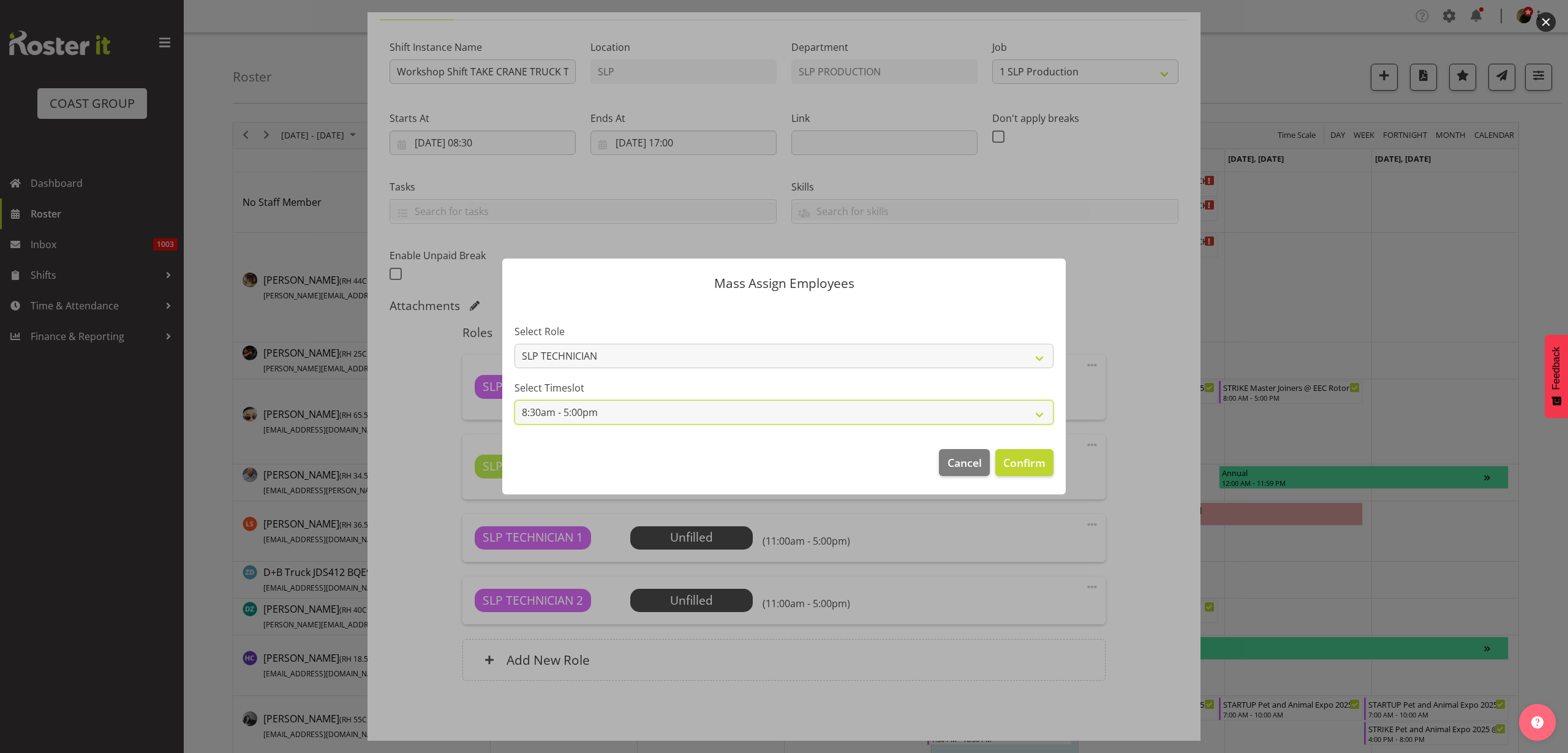
click at [730, 408] on select "8:30am - 5:00pm 11:00am - 5:00pm" at bounding box center [784, 412] width 539 height 25
select select "11:00am - 5:00pm"
click at [515, 400] on select "8:30am - 5:00pm 11:00am - 5:00pm" at bounding box center [784, 412] width 539 height 25
click at [1006, 460] on span "Confirm" at bounding box center [1025, 462] width 42 height 16
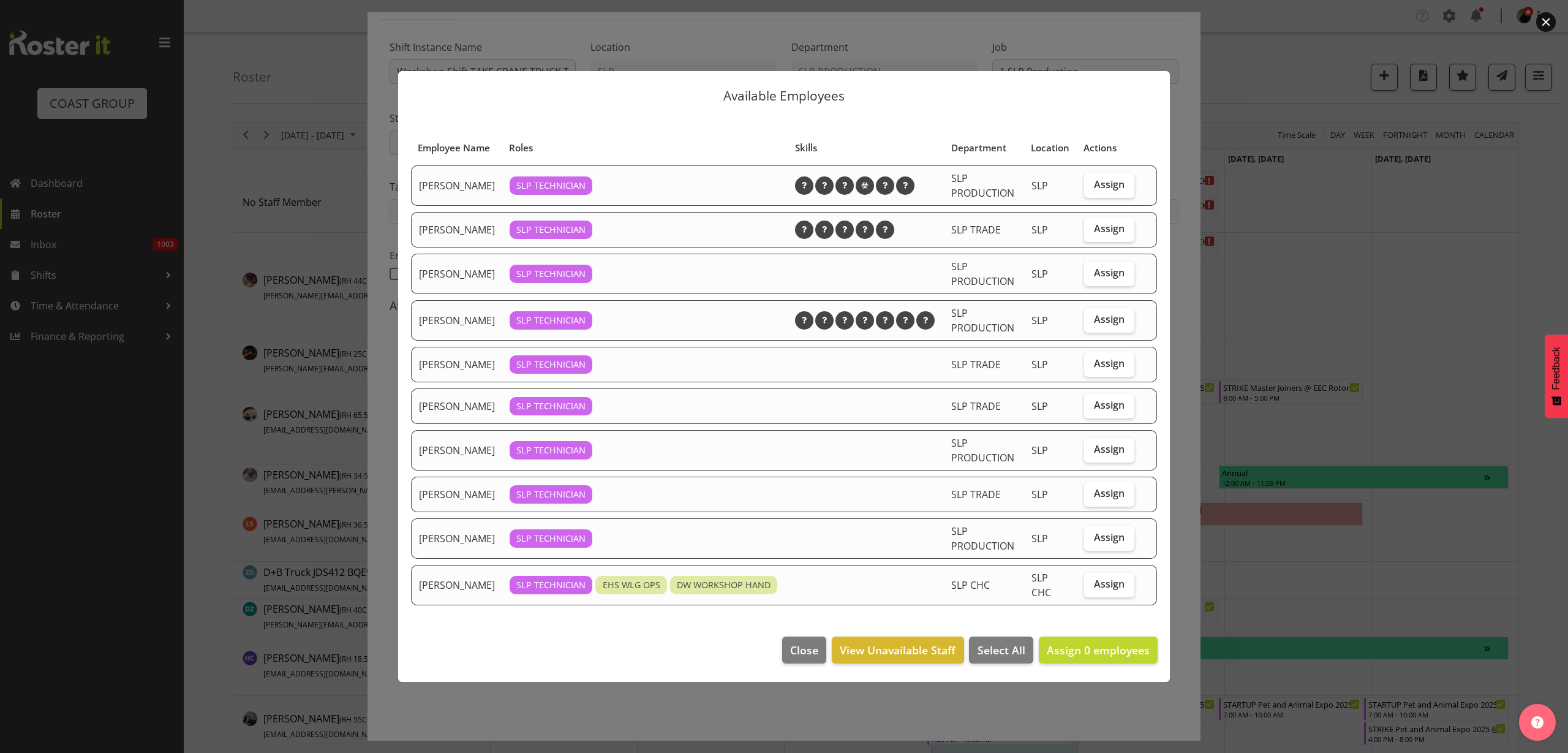
click at [1101, 320] on span "Assign" at bounding box center [1109, 318] width 30 height 12
click at [1092, 320] on input "Assign" at bounding box center [1088, 319] width 8 height 8
checkbox input "true"
click at [1113, 224] on span "Assign" at bounding box center [1109, 228] width 30 height 12
click at [1092, 225] on input "Assign" at bounding box center [1088, 229] width 8 height 8
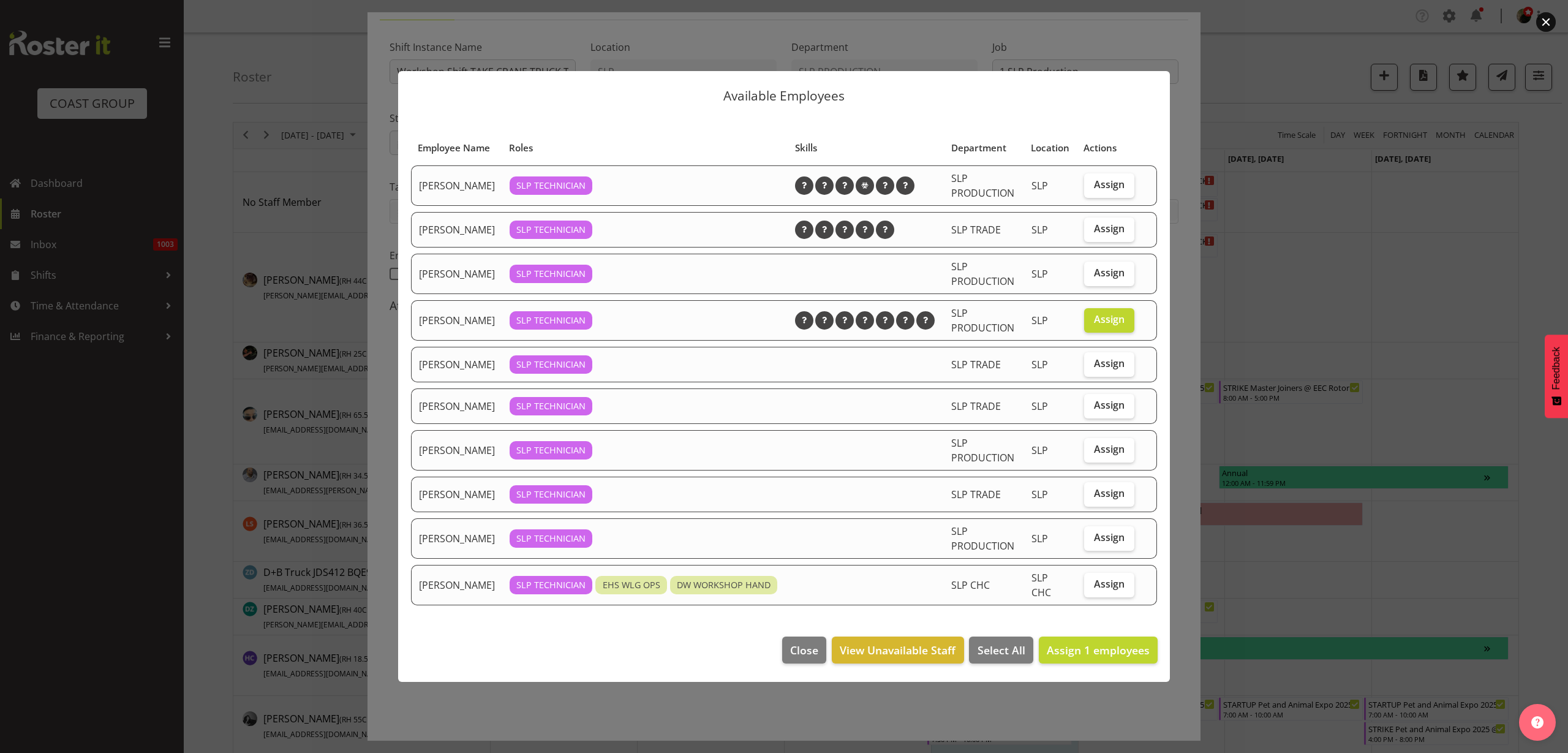
checkbox input "true"
click at [1079, 649] on span "Assign 2 employees" at bounding box center [1099, 651] width 103 height 15
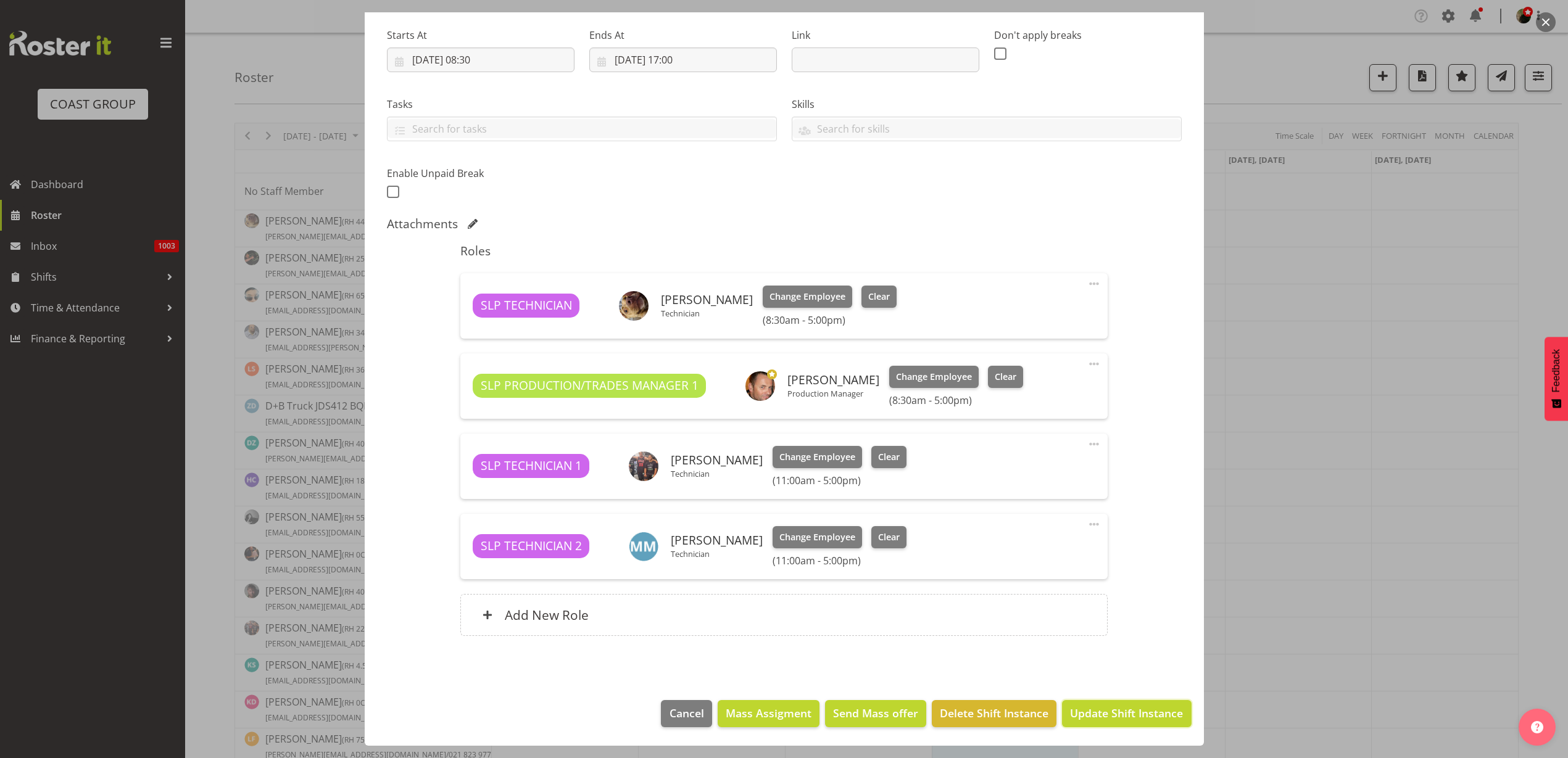
click at [1106, 708] on span "Update Shift Instance" at bounding box center [1127, 712] width 113 height 16
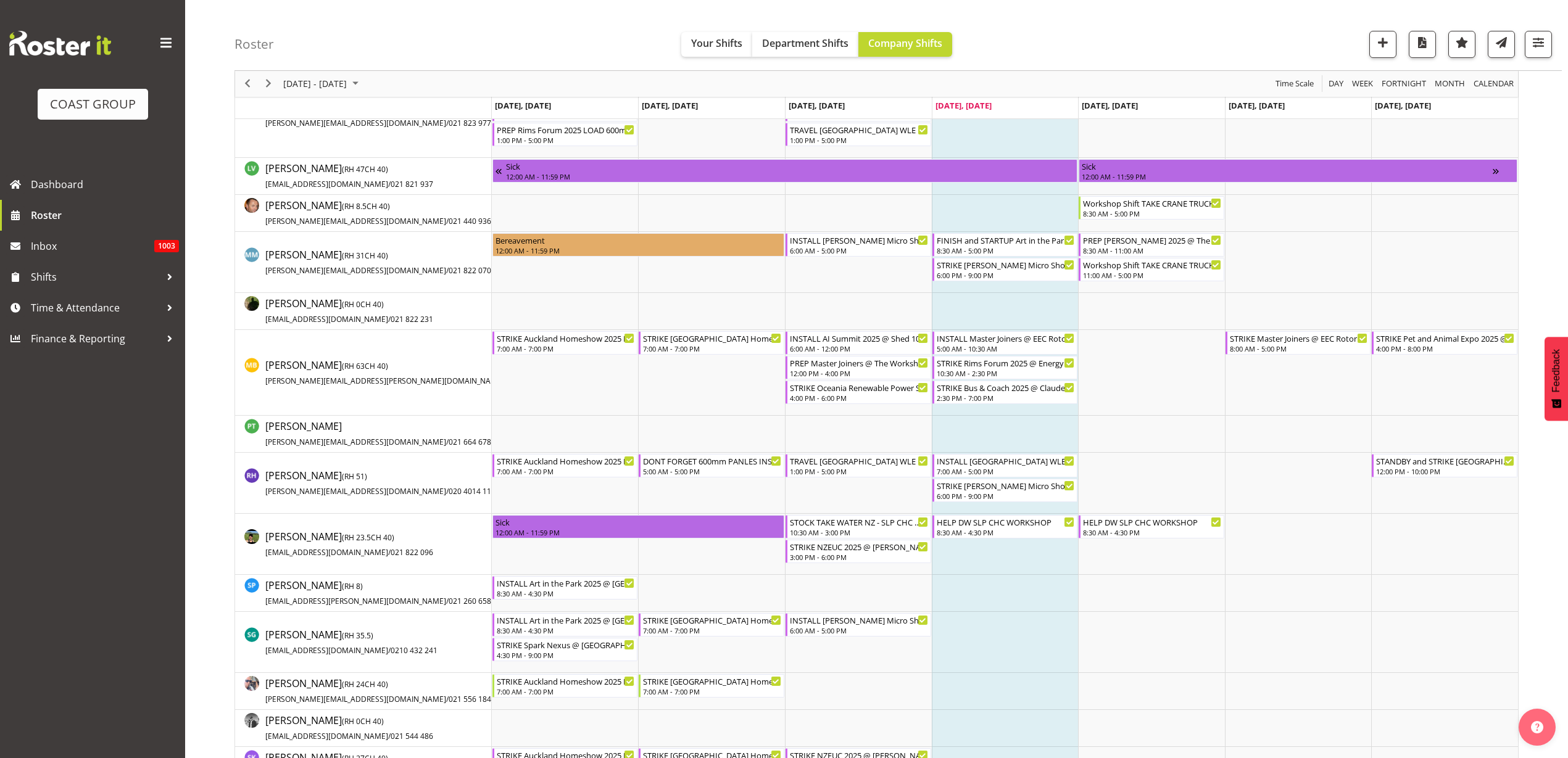
scroll to position [710, 0]
